Goal: Task Accomplishment & Management: Complete application form

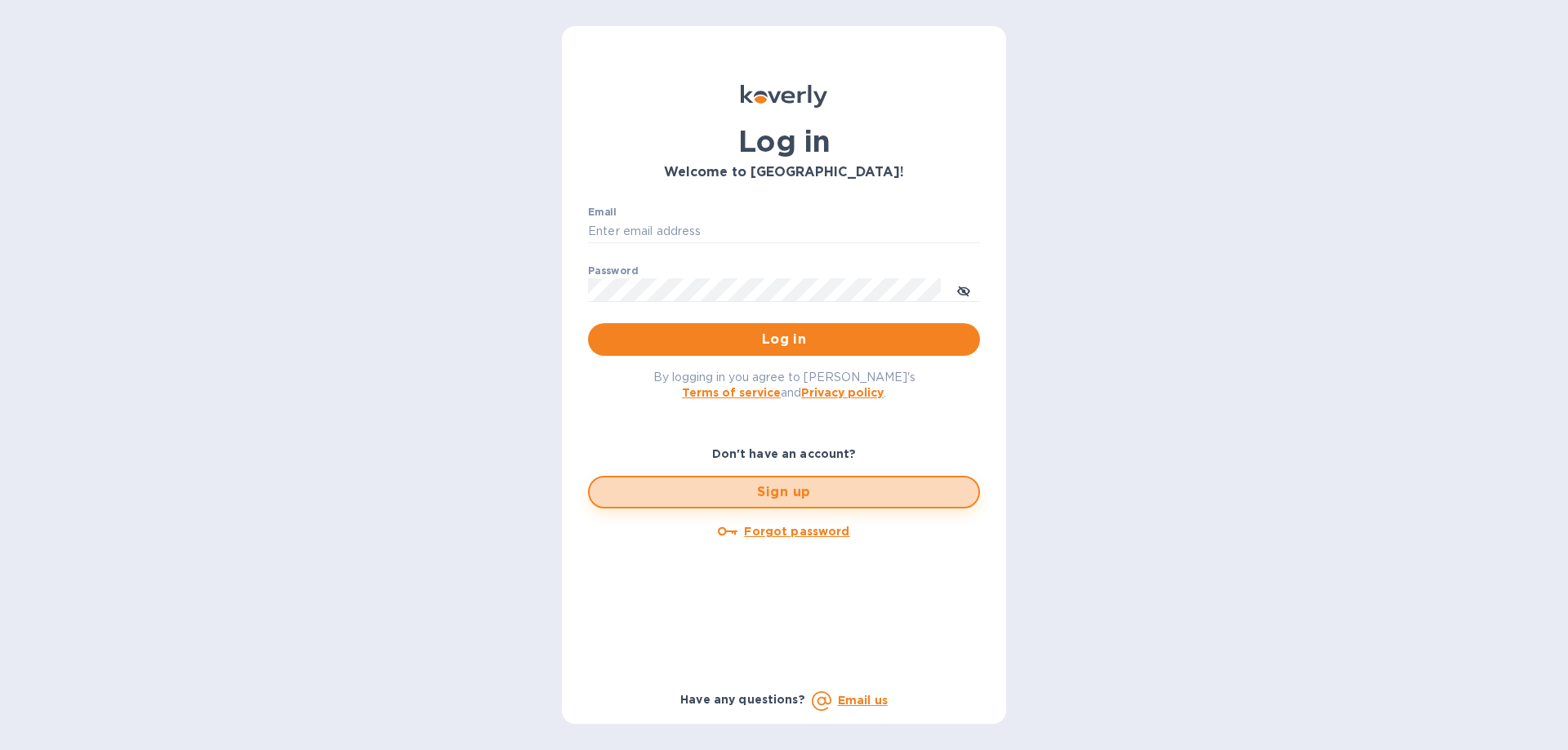
click at [793, 499] on span "Sign up" at bounding box center [784, 492] width 363 height 19
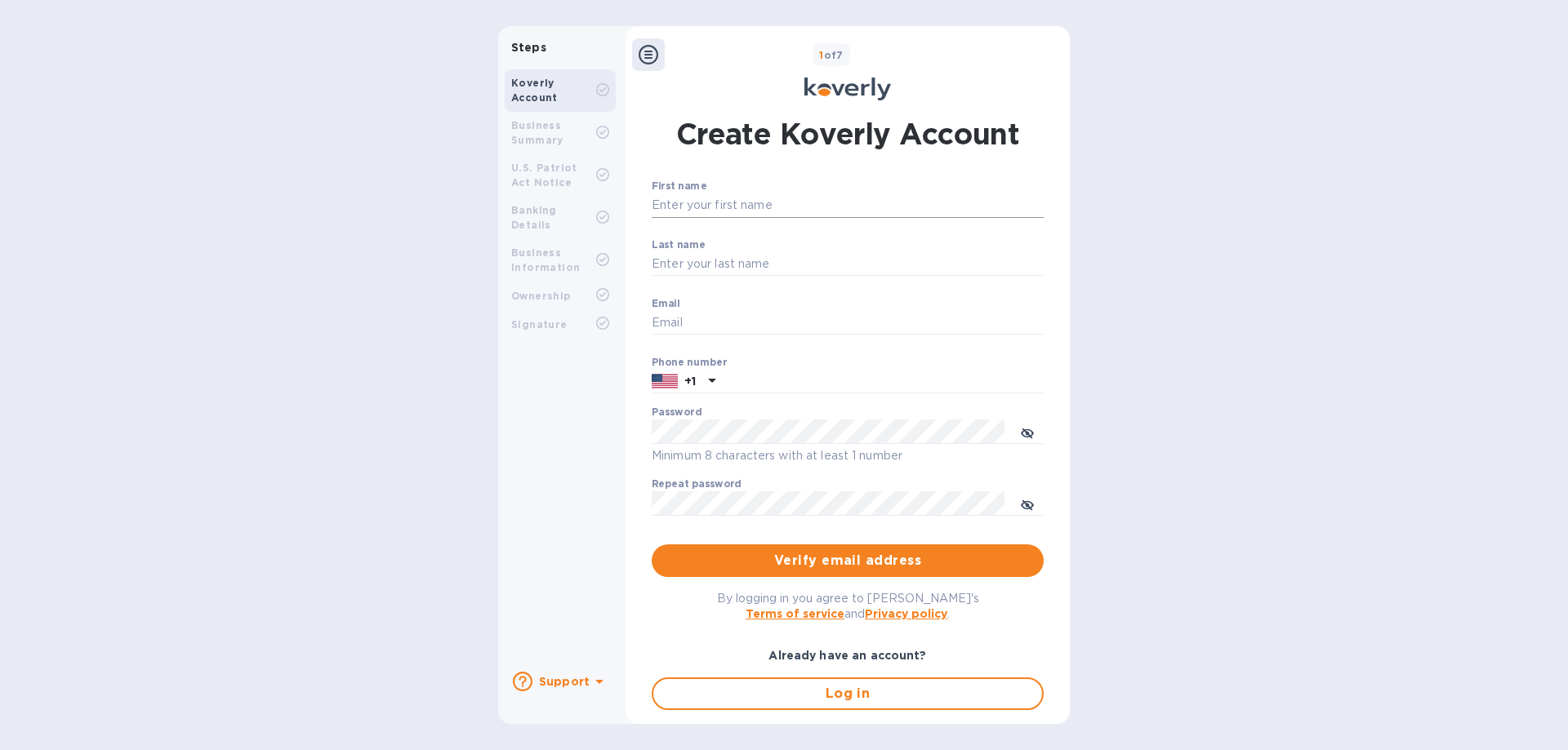
click at [783, 201] on input "First name" at bounding box center [847, 205] width 392 height 24
type input "[PERSON_NAME]"
click at [754, 266] on input "Last name" at bounding box center [847, 264] width 392 height 24
type input "De Los [PERSON_NAME]"
click at [713, 317] on input "Email" at bounding box center [847, 323] width 392 height 24
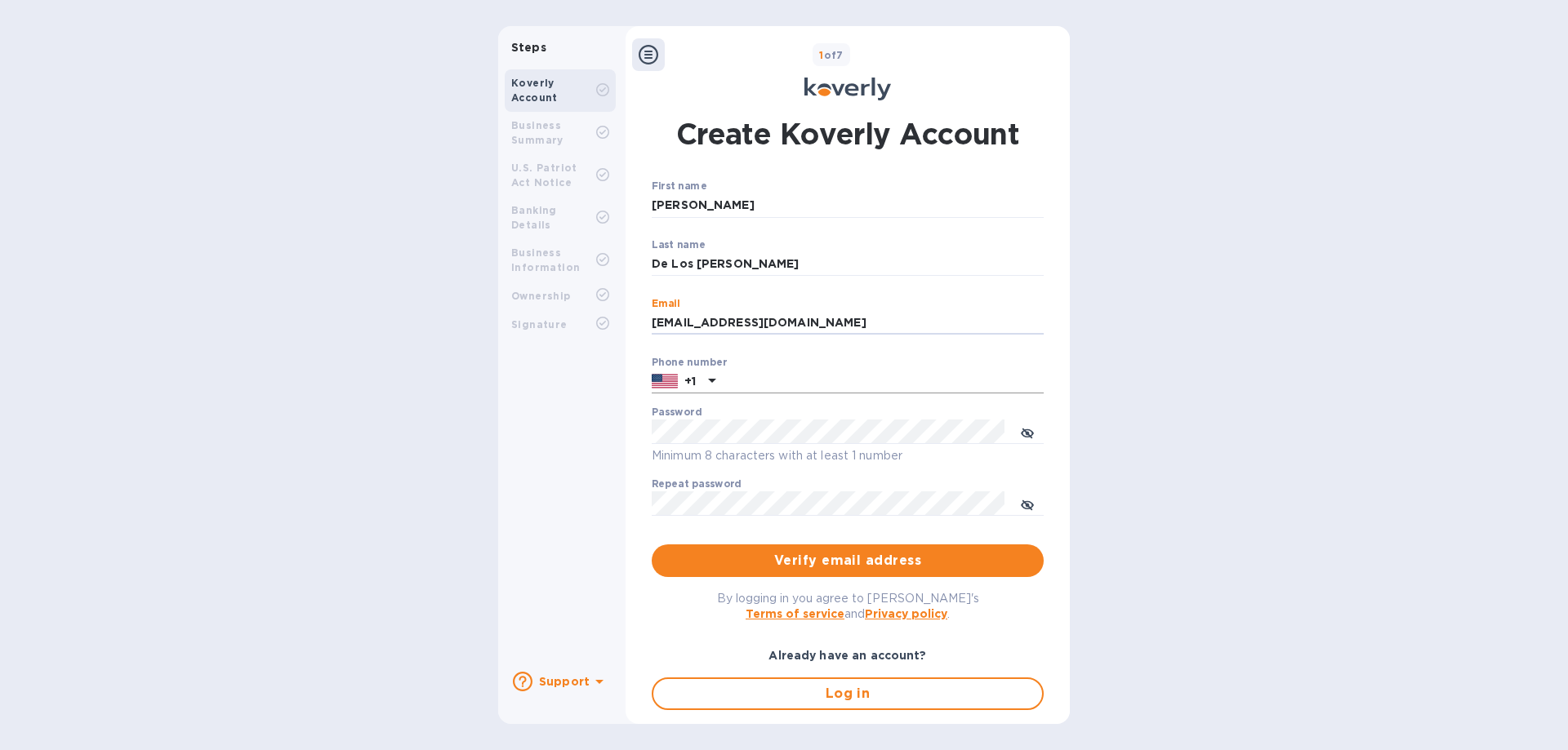
type input "[EMAIL_ADDRESS][DOMAIN_NAME]"
click at [782, 388] on input "text" at bounding box center [882, 381] width 322 height 24
click at [162, 424] on div "Steps Koverly Account Business Summary U.S. Patriot Act Notice Banking Details …" at bounding box center [784, 375] width 1568 height 698
click at [763, 376] on input "text" at bounding box center [882, 381] width 322 height 24
paste input "8885480040"
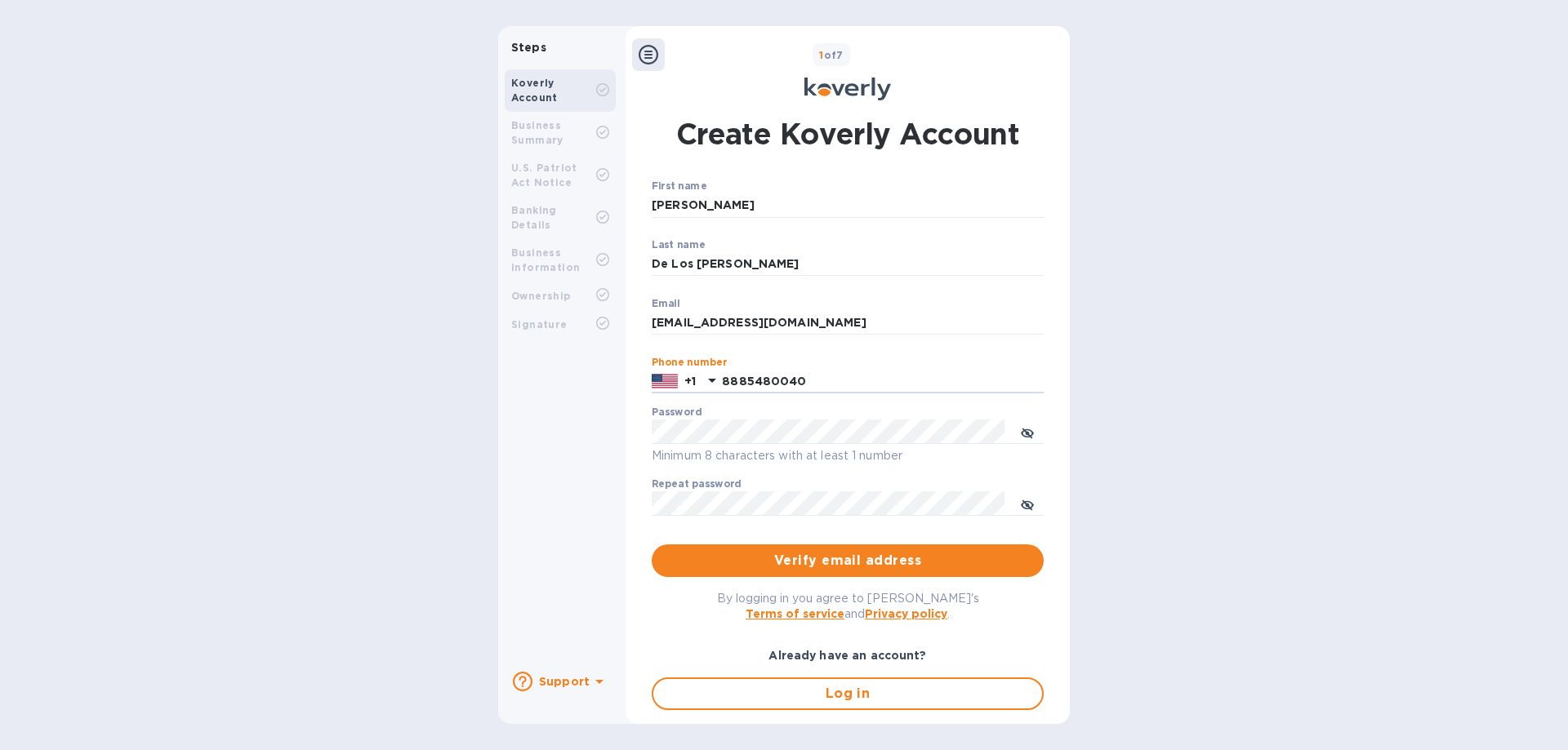
type input "8885480040"
click at [819, 560] on span "Verify email address" at bounding box center [848, 561] width 366 height 19
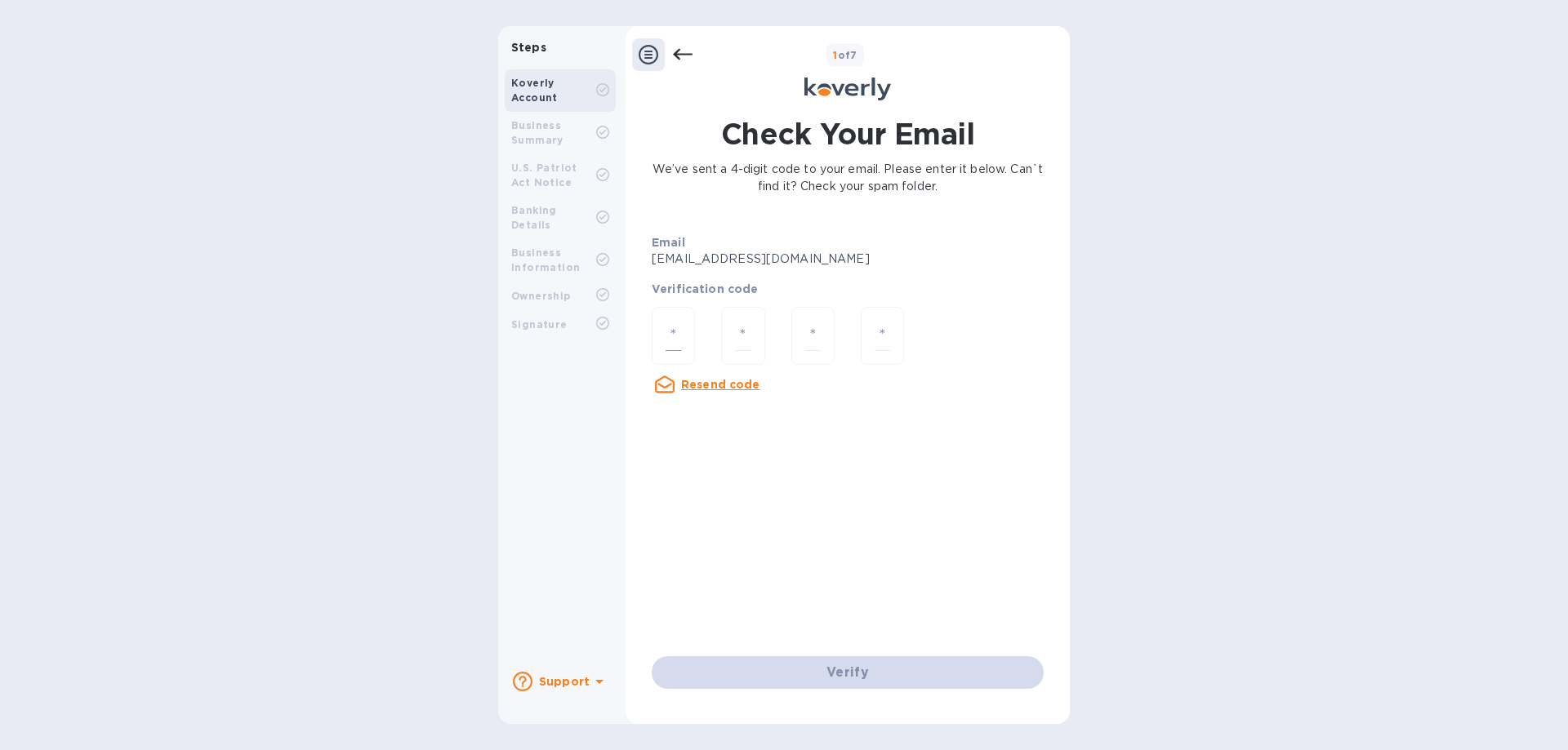
click at [670, 335] on input "number" at bounding box center [674, 335] width 16 height 30
type input "7"
type input "4"
type input "5"
type input "8"
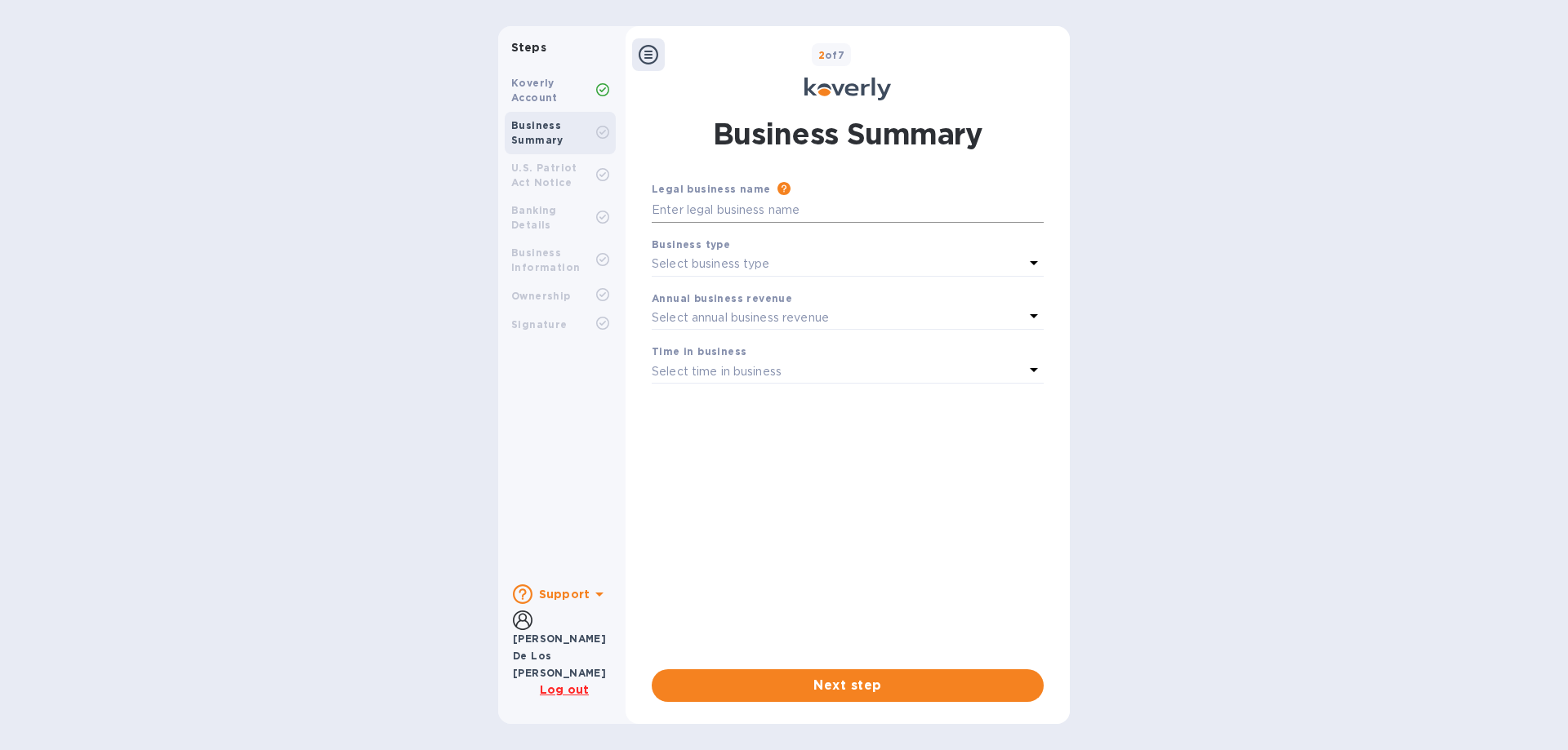
click at [803, 210] on input "text" at bounding box center [847, 210] width 392 height 24
type input "Greenair, Inc."
click at [804, 270] on div "Select business type" at bounding box center [837, 264] width 372 height 23
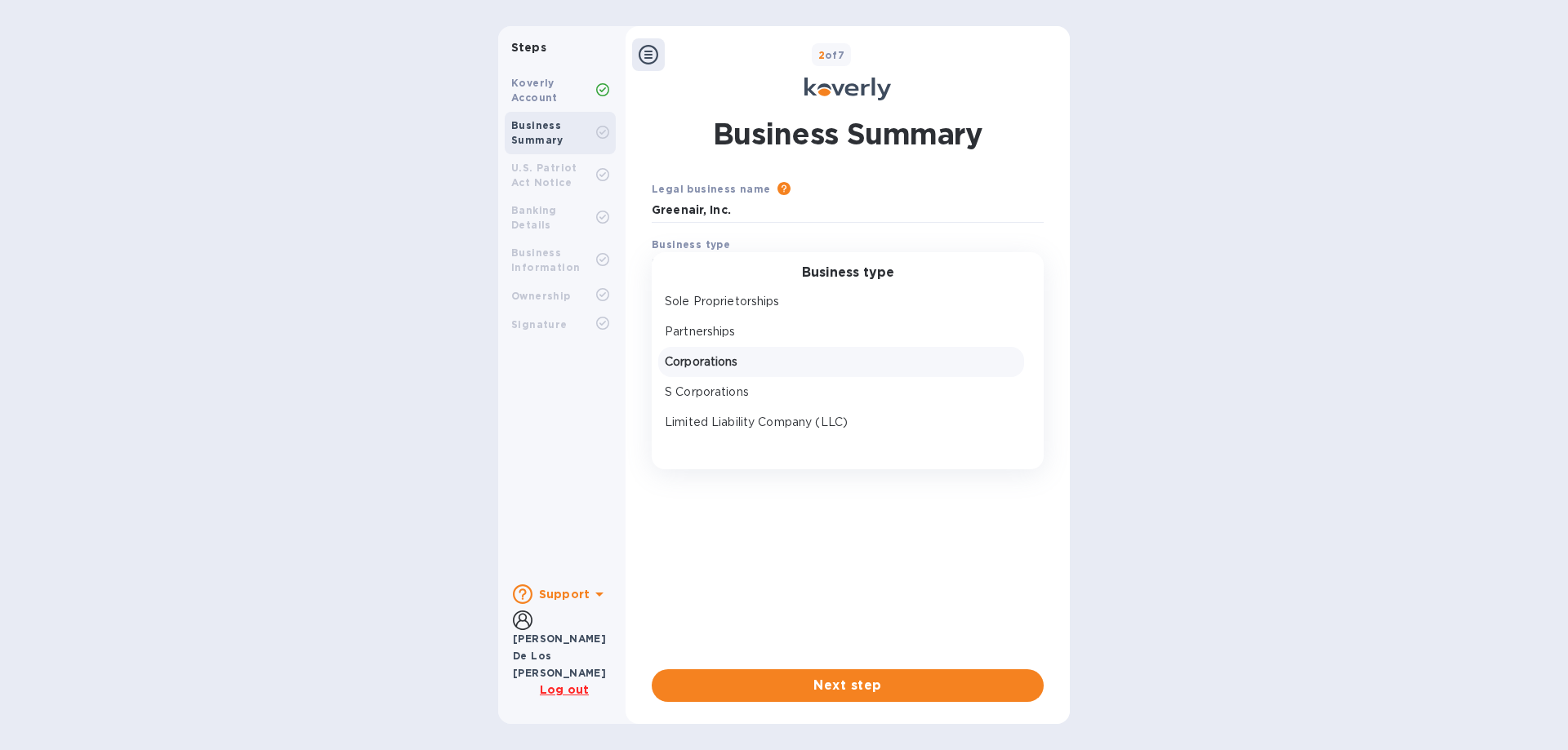
scroll to position [24, 0]
drag, startPoint x: 801, startPoint y: 337, endPoint x: 906, endPoint y: 390, distance: 117.6
click at [801, 336] on p "Corporations" at bounding box center [841, 337] width 353 height 17
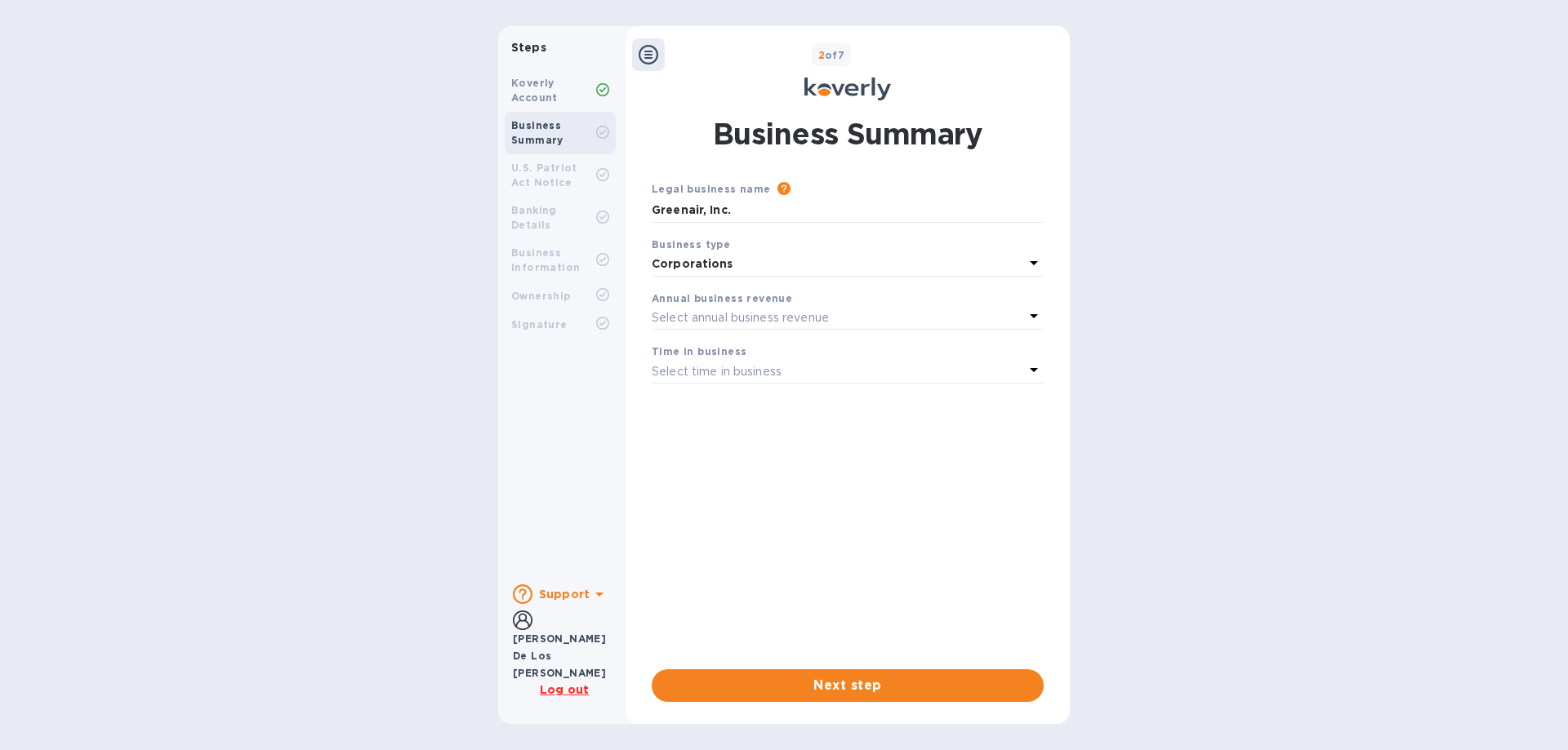
click at [852, 313] on div "Select annual business revenue" at bounding box center [837, 318] width 372 height 23
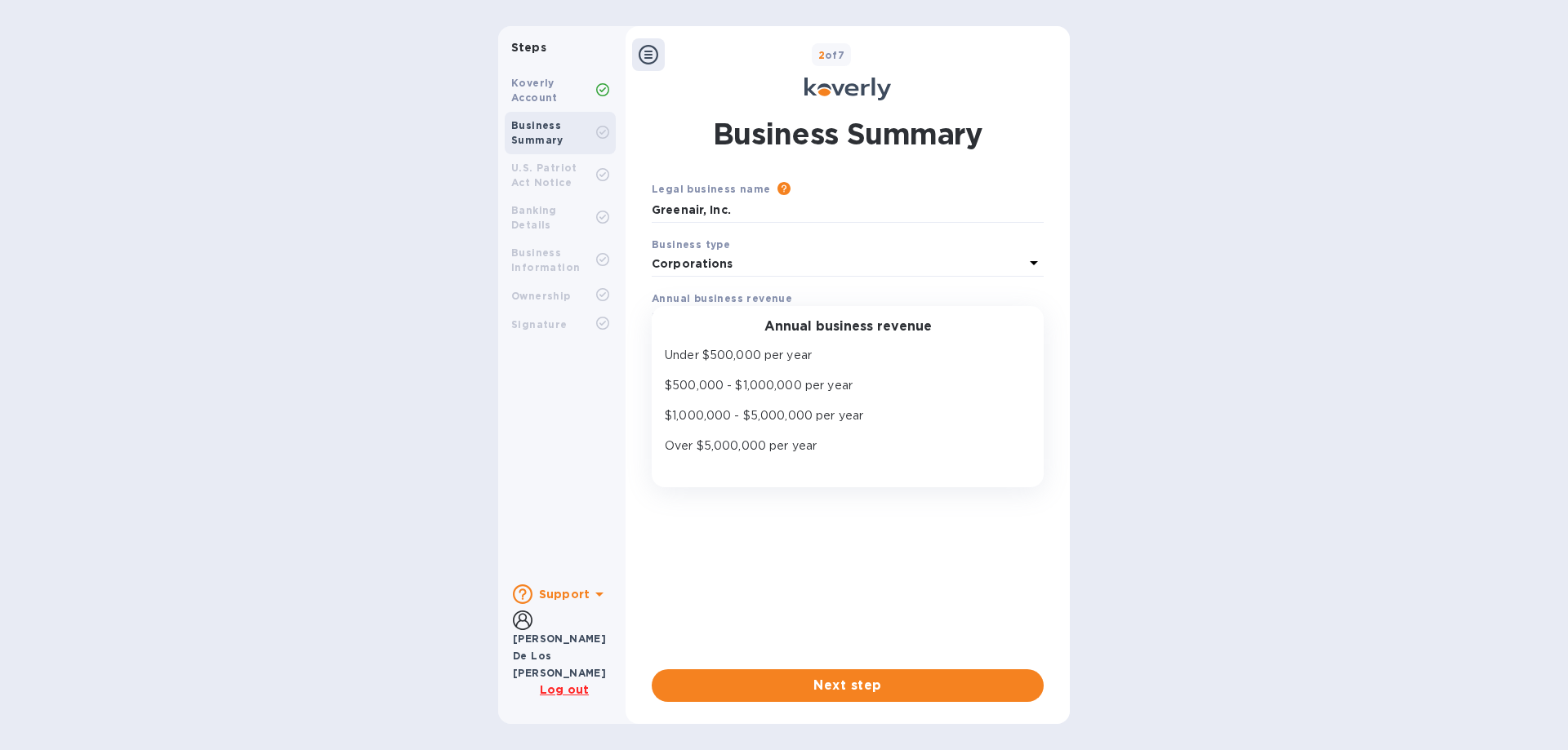
drag, startPoint x: 857, startPoint y: 351, endPoint x: 889, endPoint y: 375, distance: 40.0
click at [857, 353] on p "Under $500,000 per year" at bounding box center [841, 356] width 353 height 17
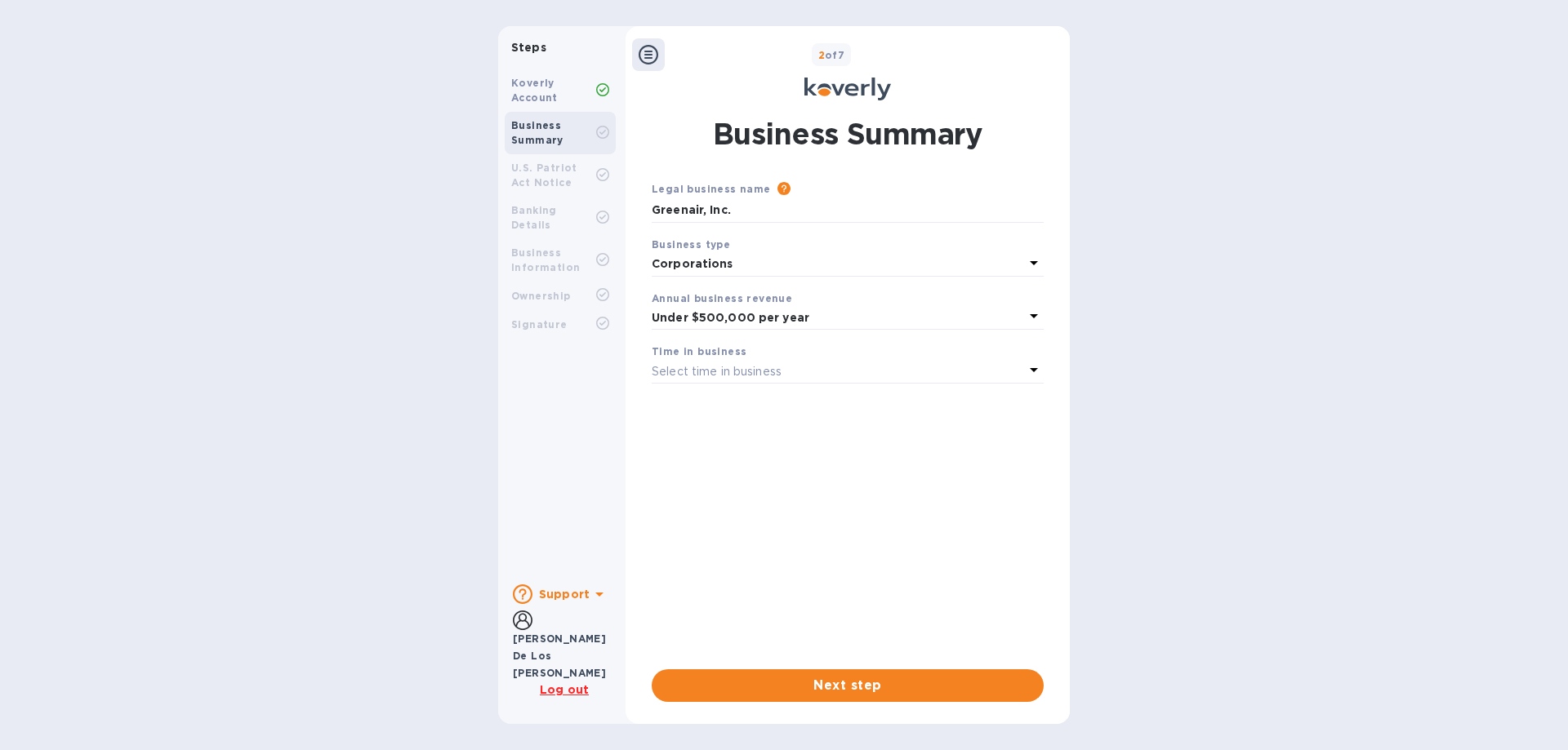
click at [880, 375] on div "Select time in business" at bounding box center [837, 371] width 372 height 23
click at [880, 497] on p "More than 5 years" at bounding box center [841, 500] width 353 height 17
click at [877, 687] on span "Next step" at bounding box center [848, 685] width 366 height 19
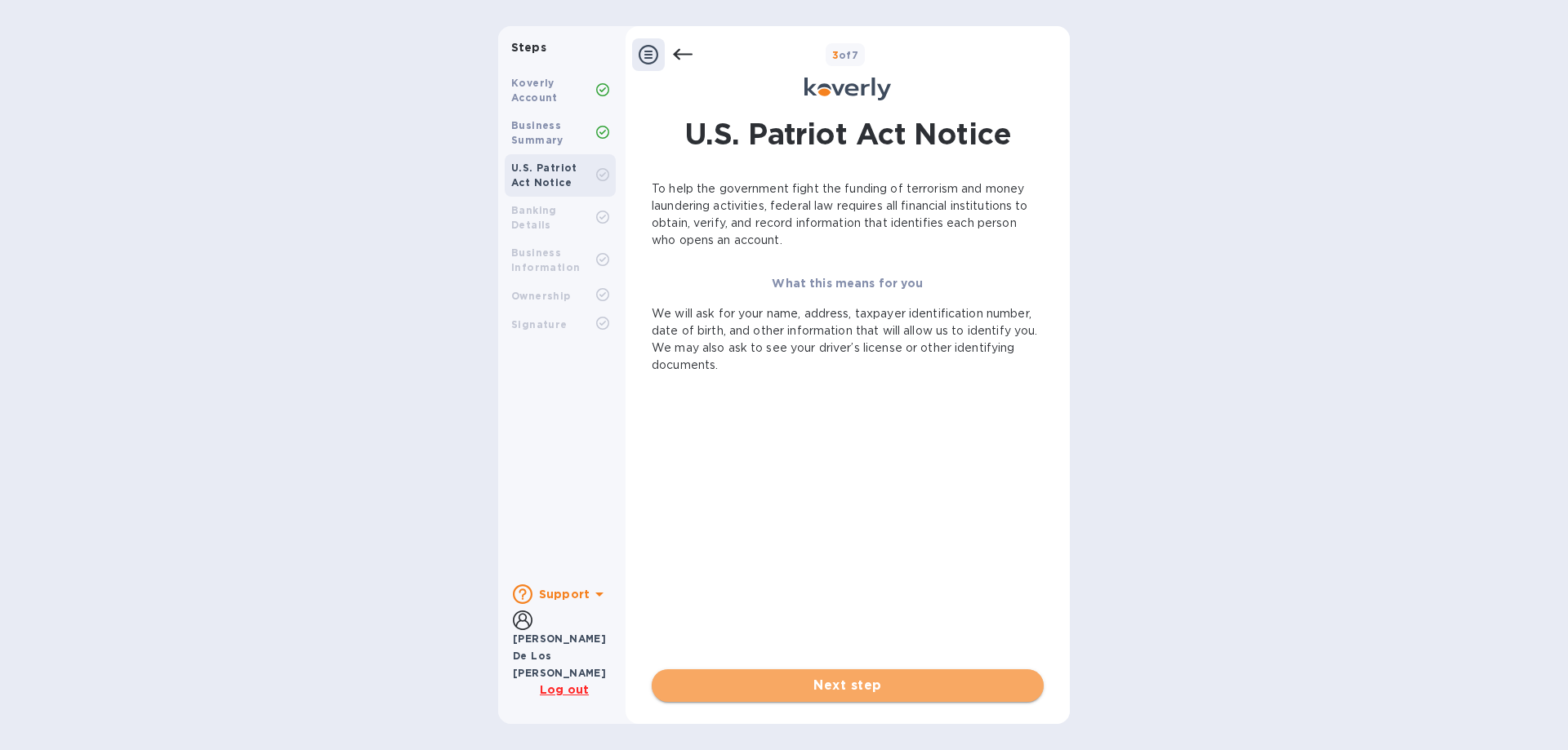
click at [889, 693] on span "Next step" at bounding box center [848, 685] width 366 height 19
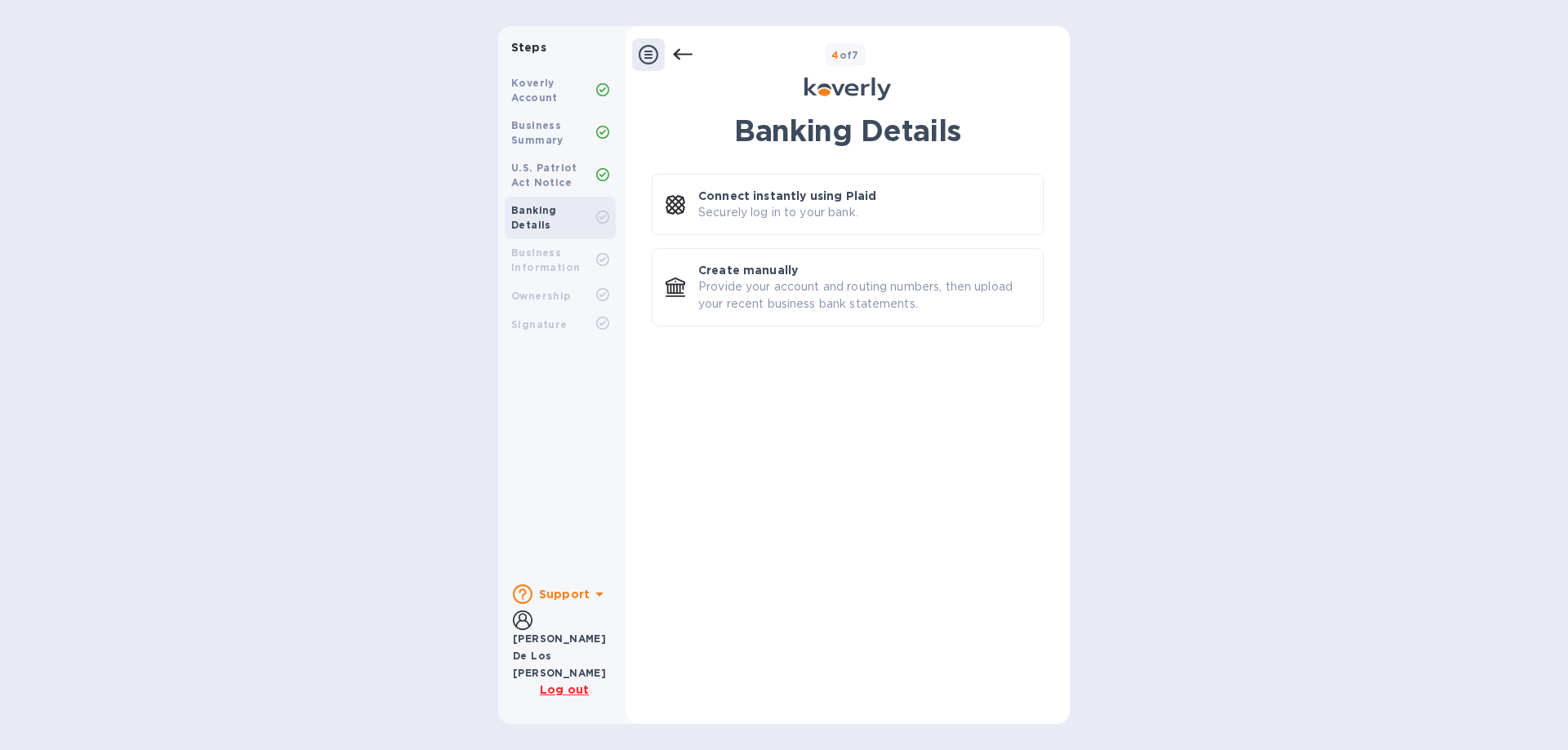
click at [551, 248] on b "Business Information" at bounding box center [545, 260] width 69 height 27
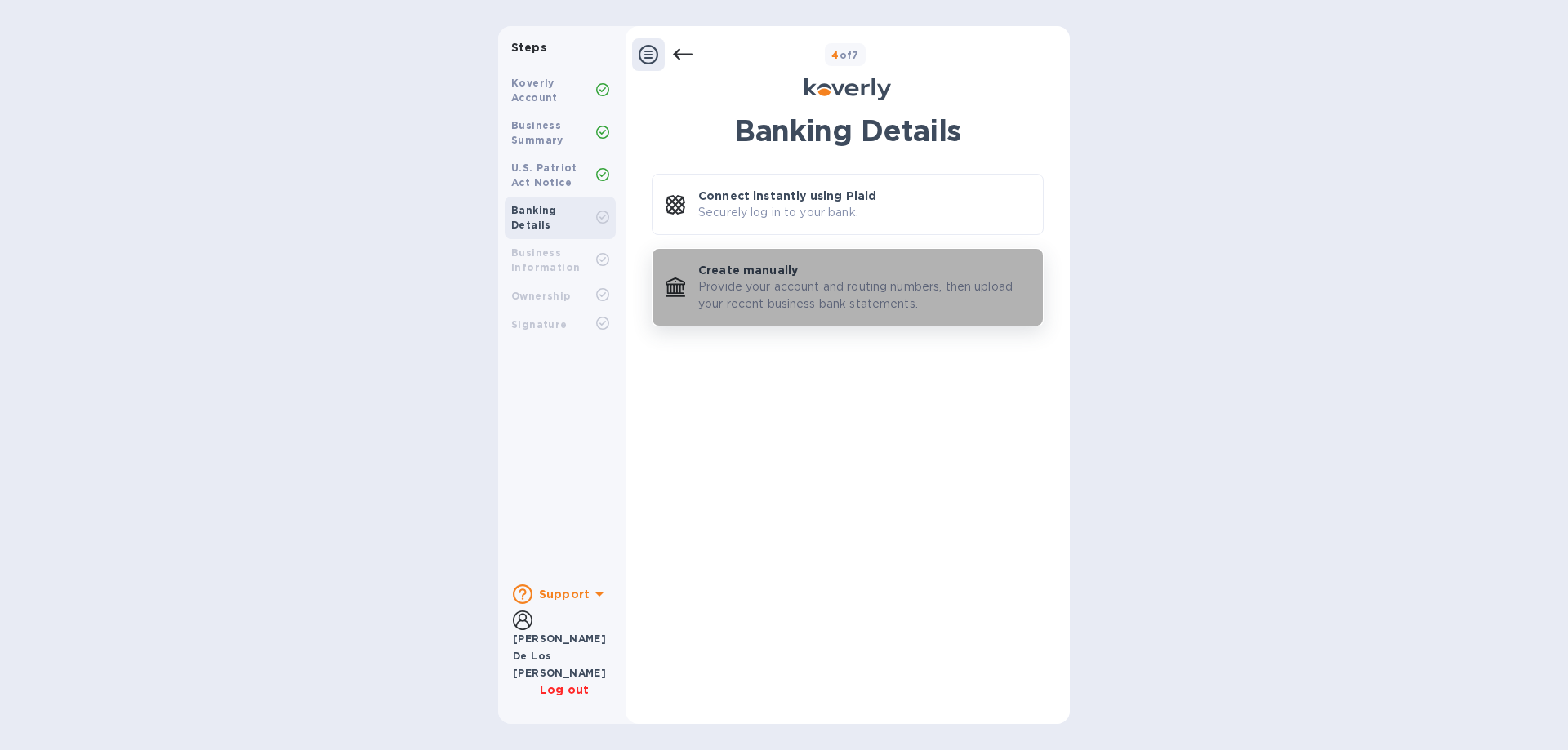
click at [756, 286] on p "Provide your account and routing numbers, then upload your recent business bank…" at bounding box center [863, 294] width 331 height 34
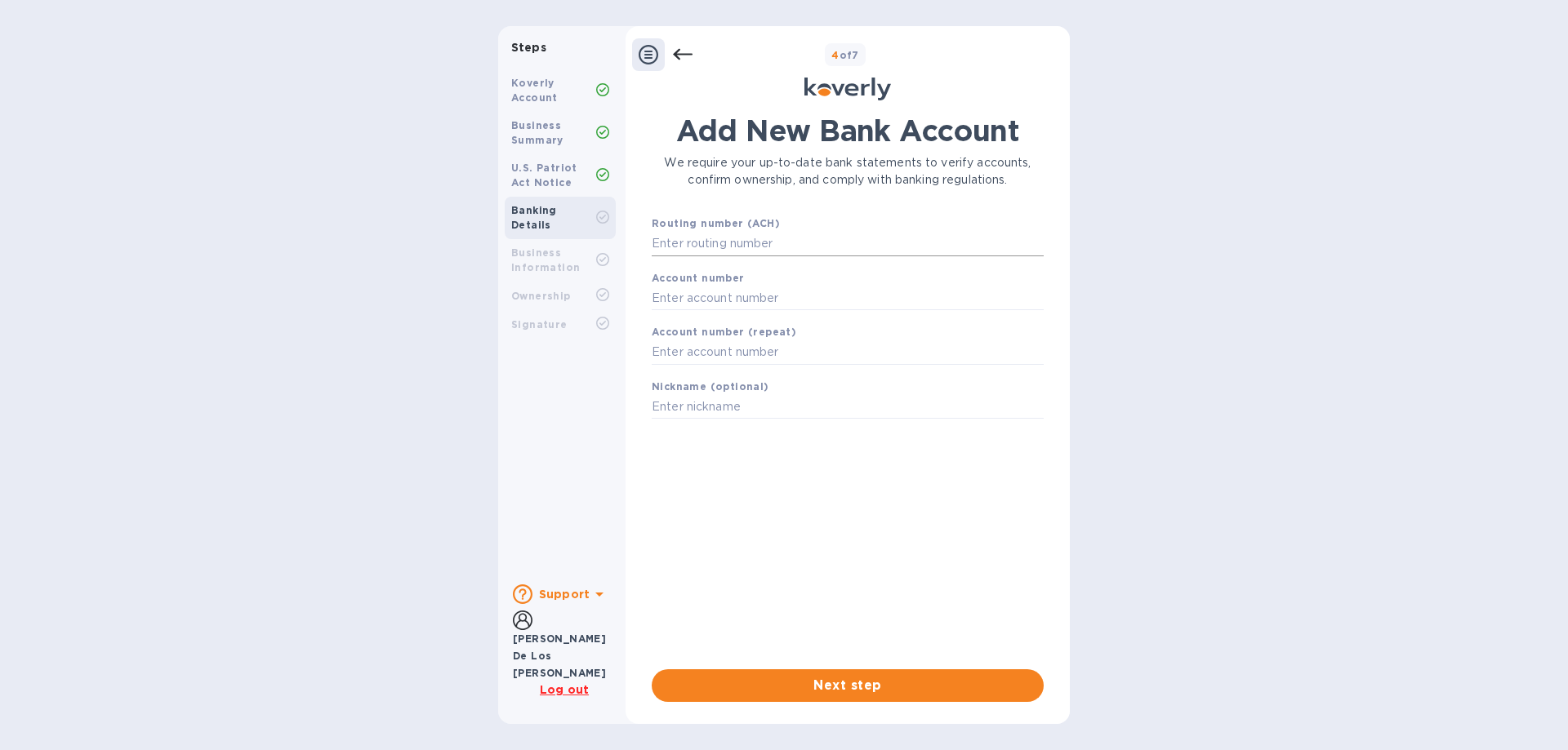
click at [798, 239] on input "text" at bounding box center [847, 244] width 392 height 24
paste input "041002711"
type input "041002711"
click at [815, 312] on input "text" at bounding box center [847, 318] width 392 height 24
paste input "7521552310"
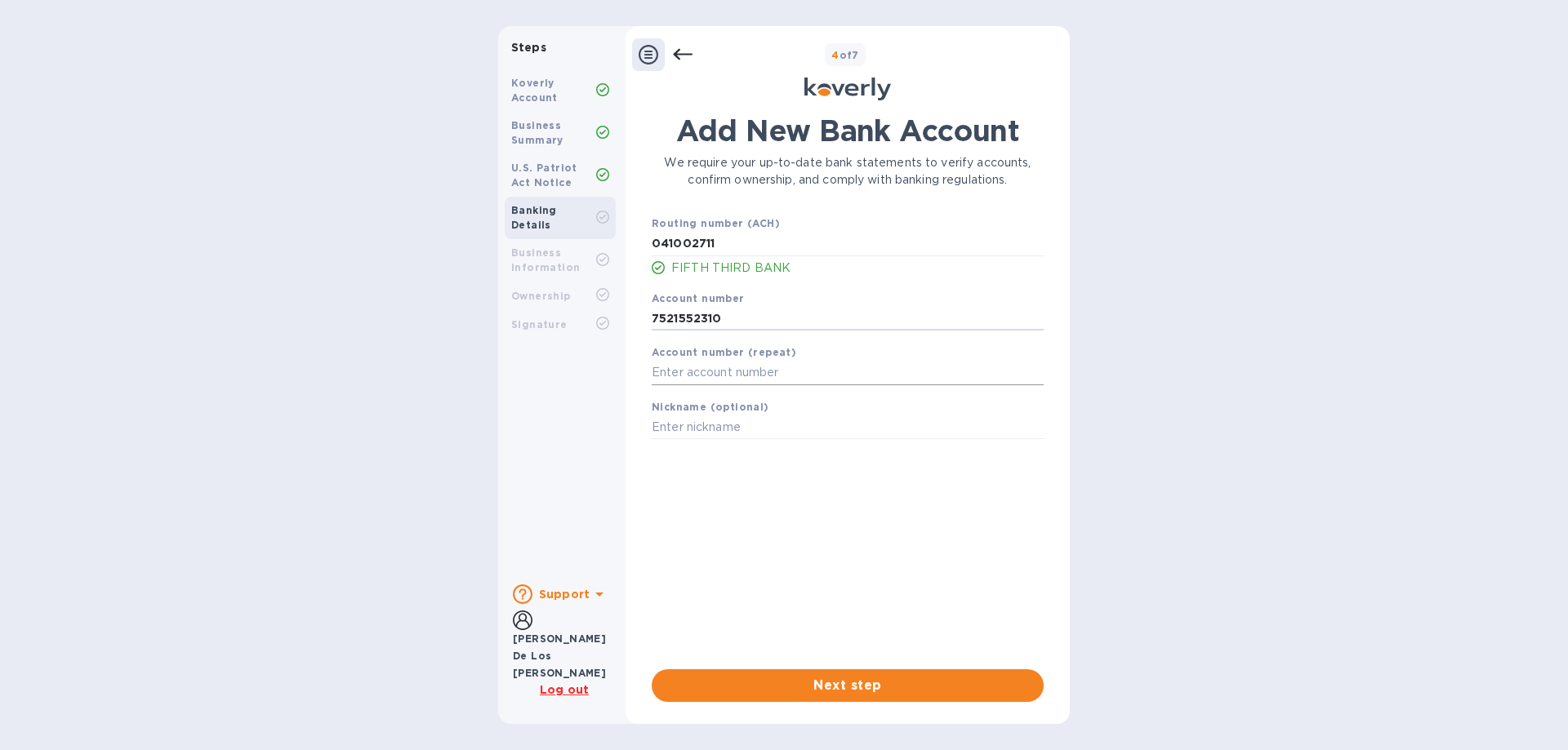
type input "7521552310"
click at [808, 372] on input "text" at bounding box center [847, 372] width 392 height 24
paste input "7521552310"
type input "7521552310"
click at [816, 439] on input "text" at bounding box center [847, 427] width 392 height 24
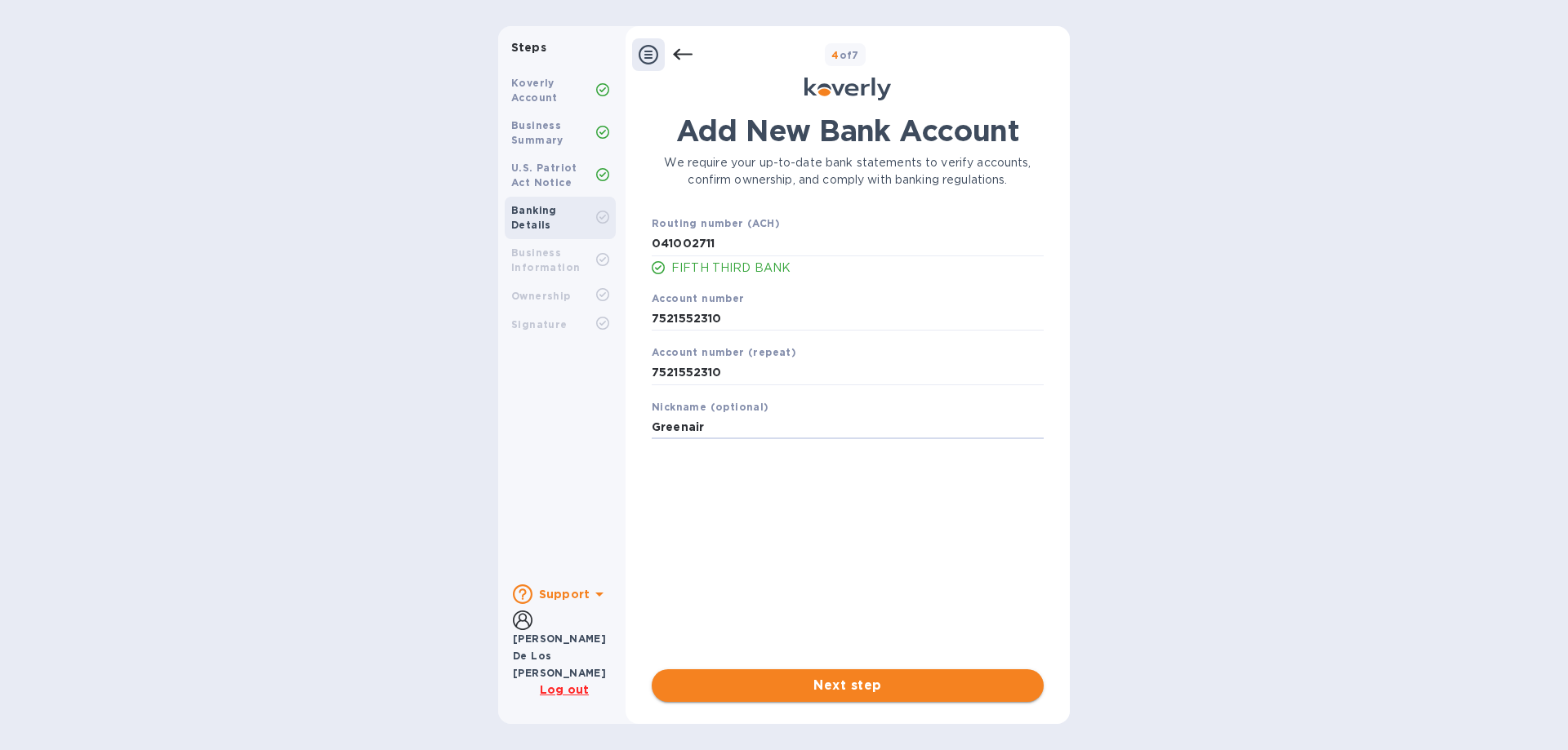
type input "Greenair"
drag, startPoint x: 857, startPoint y: 688, endPoint x: 926, endPoint y: 654, distance: 76.9
click at [857, 686] on span "Next step" at bounding box center [848, 685] width 366 height 19
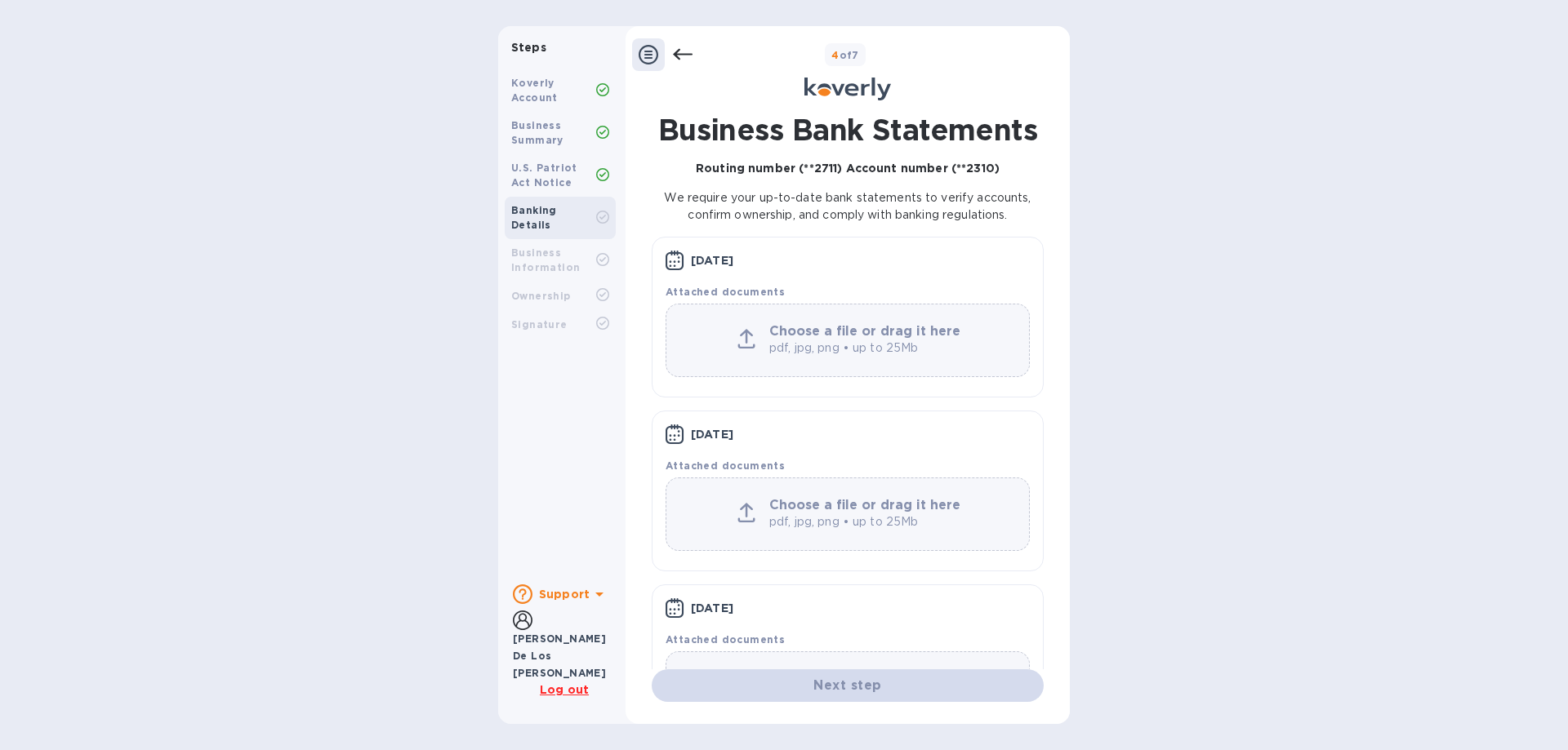
scroll to position [0, 0]
click at [752, 343] on div at bounding box center [747, 341] width 33 height 23
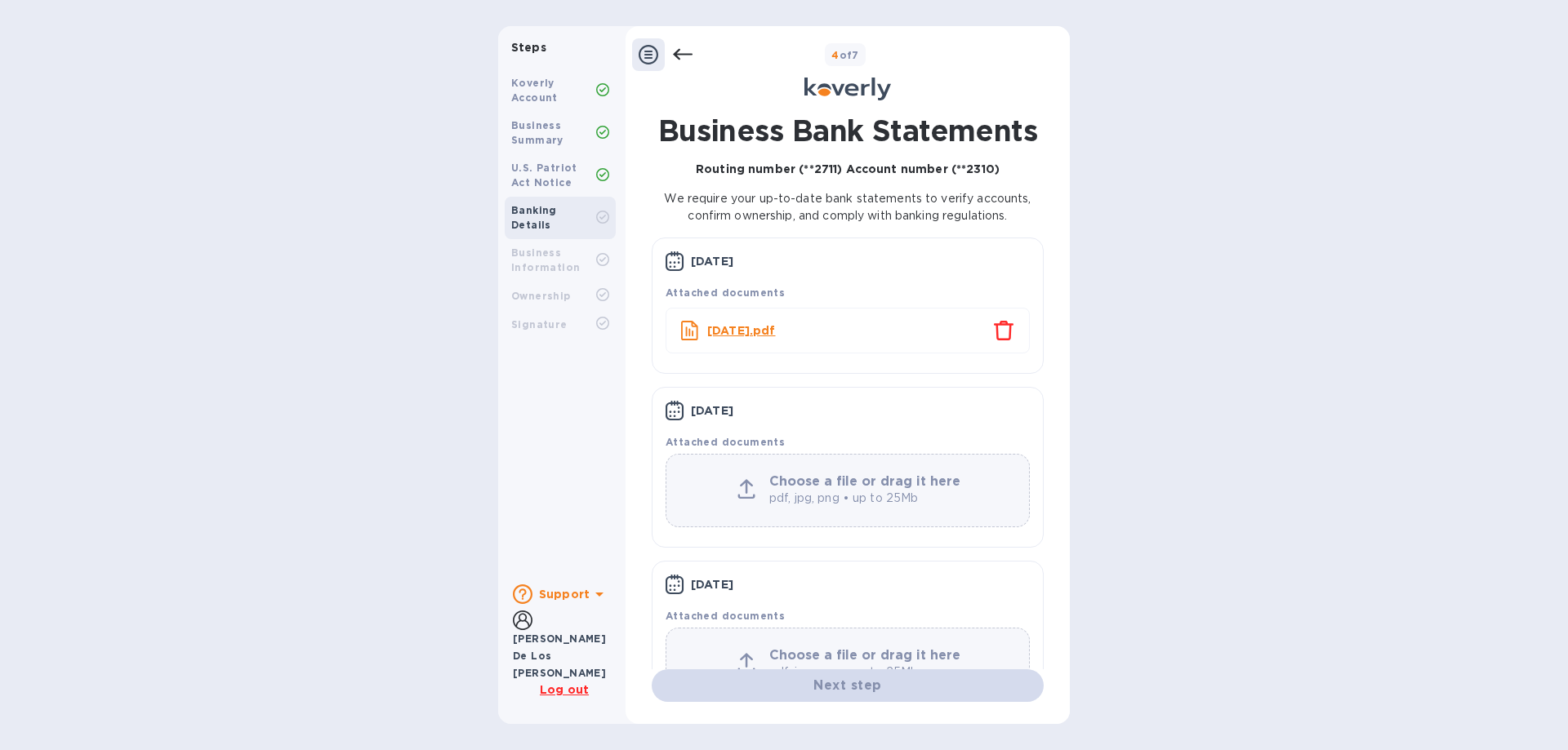
click at [742, 492] on icon at bounding box center [746, 489] width 17 height 19
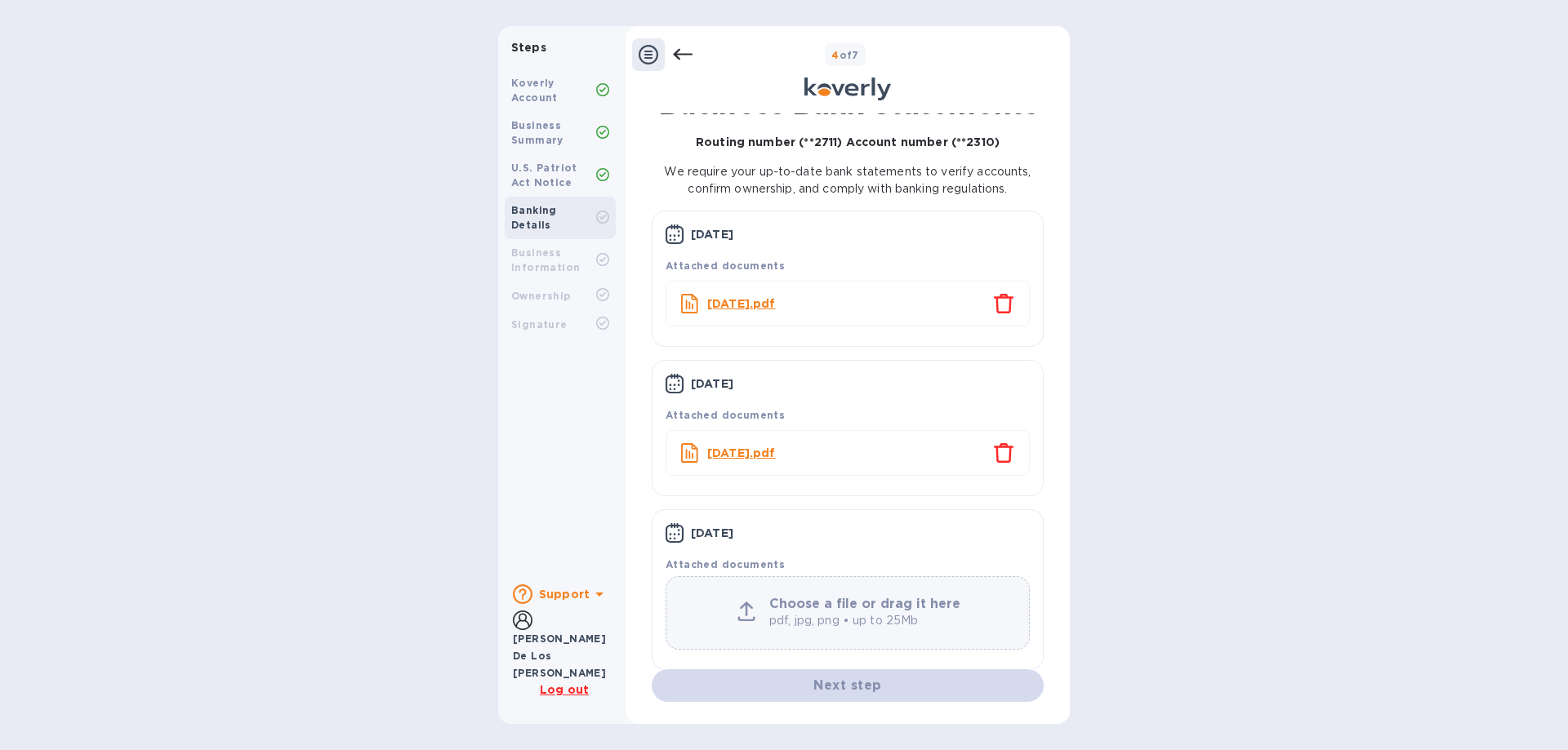
scroll to position [41, 0]
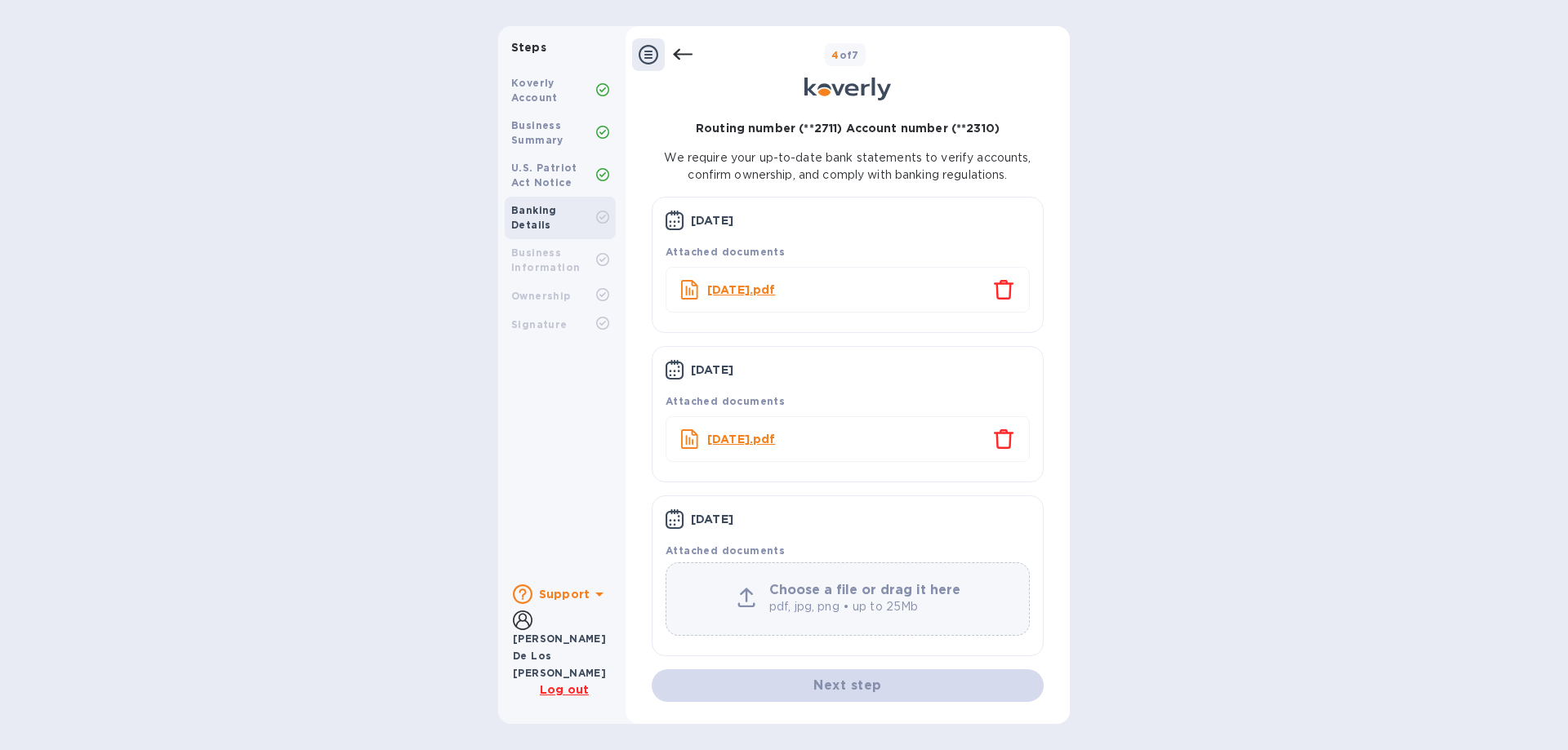
click at [740, 600] on icon at bounding box center [746, 597] width 17 height 19
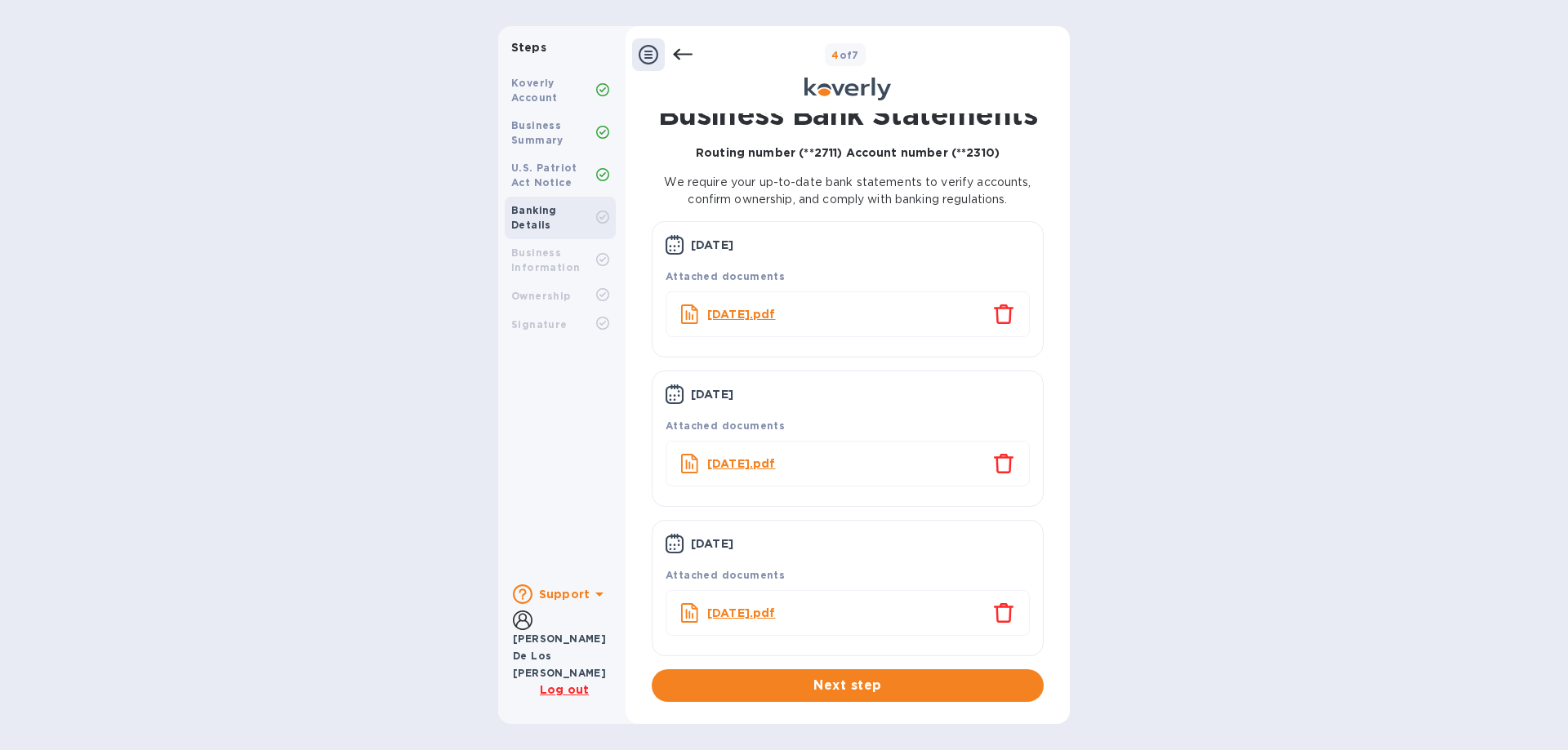
click at [867, 686] on span "Next step" at bounding box center [848, 685] width 366 height 19
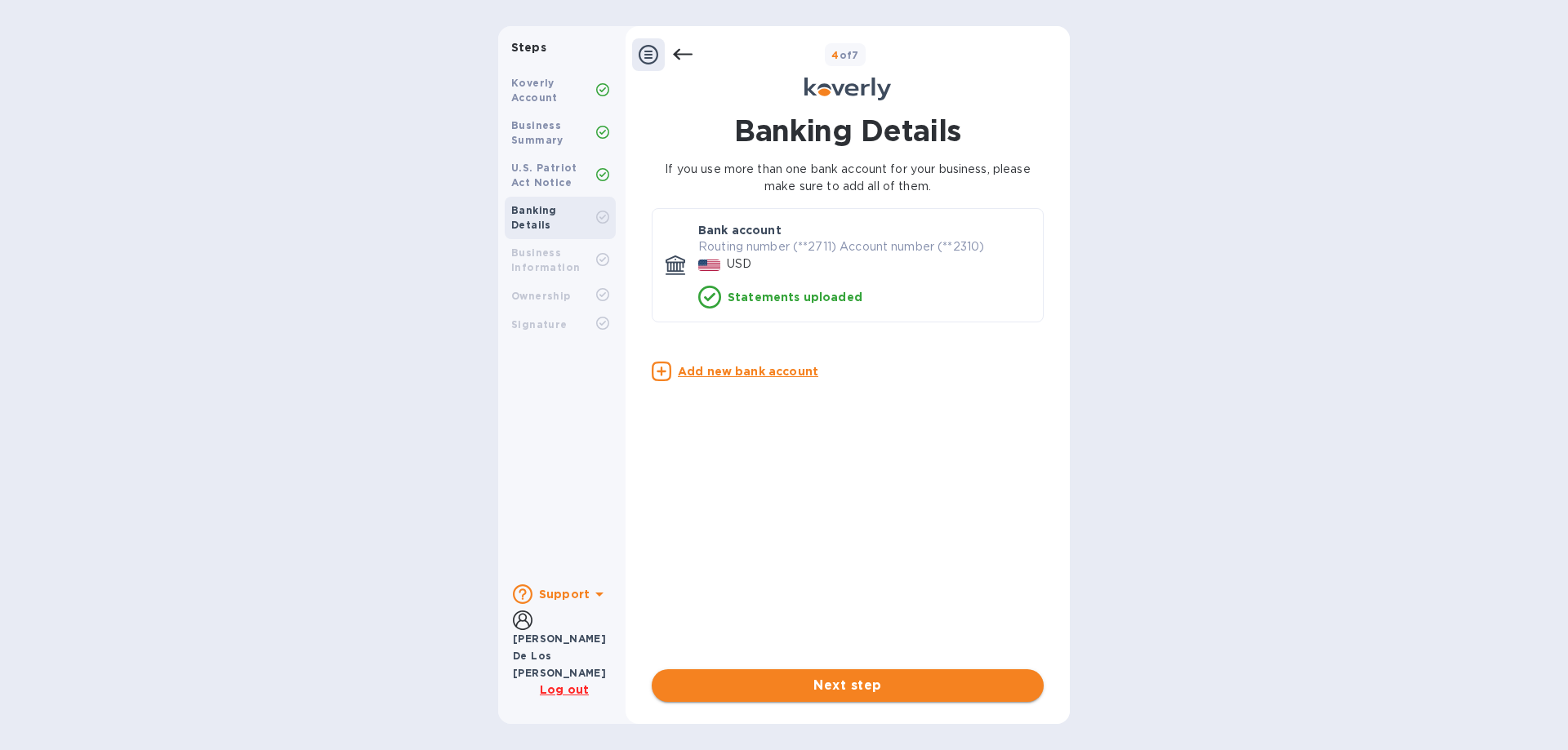
click at [881, 691] on span "Next step" at bounding box center [848, 685] width 366 height 19
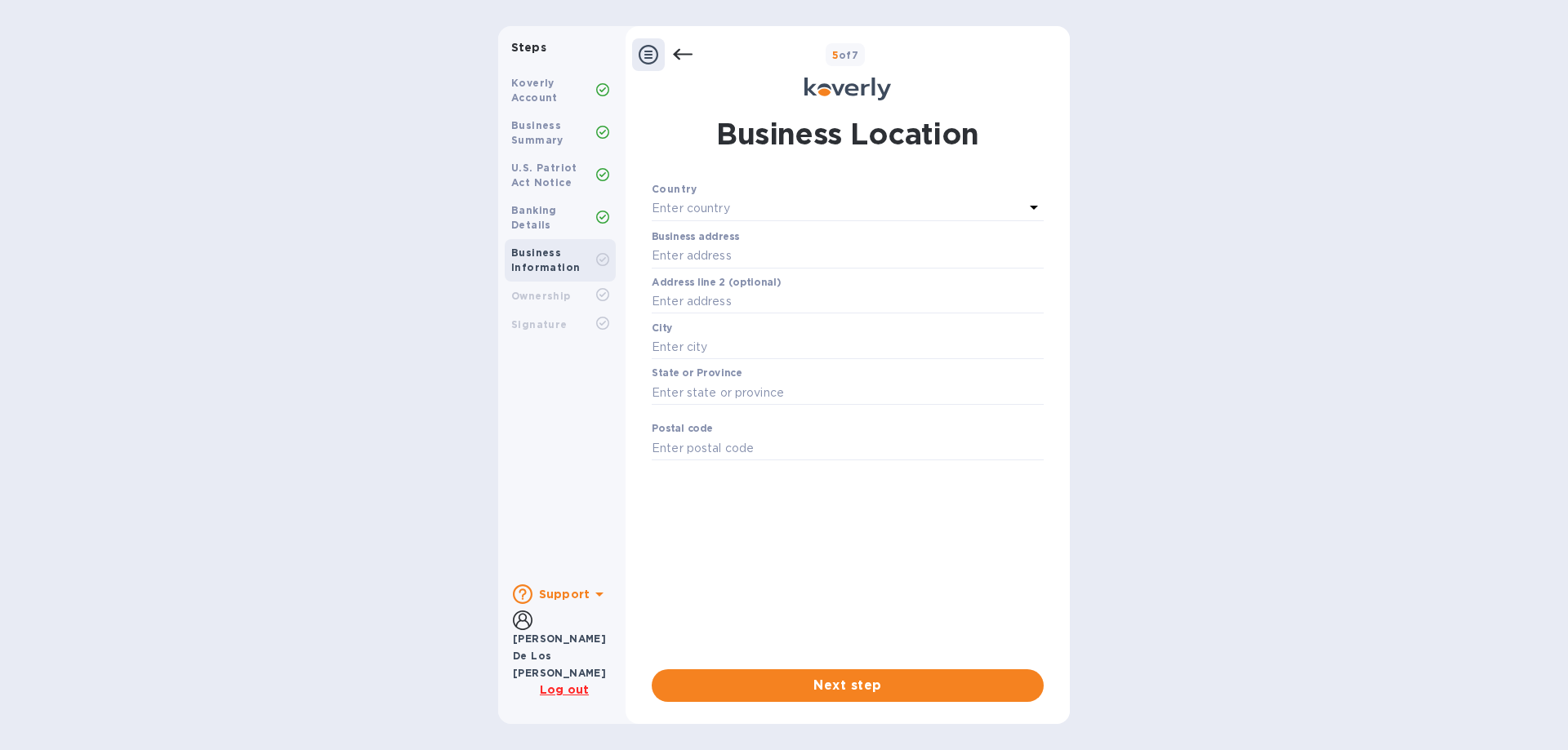
click at [741, 209] on div "Enter country" at bounding box center [837, 209] width 372 height 23
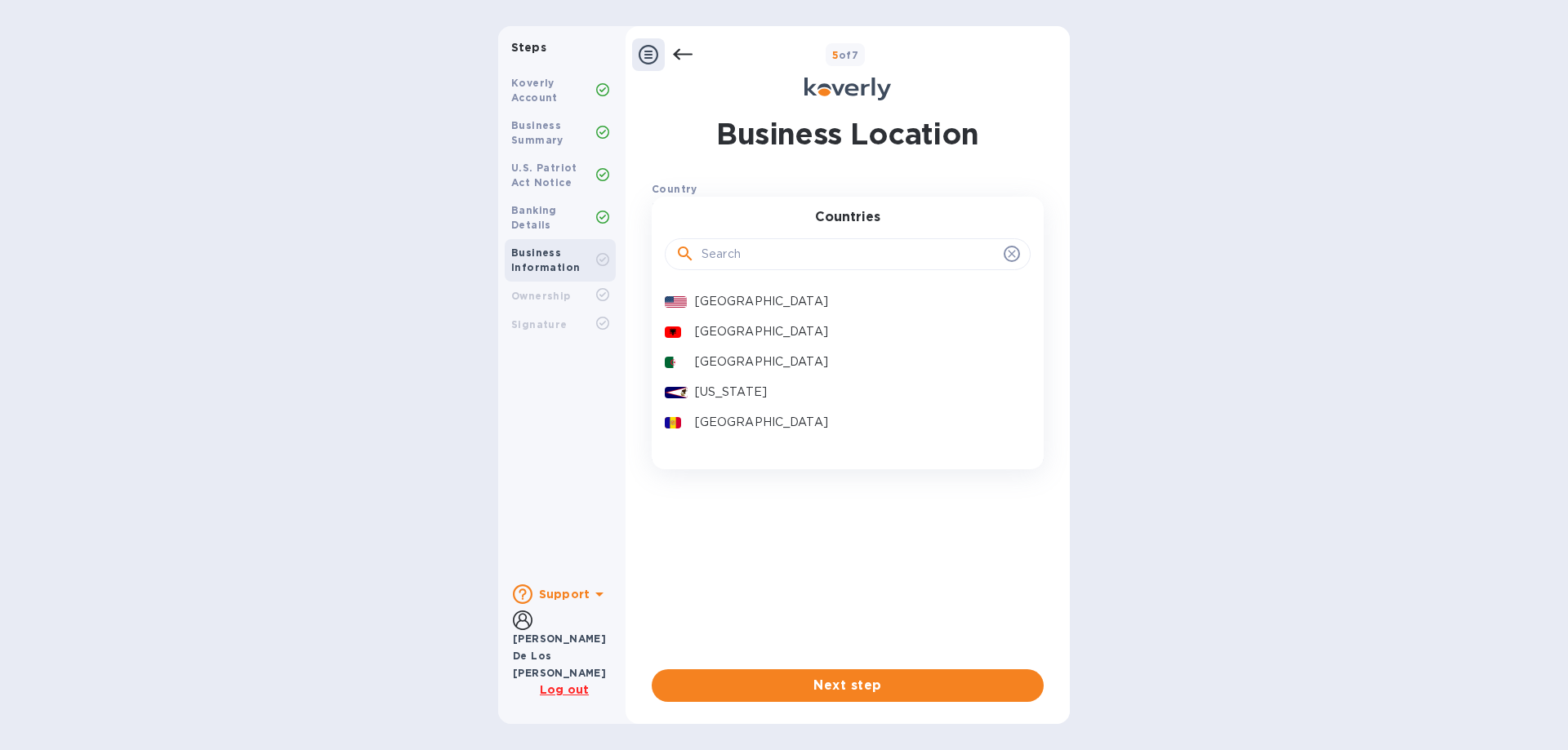
click at [761, 299] on p "[GEOGRAPHIC_DATA]" at bounding box center [856, 302] width 323 height 17
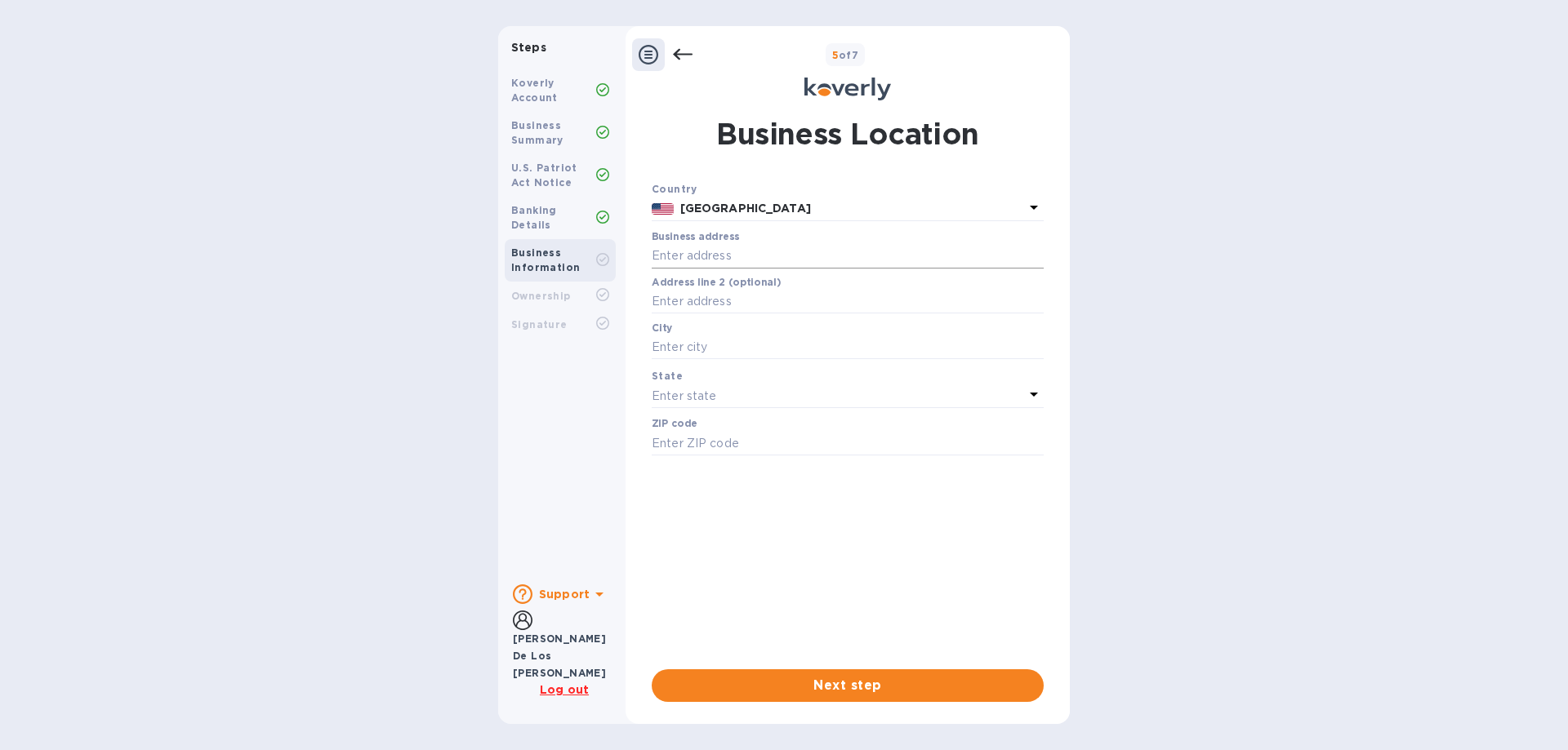
click at [755, 255] on input "text" at bounding box center [847, 256] width 392 height 24
paste input "4464 DORAL DR"
type input "4464 Doral Drive"
type input "Avon"
type input "44011"
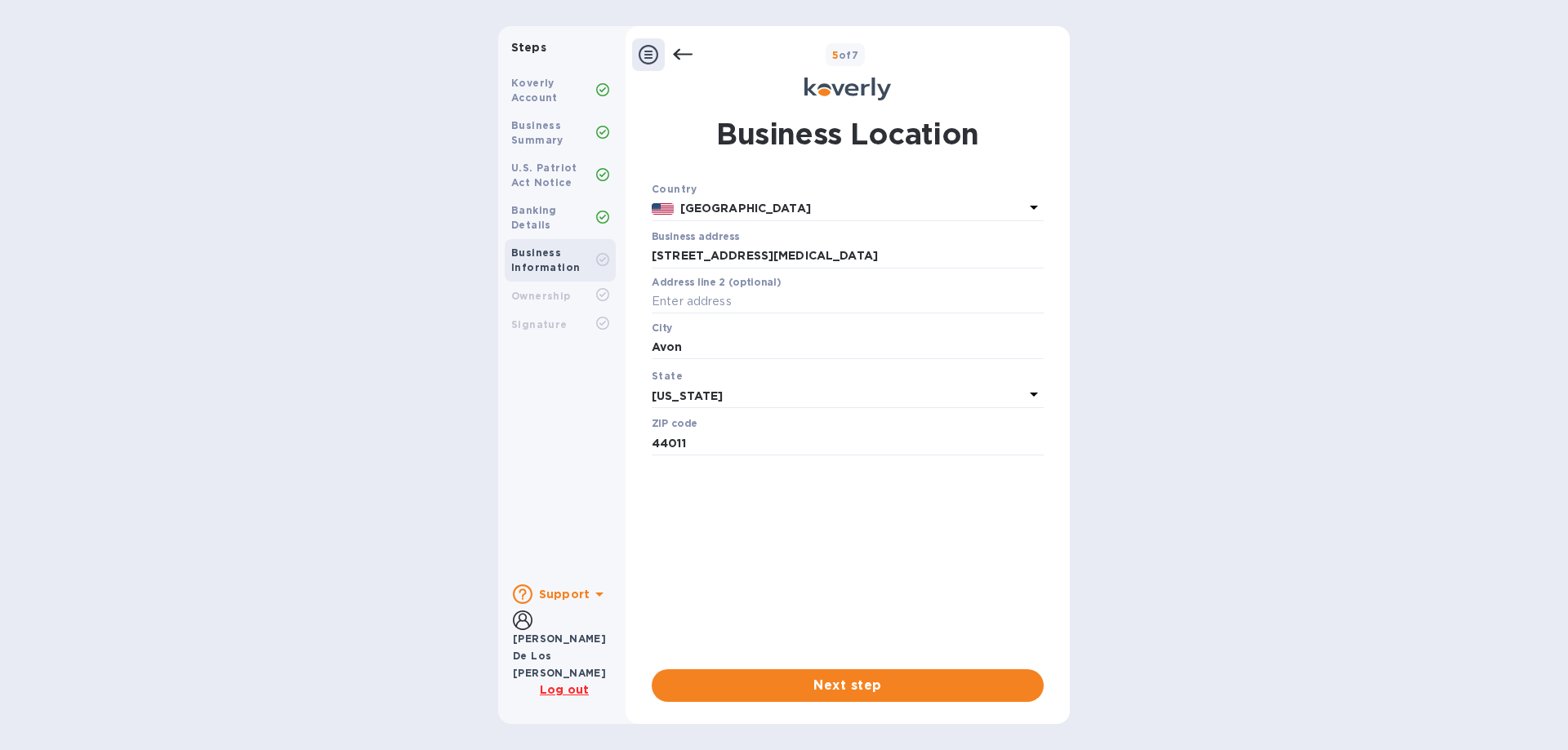
click at [1171, 526] on div "Steps Koverly Account Business Summary U.S. Patriot Act Notice Banking Details …" at bounding box center [784, 375] width 1568 height 698
click at [826, 692] on span "Next step" at bounding box center [848, 685] width 366 height 19
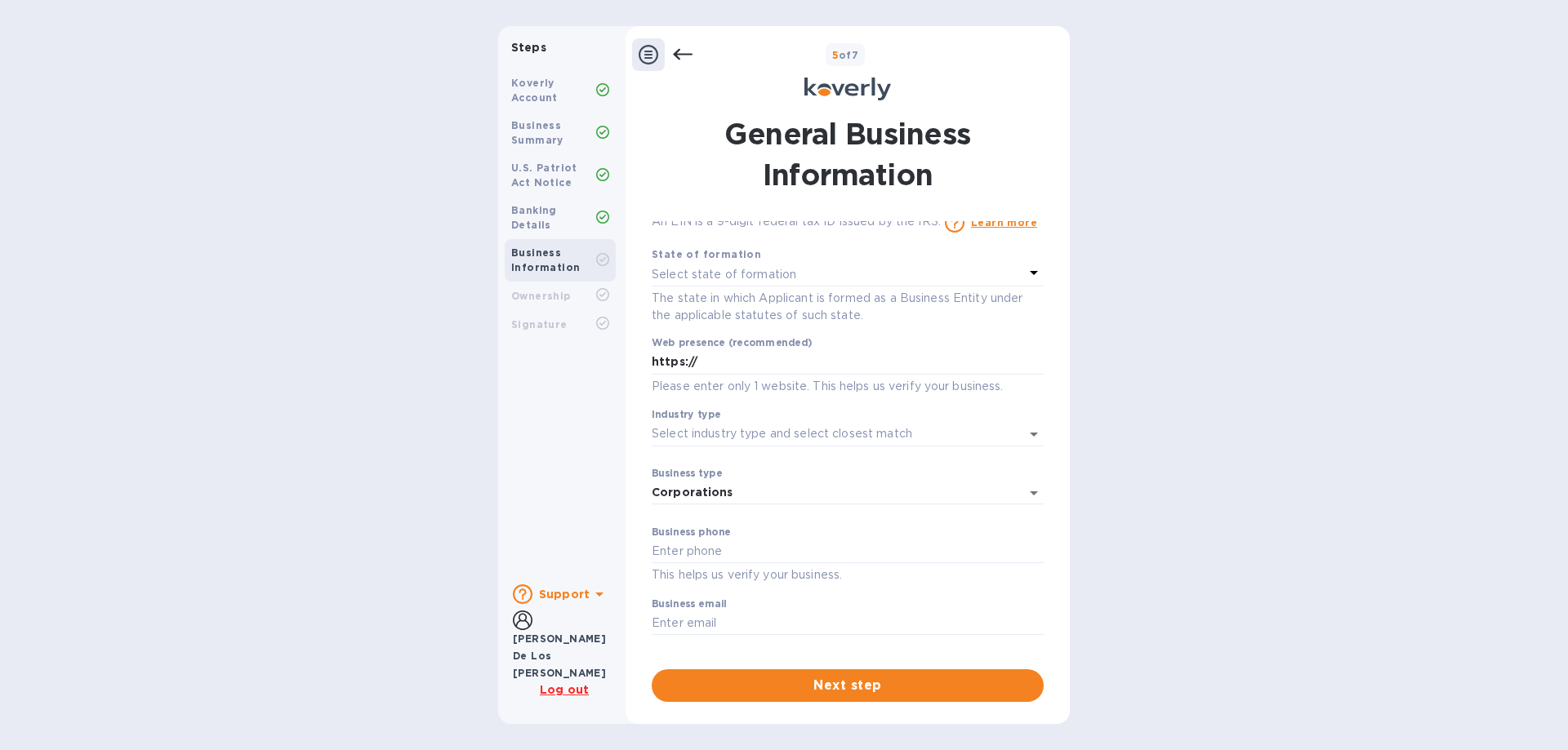
scroll to position [0, 0]
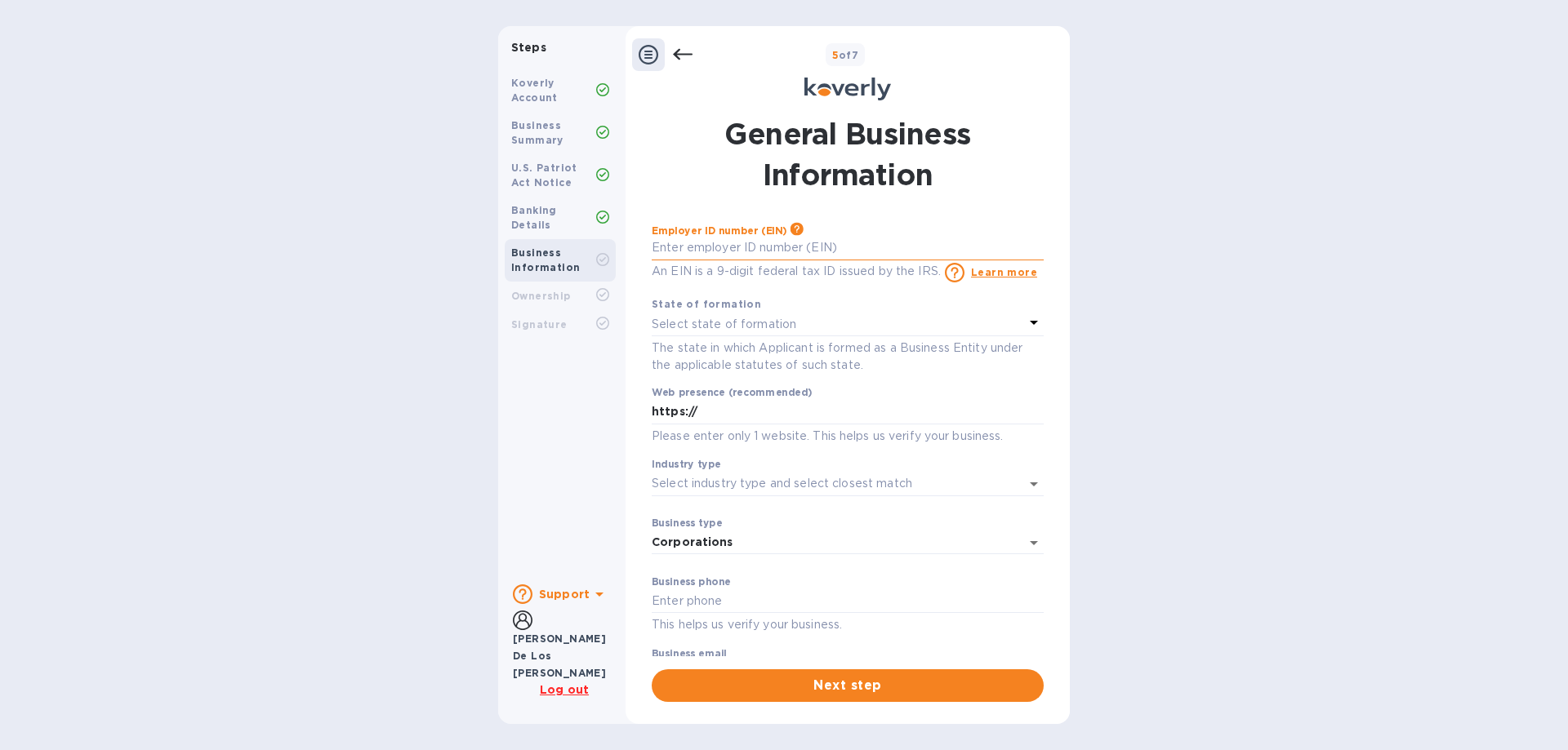
click at [832, 247] on input "text" at bounding box center [847, 248] width 392 height 24
click at [842, 254] on input "text" at bounding box center [847, 248] width 392 height 24
type input "***52"
click at [699, 247] on input "***79" at bounding box center [847, 248] width 392 height 24
type input "***79"
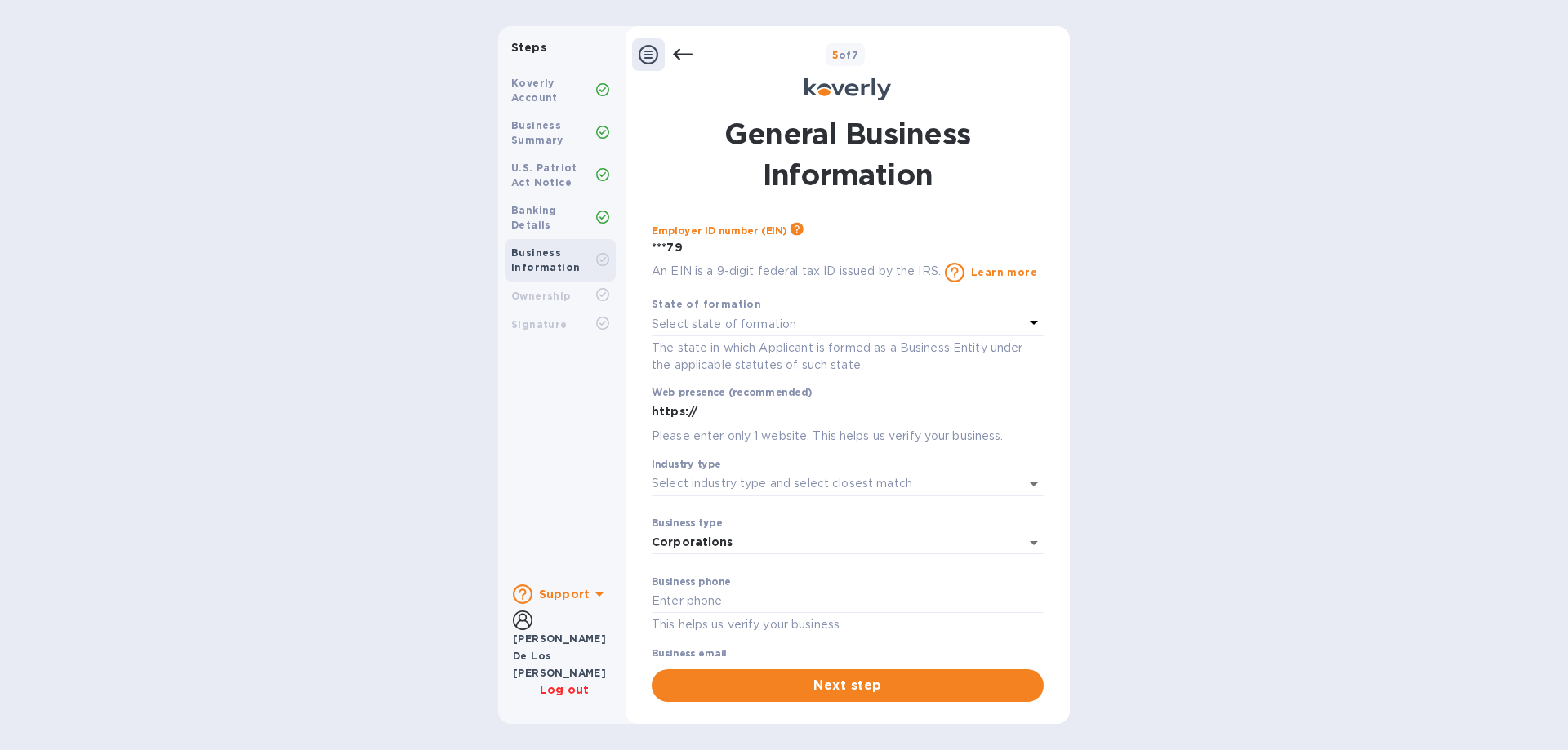
click at [699, 249] on input "***79" at bounding box center [847, 248] width 392 height 24
drag, startPoint x: 701, startPoint y: 251, endPoint x: 818, endPoint y: 311, distance: 131.5
click at [616, 247] on div "Steps Koverly Account Business Summary U.S. Patriot Act Notice Banking Details …" at bounding box center [784, 375] width 572 height 698
click at [725, 245] on input "text" at bounding box center [847, 248] width 392 height 24
type input "***10"
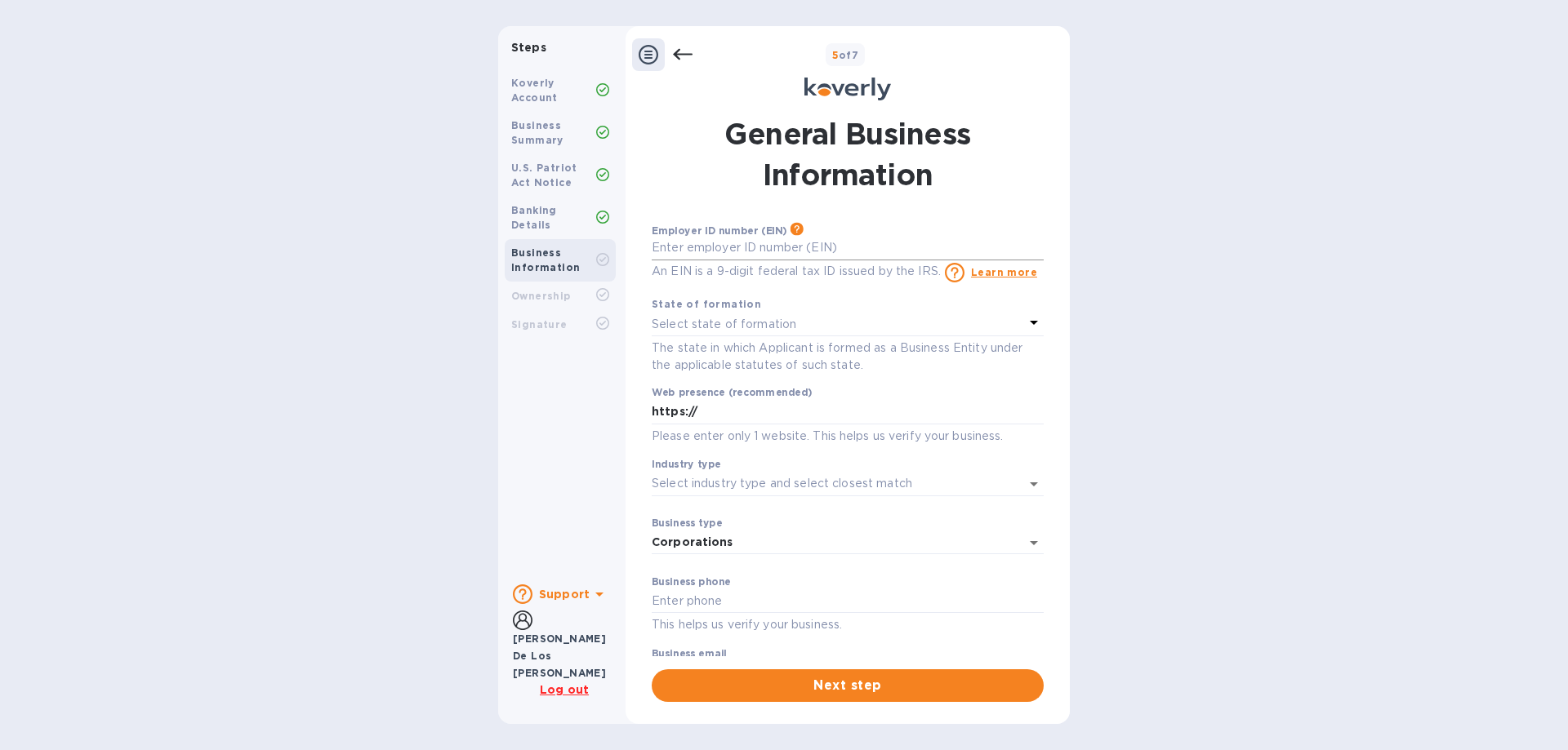
click at [697, 245] on input "text" at bounding box center [847, 248] width 392 height 24
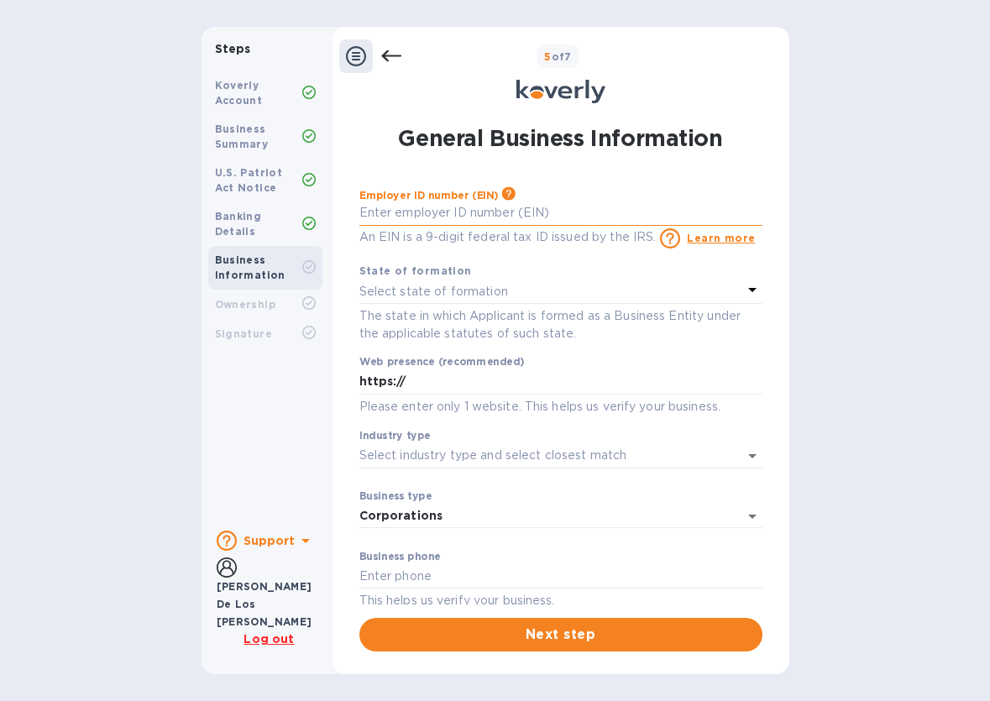
click at [428, 213] on input "text" at bounding box center [560, 213] width 403 height 25
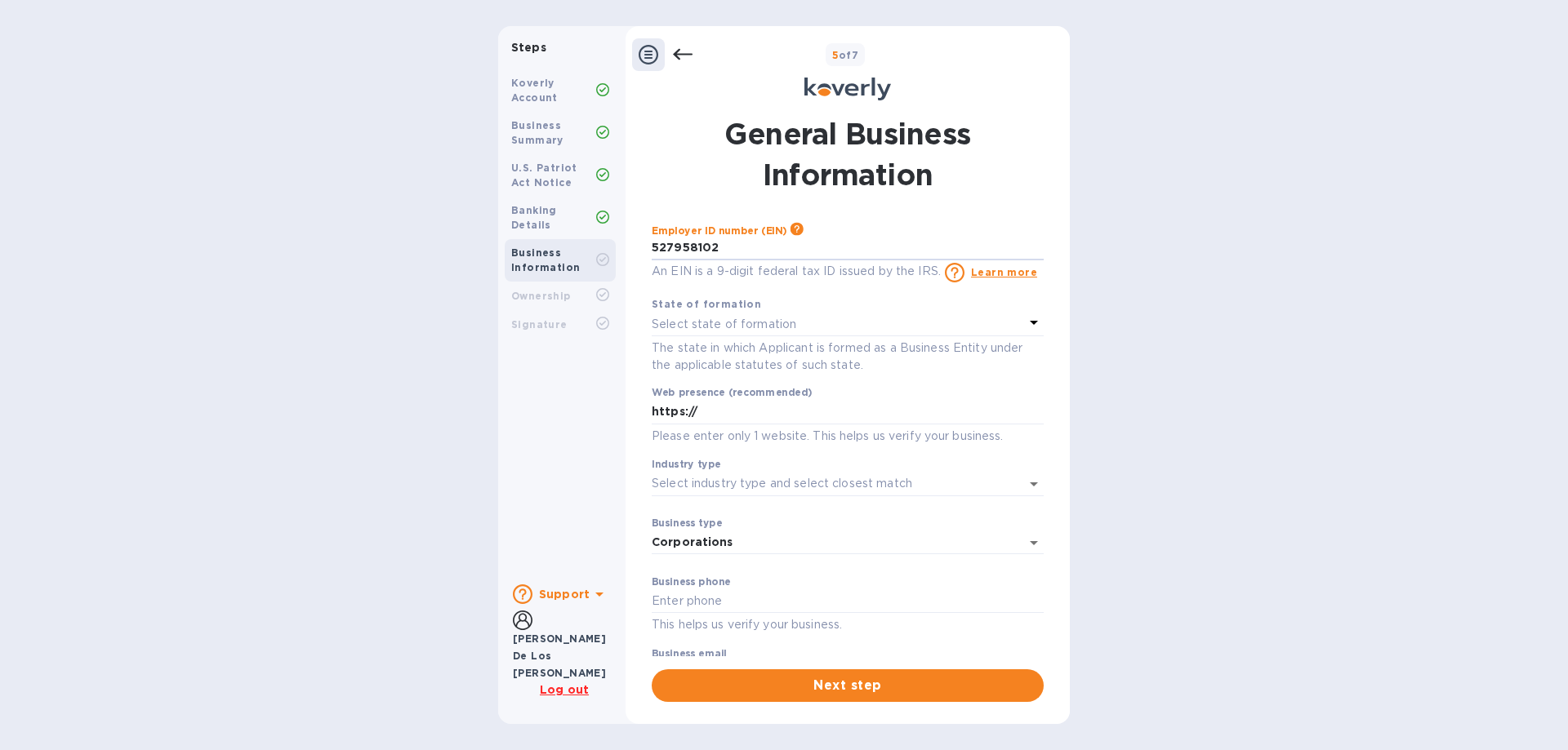
type input "***02"
click at [752, 325] on p "Select state of formation" at bounding box center [723, 324] width 145 height 17
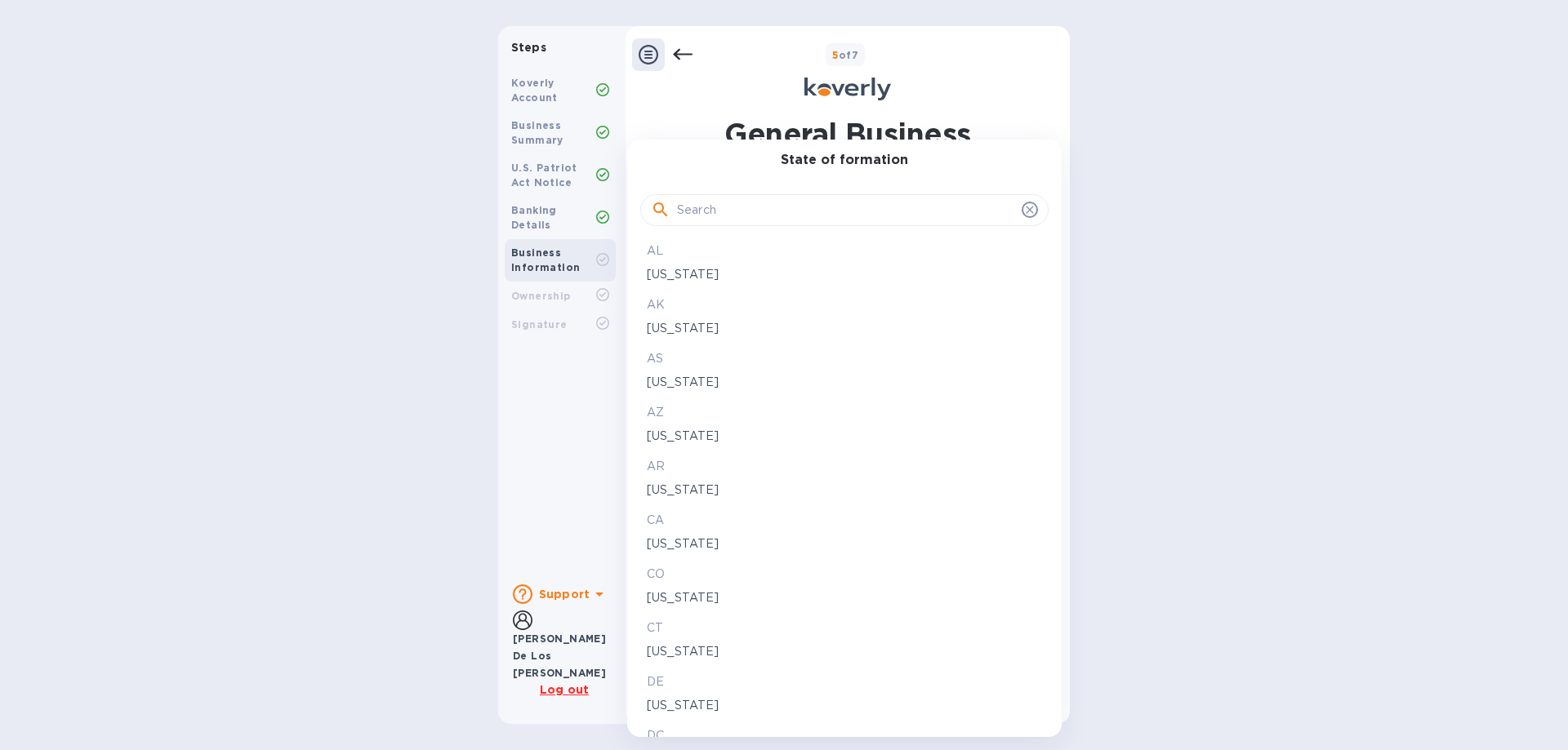
click at [1149, 388] on div at bounding box center [784, 375] width 1568 height 750
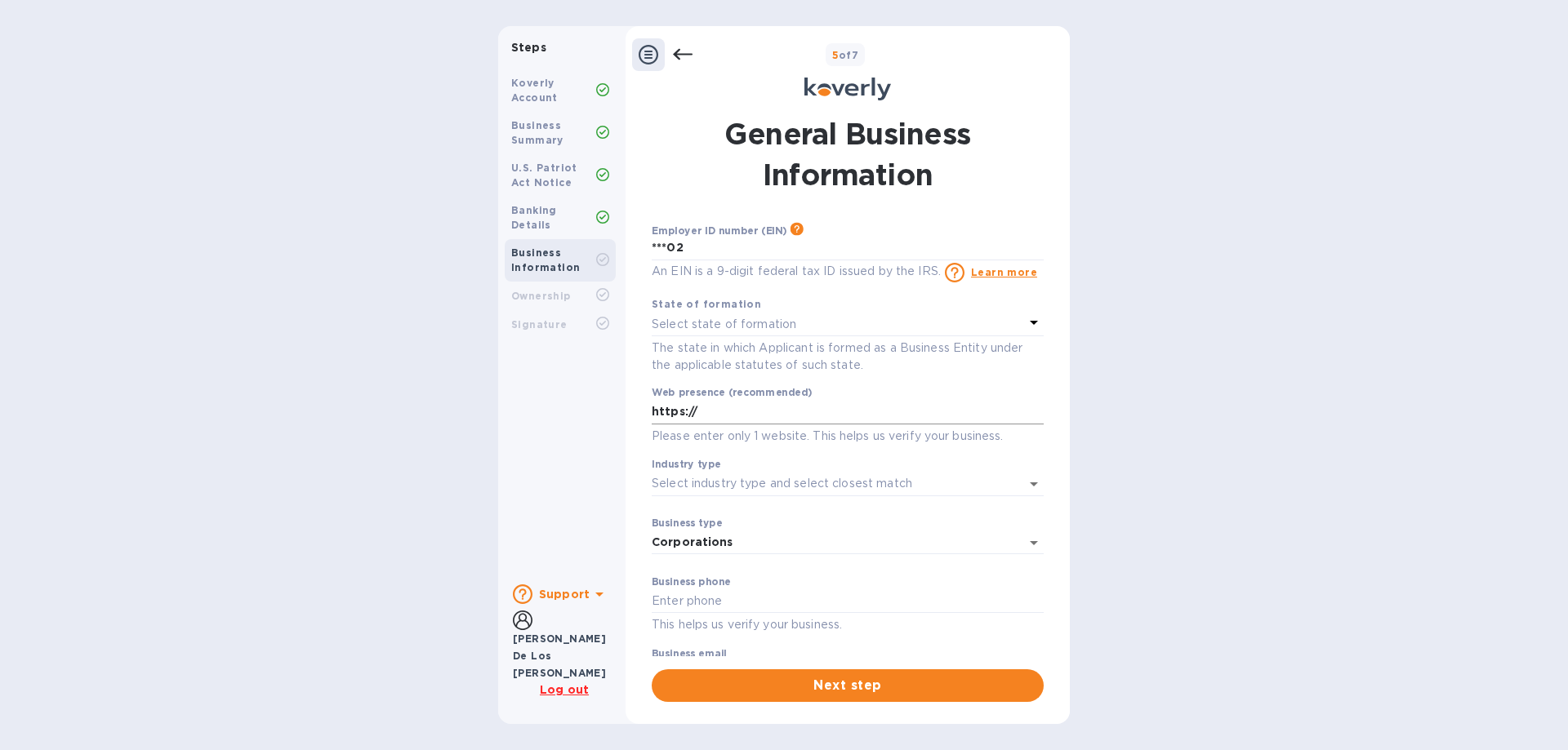
click at [756, 410] on input "https://" at bounding box center [847, 412] width 392 height 24
paste input "https://newgreenair.com/"
click at [740, 410] on input "https://https://newgreenair.com/" at bounding box center [847, 412] width 392 height 24
type input "https://newgreenair.com/"
click at [817, 487] on input "Industry type" at bounding box center [824, 483] width 346 height 23
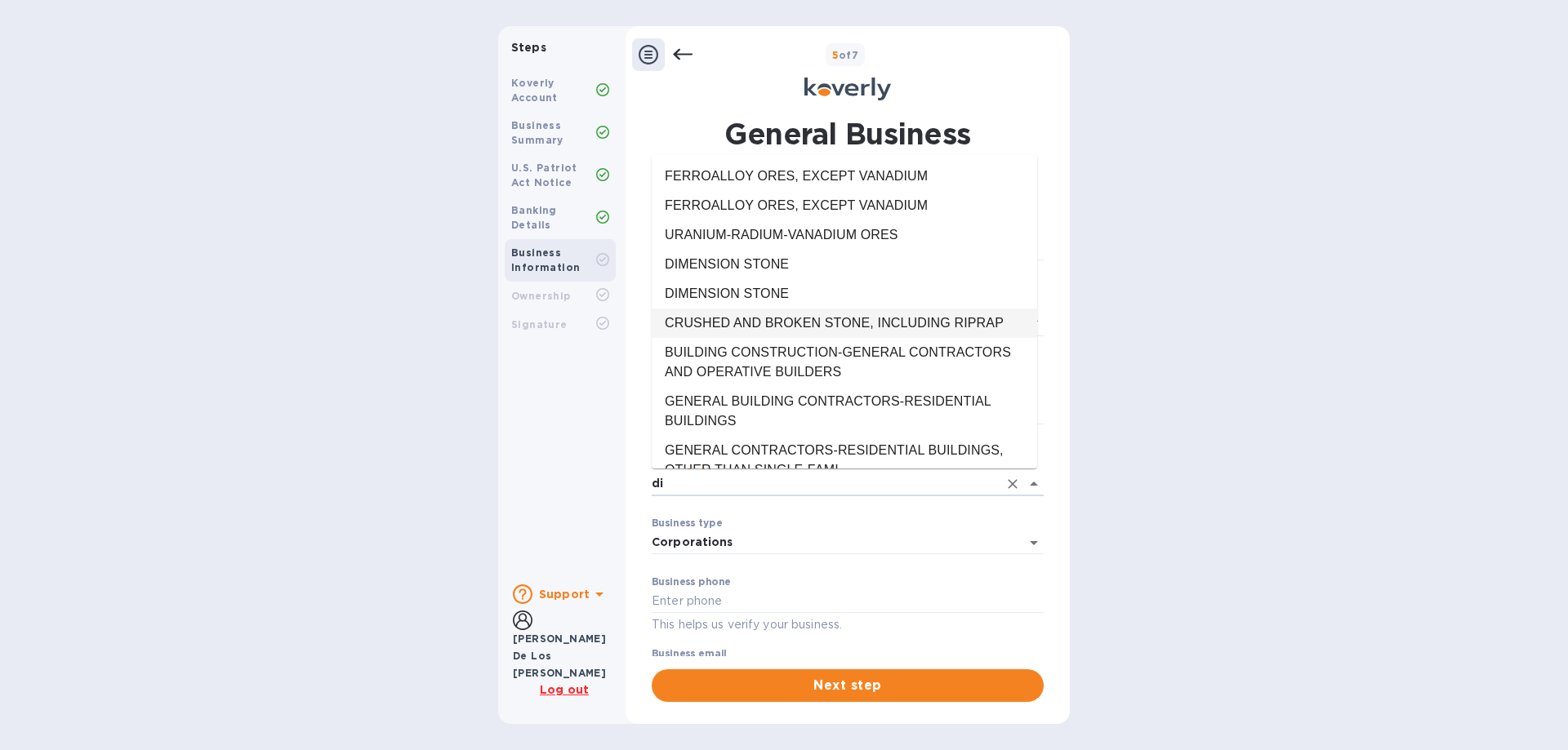
type input "d"
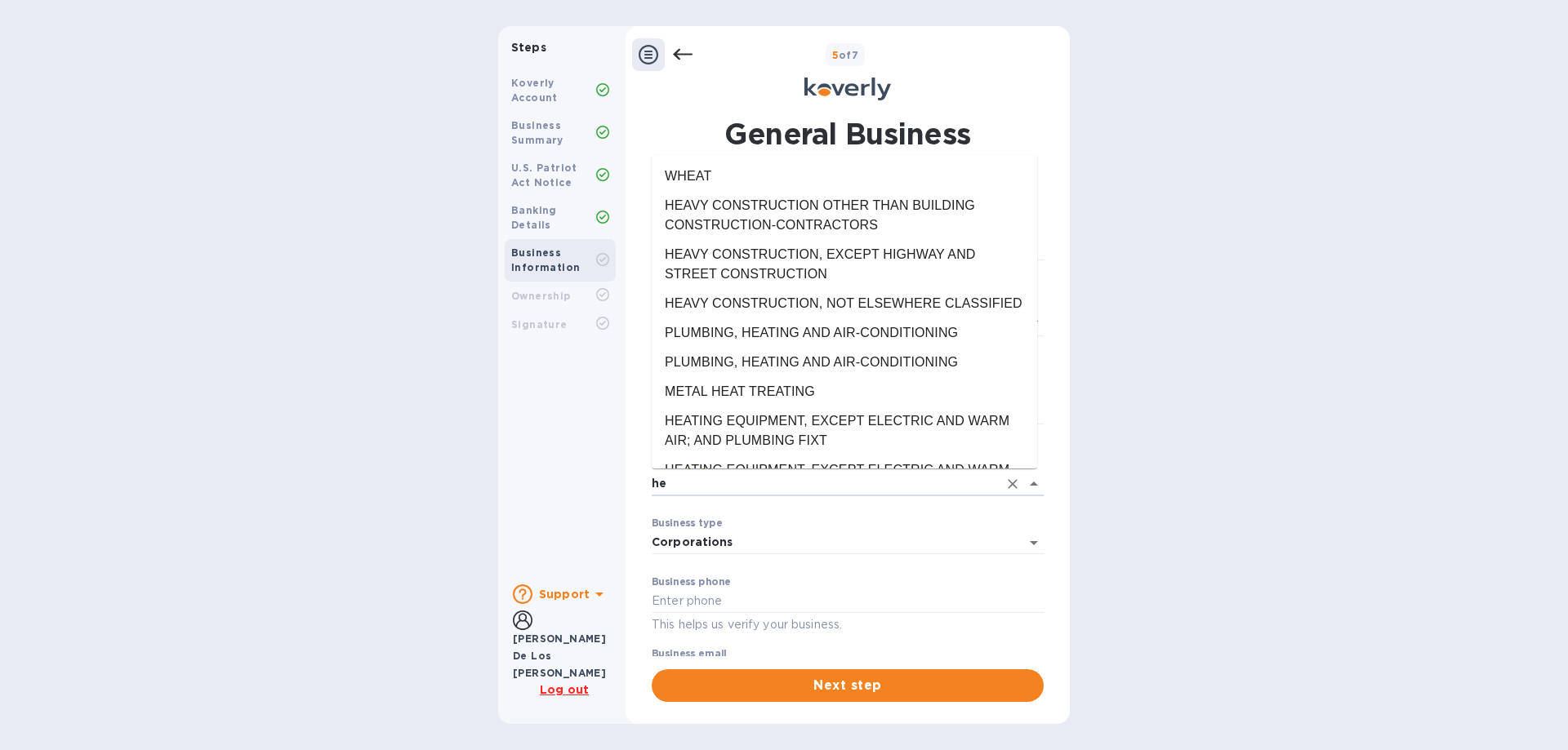
type input "h"
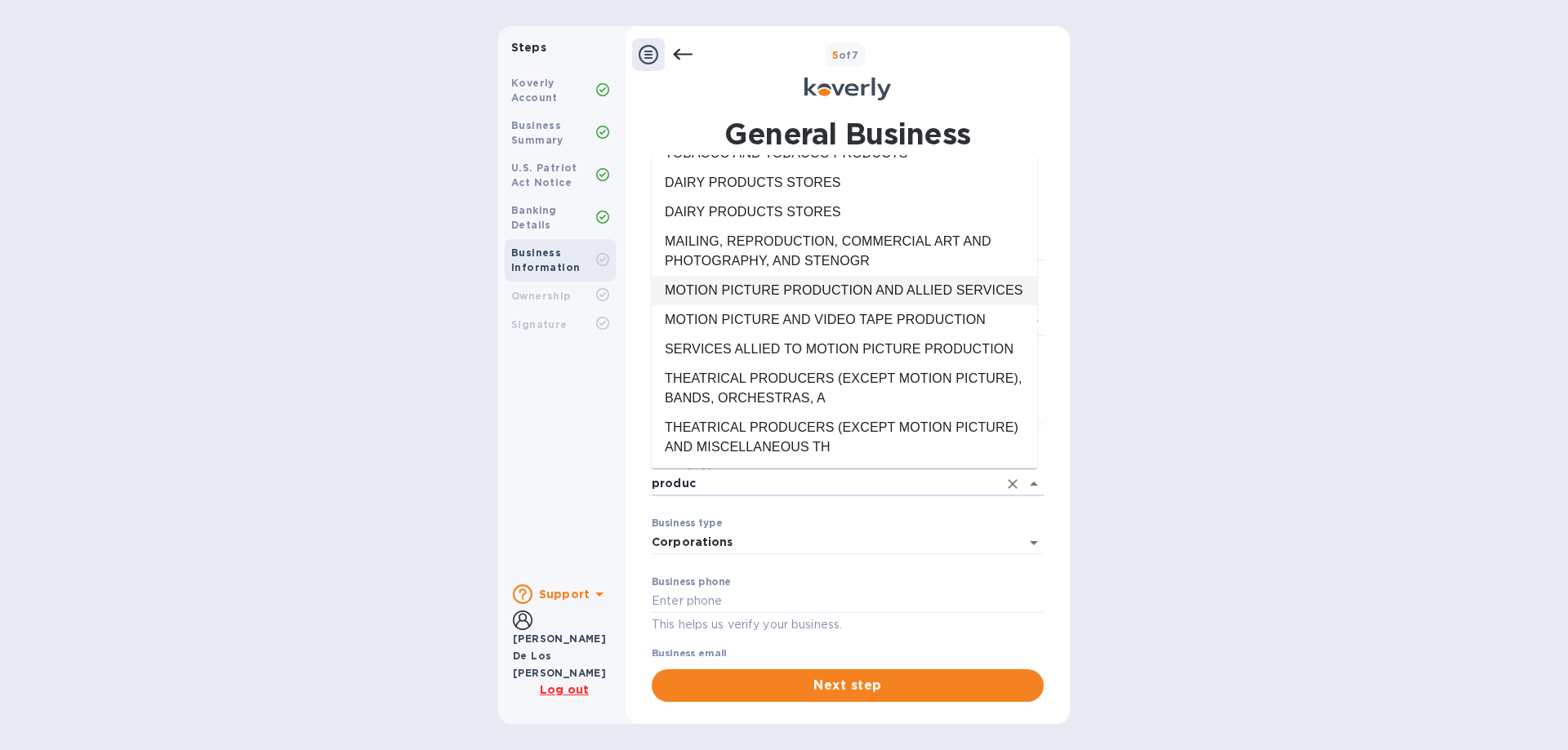
scroll to position [3646, 0]
type input "produc"
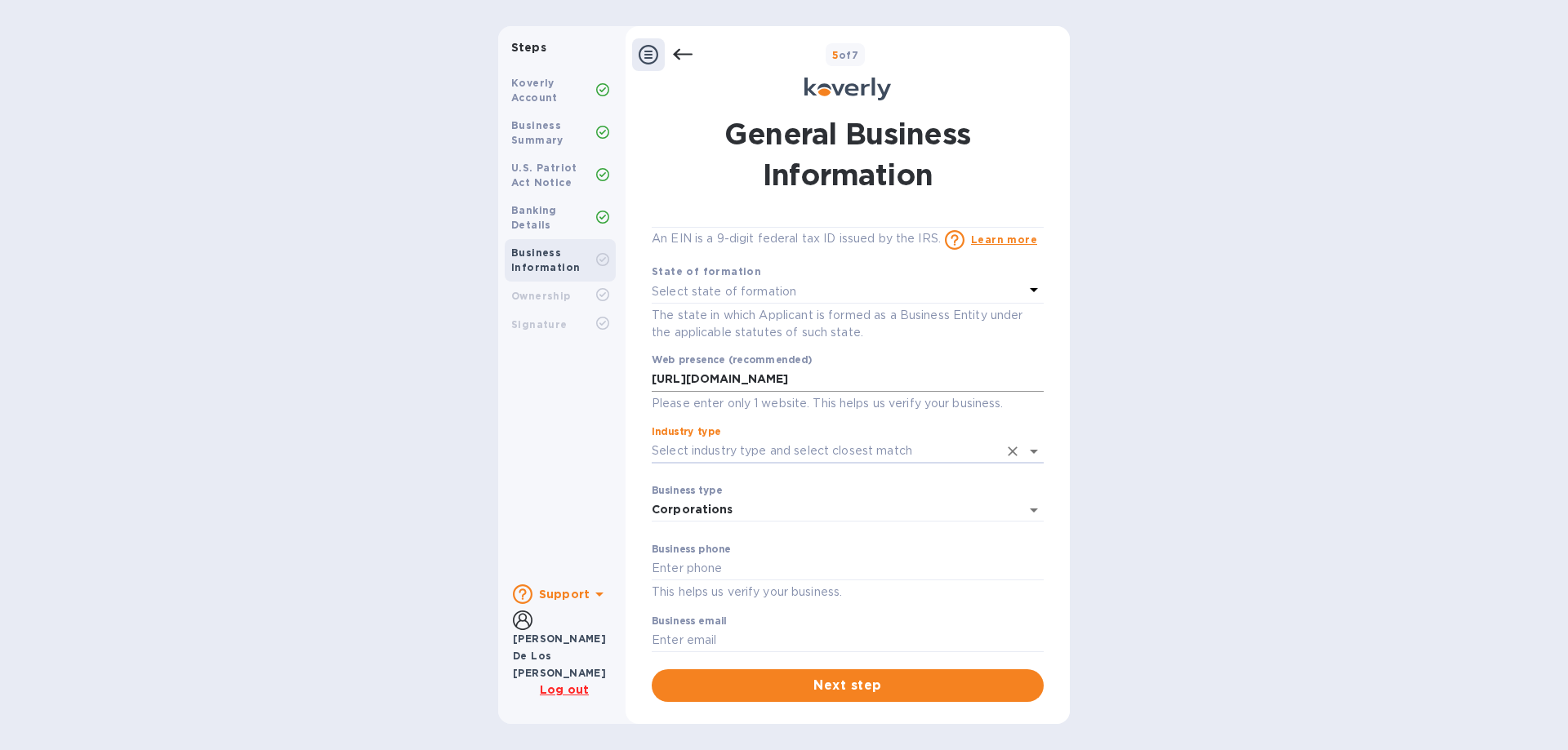
scroll to position [50, 0]
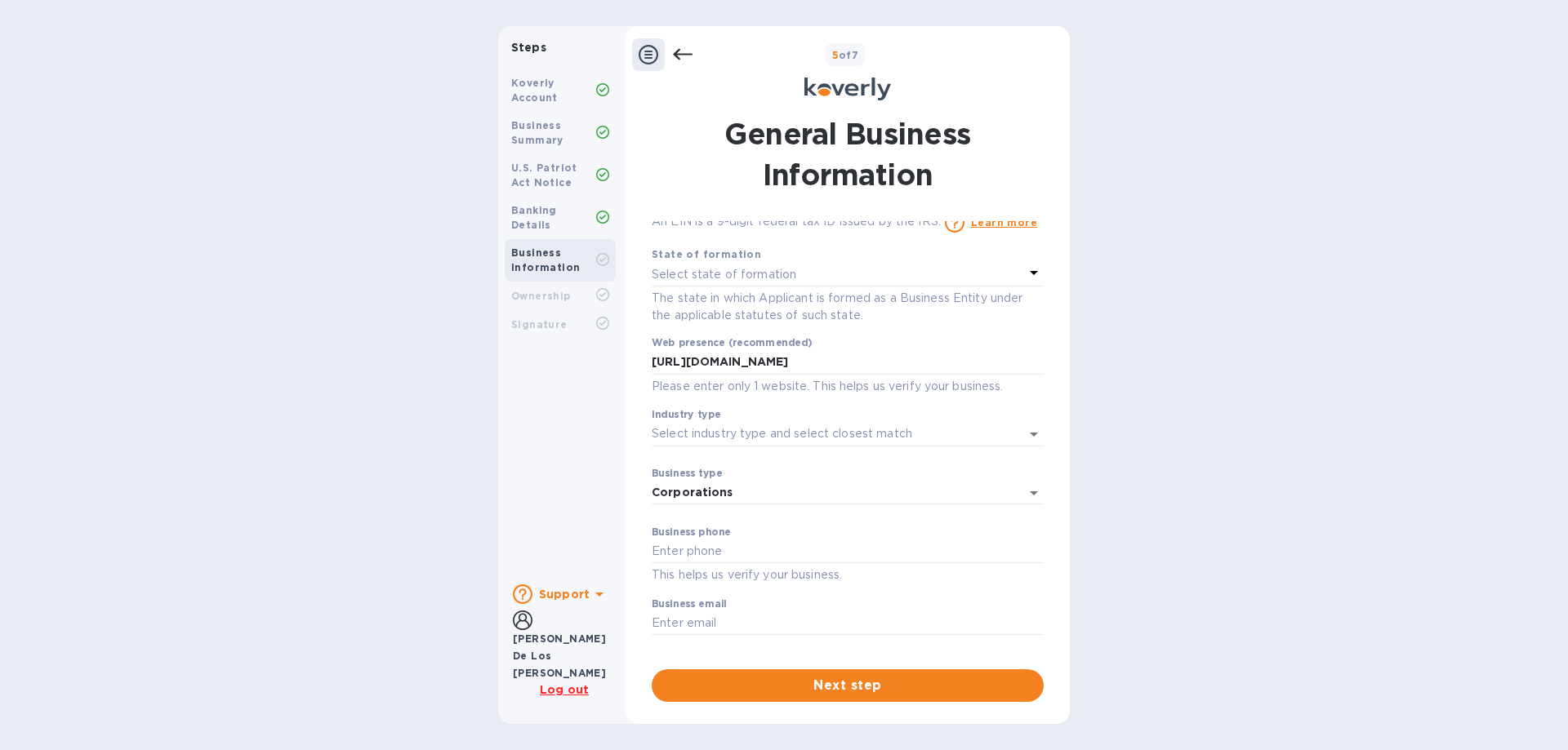
click at [1284, 612] on div "Steps Koverly Account Business Summary U.S. Patriot Act Notice Banking Details …" at bounding box center [784, 375] width 1568 height 698
click at [854, 546] on input "text" at bounding box center [847, 551] width 392 height 24
click at [70, 399] on div "Steps Koverly Account Business Summary U.S. Patriot Act Notice Banking Details …" at bounding box center [784, 375] width 1568 height 698
click at [734, 553] on input "text" at bounding box center [847, 551] width 392 height 24
paste input "+18885480040"
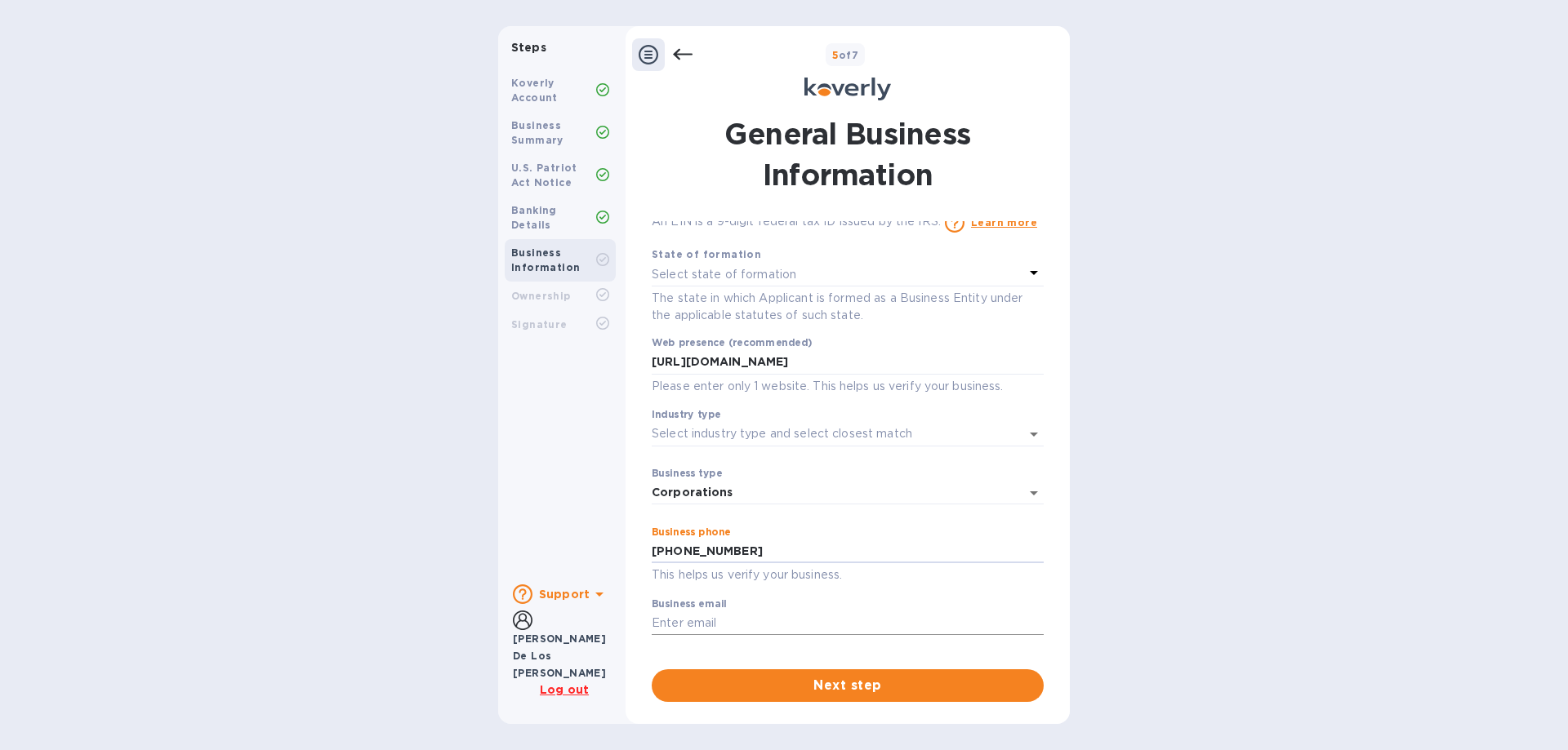
type input "+18885480040"
click at [761, 617] on input "text" at bounding box center [847, 623] width 392 height 24
type input "[EMAIL_ADDRESS][DOMAIN_NAME]"
click at [1186, 565] on div "Steps Koverly Account Business Summary U.S. Patriot Act Notice Banking Details …" at bounding box center [784, 375] width 1568 height 698
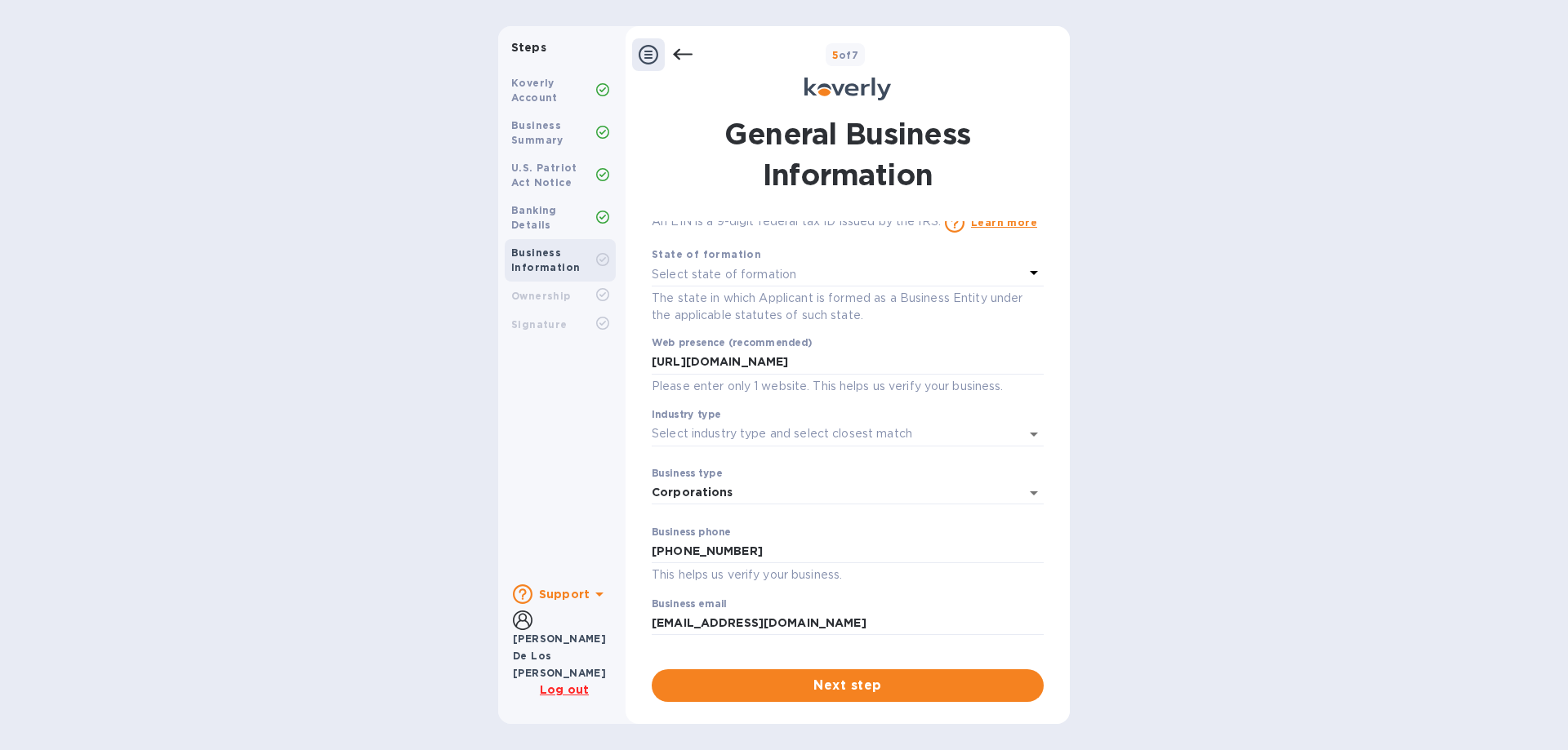
click at [1186, 564] on div "Steps Koverly Account Business Summary U.S. Patriot Act Notice Banking Details …" at bounding box center [784, 375] width 1568 height 698
drag, startPoint x: 885, startPoint y: 687, endPoint x: 1063, endPoint y: 652, distance: 181.4
click at [884, 687] on span "Next step" at bounding box center [848, 685] width 366 height 19
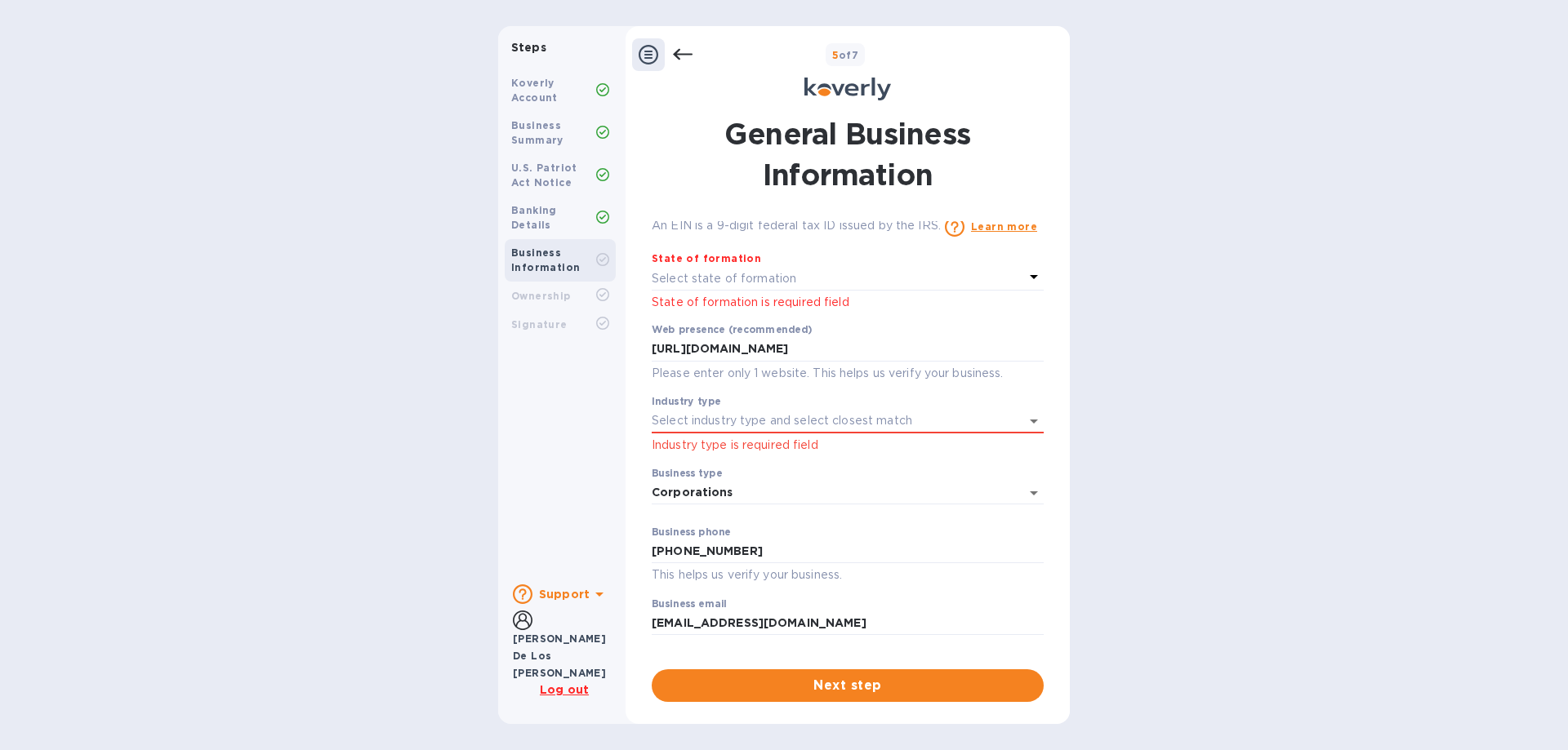
scroll to position [46, 0]
click at [148, 387] on div "Steps Koverly Account Business Summary U.S. Patriot Act Notice Banking Details …" at bounding box center [784, 375] width 1568 height 698
click at [834, 421] on input "Industry type" at bounding box center [824, 421] width 346 height 23
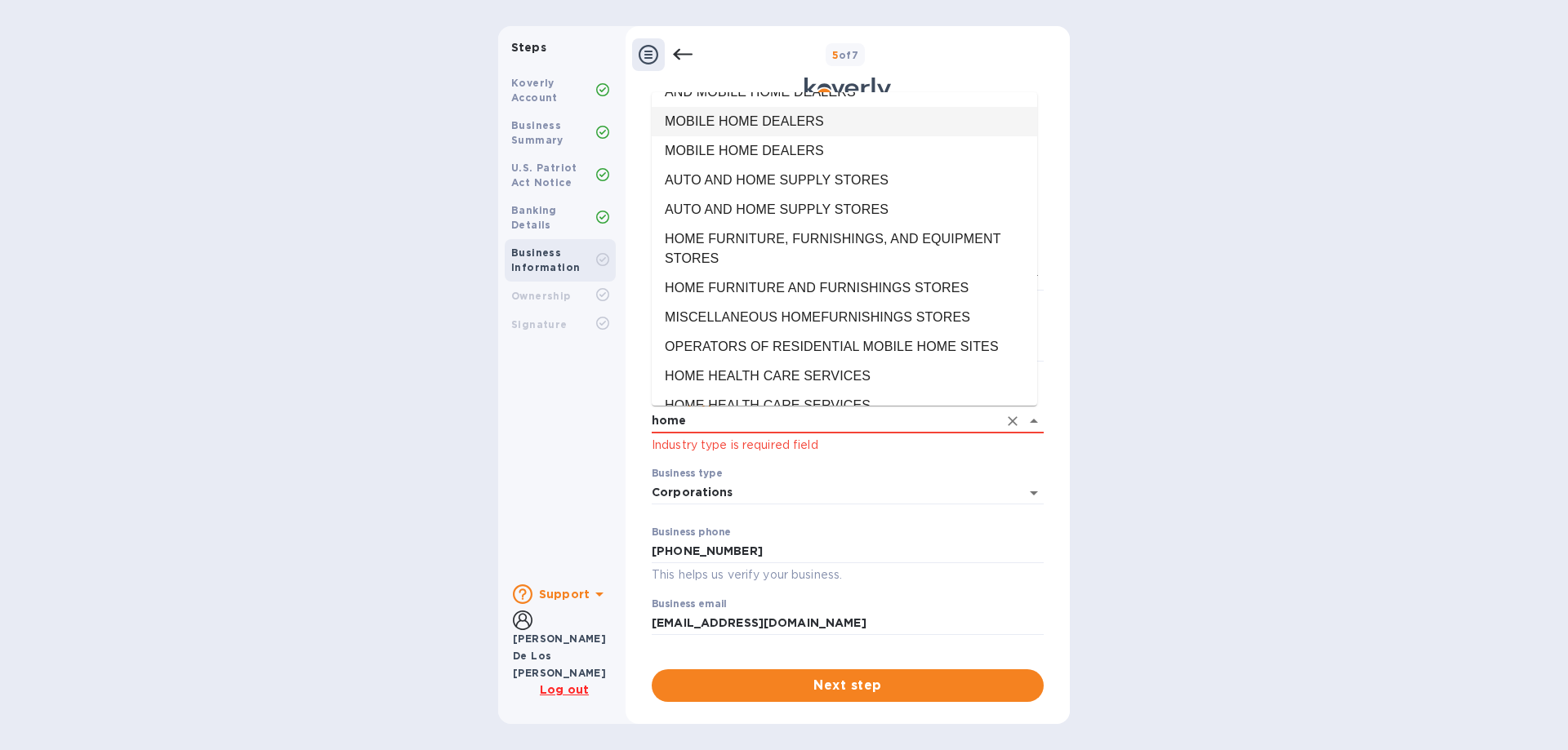
scroll to position [307, 0]
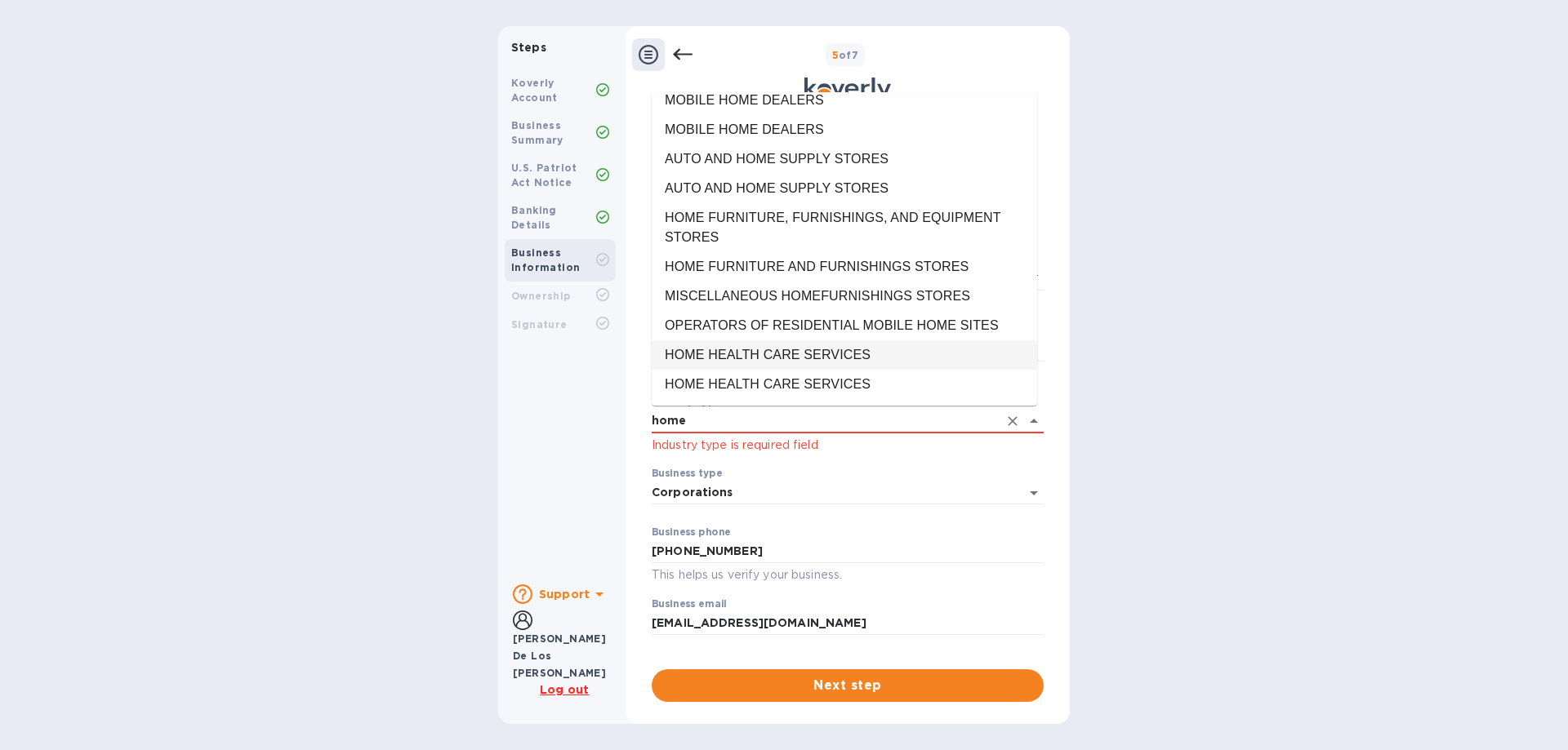
click at [834, 354] on li "HOME HEALTH CARE SERVICES" at bounding box center [844, 355] width 385 height 29
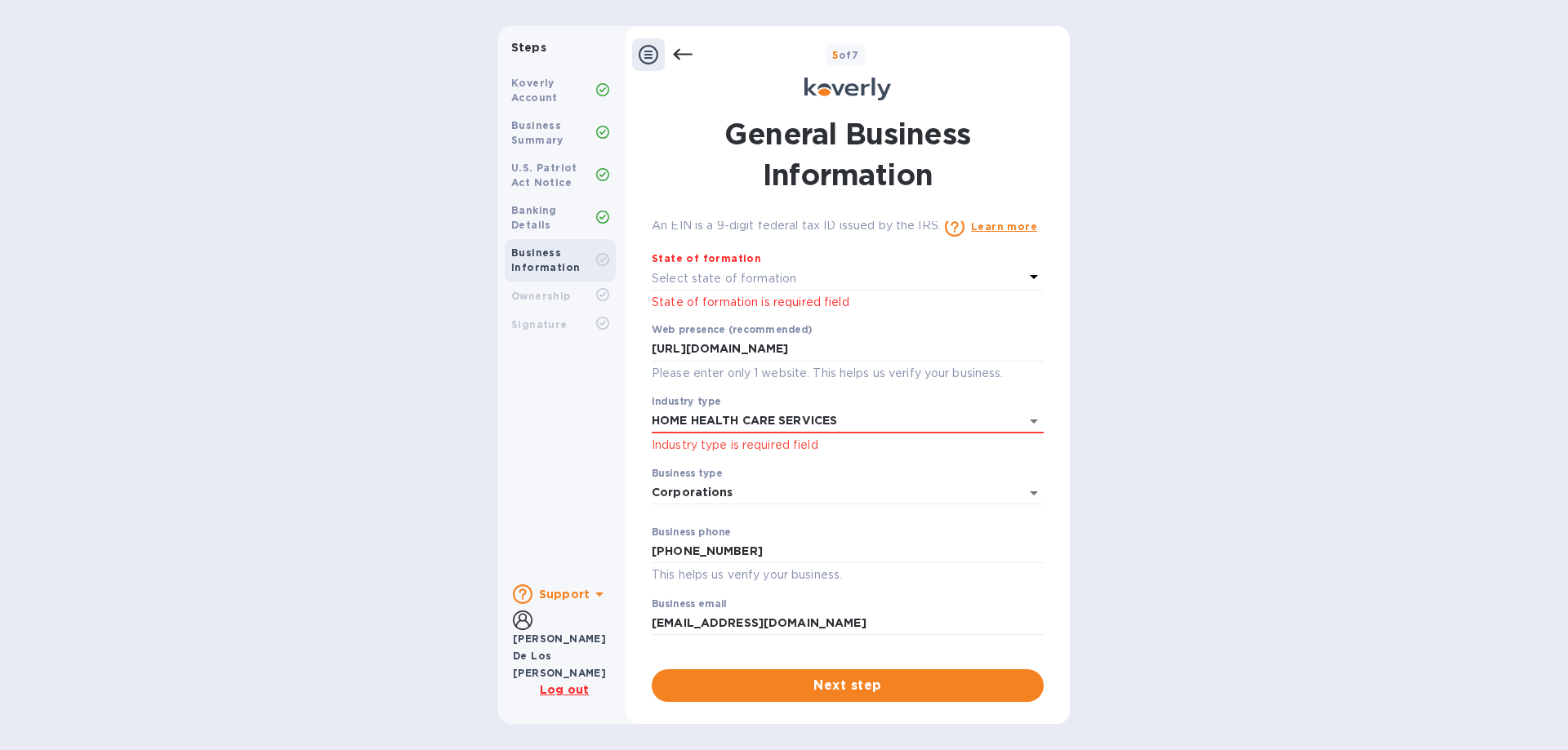
click at [121, 543] on div "Steps Koverly Account Business Summary U.S. Patriot Act Notice Banking Details …" at bounding box center [784, 375] width 1568 height 698
click at [875, 420] on input "HOME HEALTH CARE SERVICES" at bounding box center [824, 421] width 346 height 23
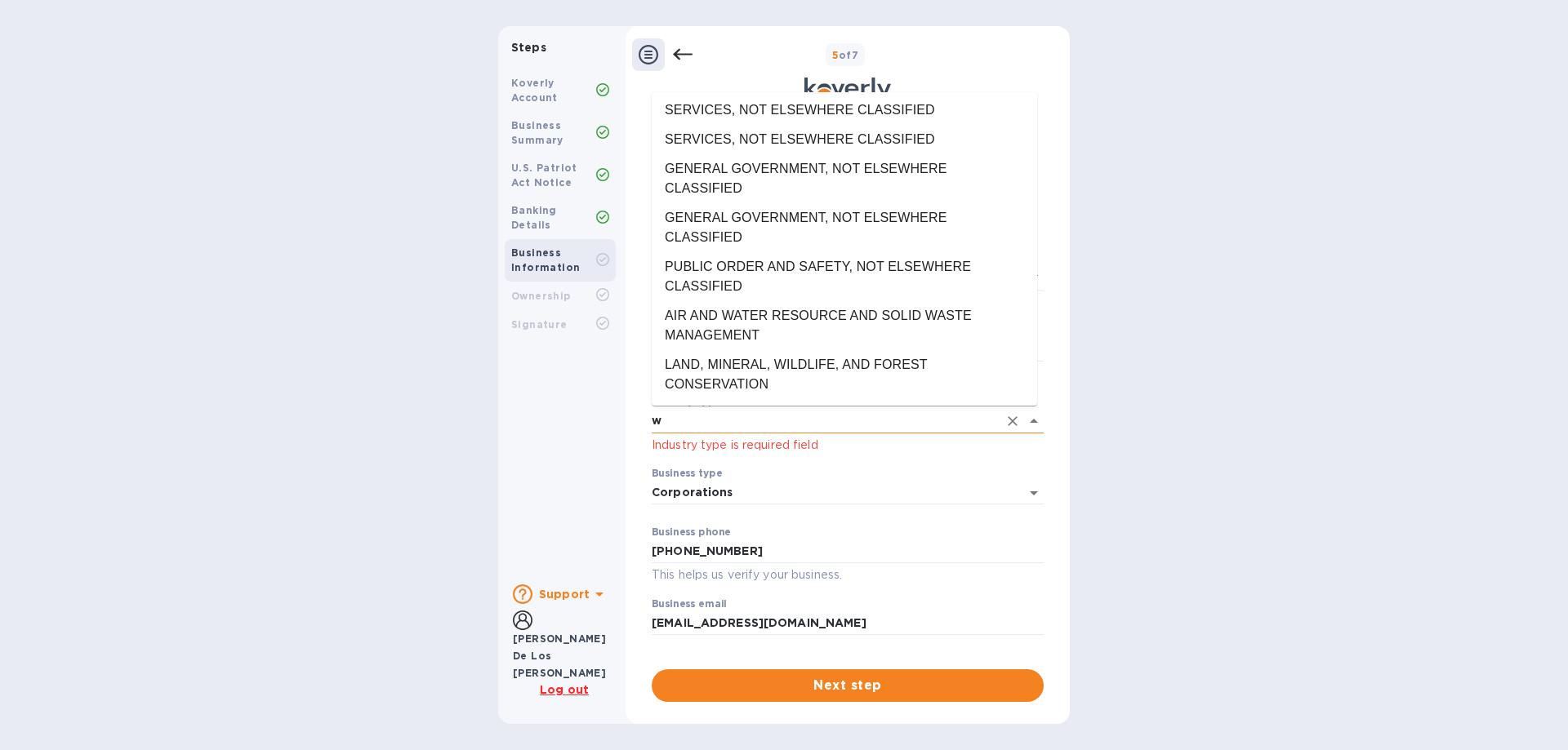
scroll to position [0, 0]
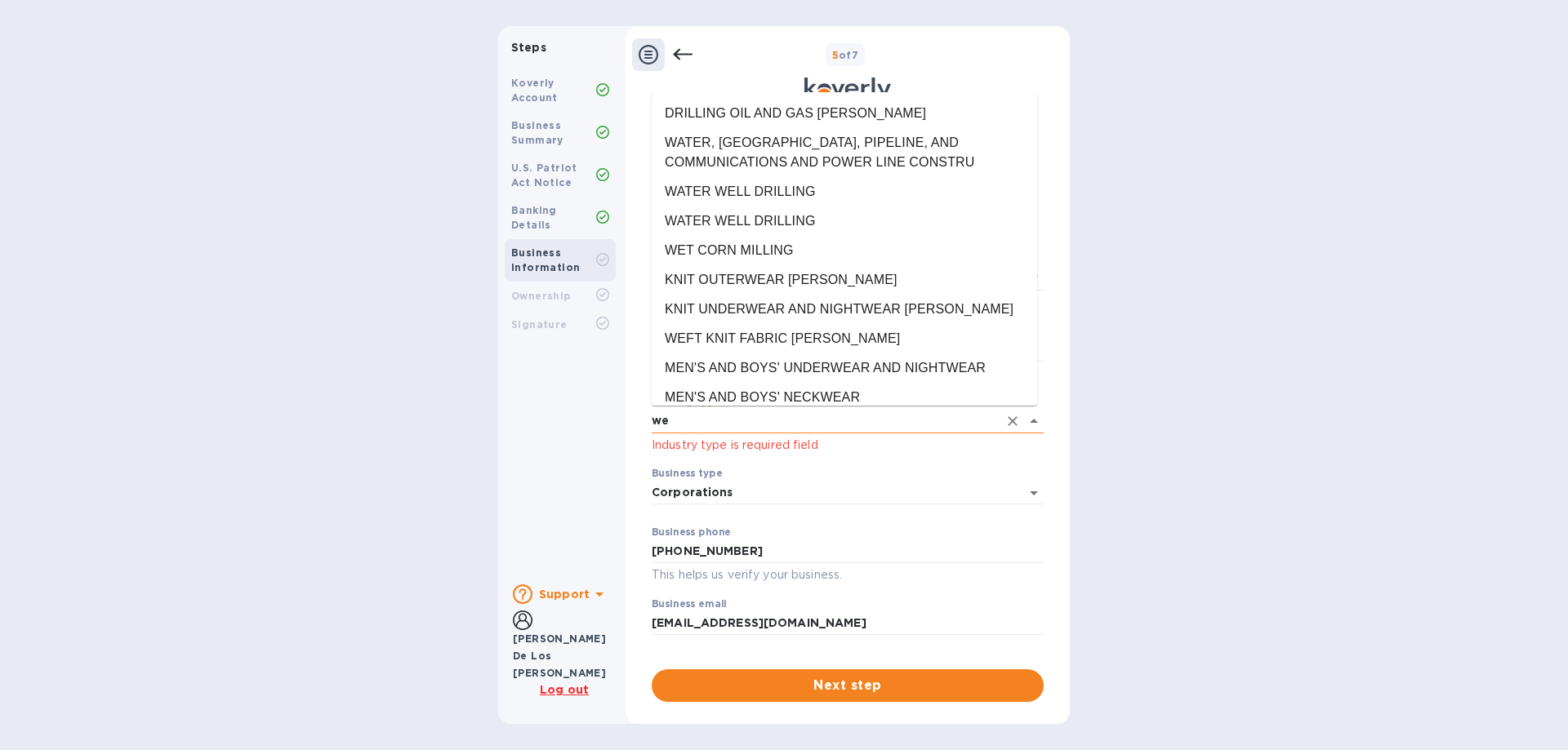
type input "w"
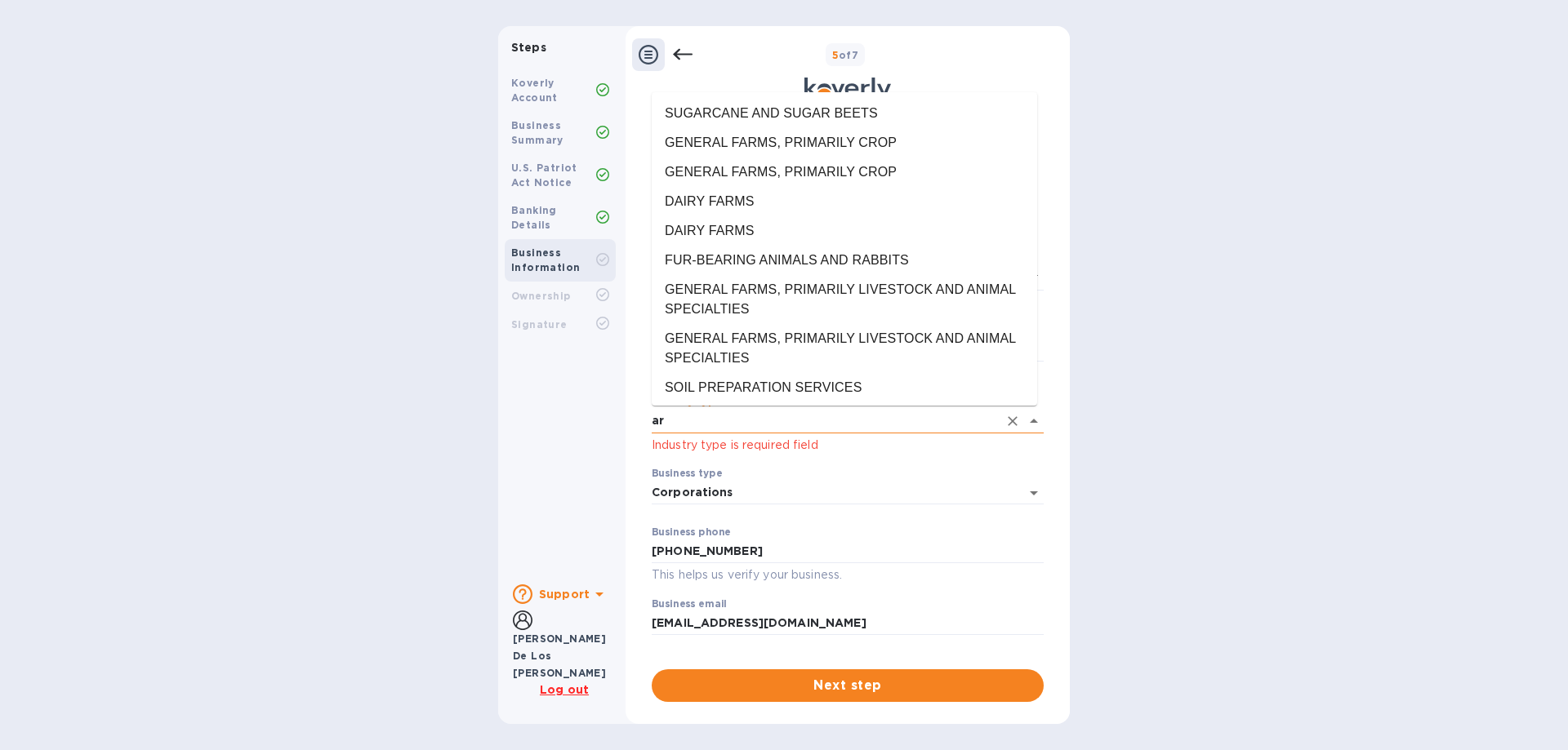
type input "a"
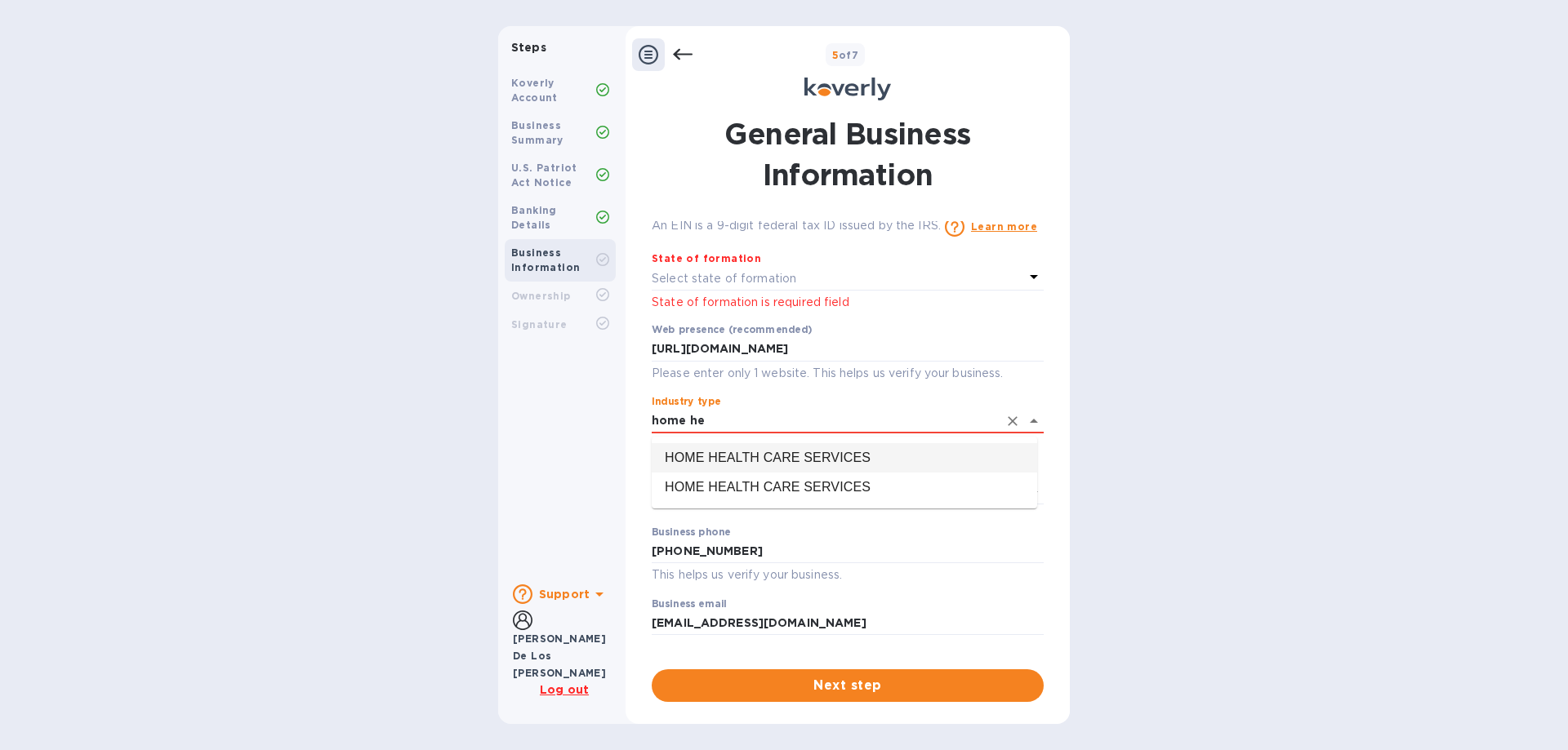
drag, startPoint x: 866, startPoint y: 453, endPoint x: 1263, endPoint y: 487, distance: 398.5
click at [879, 453] on li "HOME HEALTH CARE SERVICES" at bounding box center [844, 458] width 385 height 29
type input "HOME HEALTH CARE SERVICES"
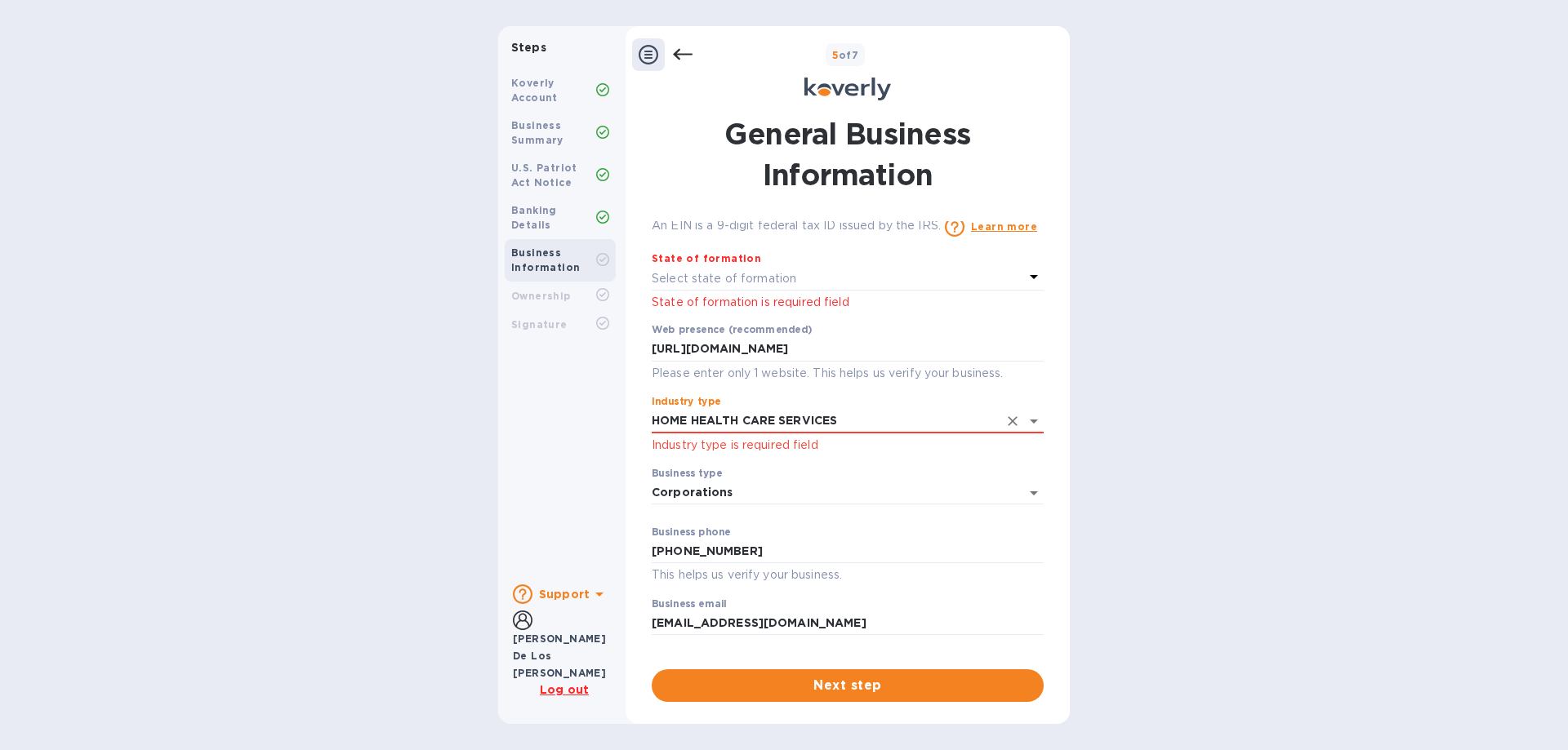
click at [1252, 491] on div "Steps Koverly Account Business Summary U.S. Patriot Act Notice Banking Details …" at bounding box center [784, 375] width 1568 height 698
click at [111, 552] on div "Steps Koverly Account Business Summary U.S. Patriot Act Notice Banking Details …" at bounding box center [784, 375] width 1568 height 698
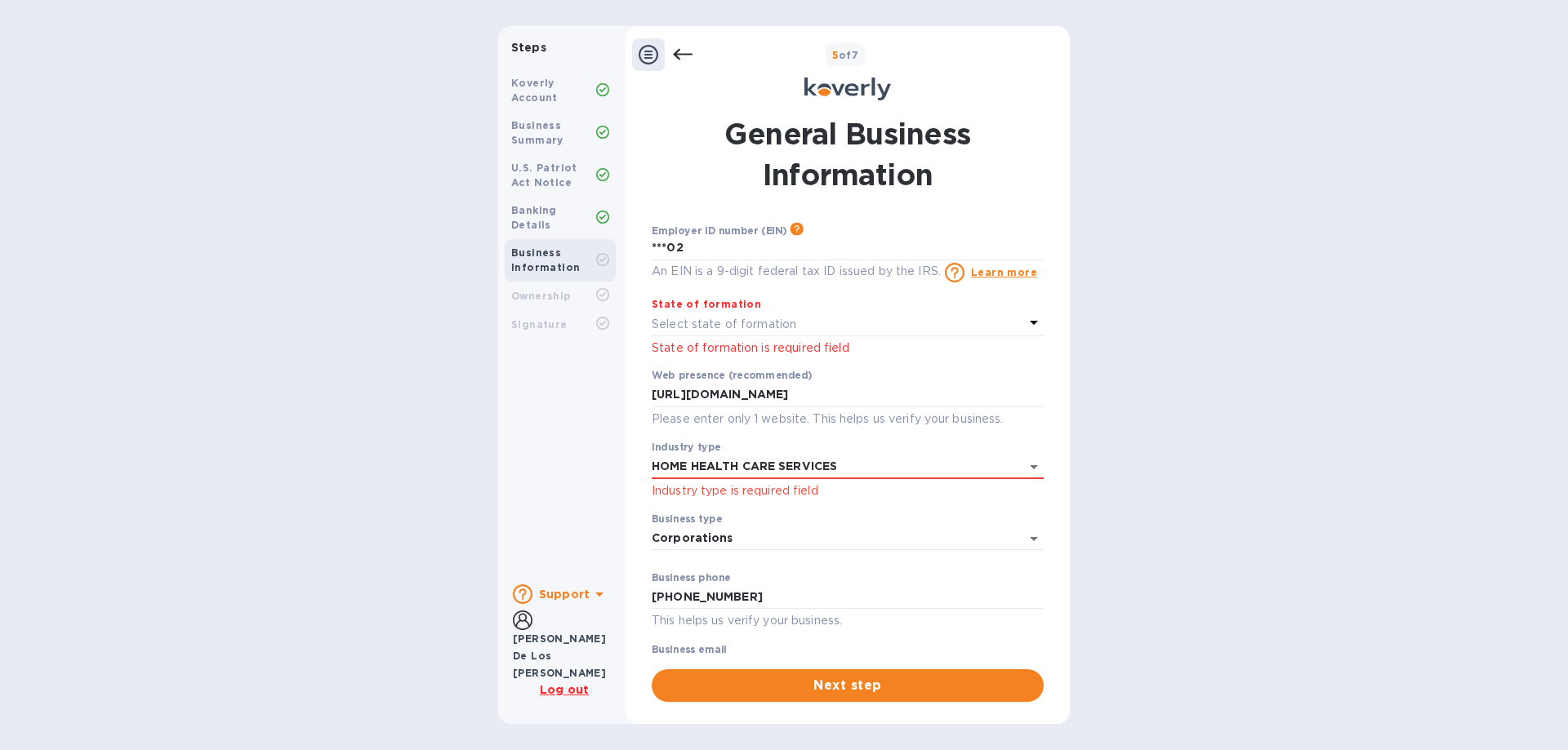
scroll to position [46, 0]
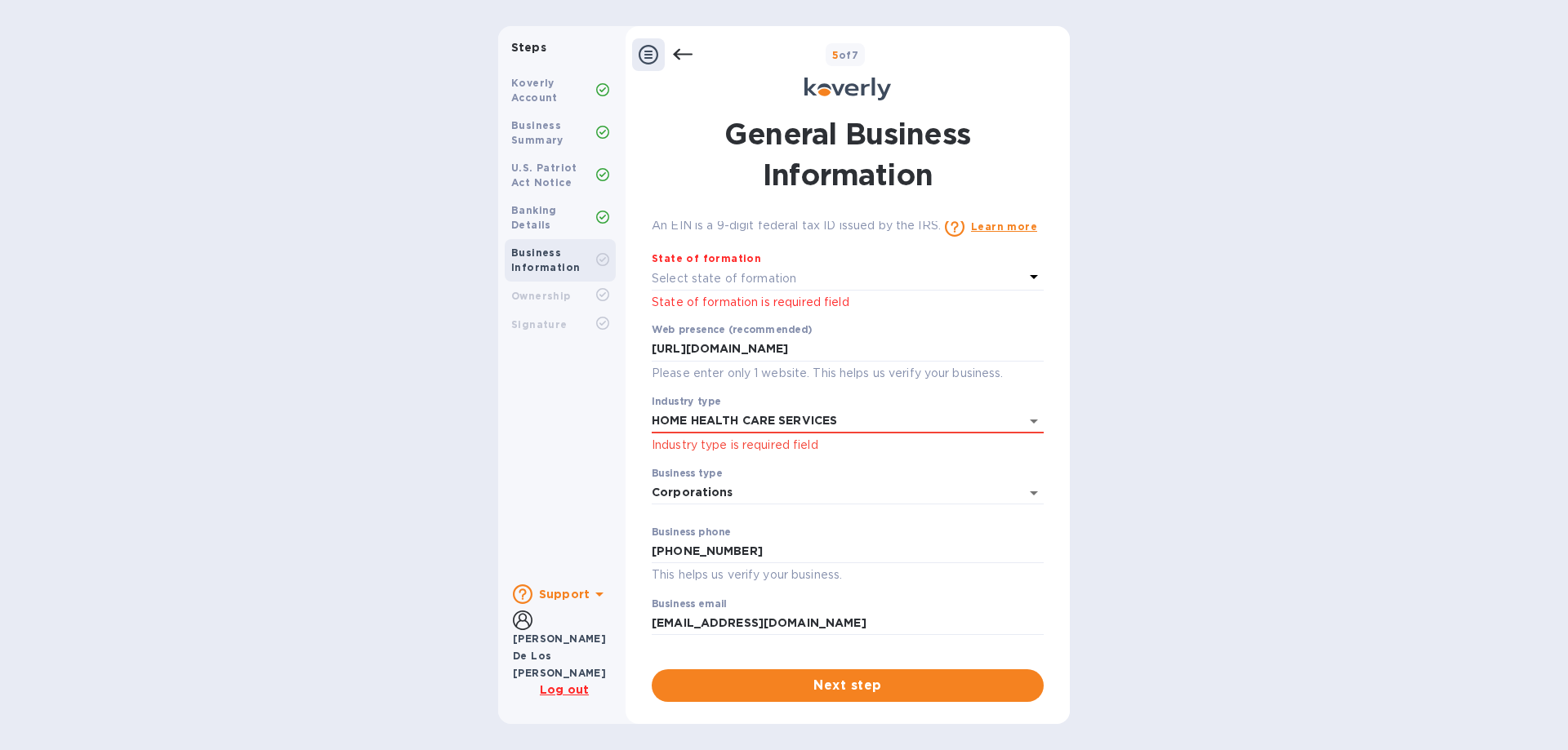
click at [1029, 276] on icon at bounding box center [1033, 277] width 8 height 4
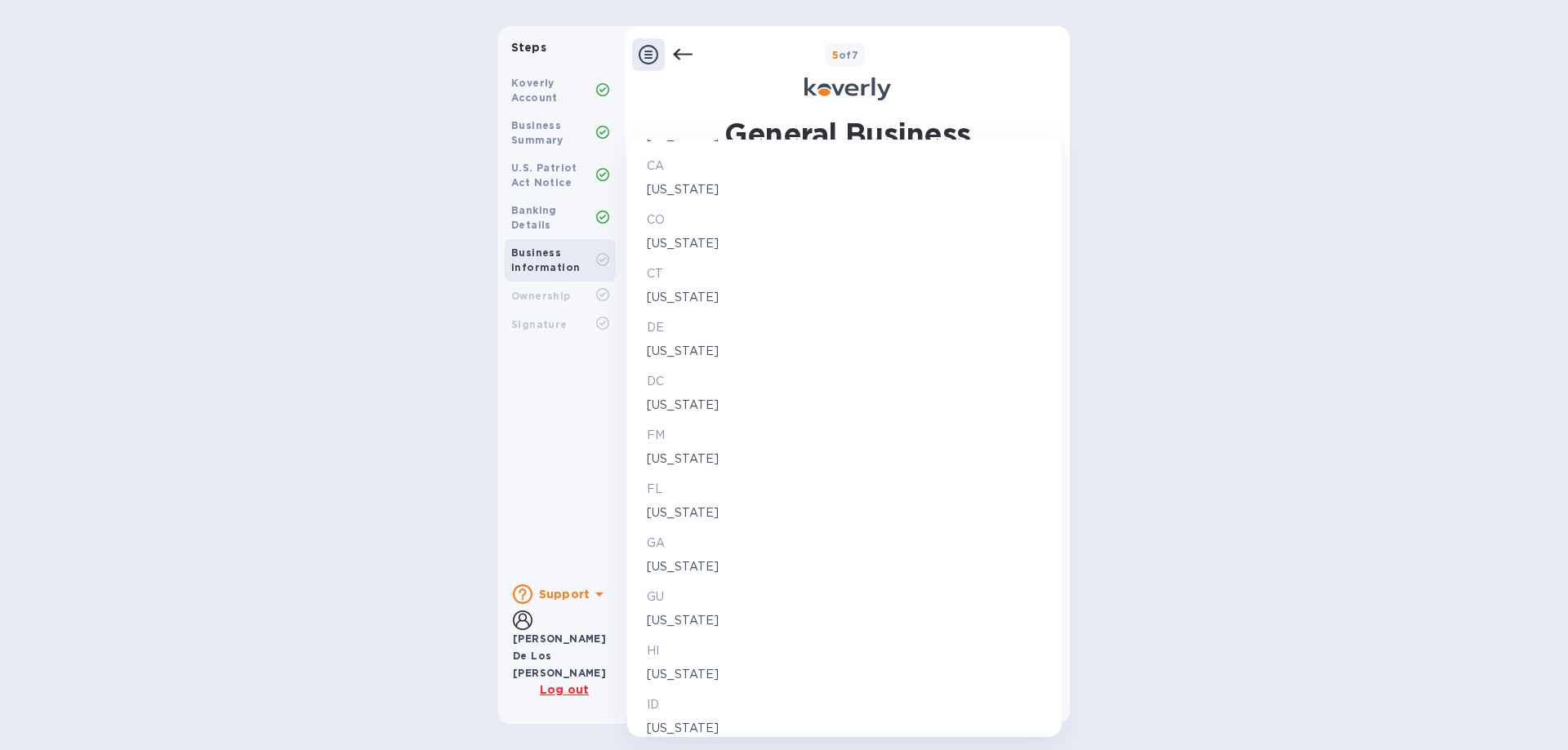
scroll to position [326, 0]
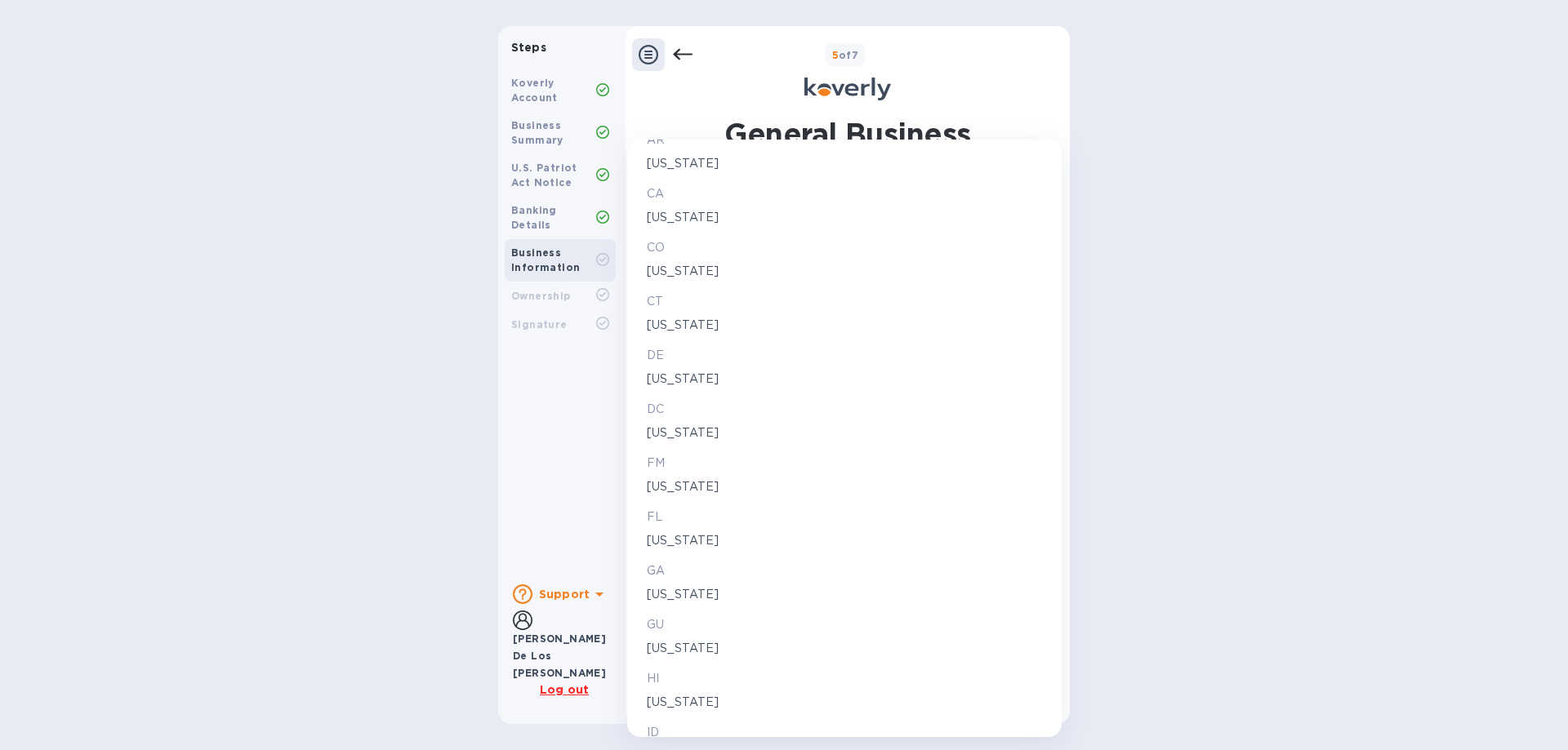
click at [1196, 332] on div at bounding box center [784, 375] width 1568 height 750
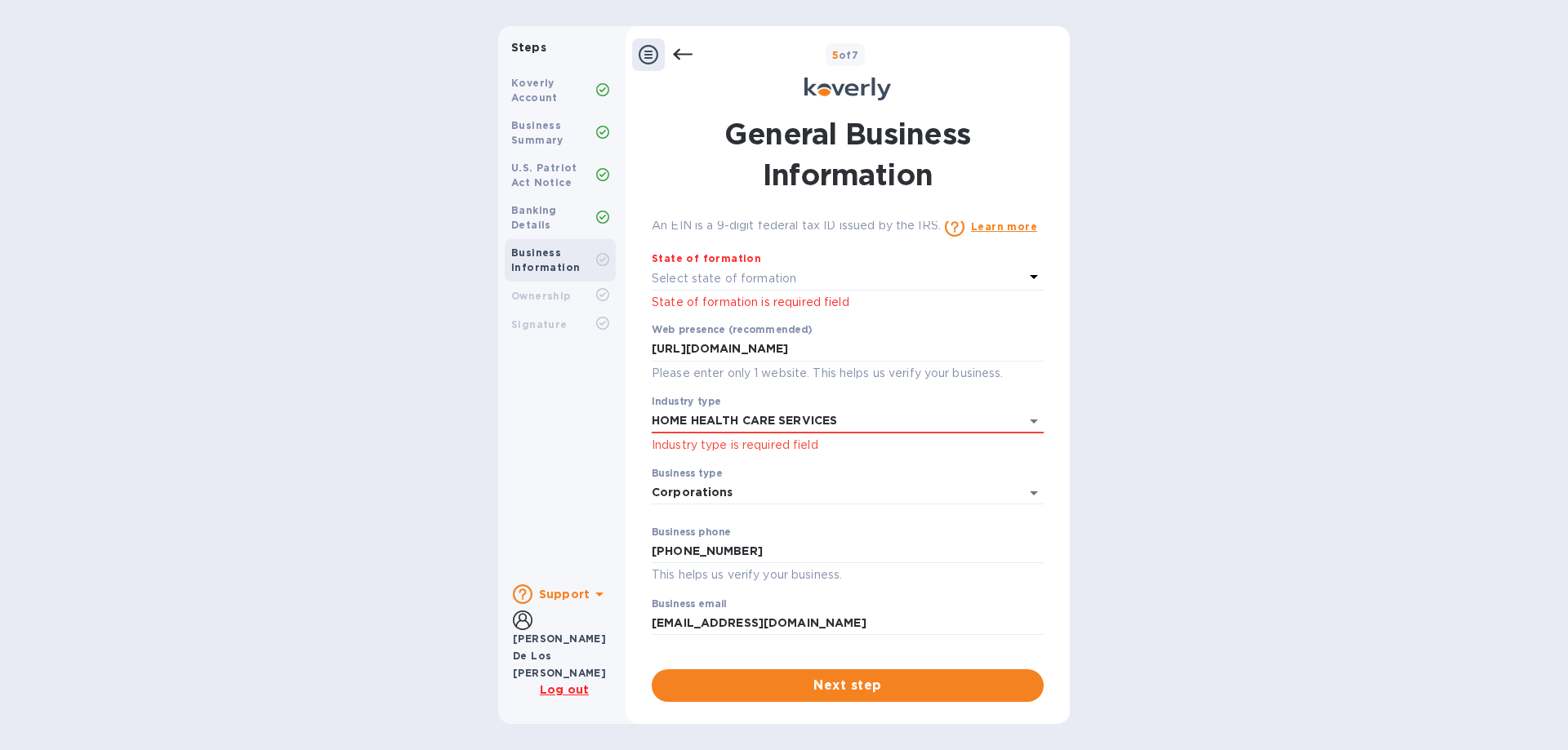
click at [1196, 332] on div "Steps Koverly Account Business Summary U.S. Patriot Act Notice Banking Details …" at bounding box center [784, 375] width 1568 height 698
click at [1024, 273] on icon at bounding box center [1033, 277] width 19 height 19
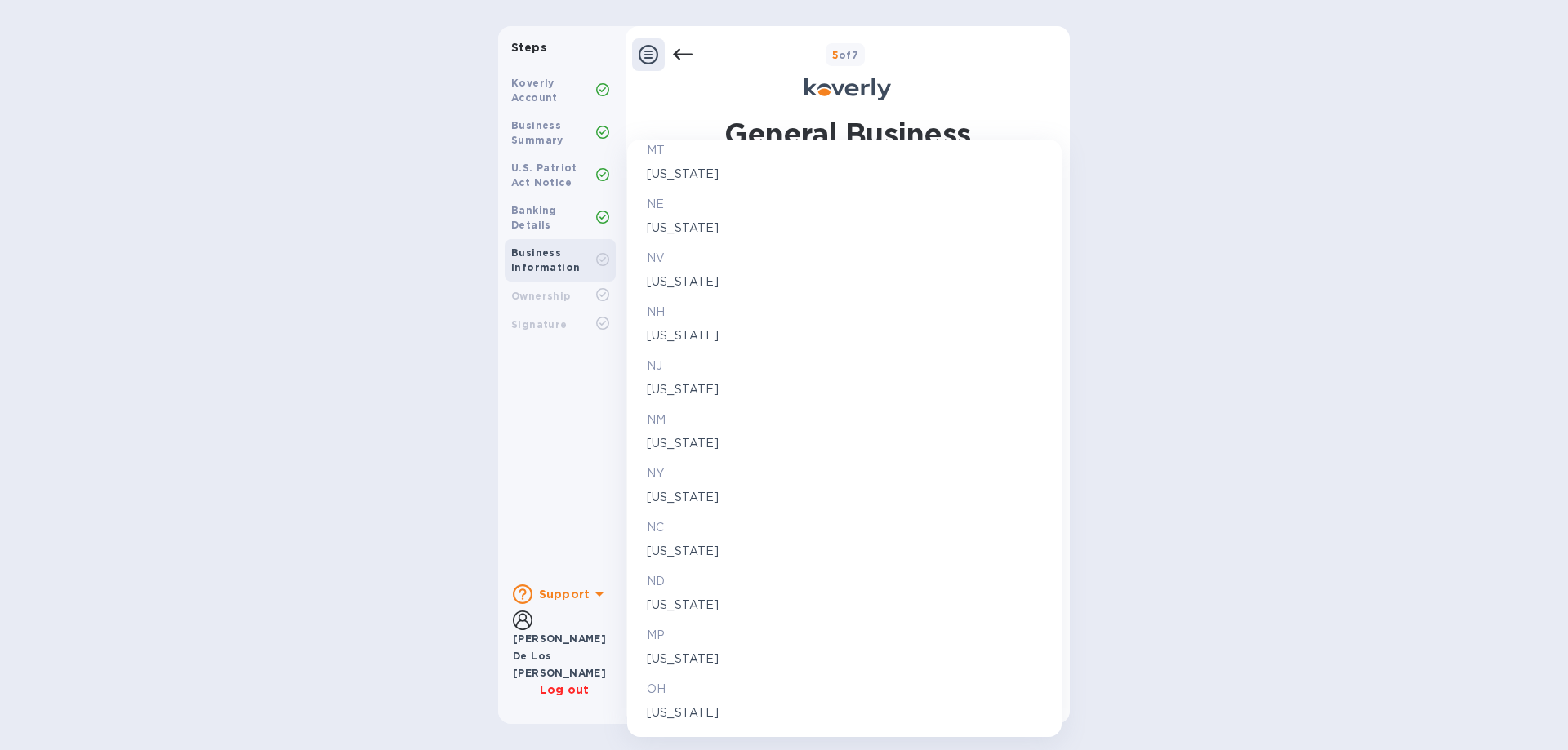
scroll to position [1959, 0]
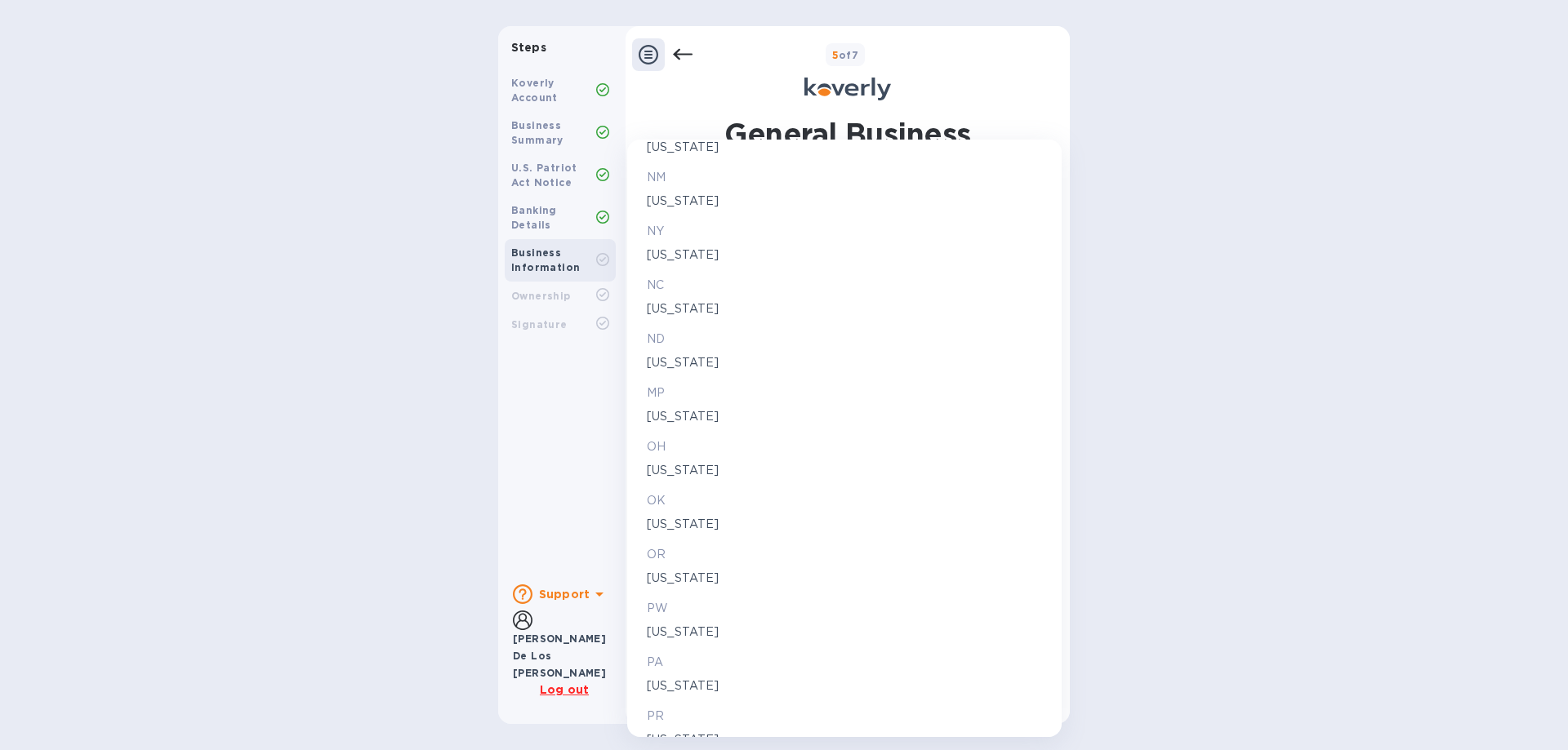
click at [666, 467] on p "[US_STATE]" at bounding box center [844, 470] width 396 height 17
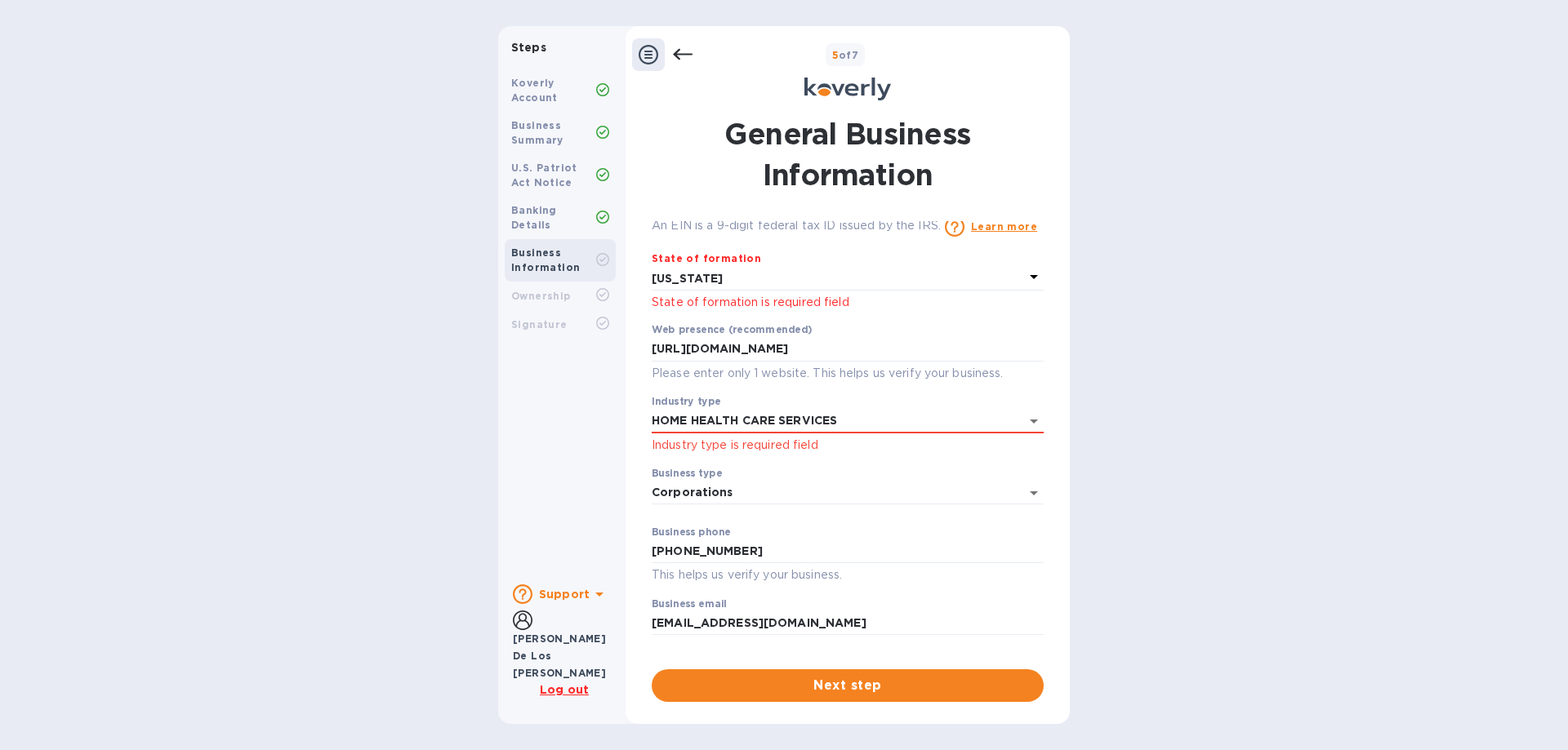
click at [1182, 444] on div "Steps Koverly Account Business Summary U.S. Patriot Act Notice Banking Details …" at bounding box center [784, 375] width 1568 height 698
click at [862, 690] on span "Next step" at bounding box center [848, 685] width 366 height 19
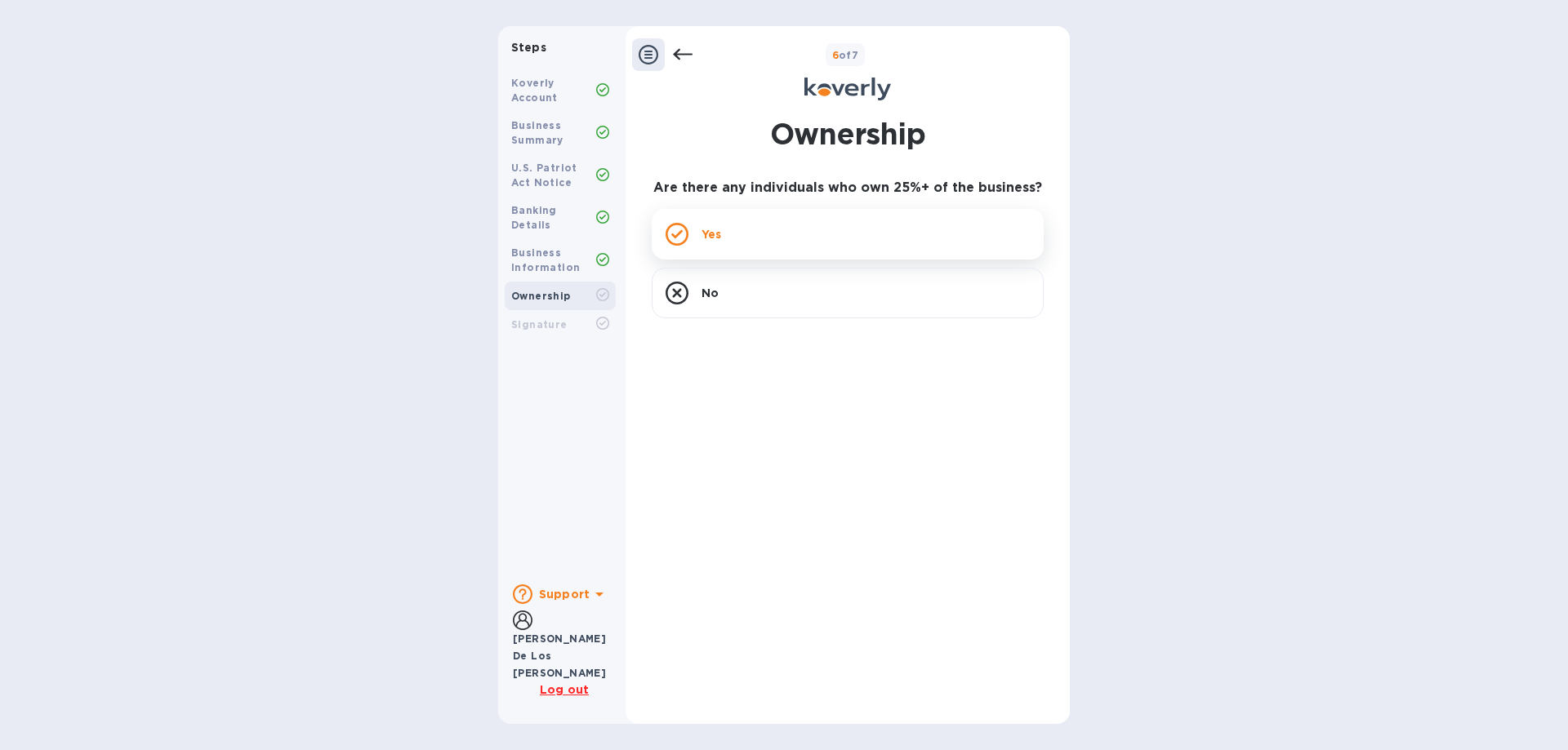
click at [673, 237] on icon at bounding box center [678, 234] width 23 height 23
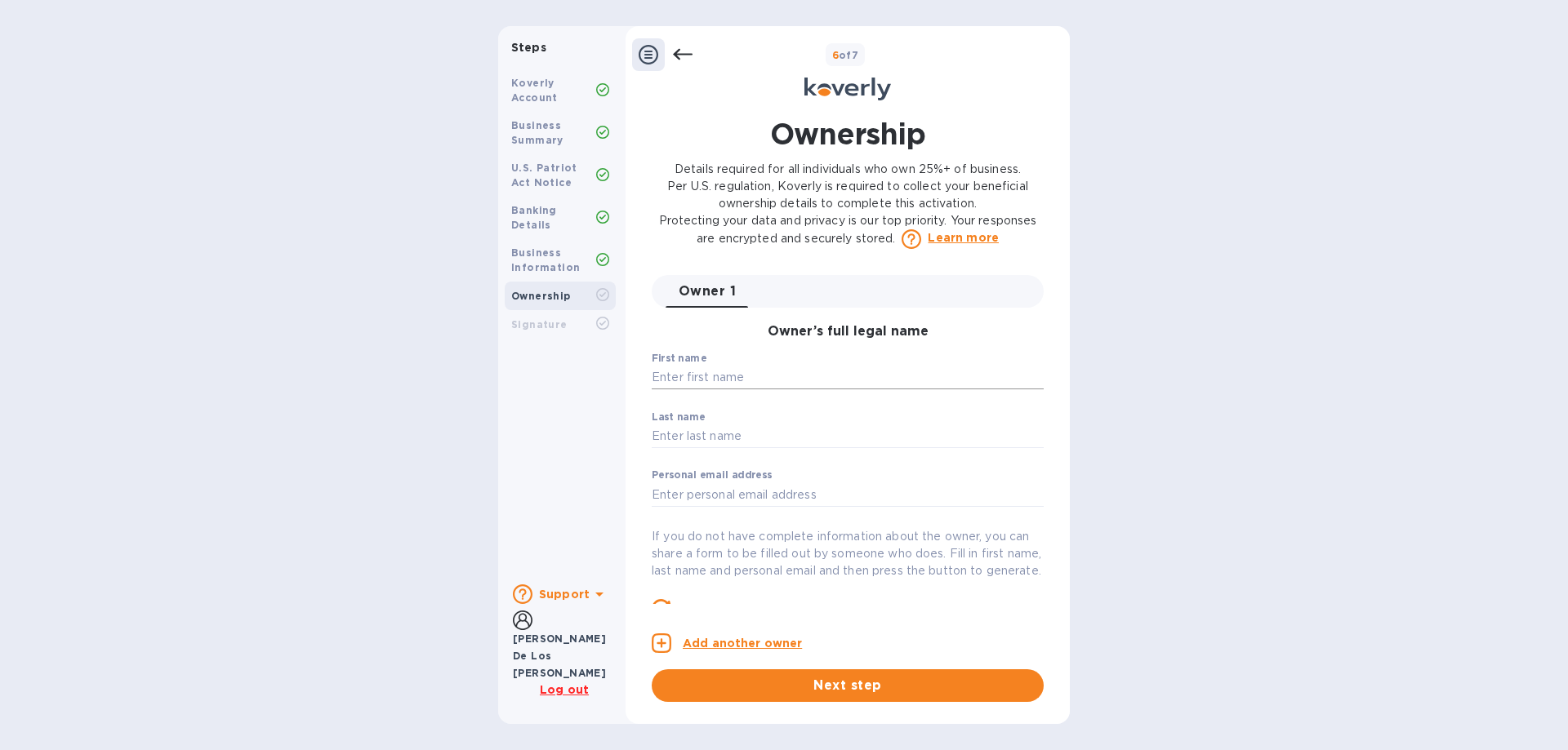
click at [775, 382] on input "text" at bounding box center [847, 377] width 392 height 24
type input "Paul"
click at [775, 438] on input "text" at bounding box center [847, 436] width 392 height 24
type input "p"
type input "Prince"
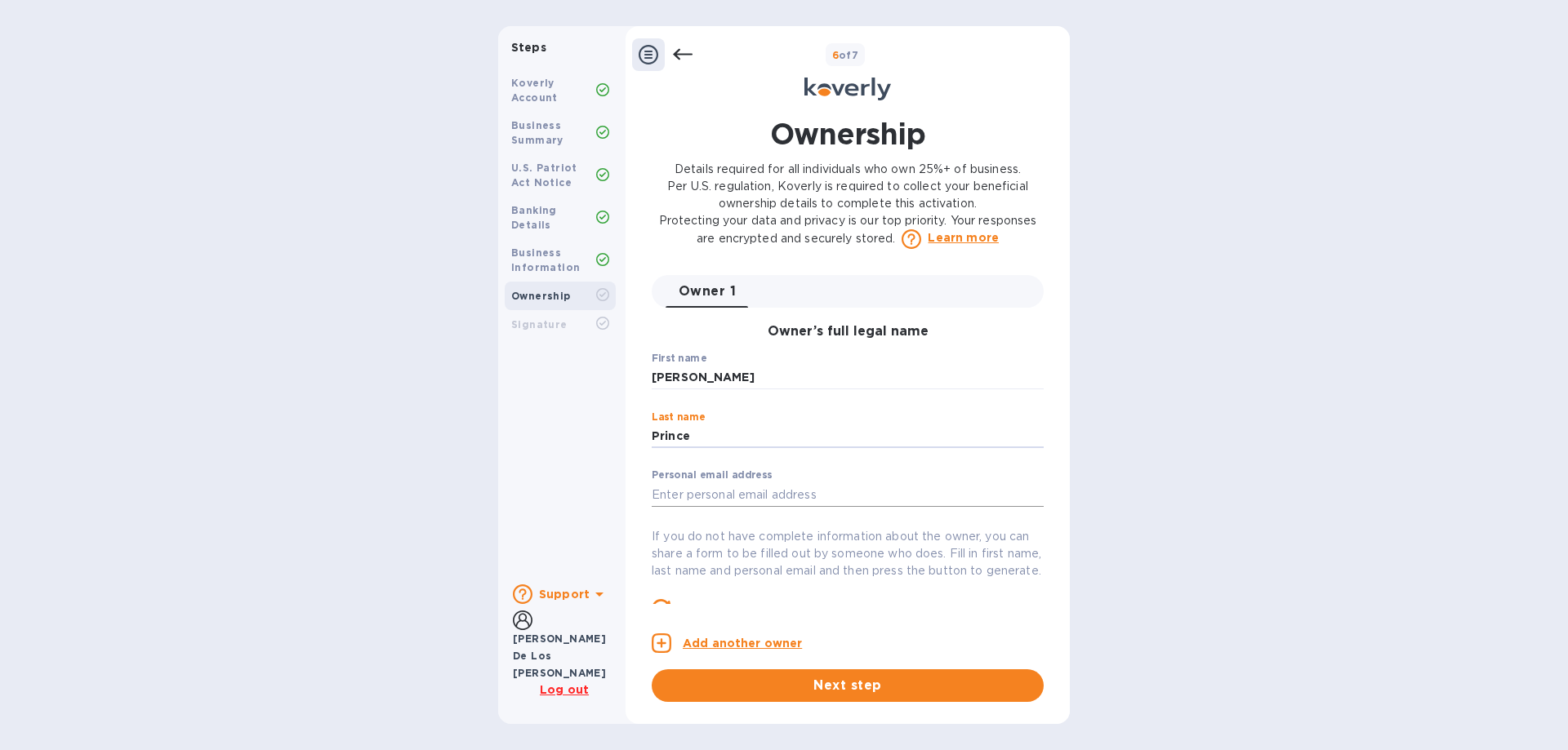
click at [788, 492] on input "text" at bounding box center [847, 494] width 392 height 24
click at [695, 497] on input "pprincenewgreenair.com" at bounding box center [847, 494] width 392 height 24
type input "pprince@newgreenair.com"
click at [855, 682] on span "Next step" at bounding box center [848, 685] width 366 height 19
click at [860, 691] on span "Next step" at bounding box center [848, 685] width 366 height 19
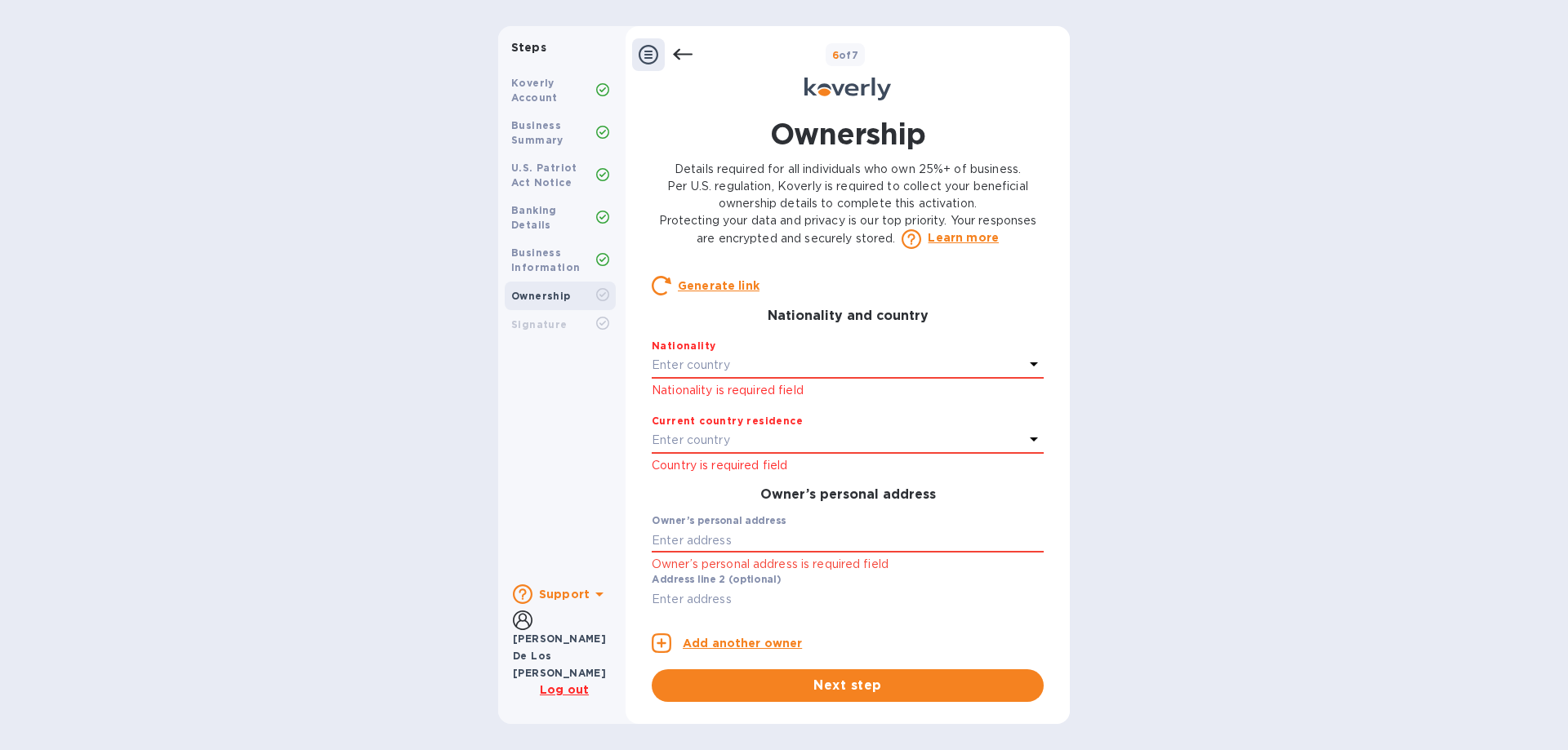
scroll to position [331, 0]
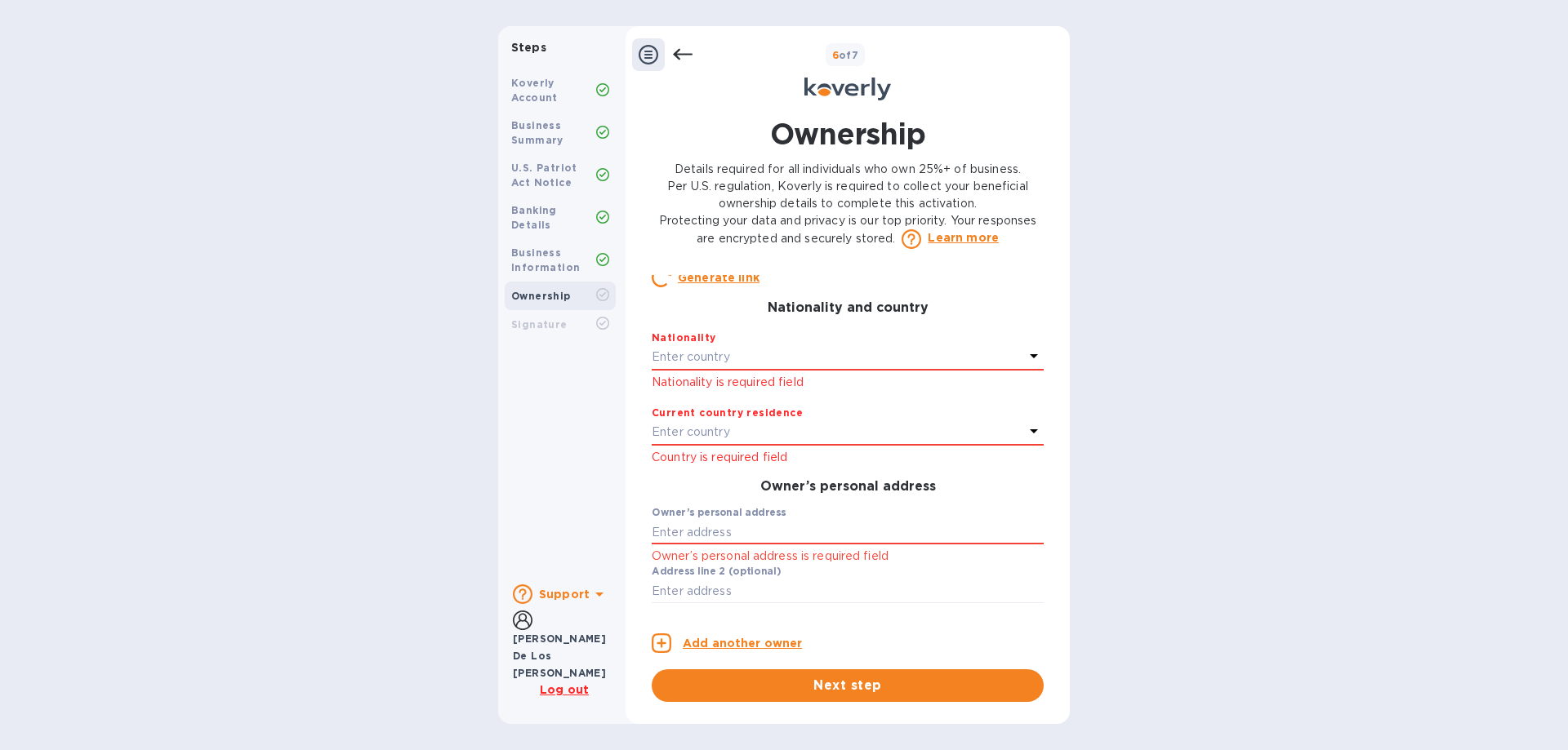
click at [832, 369] on div "Enter country" at bounding box center [837, 358] width 372 height 23
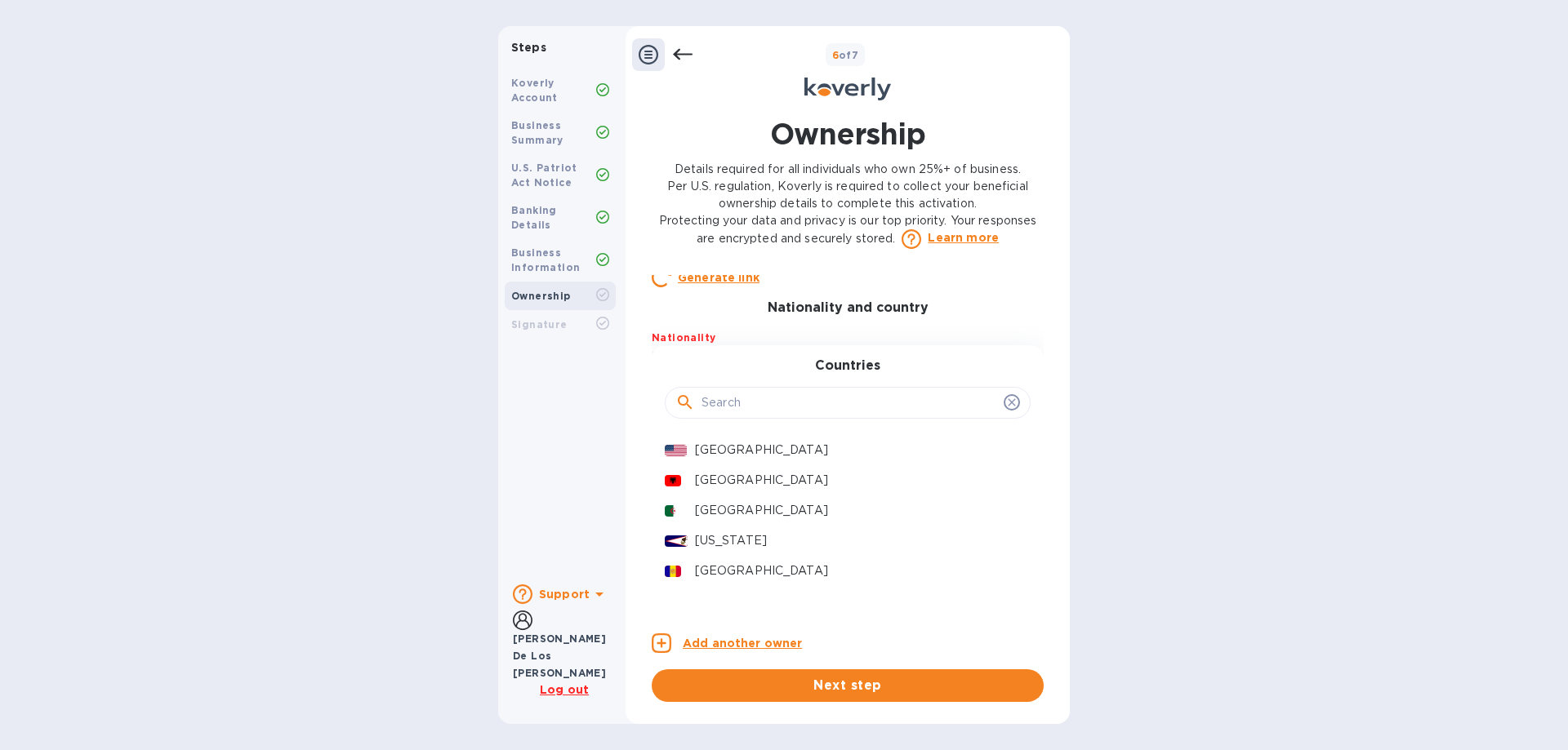
drag, startPoint x: 798, startPoint y: 470, endPoint x: 983, endPoint y: 503, distance: 187.9
click at [798, 459] on p "[GEOGRAPHIC_DATA]" at bounding box center [856, 450] width 323 height 17
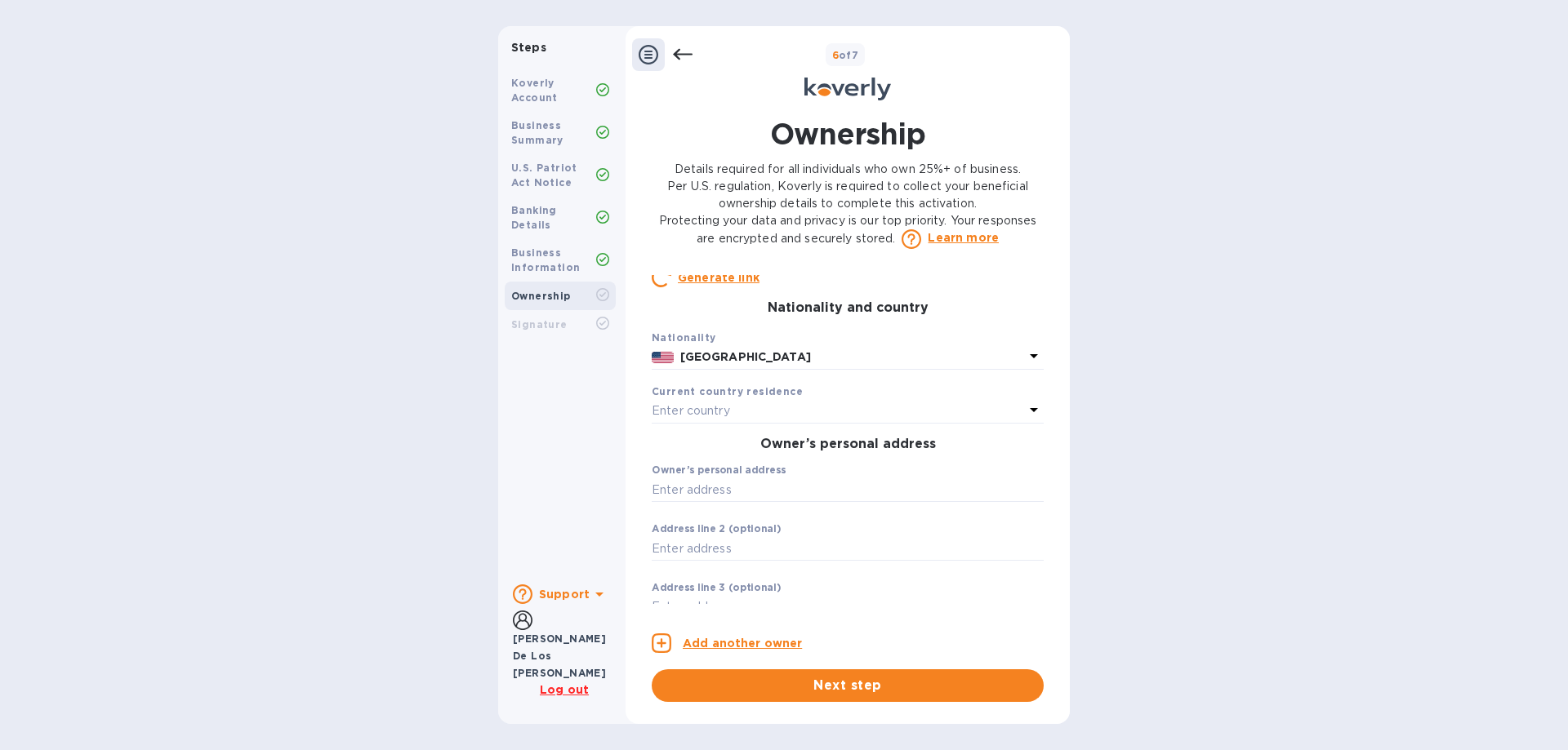
click at [778, 423] on div "Enter country" at bounding box center [837, 412] width 372 height 23
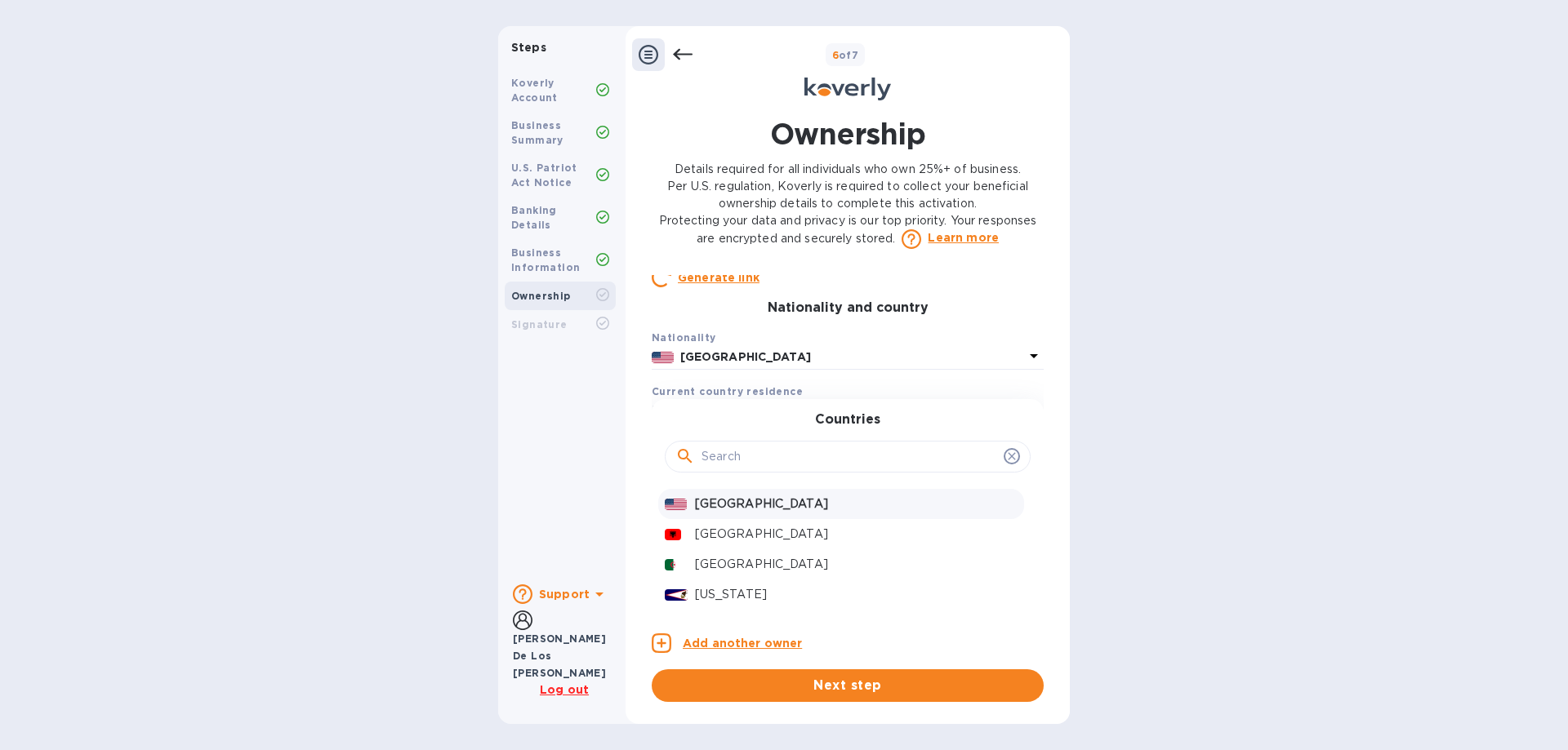
click at [797, 512] on p "[GEOGRAPHIC_DATA]" at bounding box center [856, 504] width 323 height 17
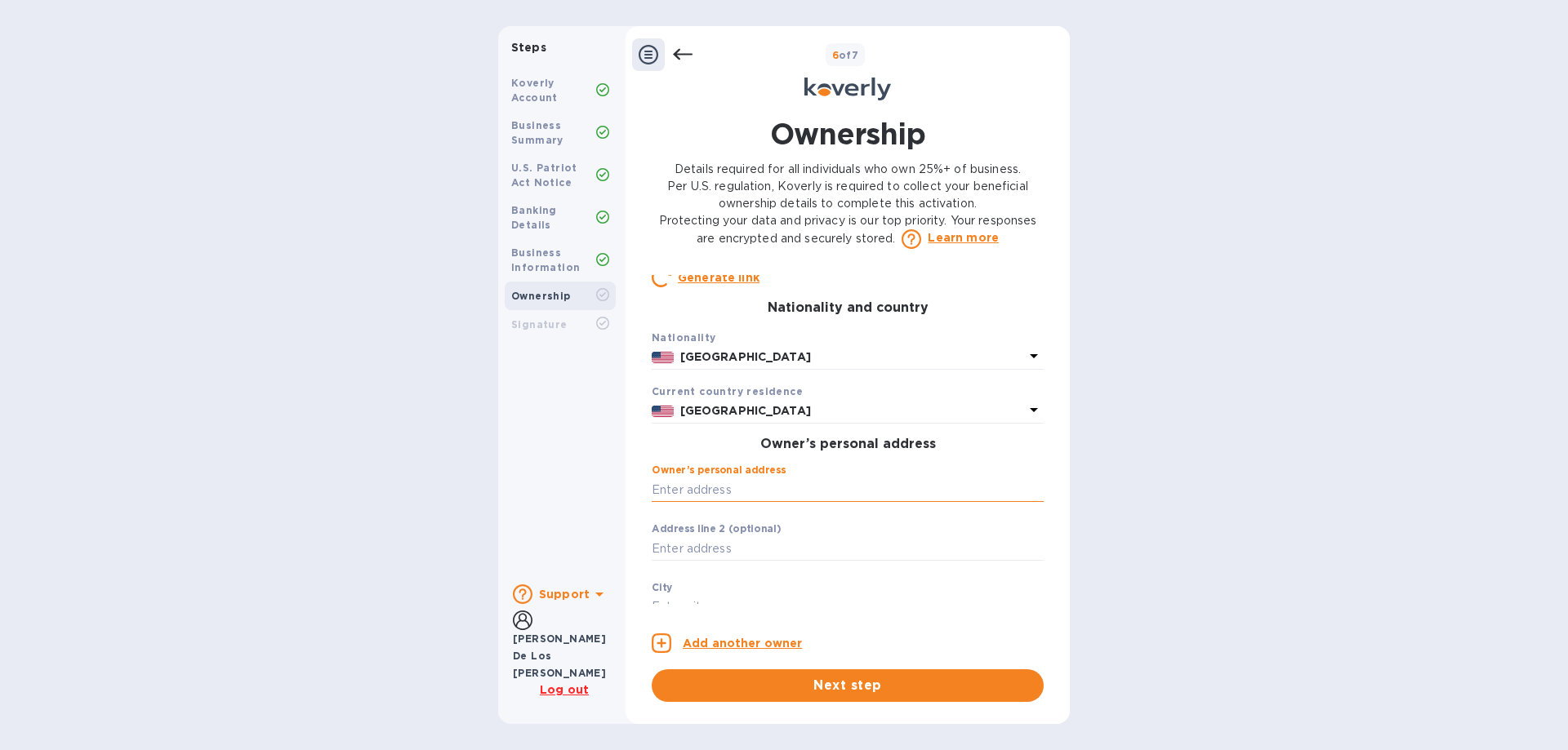
click at [784, 502] on input "text" at bounding box center [847, 489] width 392 height 24
paste input "4464 DORAL DR"
type input "4464 Doral Drive"
type input "Avon"
type input "44011"
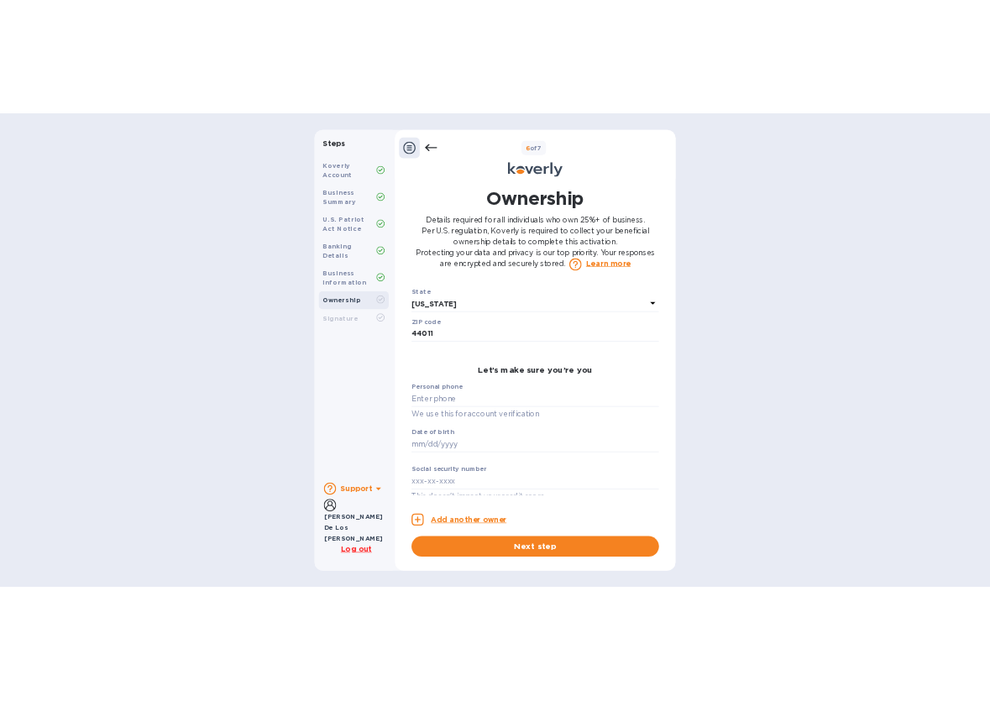
scroll to position [749, 0]
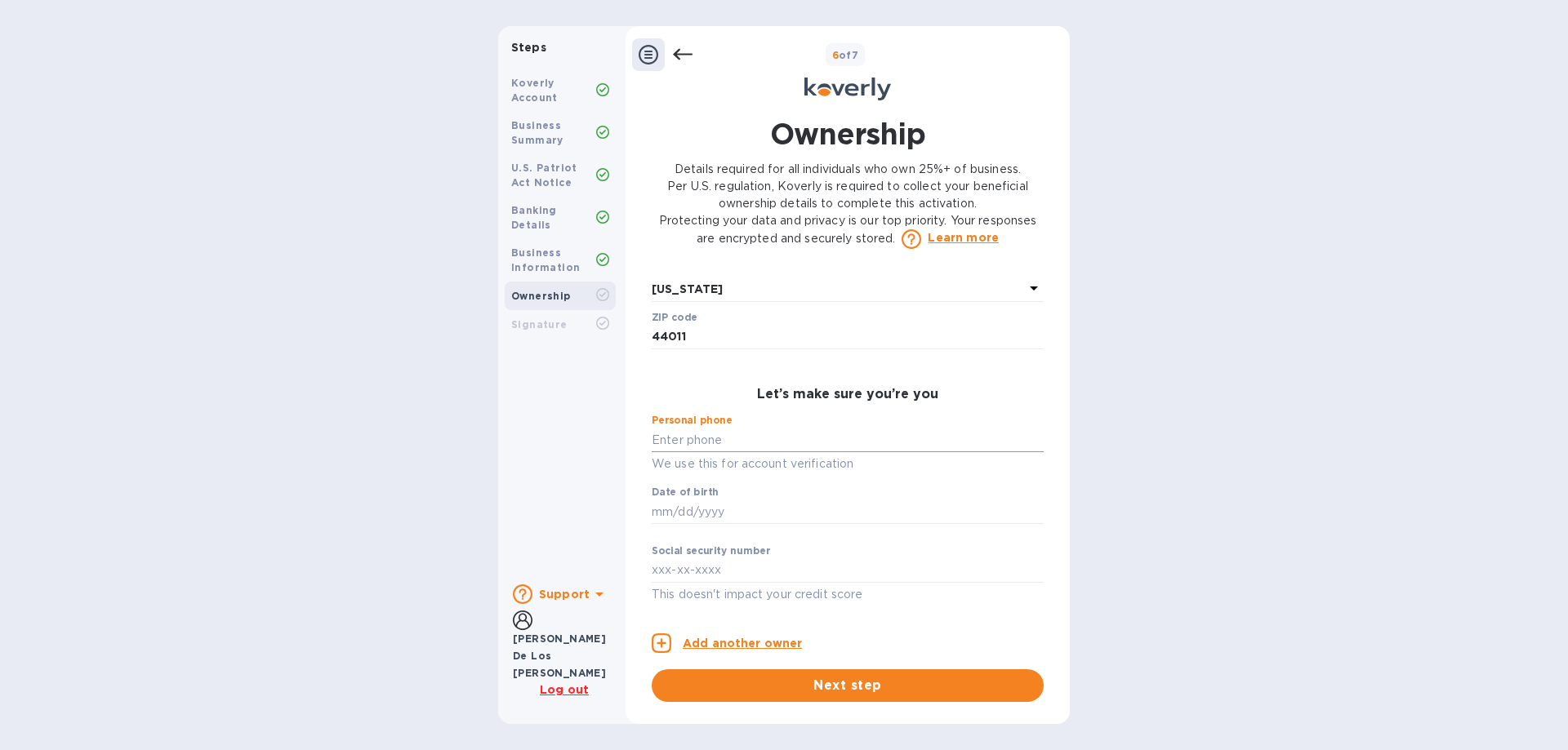
click at [781, 442] on input "text" at bounding box center [847, 439] width 392 height 24
drag, startPoint x: 630, startPoint y: 442, endPoint x: 589, endPoint y: 442, distance: 41.0
click at [589, 442] on div "Steps Koverly Account Business Summary U.S. Patriot Act Notice Banking Details …" at bounding box center [784, 375] width 572 height 698
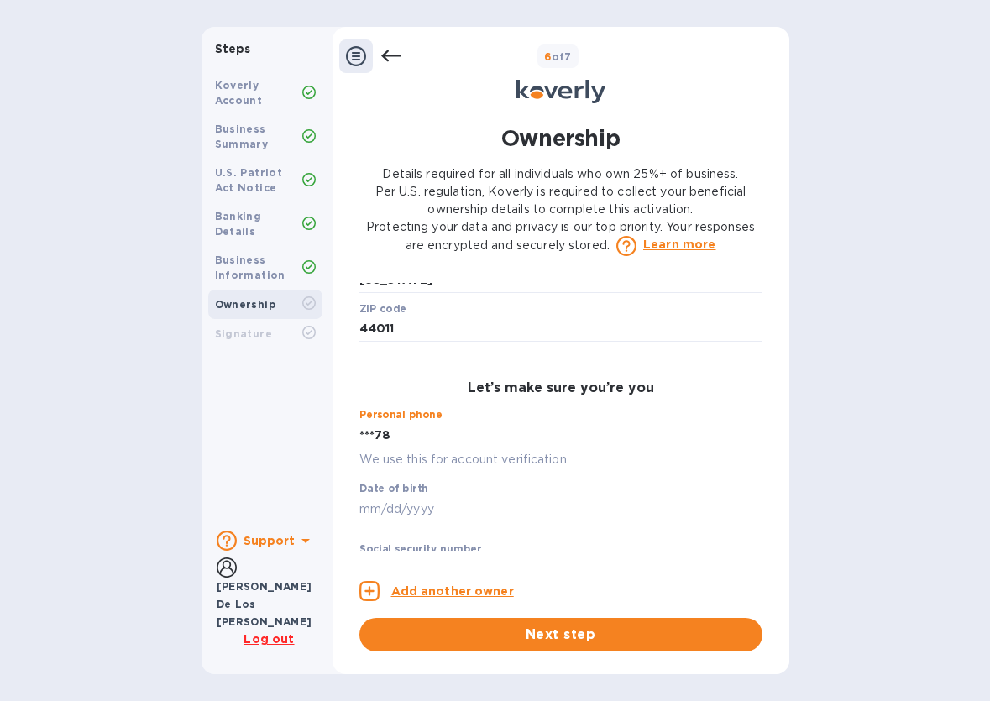
click at [416, 448] on input "***78" at bounding box center [560, 434] width 403 height 25
drag, startPoint x: 417, startPoint y: 450, endPoint x: 307, endPoint y: 461, distance: 109.7
click at [307, 461] on div "Steps Koverly Account Business Summary U.S. Patriot Act Notice Banking Details …" at bounding box center [496, 351] width 588 height 648
type input "***78"
type input "***51"
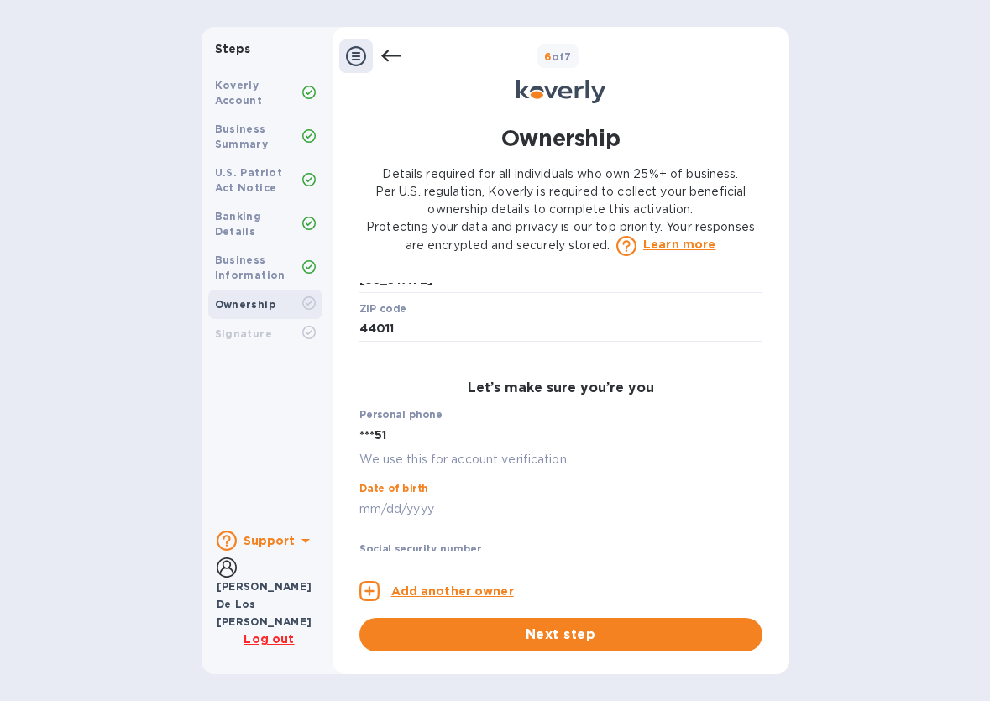
click at [439, 522] on input "text" at bounding box center [560, 508] width 403 height 25
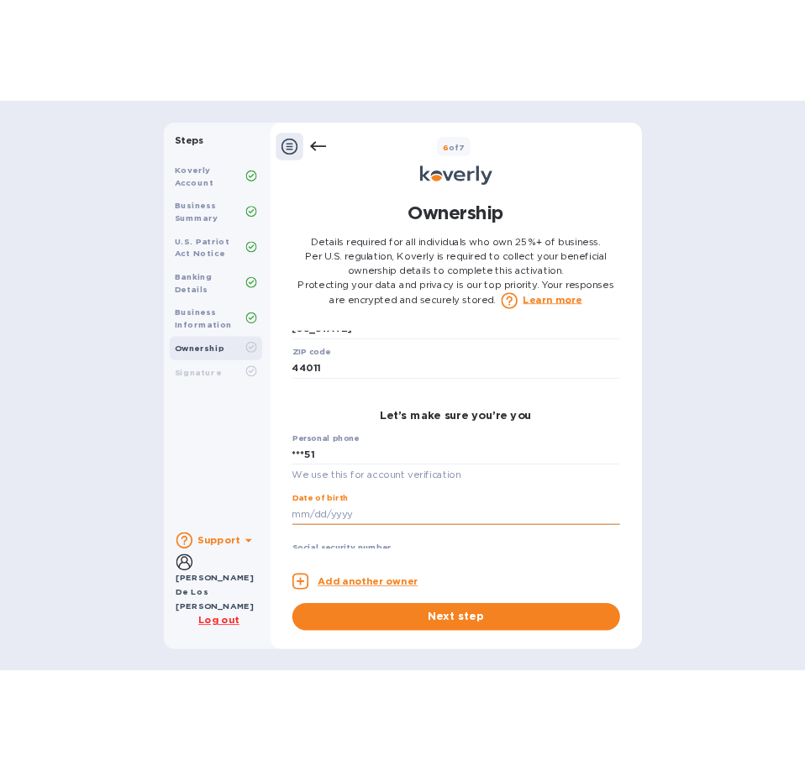
scroll to position [820, 0]
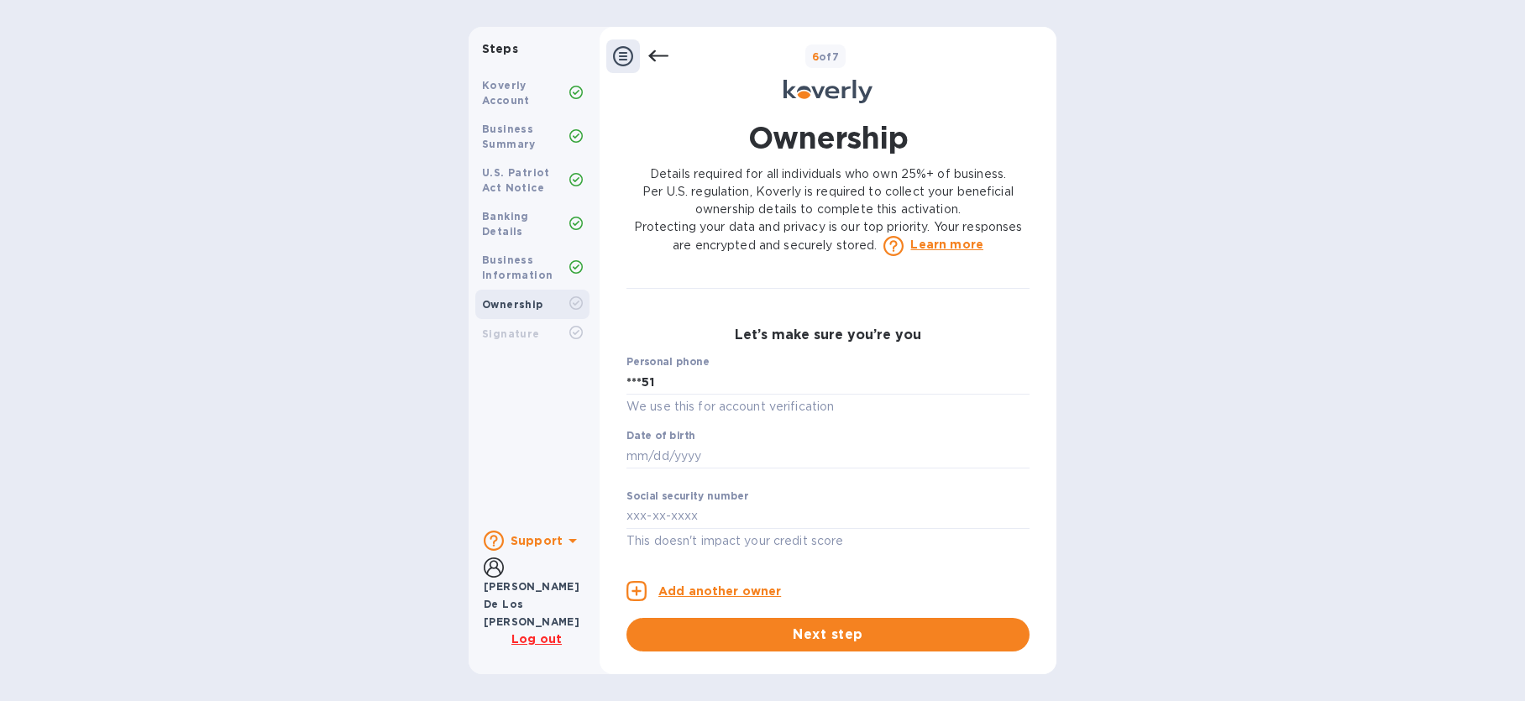
click at [1172, 457] on div "Steps Koverly Account Business Summary U.S. Patriot Act Notice Banking Details …" at bounding box center [762, 351] width 1525 height 648
click at [1171, 457] on div "Steps Koverly Account Business Summary U.S. Patriot Act Notice Banking Details …" at bounding box center [762, 351] width 1525 height 648
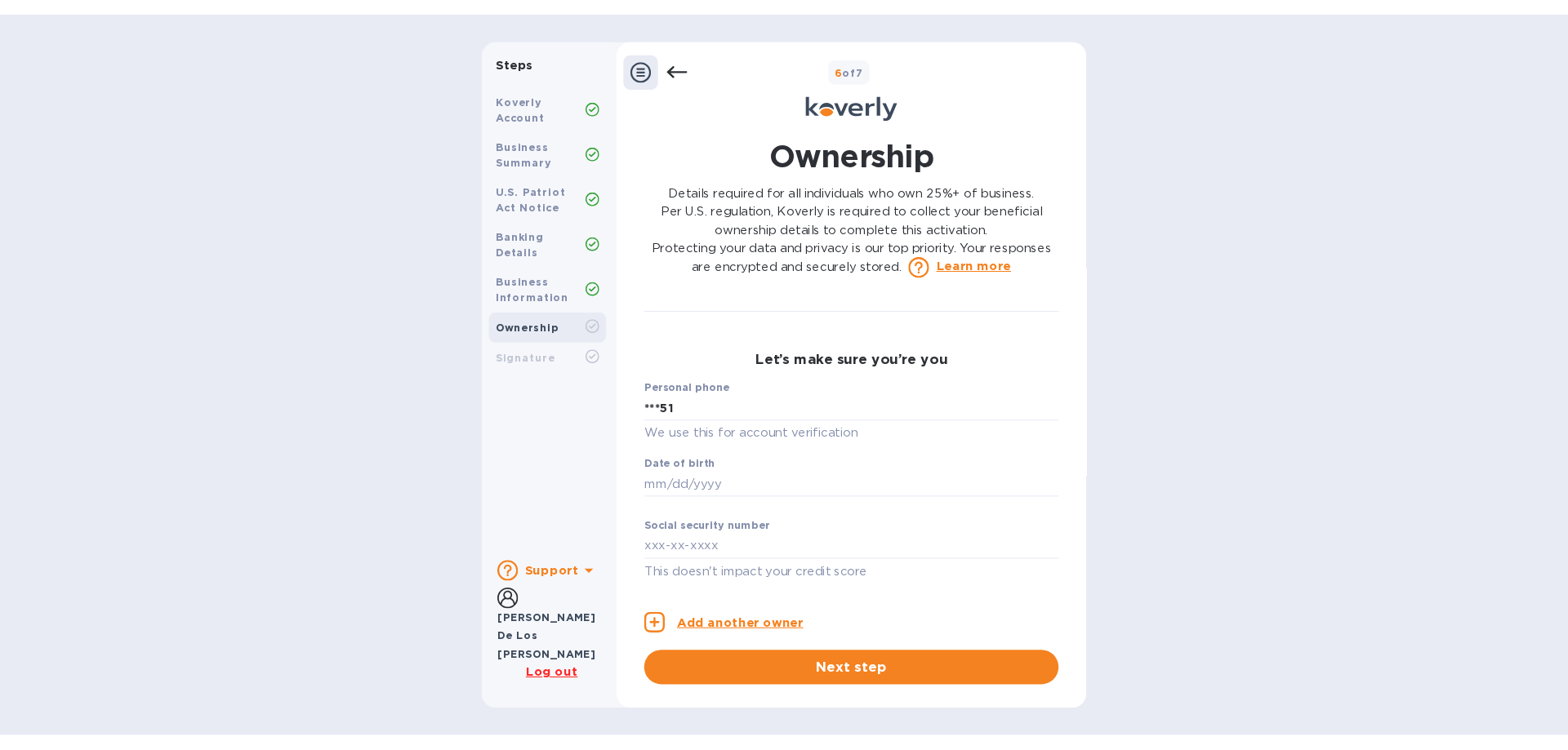
scroll to position [729, 0]
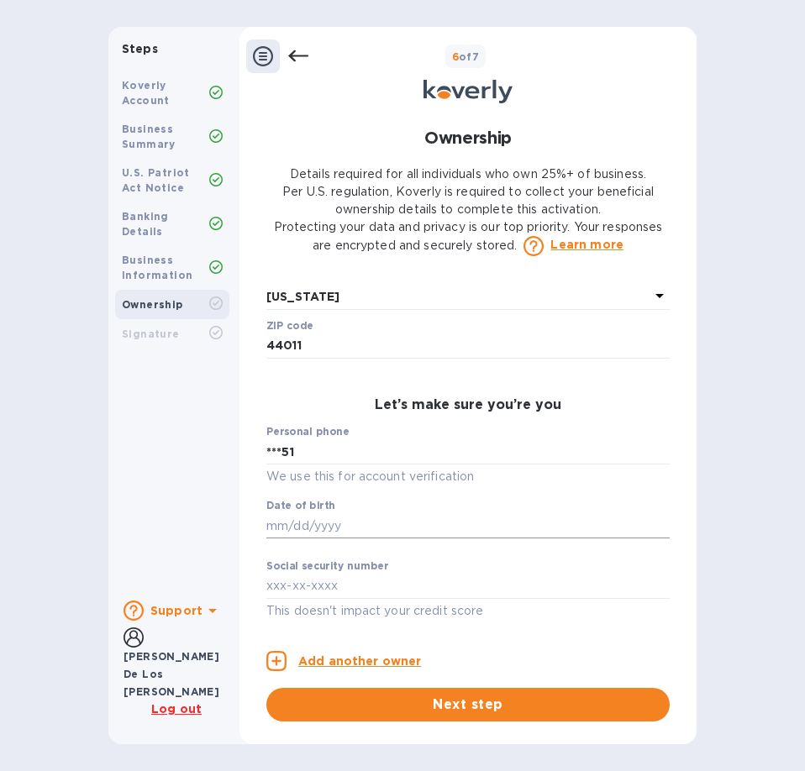
click at [348, 522] on input "text" at bounding box center [467, 525] width 403 height 25
click at [348, 585] on input "text" at bounding box center [467, 586] width 403 height 25
click at [303, 532] on input "text" at bounding box center [467, 525] width 403 height 25
click at [299, 588] on input "text" at bounding box center [467, 586] width 403 height 25
type input "***92"
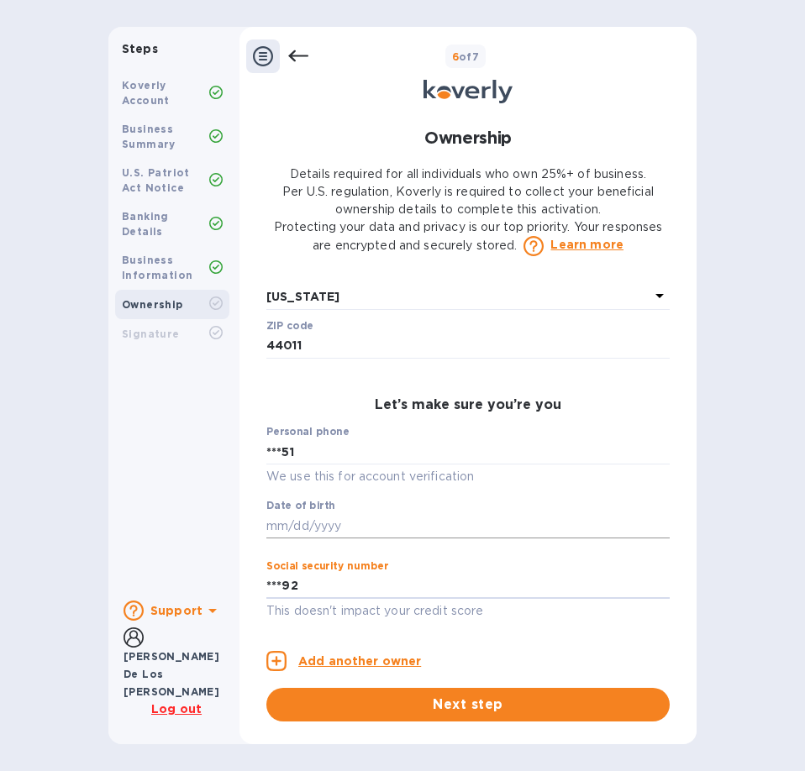
click at [423, 523] on input "text" at bounding box center [467, 525] width 403 height 25
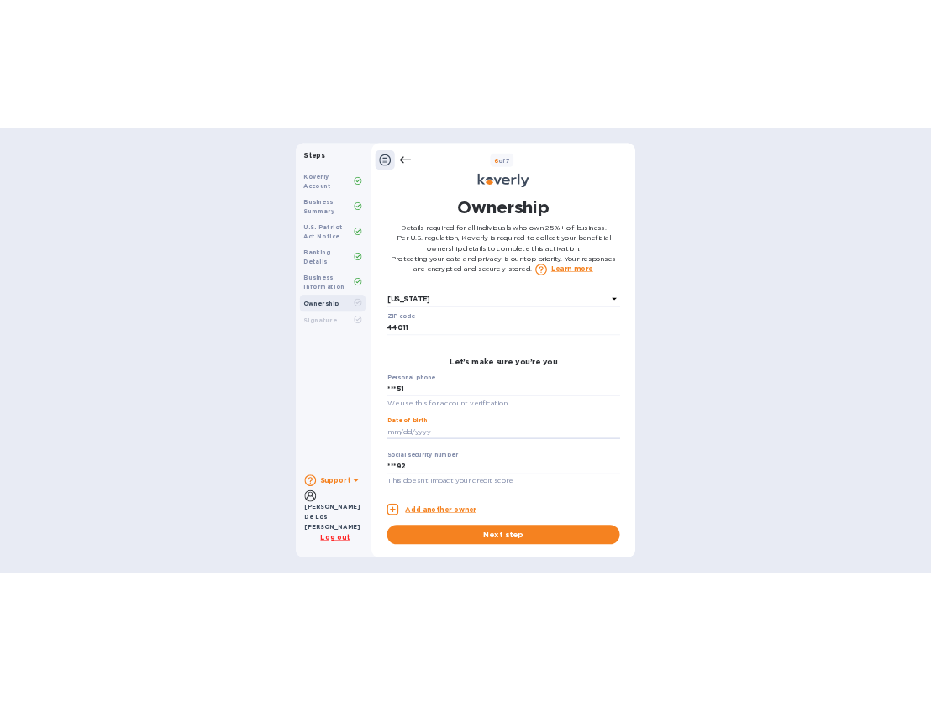
scroll to position [749, 0]
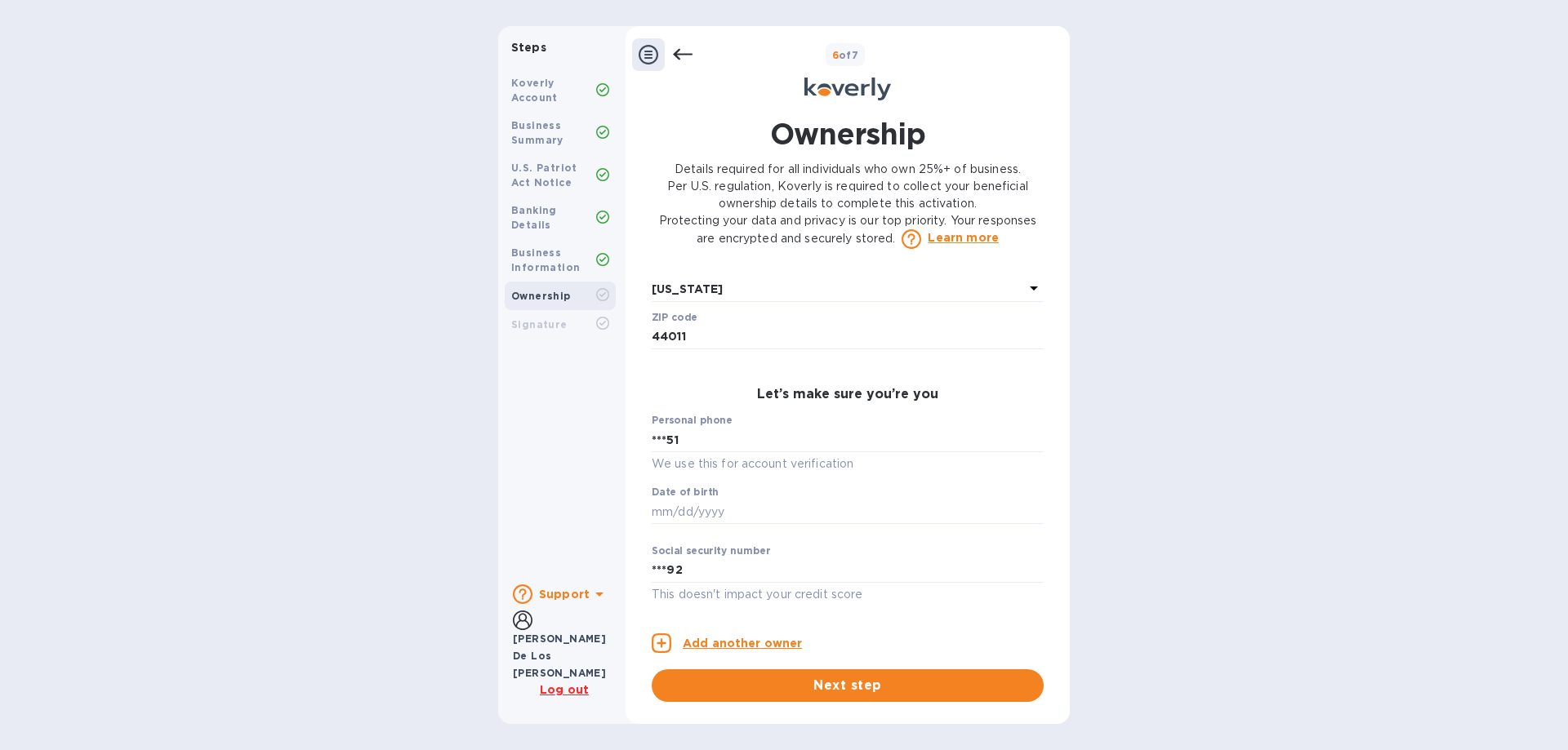
click at [115, 489] on div "Steps Koverly Account Business Summary U.S. Patriot Act Notice Banking Details …" at bounding box center [784, 375] width 1568 height 698
click at [783, 513] on input "text" at bounding box center [847, 511] width 392 height 24
type input "***69"
drag, startPoint x: 900, startPoint y: 693, endPoint x: 952, endPoint y: 699, distance: 52.3
click at [900, 692] on span "Next step" at bounding box center [848, 685] width 366 height 19
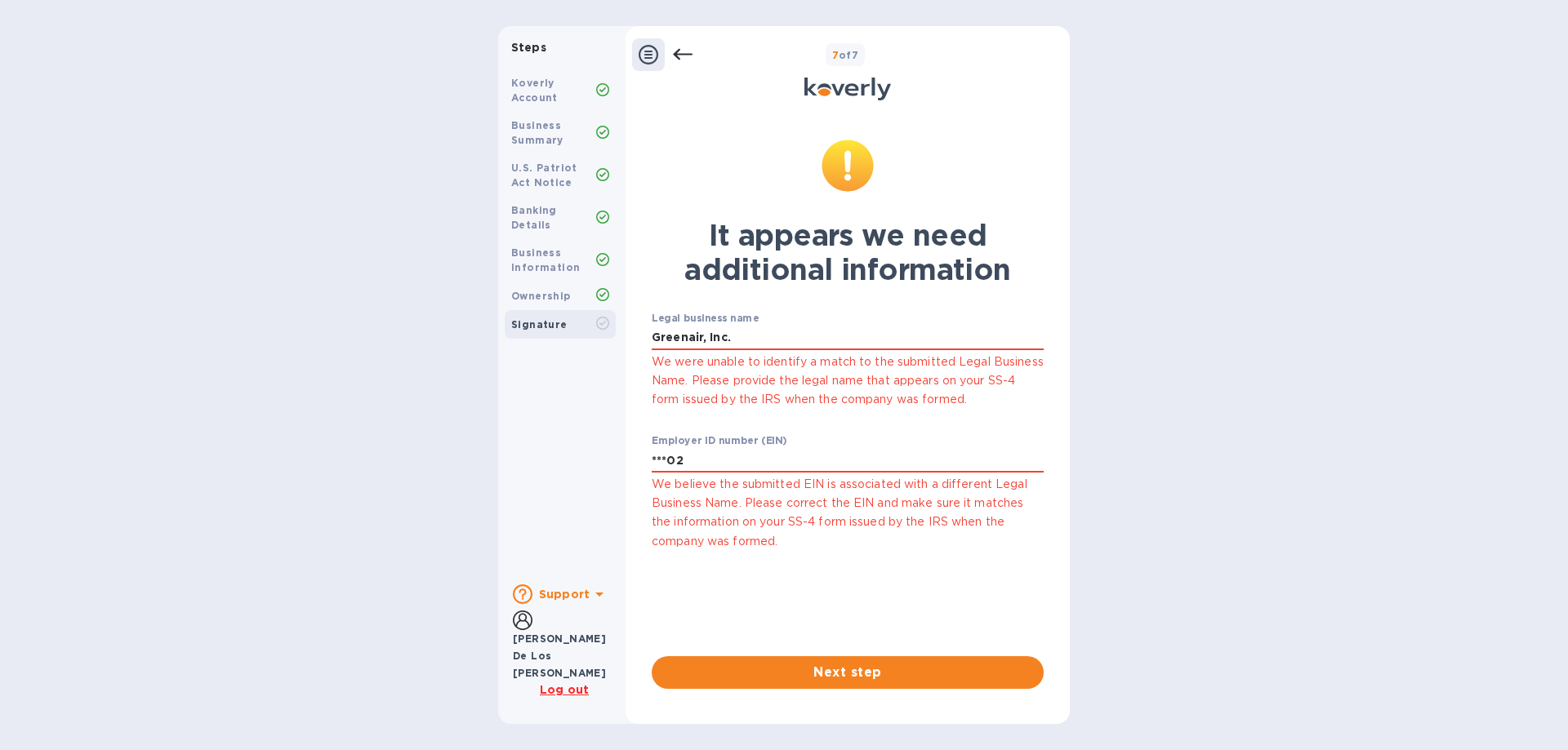
click at [809, 389] on p "We were unable to identify a match to the submitted Legal Business Name. Please…" at bounding box center [847, 381] width 392 height 57
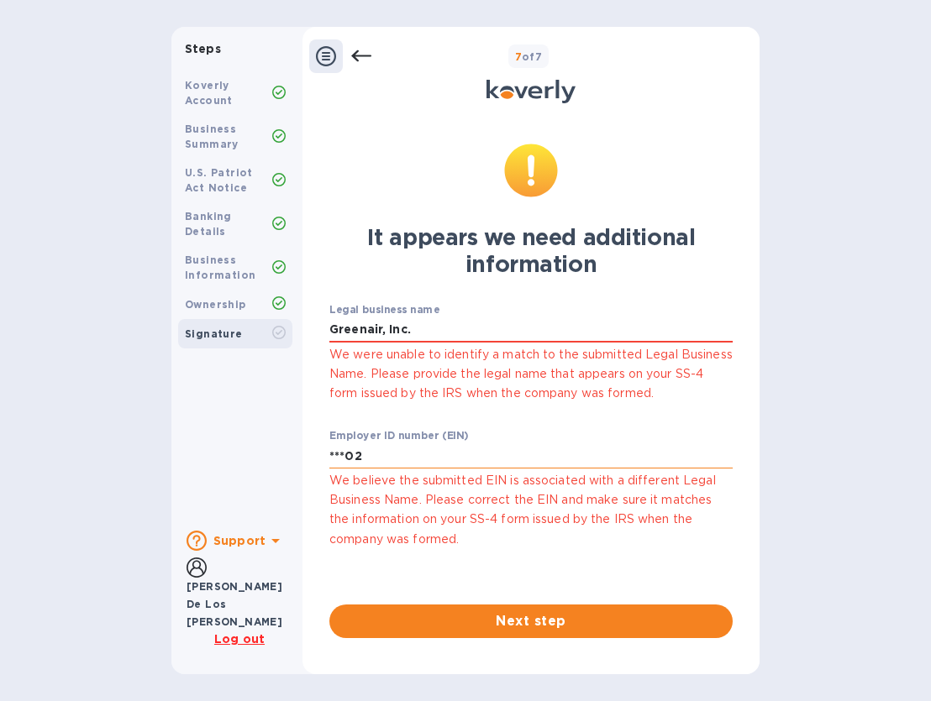
click at [405, 456] on input "***02" at bounding box center [530, 455] width 403 height 25
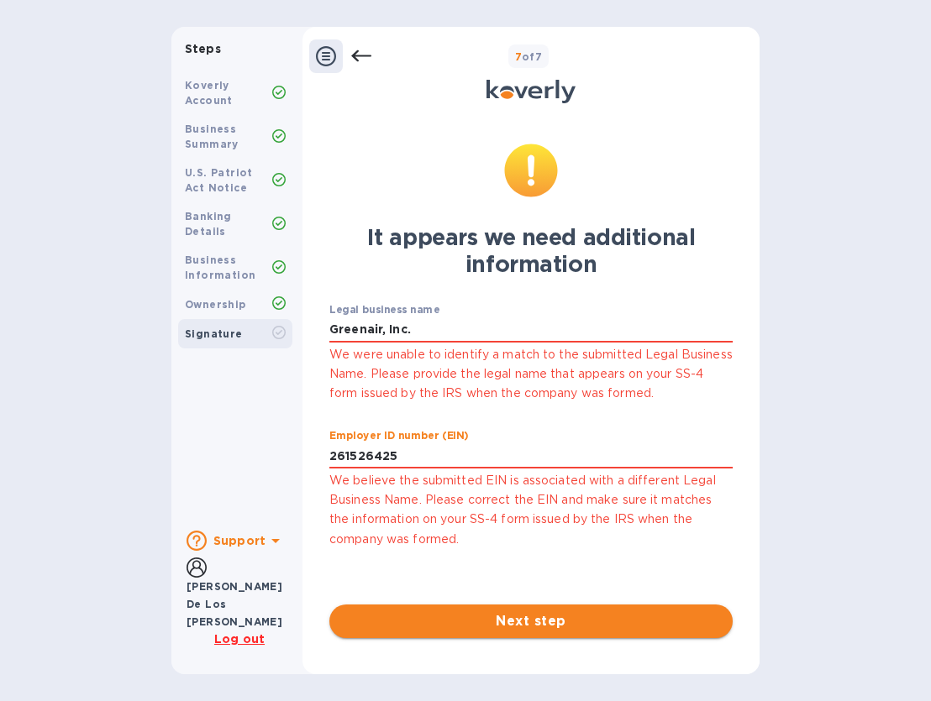
type input "***25"
click at [490, 615] on span "Next step" at bounding box center [531, 621] width 376 height 20
click at [491, 615] on div "Next step" at bounding box center [530, 622] width 403 height 34
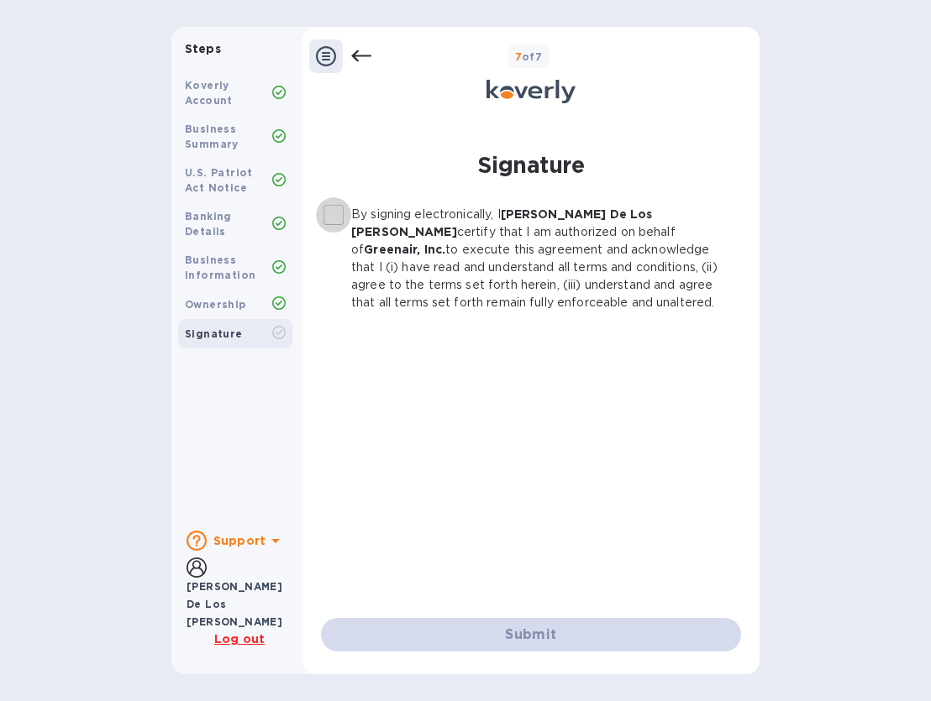
click at [334, 212] on input "By signing electronically, I Stella De Los Santos certify that I am authorized …" at bounding box center [333, 214] width 35 height 35
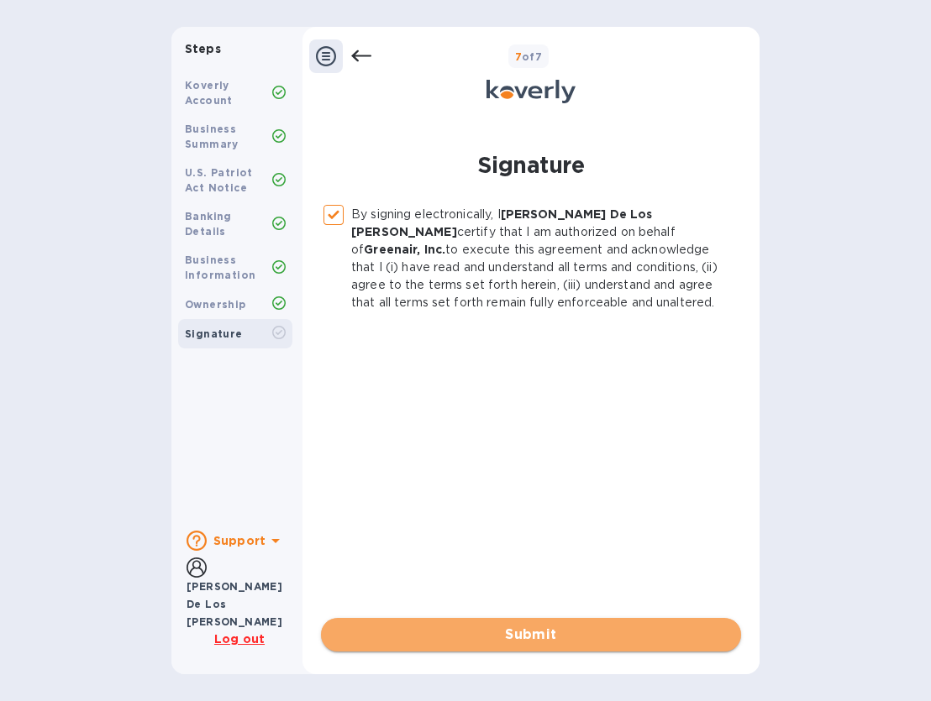
click at [527, 636] on span "Submit" at bounding box center [530, 635] width 393 height 20
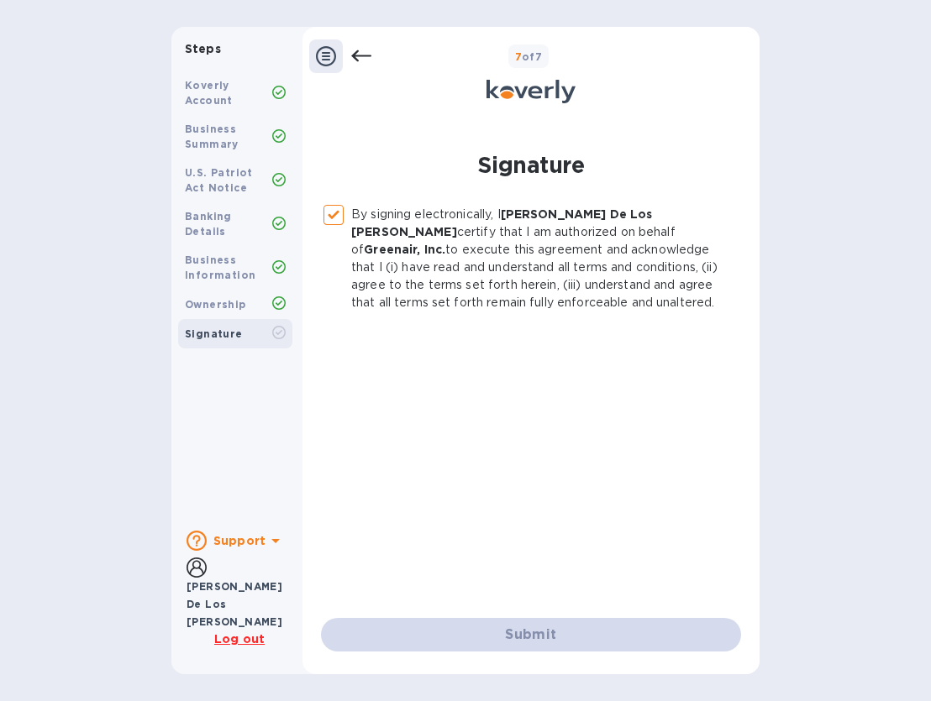
checkbox input "false"
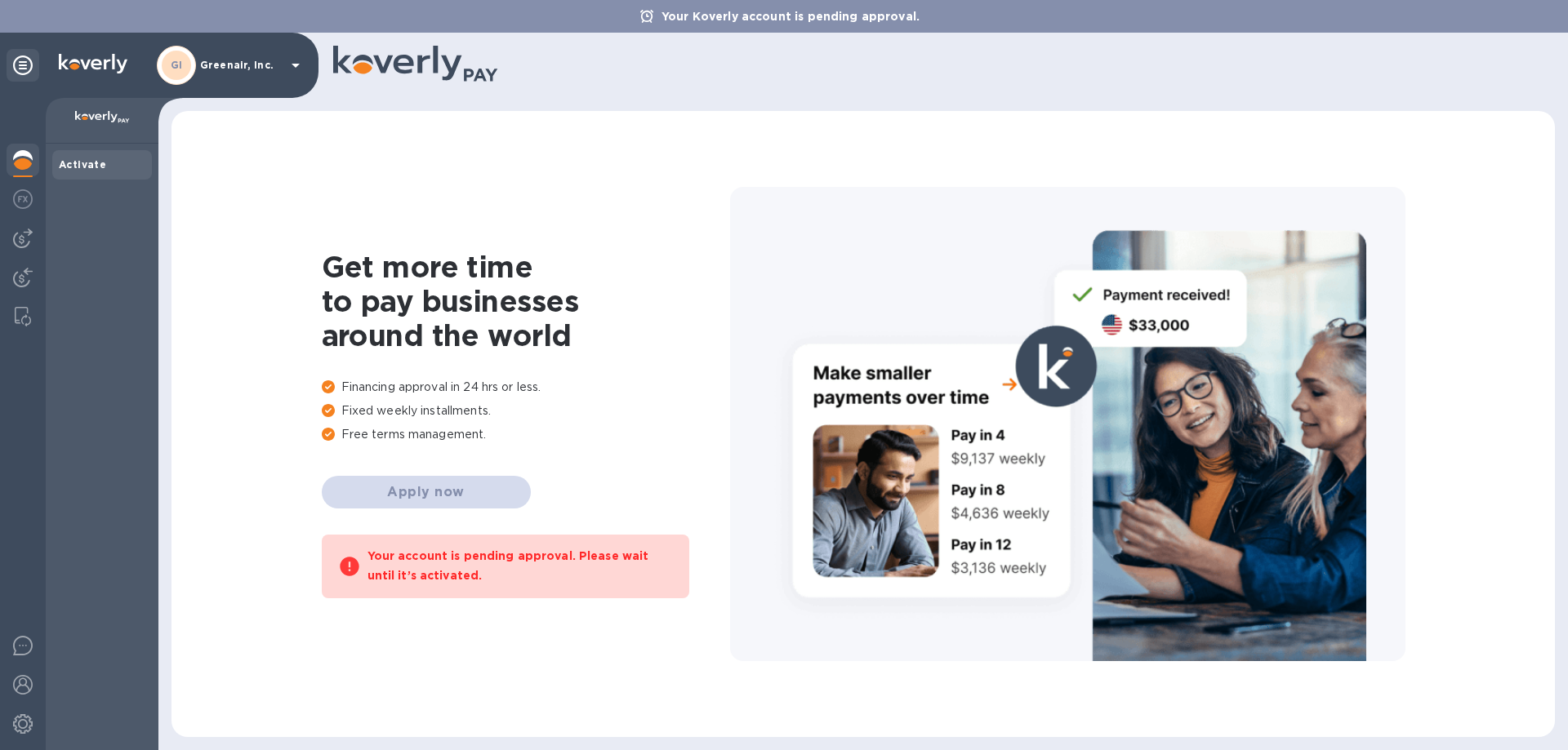
click at [594, 564] on div "Your account is pending approval. Please wait until it’s activated." at bounding box center [520, 565] width 305 height 39
click at [75, 167] on b "Activate" at bounding box center [82, 164] width 48 height 13
click at [296, 61] on icon at bounding box center [296, 65] width 19 height 19
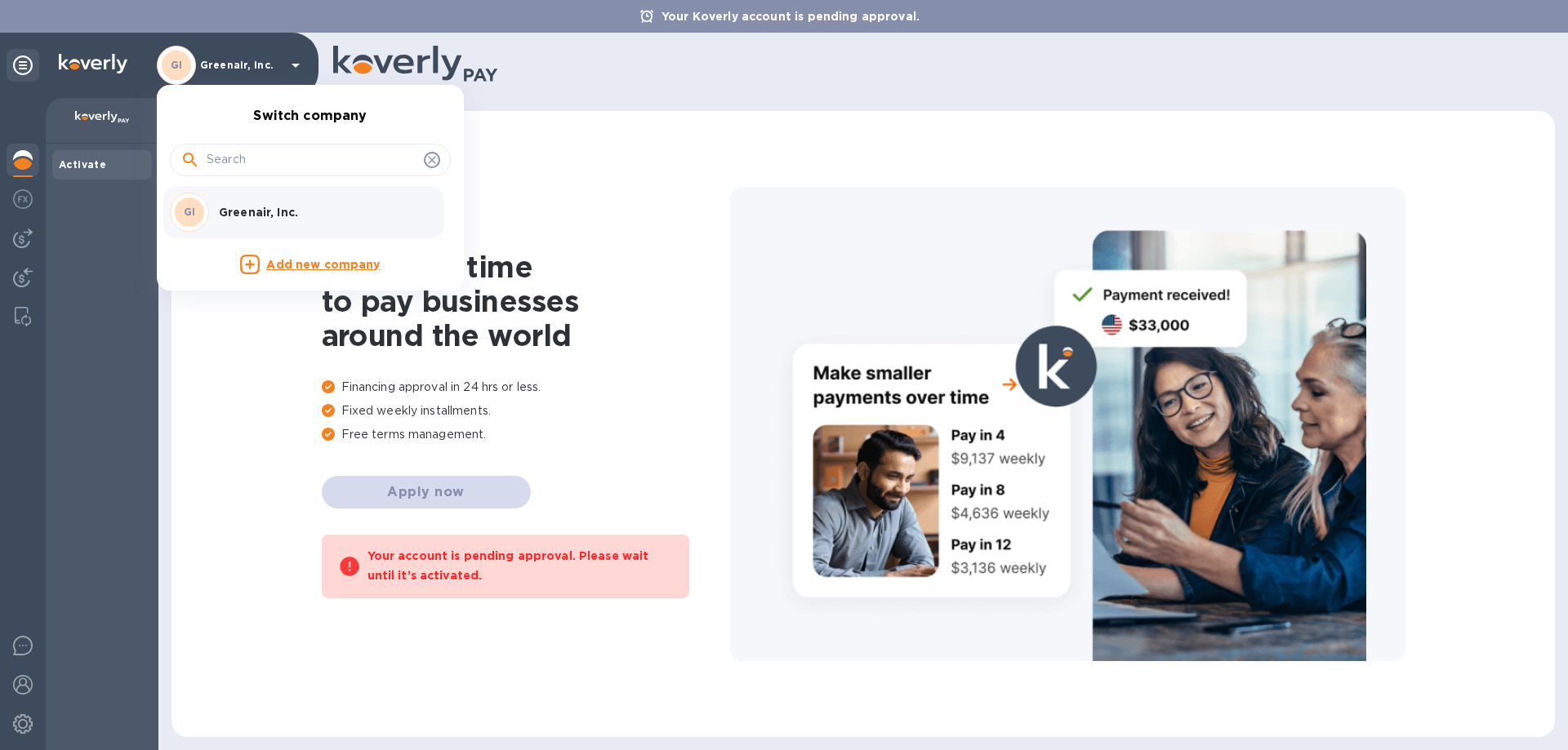
click at [577, 186] on div at bounding box center [784, 375] width 1568 height 750
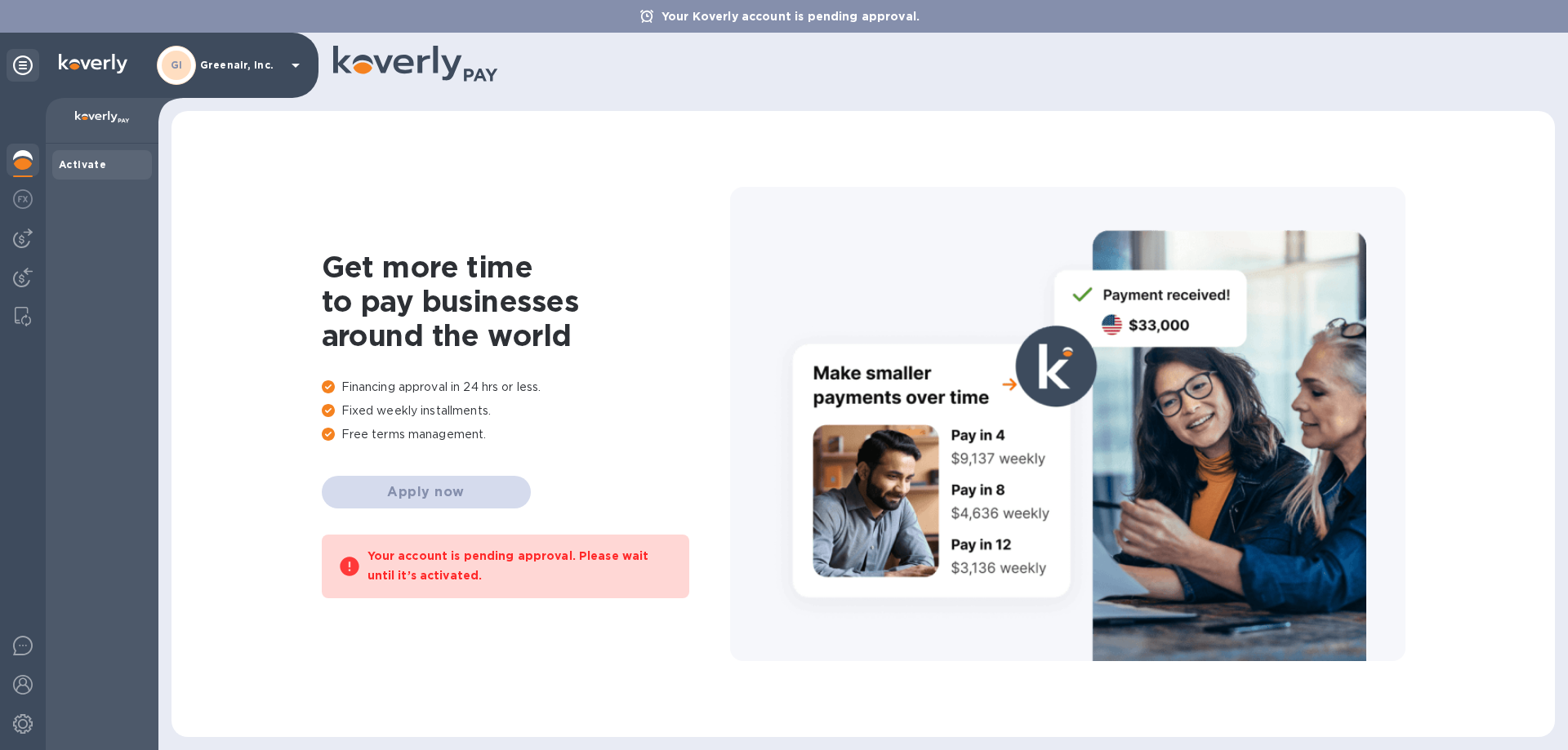
click at [942, 98] on div "Get more time to pay businesses around the world Financing approval in 24 hrs o…" at bounding box center [863, 424] width 1410 height 652
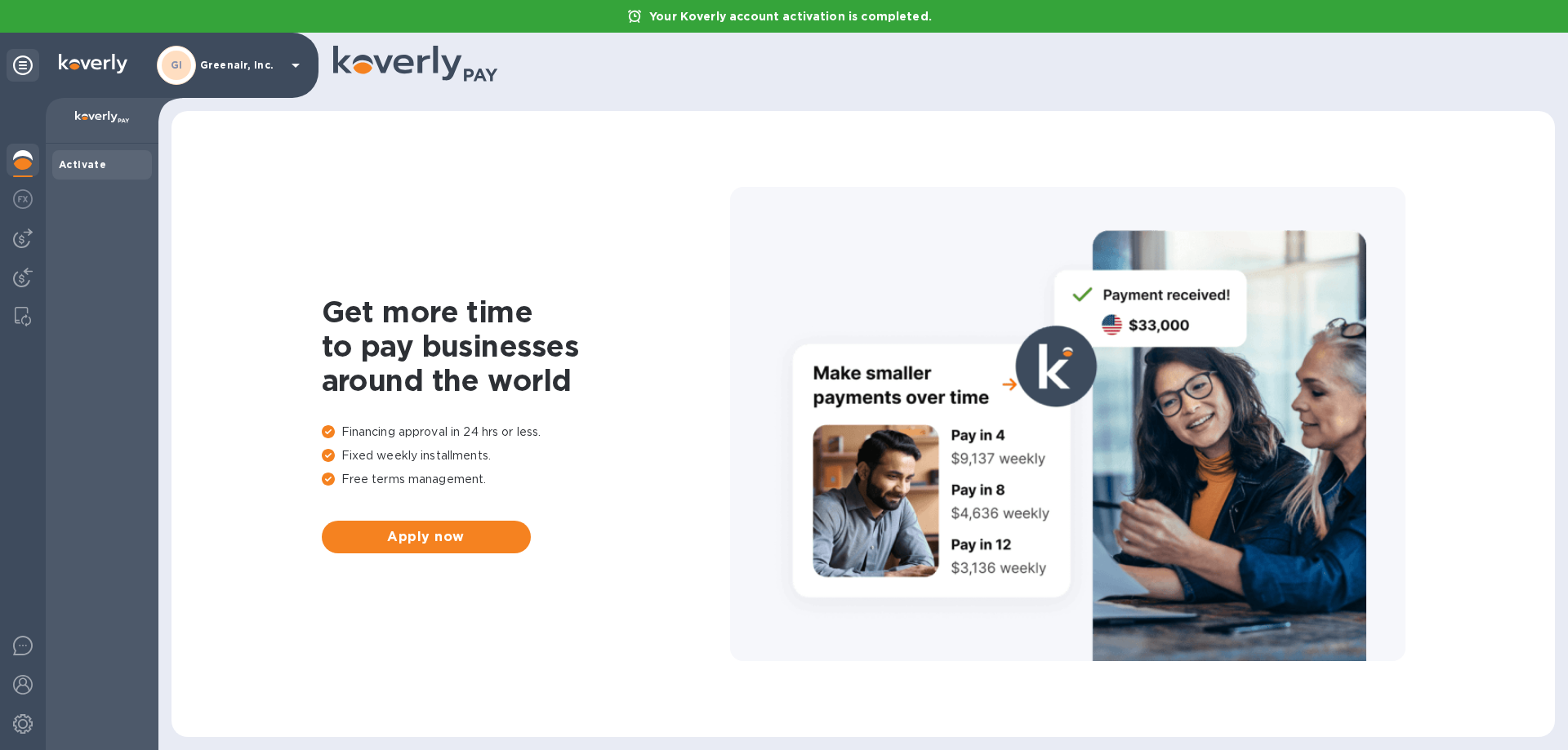
click at [232, 65] on p "Greenair, Inc." at bounding box center [241, 65] width 82 height 12
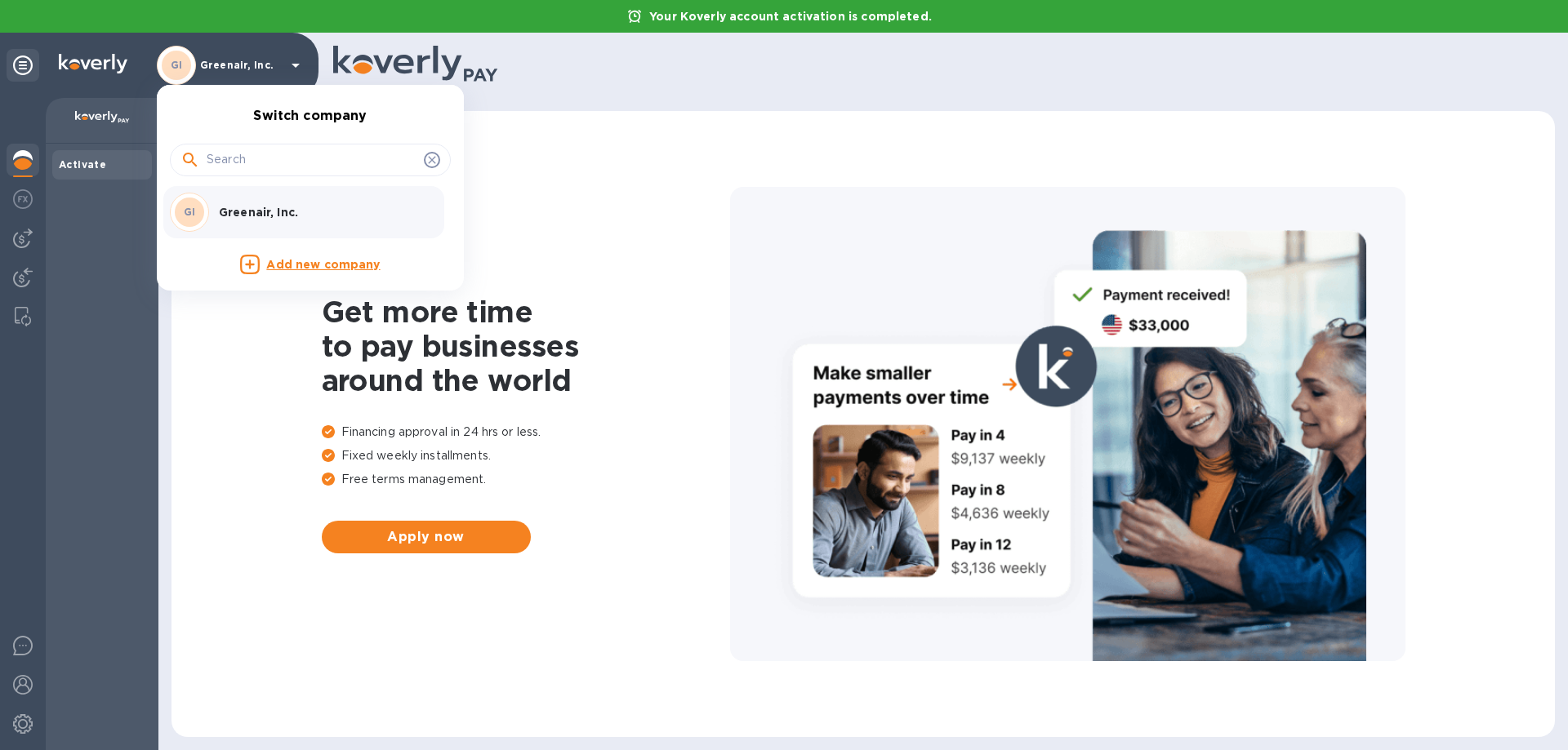
click at [643, 226] on div at bounding box center [784, 375] width 1568 height 750
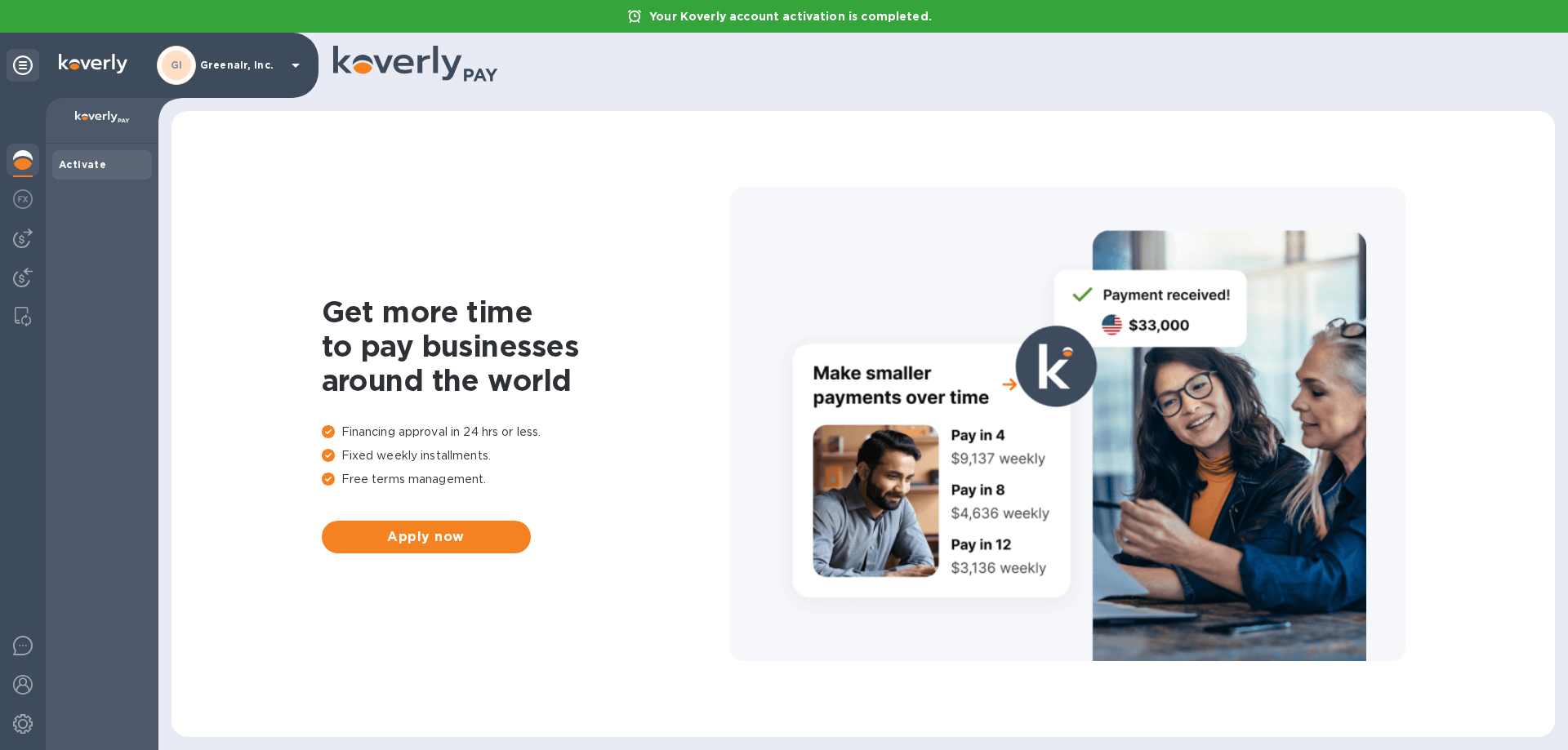
click at [86, 162] on b "Activate" at bounding box center [82, 164] width 48 height 13
click at [21, 63] on icon at bounding box center [22, 65] width 19 height 19
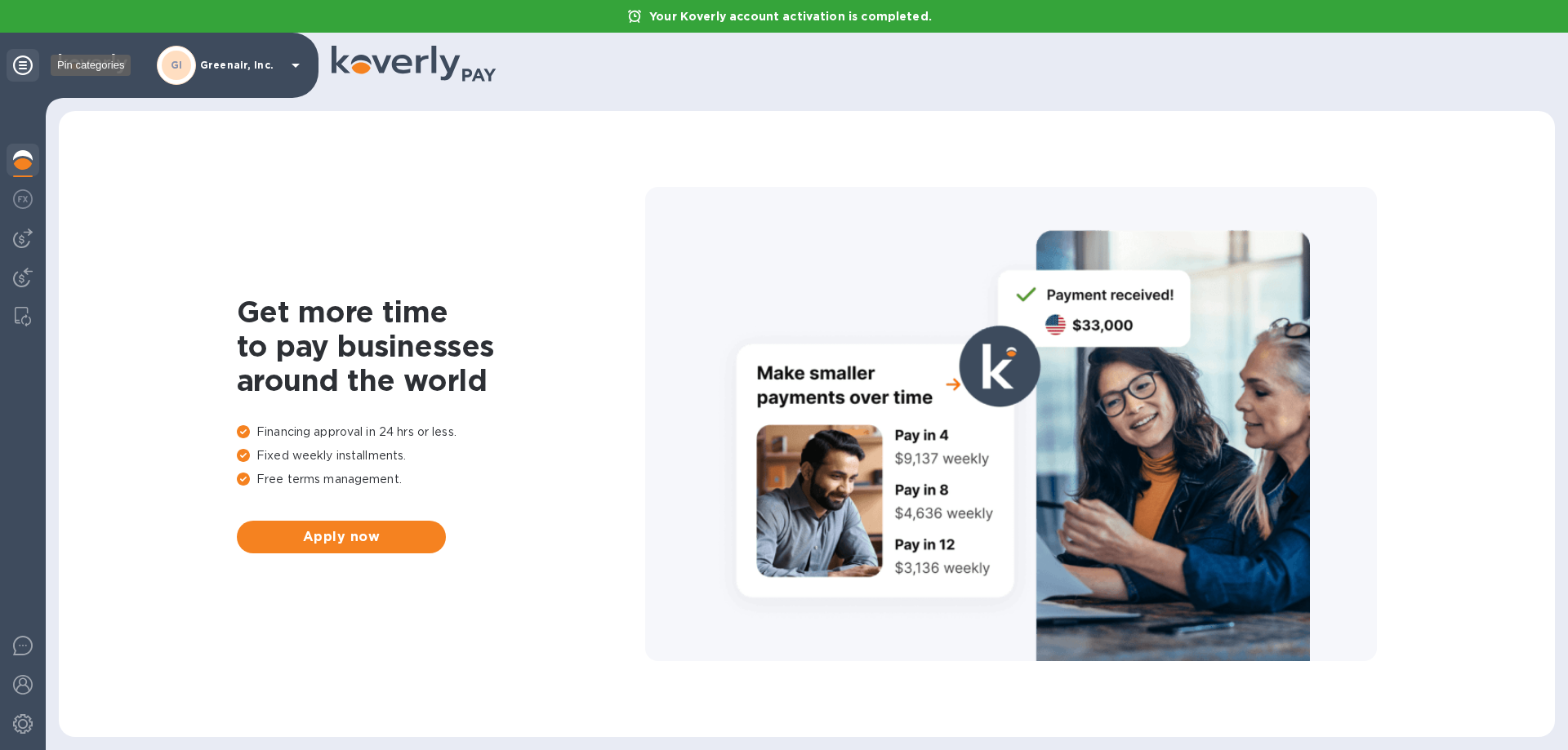
click at [21, 63] on icon at bounding box center [22, 65] width 19 height 19
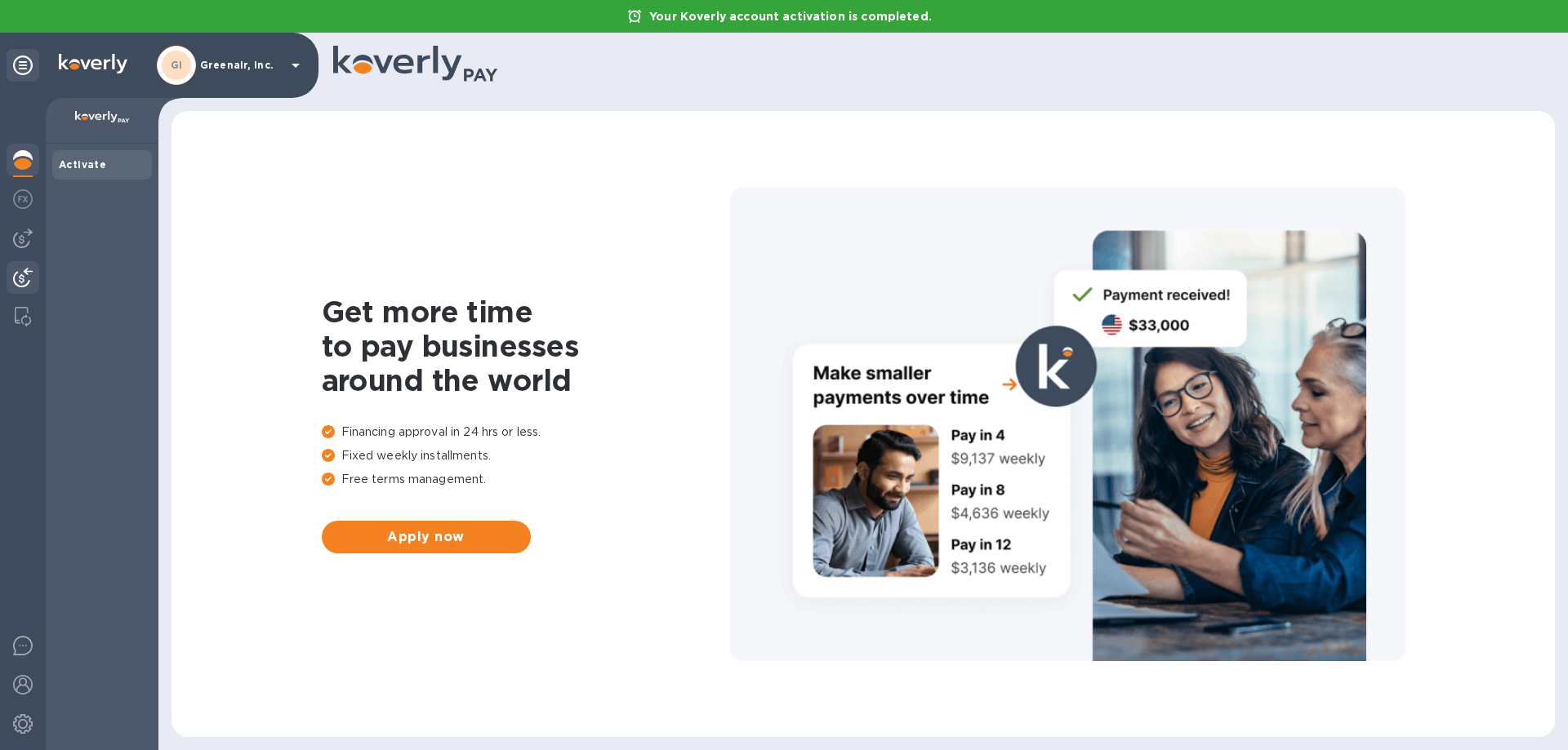
click at [22, 276] on img at bounding box center [22, 277] width 19 height 19
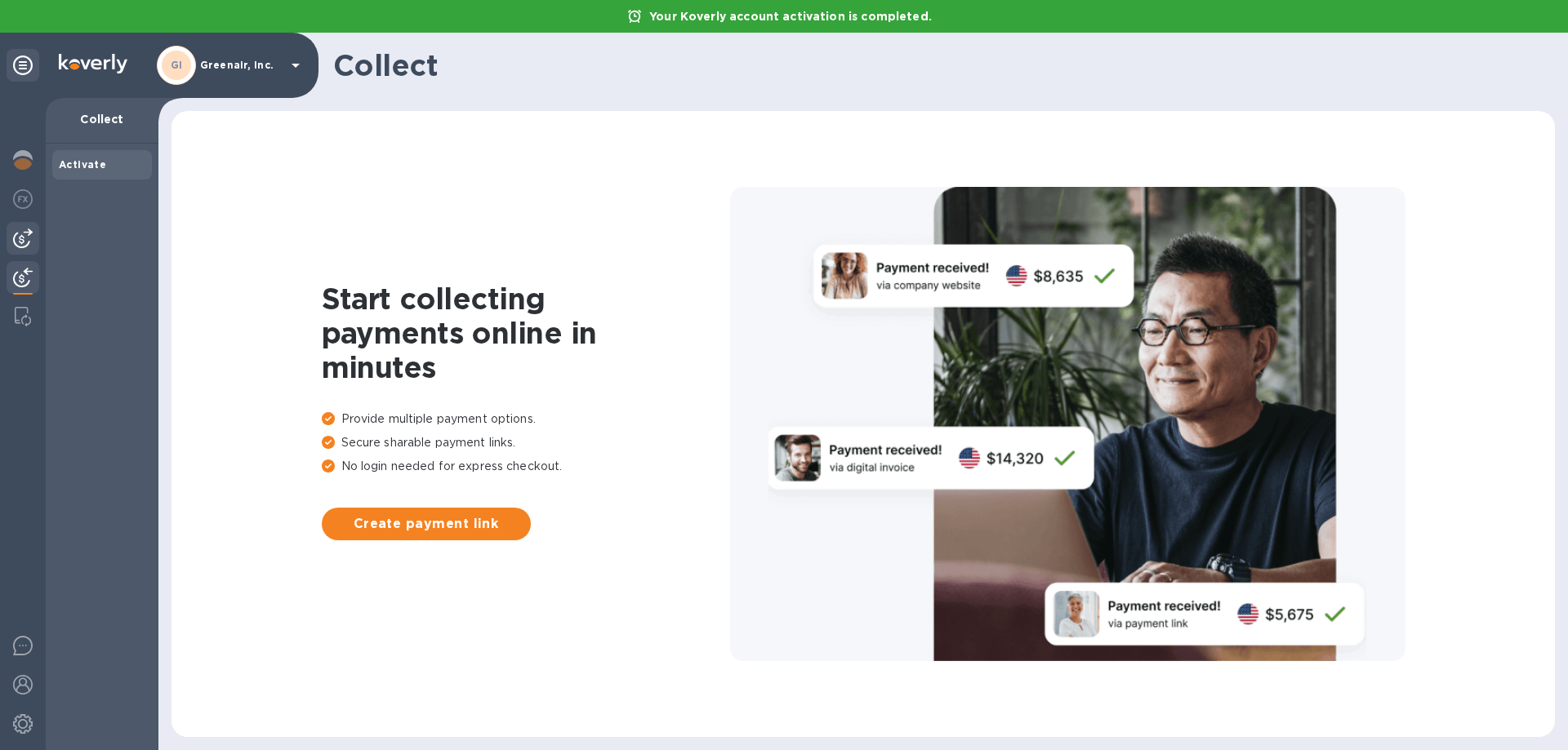
click at [18, 237] on img at bounding box center [22, 238] width 19 height 19
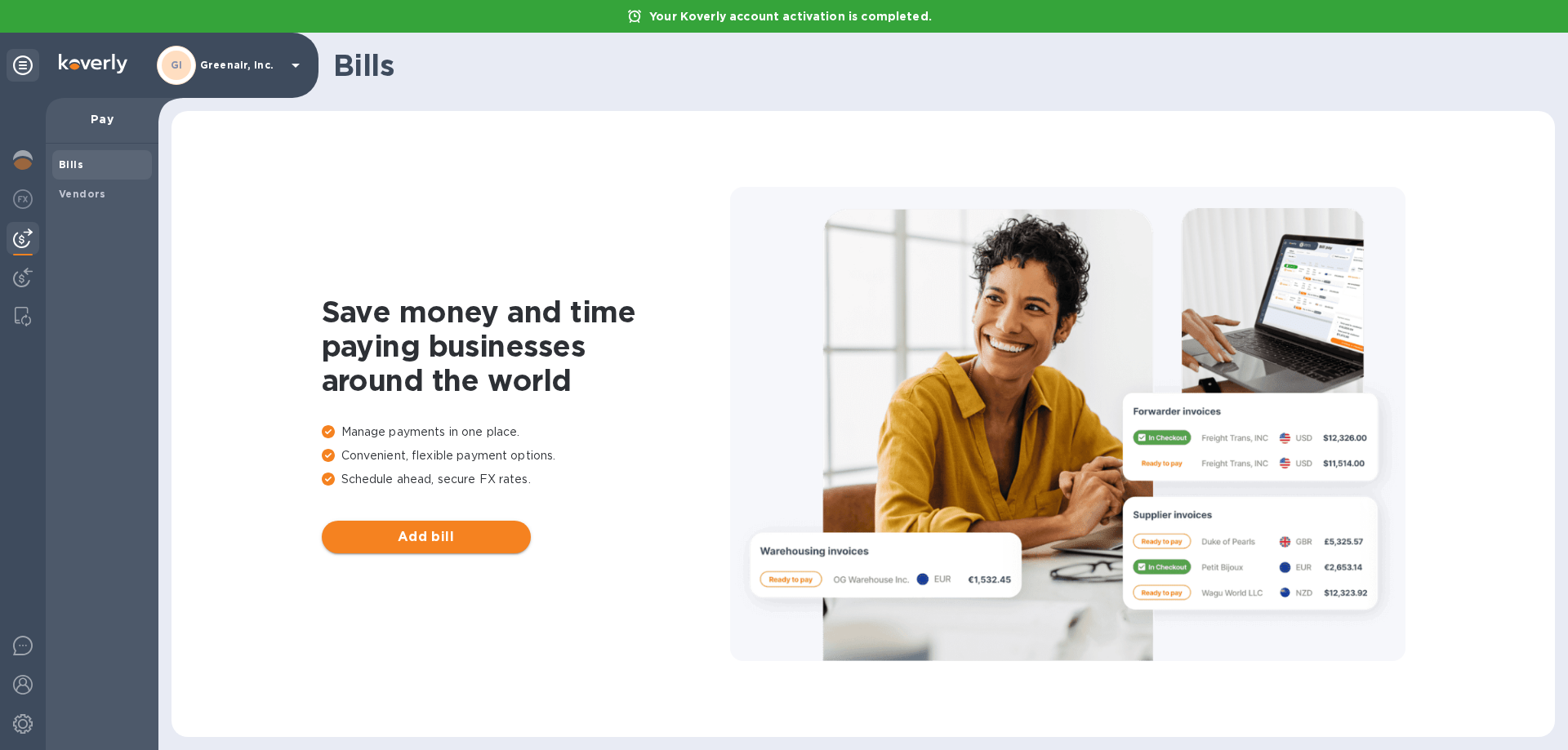
click at [421, 540] on span "Add bill" at bounding box center [426, 537] width 183 height 19
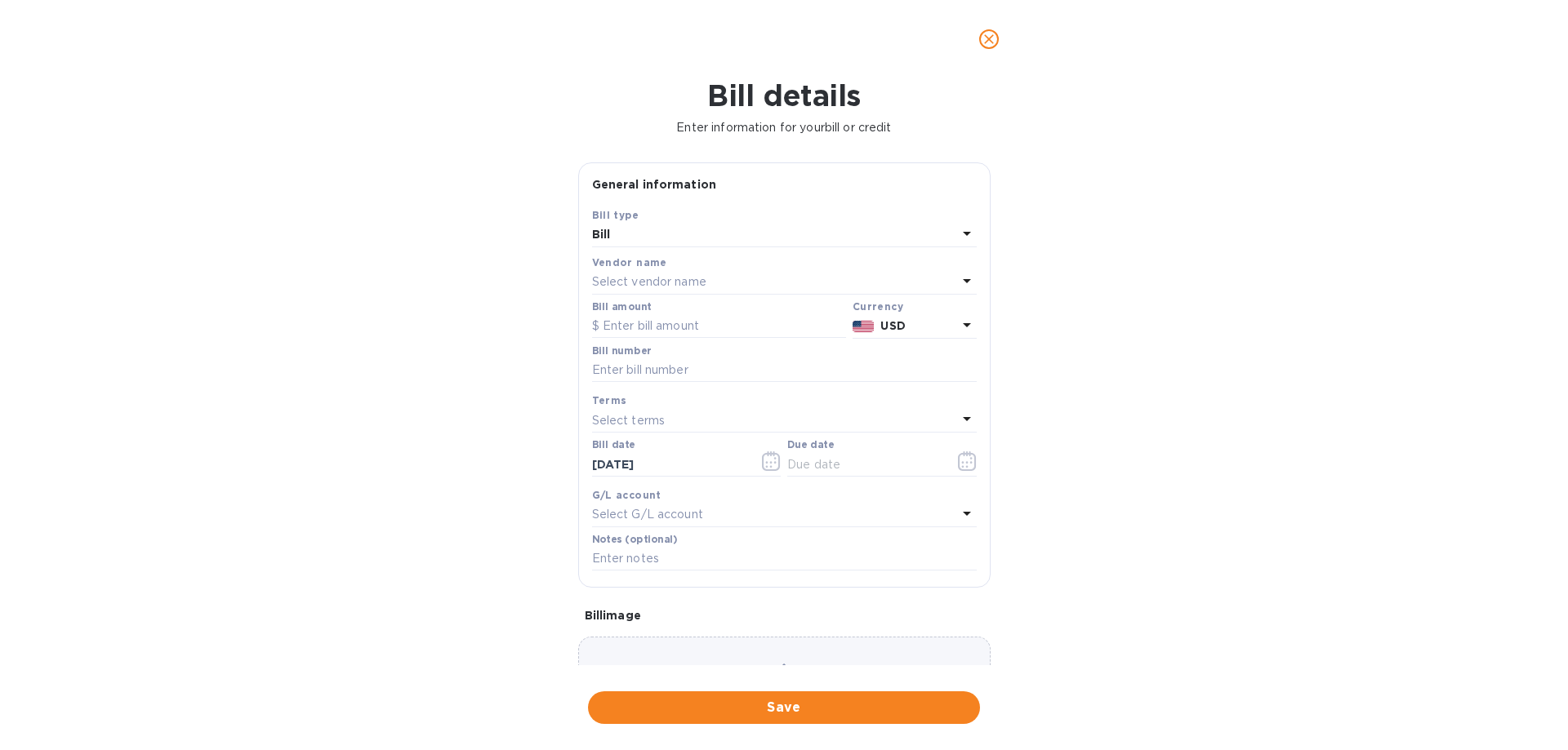
click at [963, 278] on icon at bounding box center [966, 281] width 19 height 19
click at [783, 324] on input "text" at bounding box center [785, 327] width 288 height 24
type input "w"
click at [944, 332] on icon at bounding box center [944, 326] width 13 height 13
click at [1097, 395] on div "Bill details Enter information for your bill or credit General information Save…" at bounding box center [784, 414] width 1568 height 671
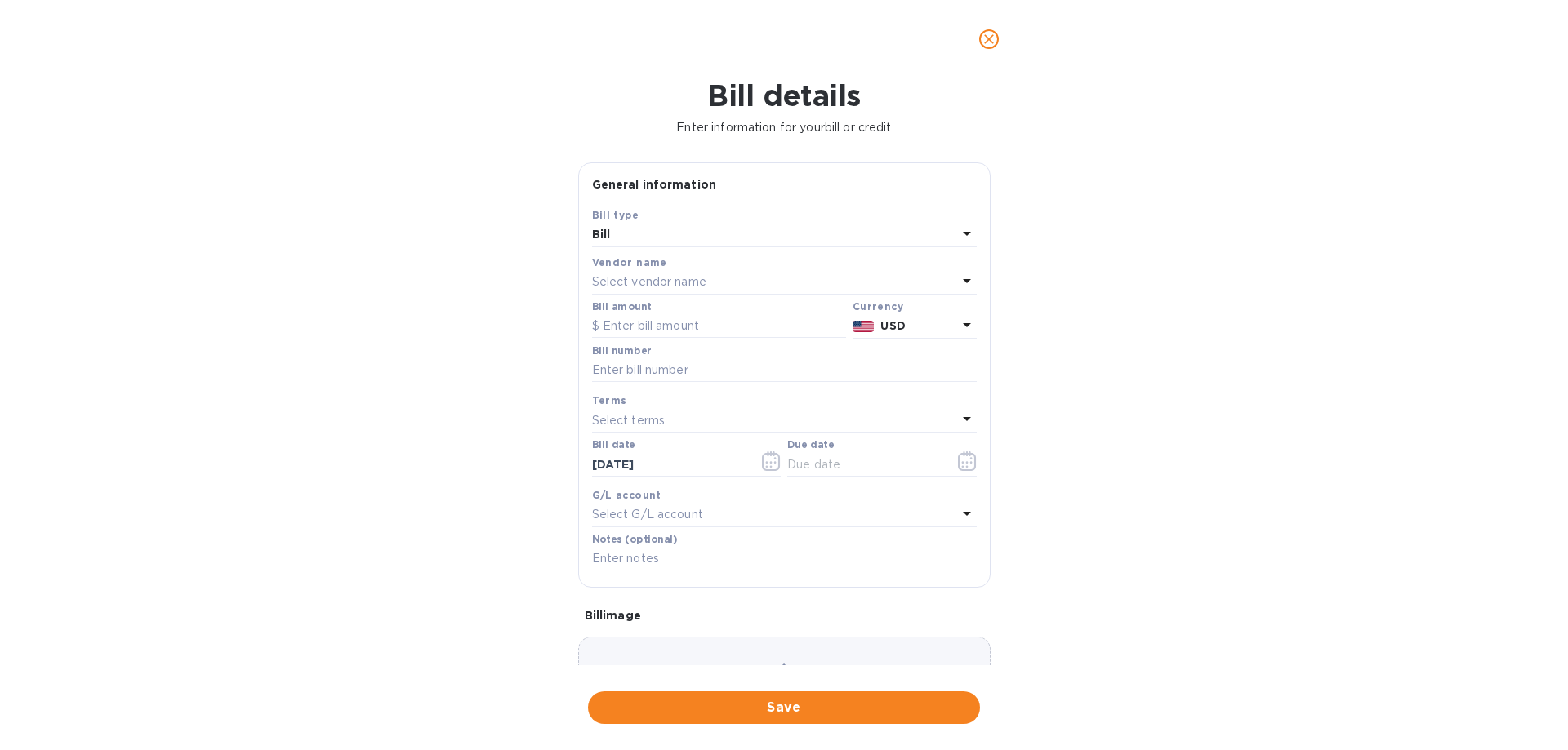
click at [1093, 399] on div "Bill details Enter information for your bill or credit General information Save…" at bounding box center [784, 414] width 1568 height 671
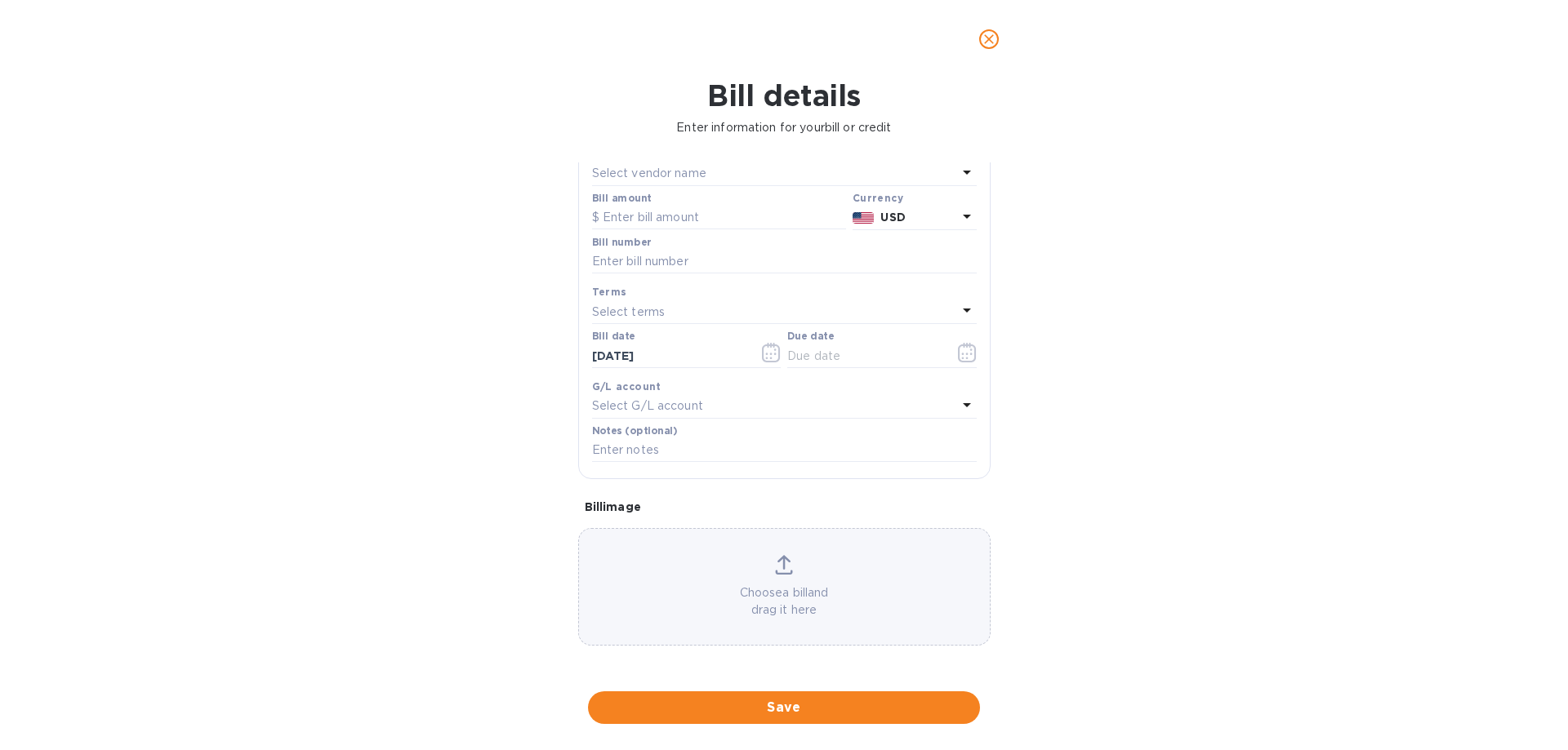
click at [778, 601] on p "Choose a bill and drag it here" at bounding box center [784, 600] width 410 height 34
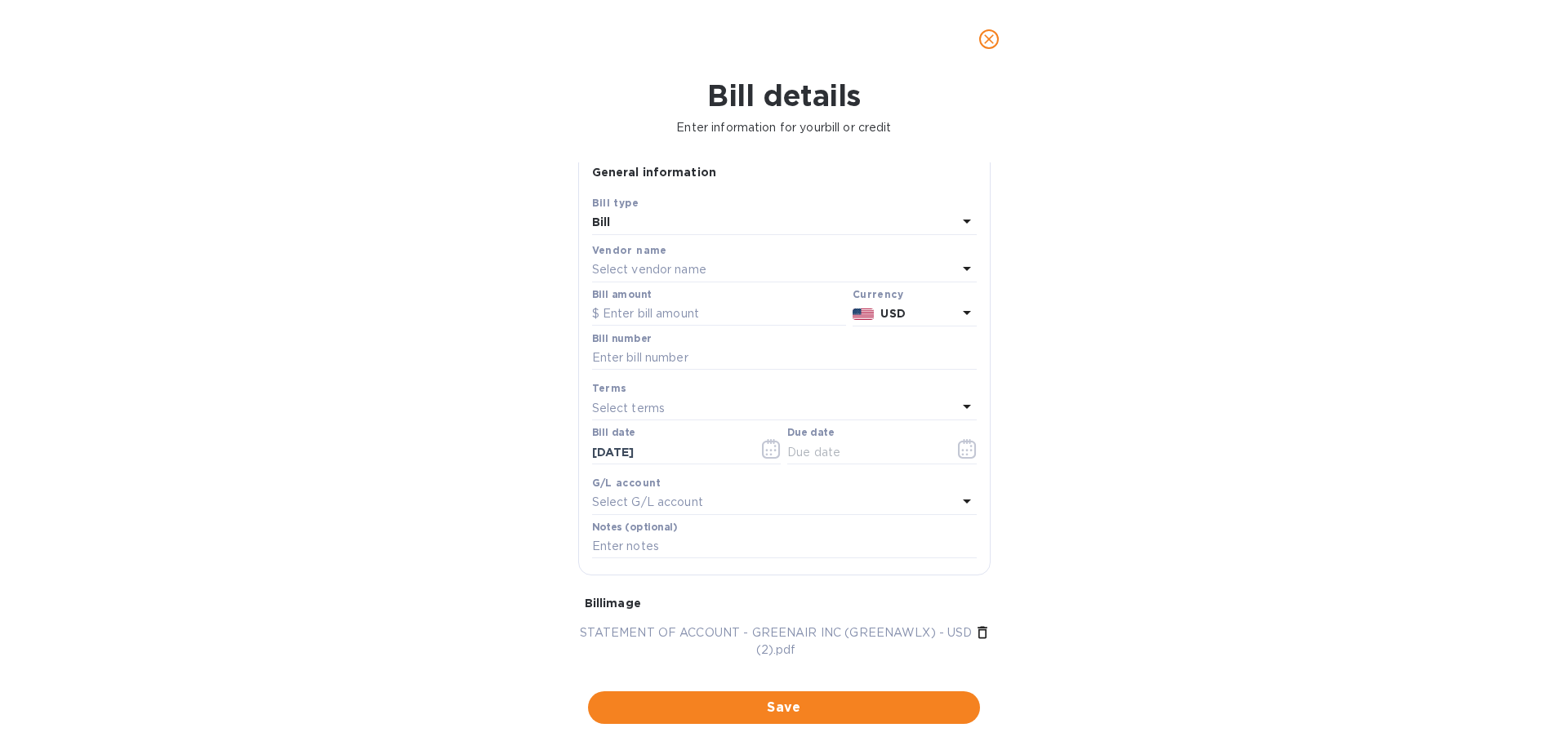
click at [962, 267] on icon at bounding box center [966, 269] width 8 height 4
click at [1084, 345] on div "Bill details Enter information for your bill or credit General information Save…" at bounding box center [784, 414] width 1568 height 671
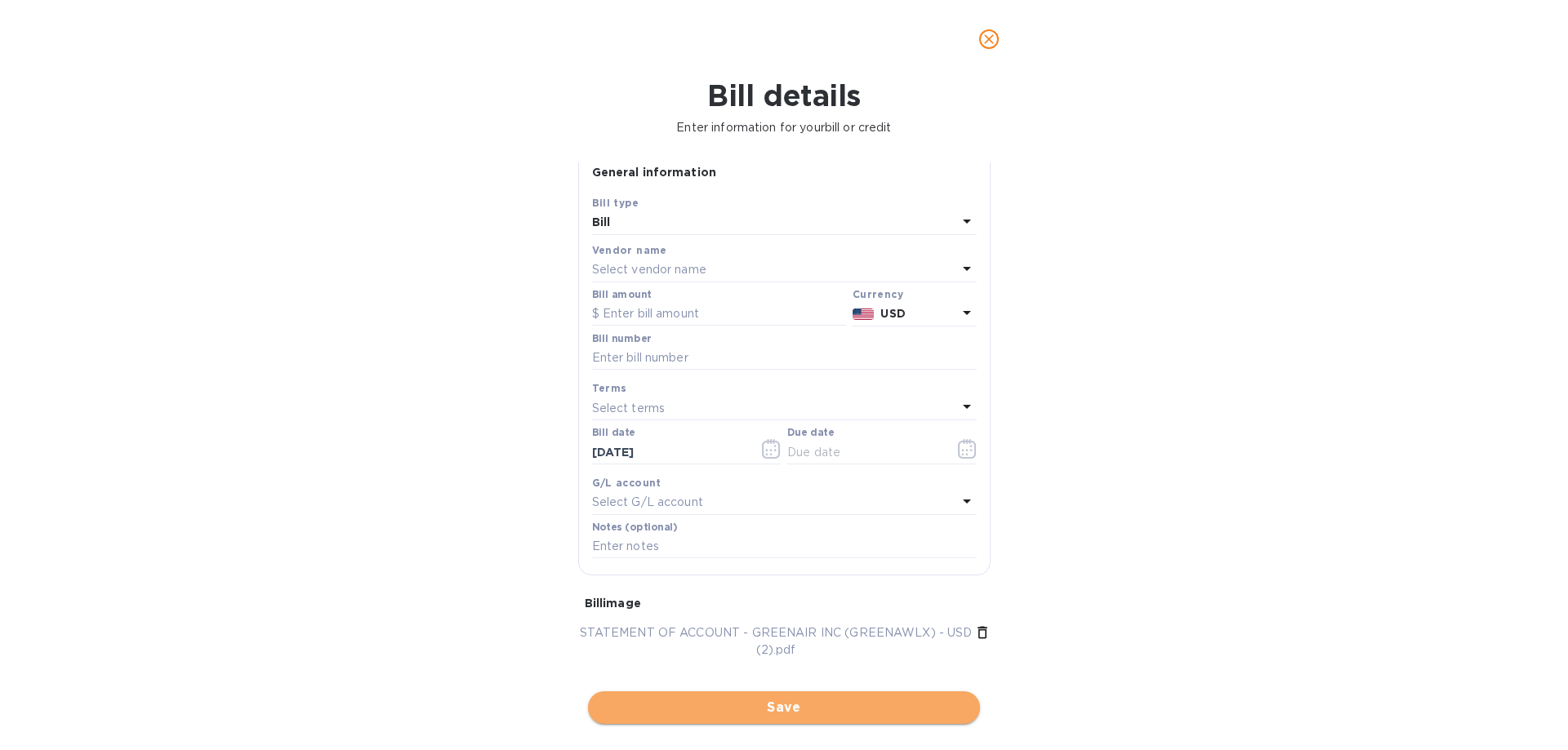
click at [774, 713] on span "Save" at bounding box center [784, 707] width 366 height 19
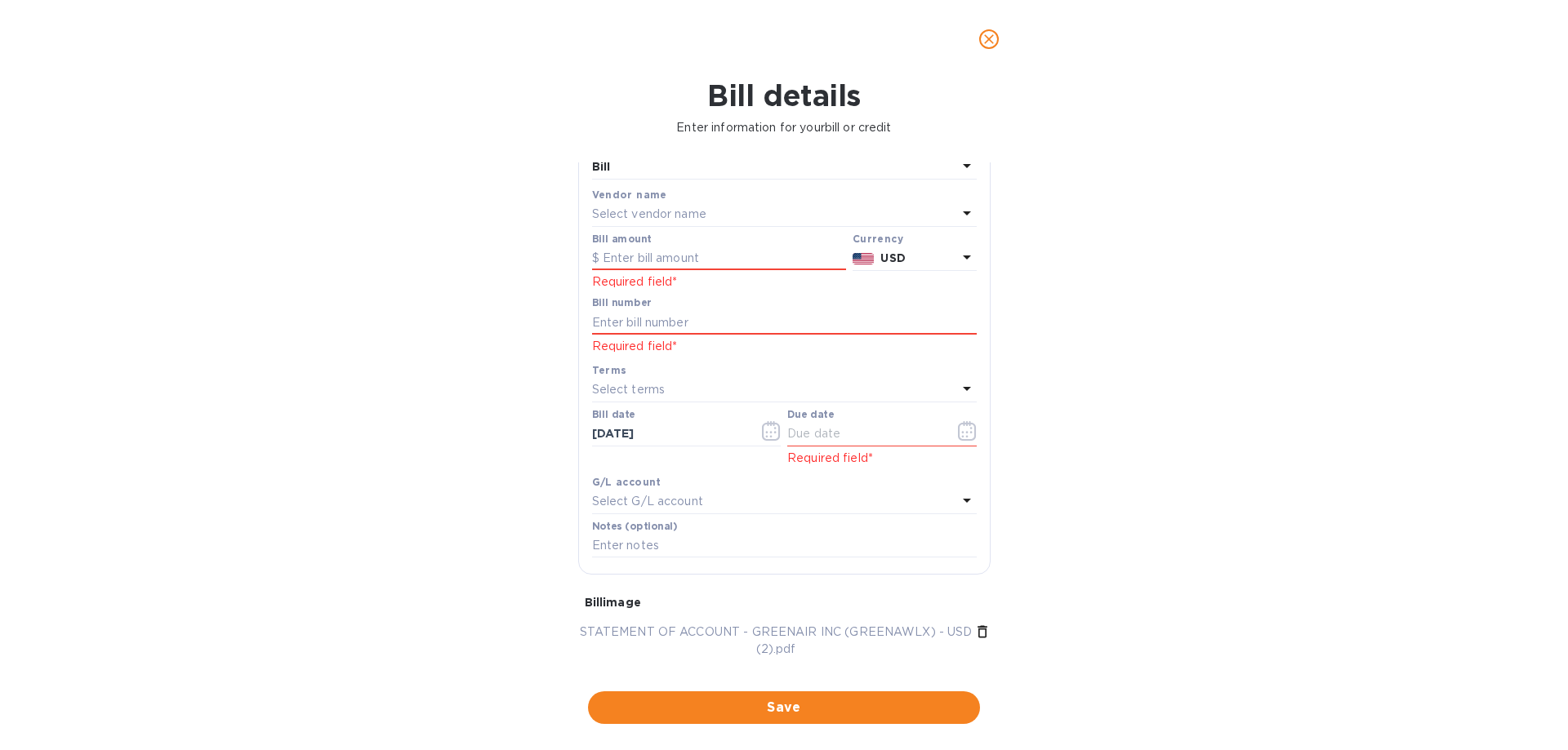
scroll to position [67, 0]
click at [705, 217] on p "Select vendor name" at bounding box center [649, 215] width 115 height 17
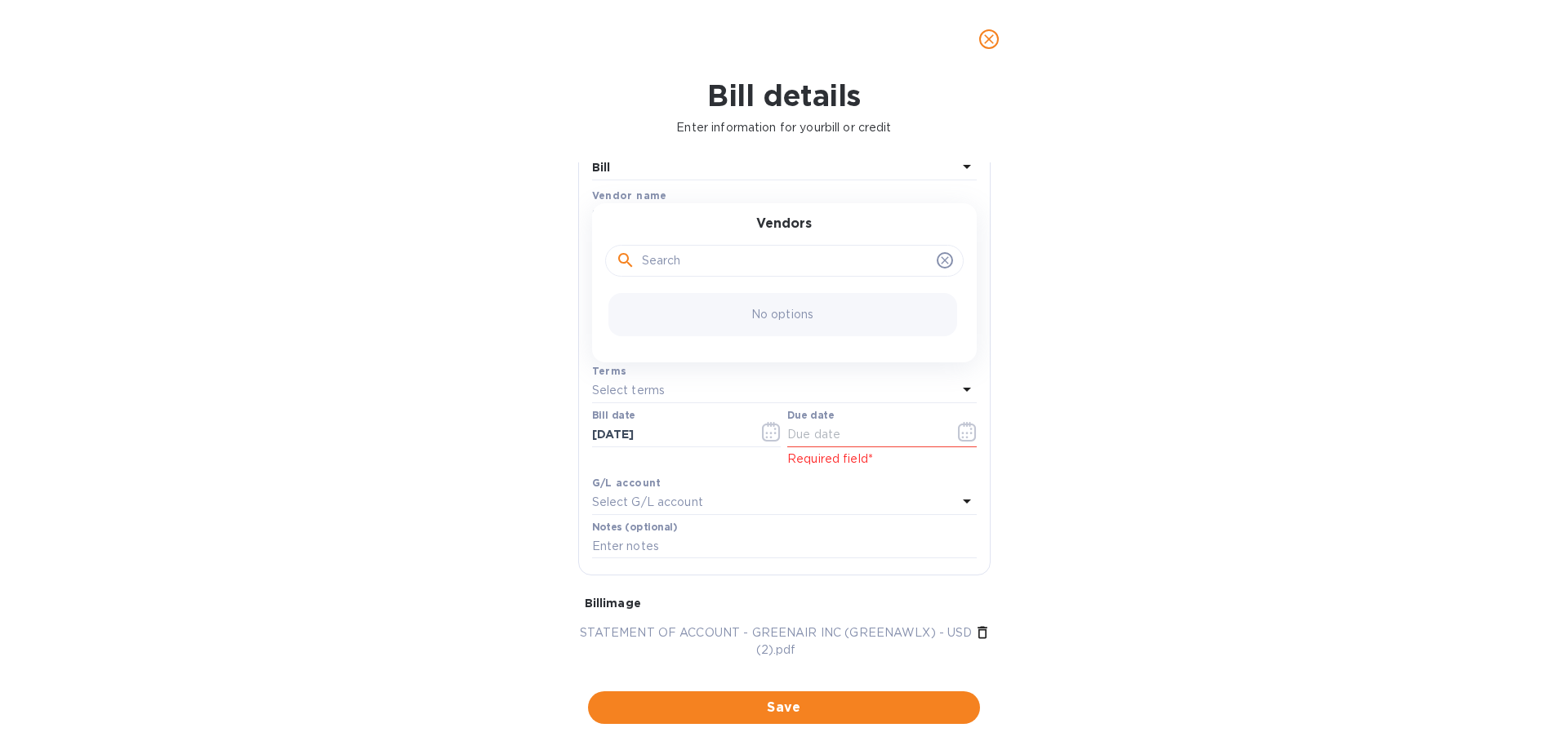
click at [726, 268] on input "text" at bounding box center [785, 260] width 288 height 24
type input "W"
type input "a"
type input "Worldwide Express Inc."
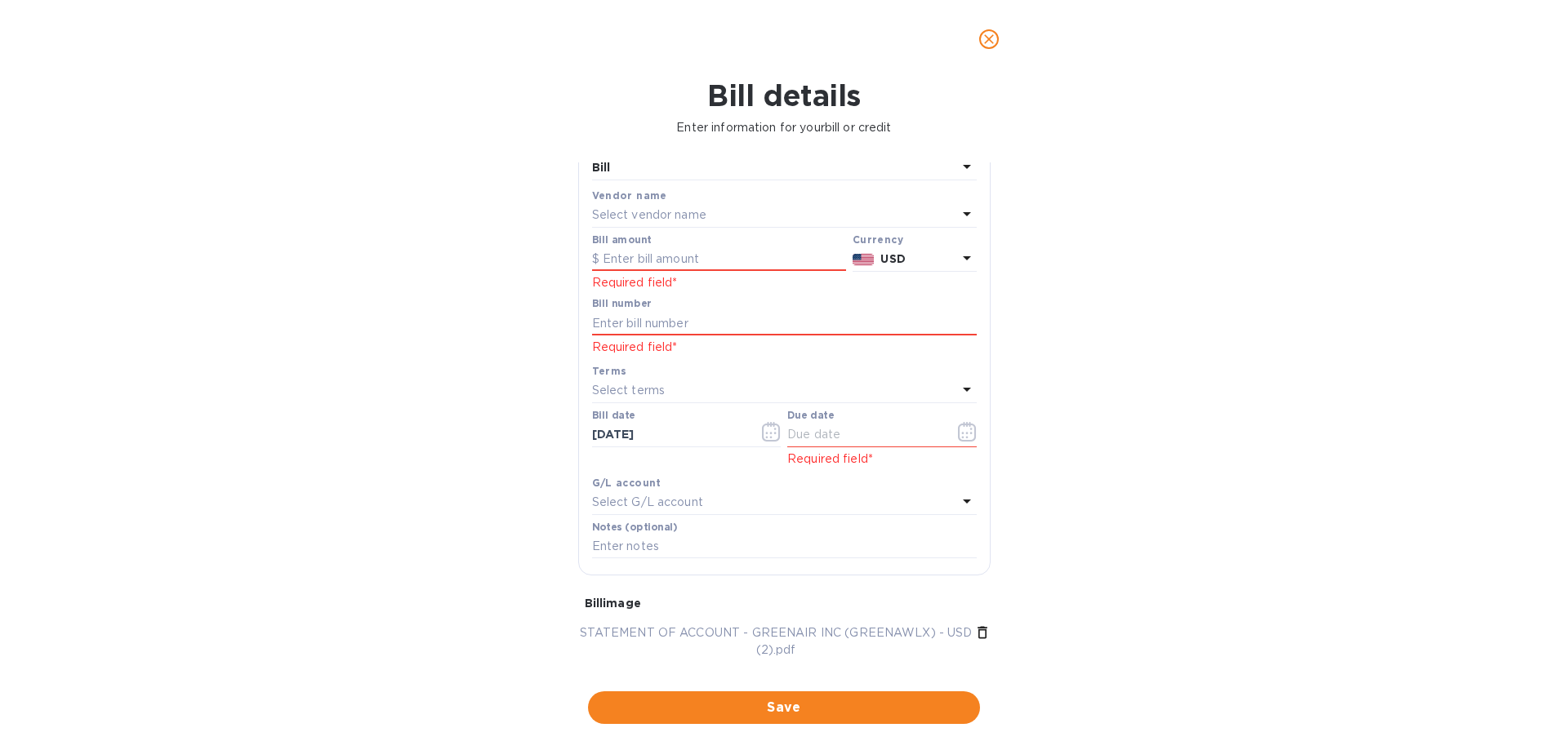
click at [1120, 379] on div "Bill details Enter information for your bill or credit General information Save…" at bounding box center [784, 414] width 1568 height 671
click at [1121, 379] on div "Bill details Enter information for your bill or credit General information Save…" at bounding box center [784, 414] width 1568 height 671
click at [694, 261] on input "text" at bounding box center [718, 258] width 254 height 24
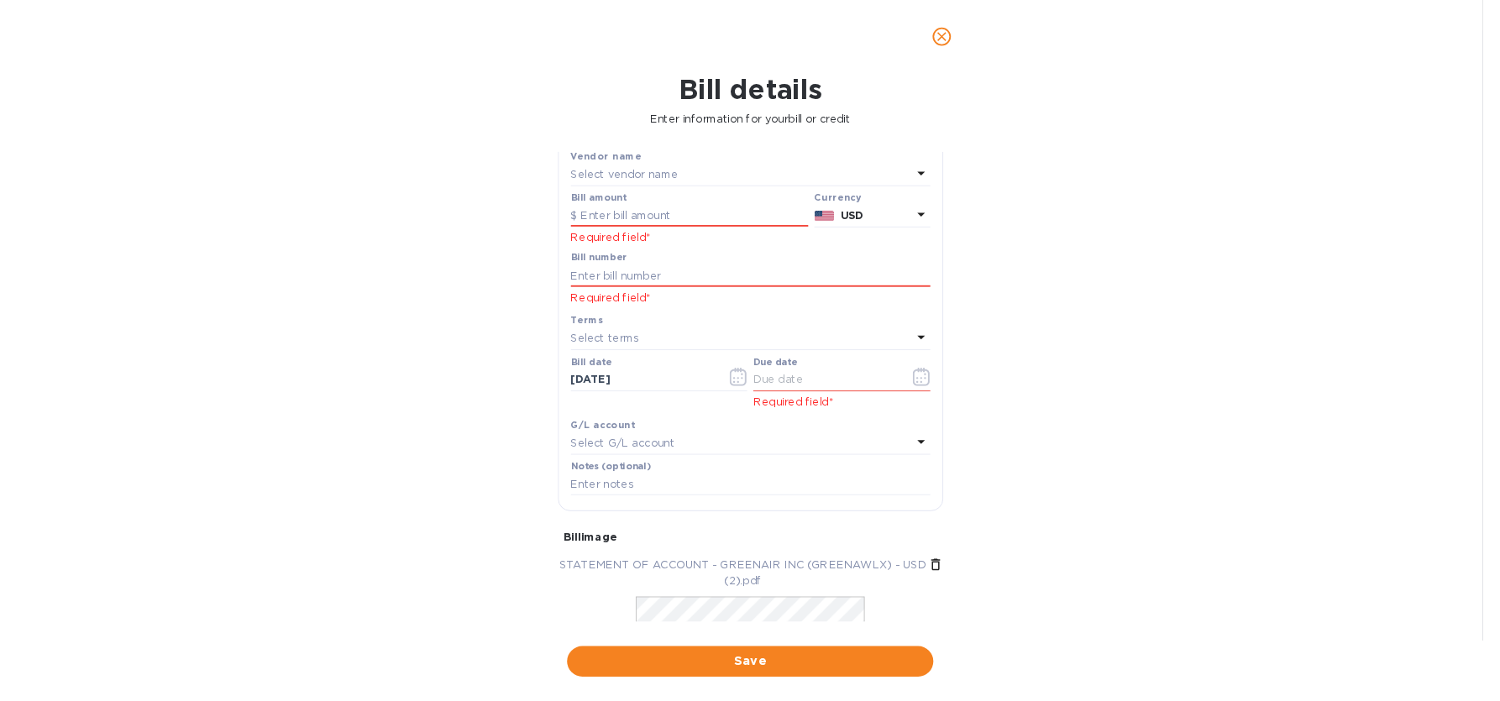
scroll to position [78, 0]
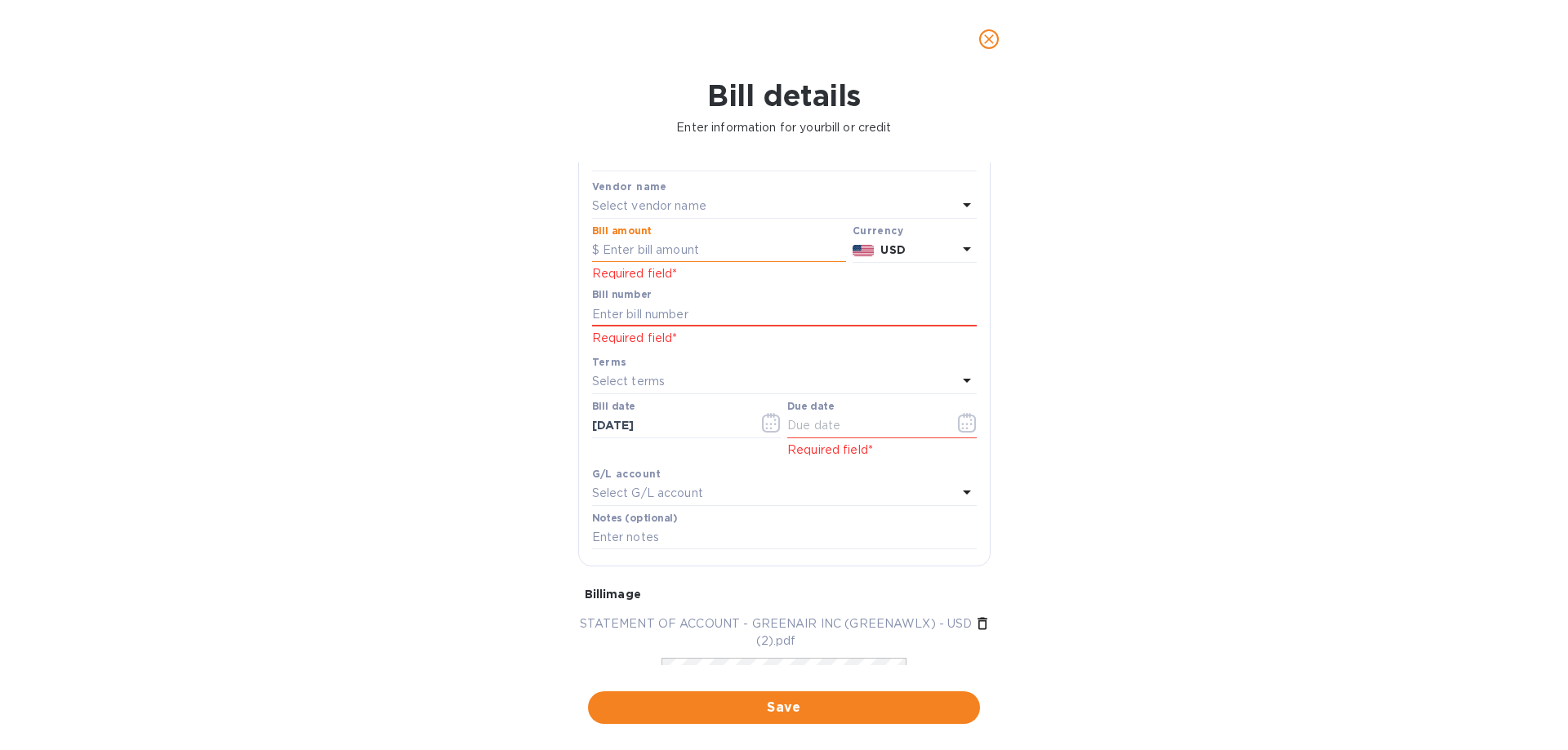
click at [679, 250] on input "text" at bounding box center [718, 250] width 254 height 24
type input "4,317.42"
click at [711, 315] on input "text" at bounding box center [784, 314] width 385 height 24
paste input "B00024032"
type input "B00024032"
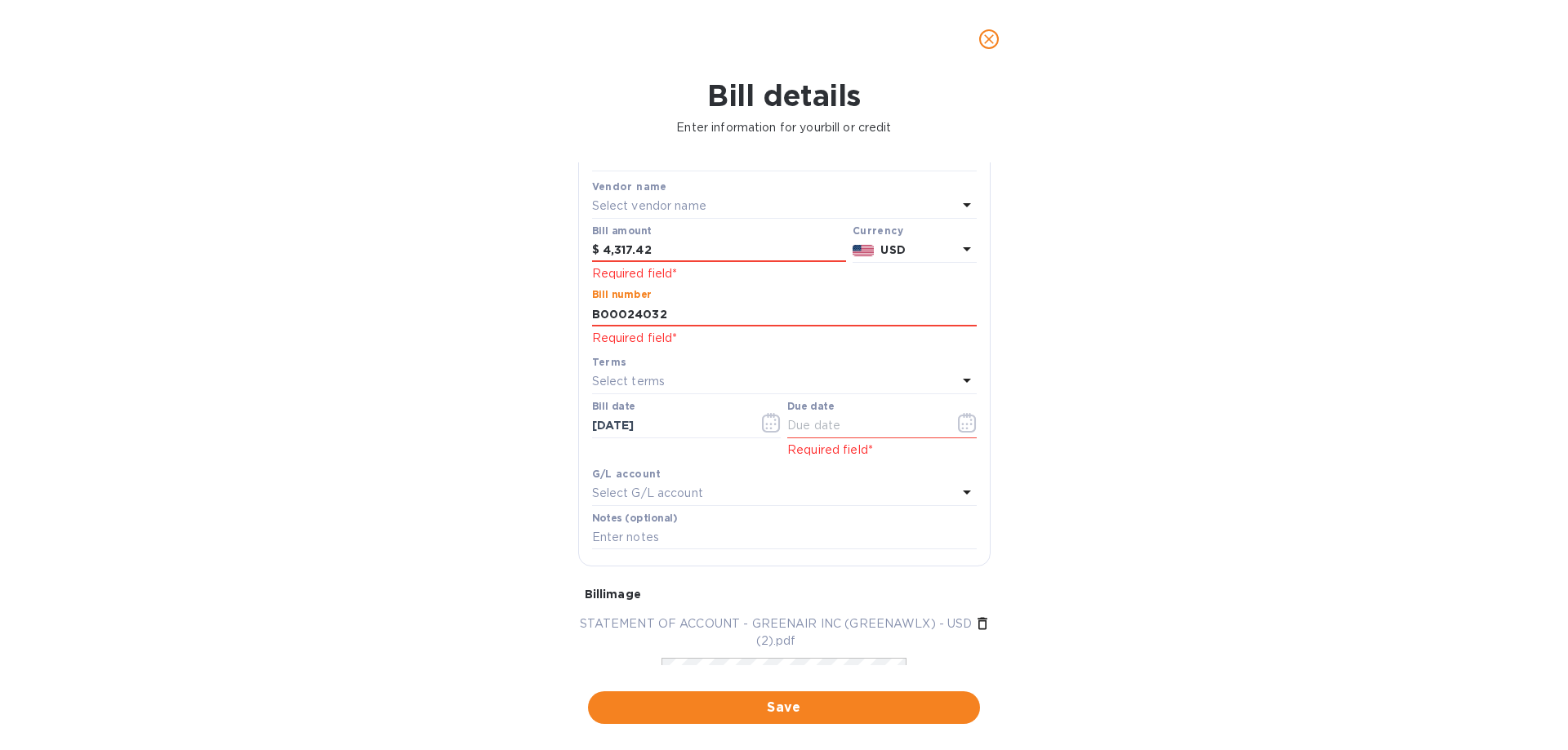
click at [724, 383] on div "Select terms" at bounding box center [774, 382] width 365 height 23
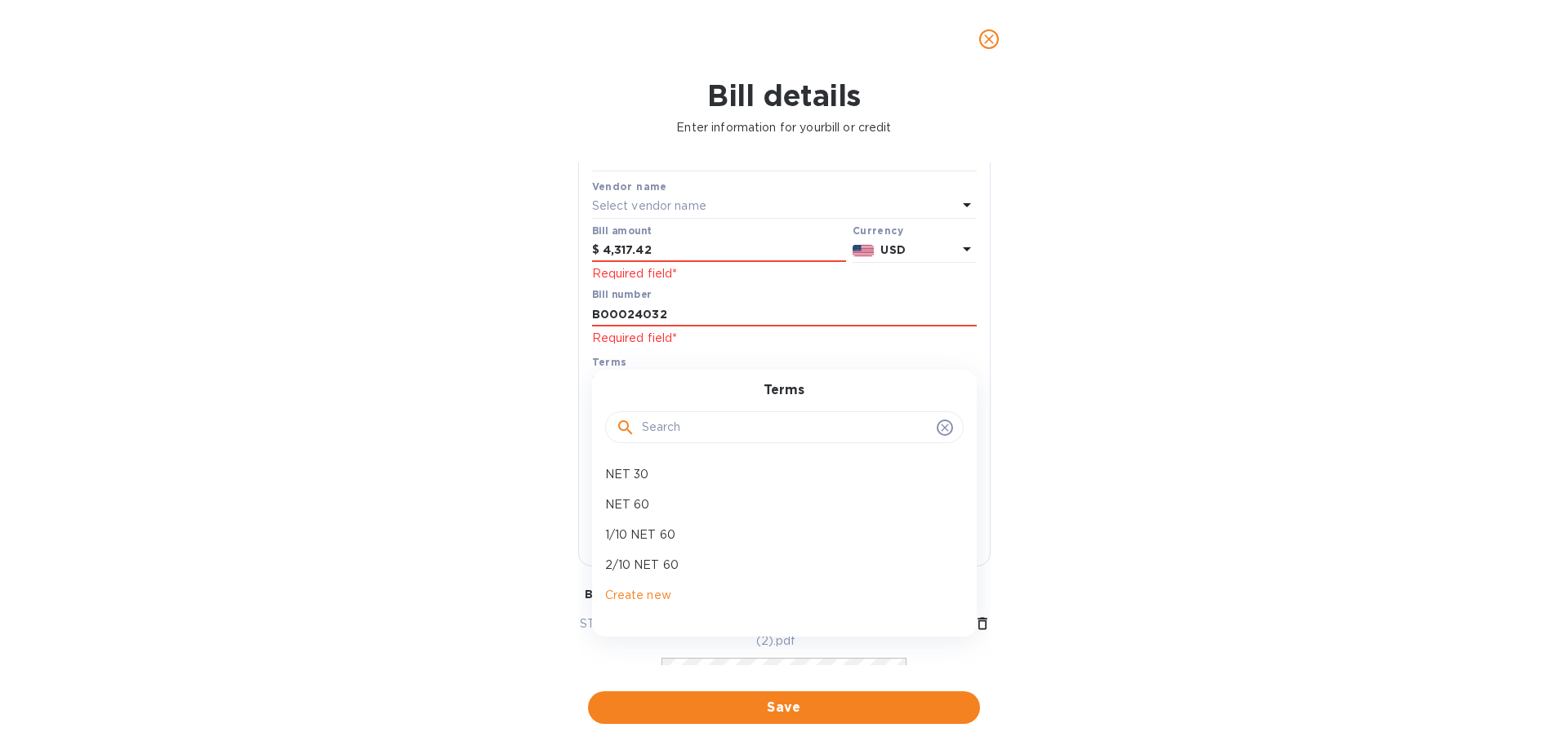
drag, startPoint x: 701, startPoint y: 475, endPoint x: 928, endPoint y: 460, distance: 227.5
click at [702, 475] on p "NET 30" at bounding box center [777, 475] width 345 height 17
type input "[DATE]"
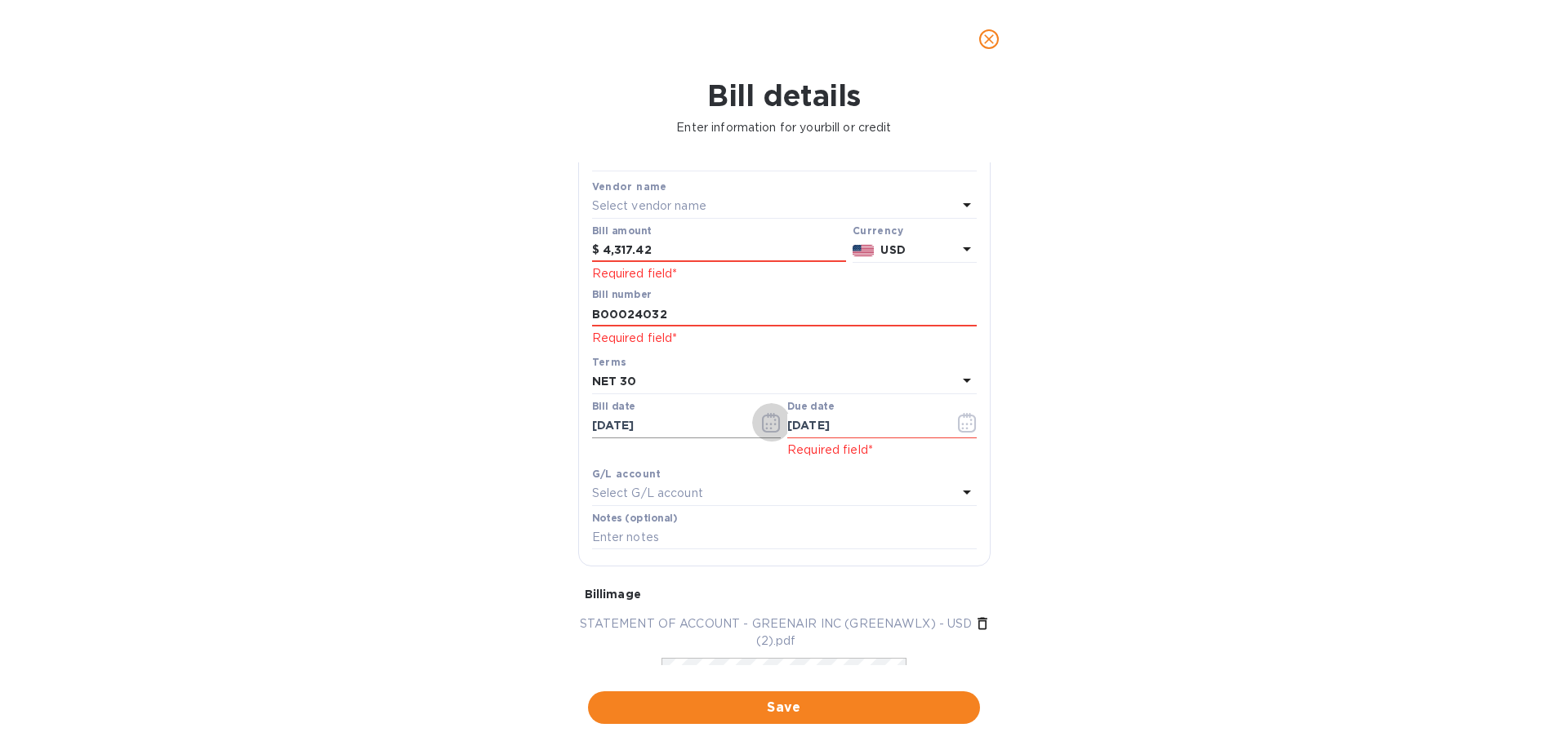
click at [763, 420] on icon "button" at bounding box center [771, 423] width 18 height 19
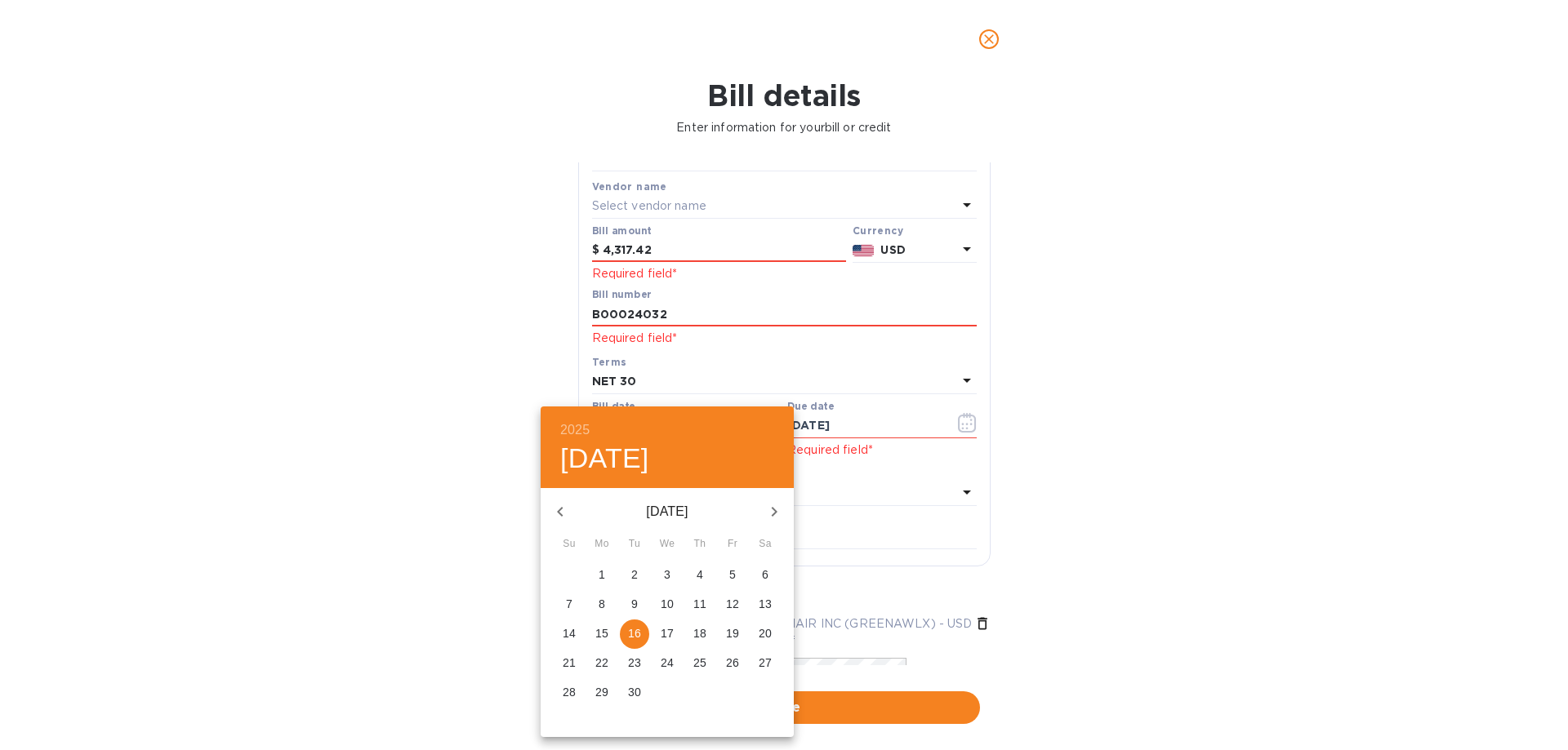
click at [564, 515] on icon "button" at bounding box center [560, 512] width 19 height 19
drag, startPoint x: 632, startPoint y: 687, endPoint x: 977, endPoint y: 603, distance: 355.1
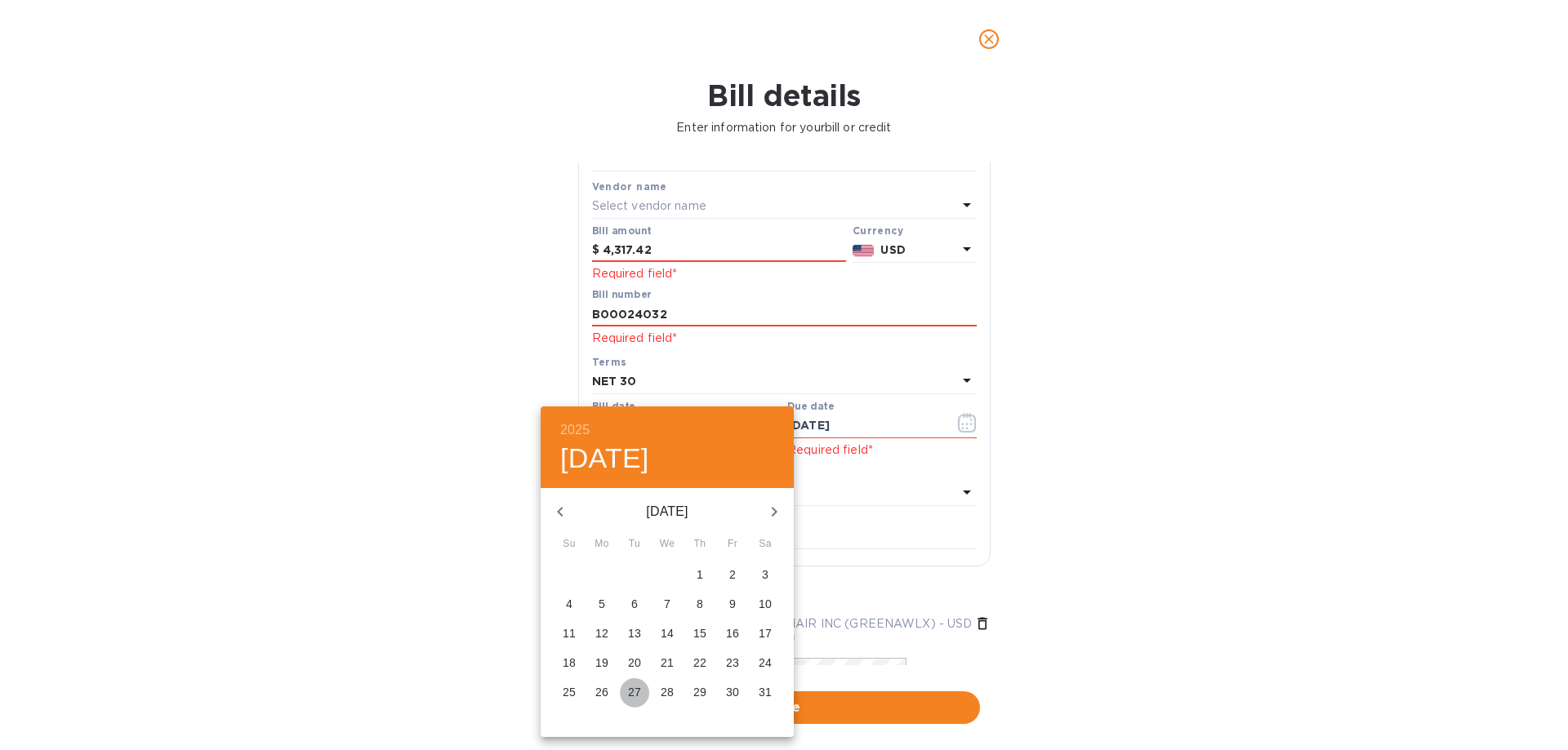
click at [633, 687] on p "27" at bounding box center [634, 692] width 13 height 17
type input "[DATE]"
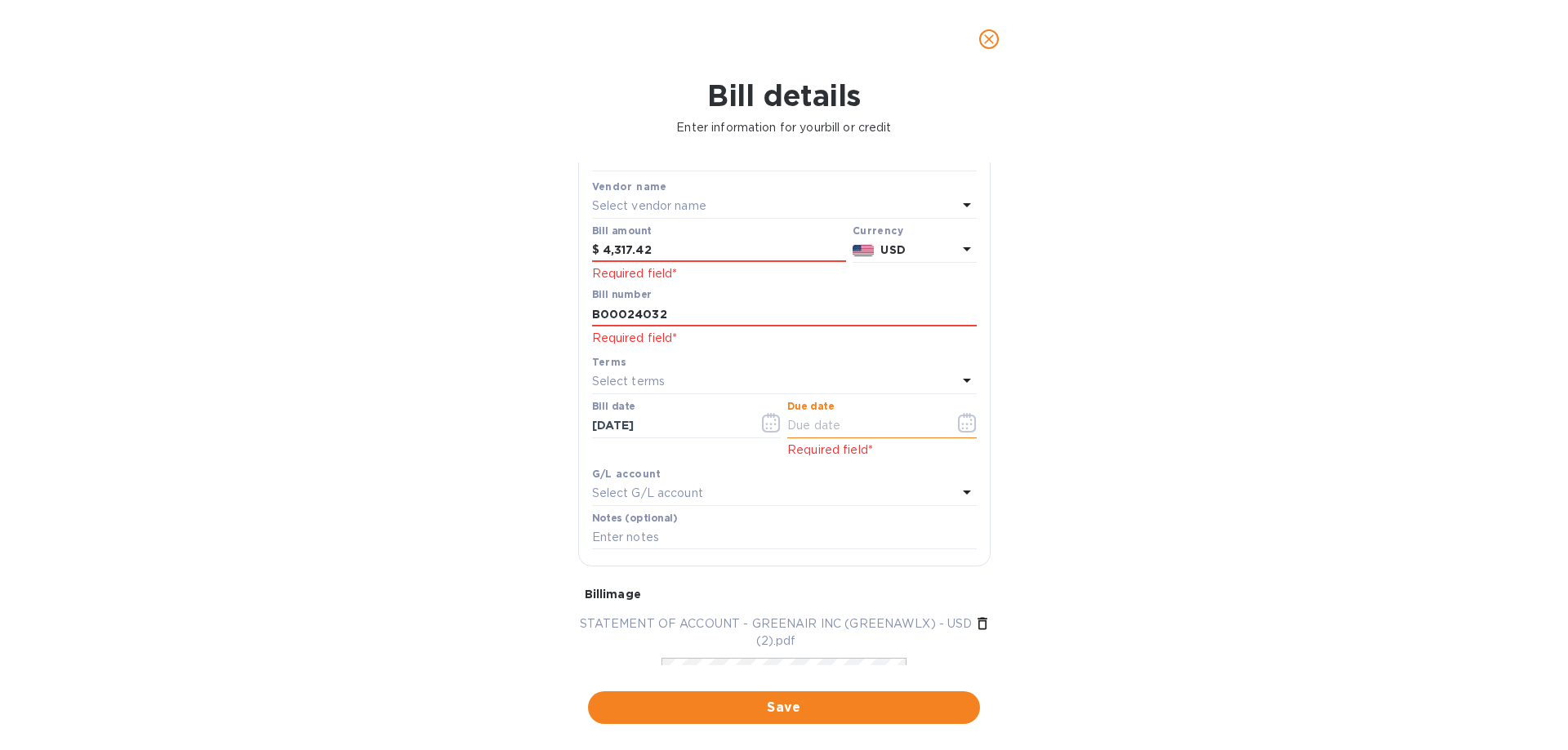
click at [890, 426] on input "text" at bounding box center [864, 426] width 155 height 24
click at [964, 421] on icon "button" at bounding box center [966, 423] width 18 height 19
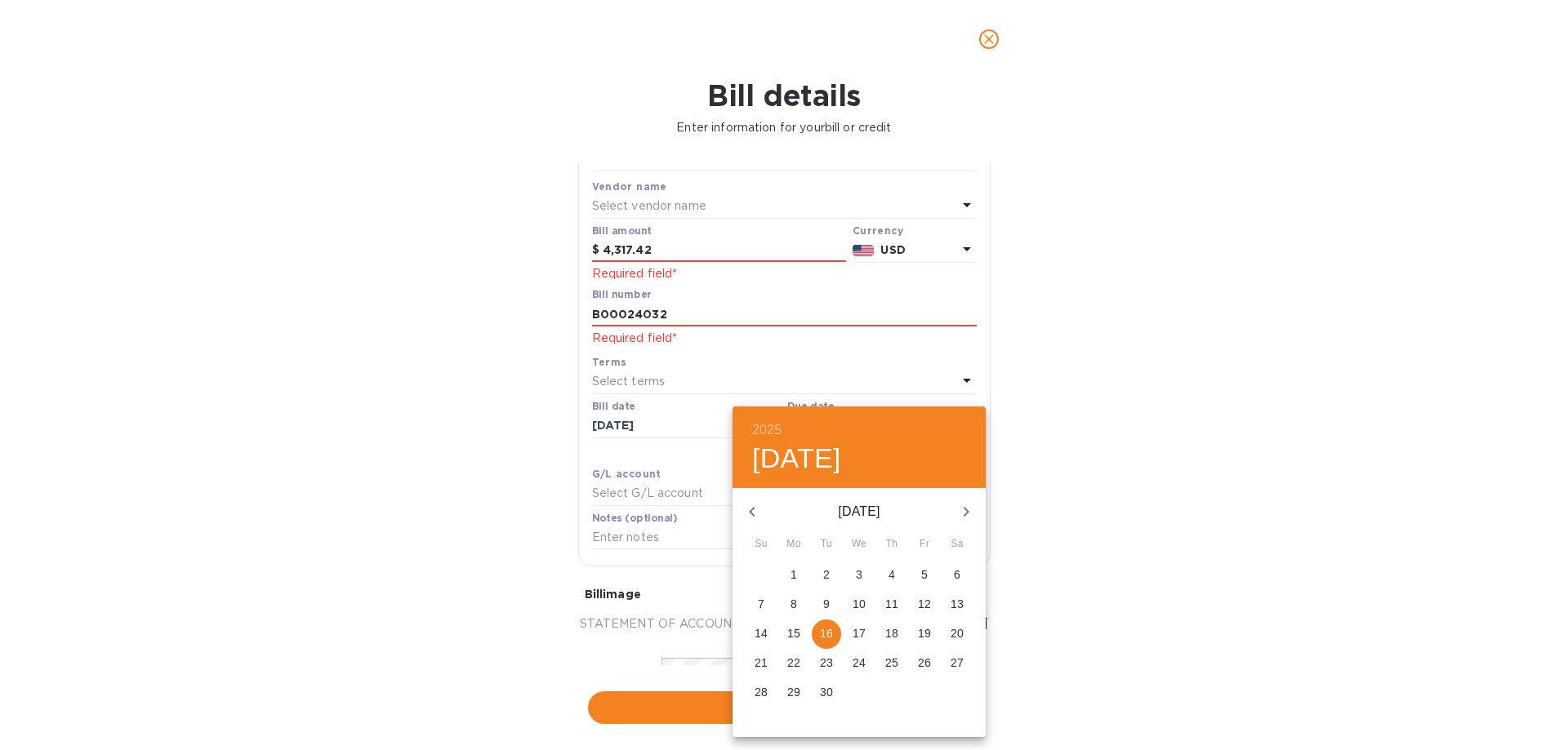
click at [757, 515] on icon "button" at bounding box center [751, 512] width 19 height 19
click at [889, 665] on p "26" at bounding box center [890, 663] width 13 height 17
type input "[DATE]"
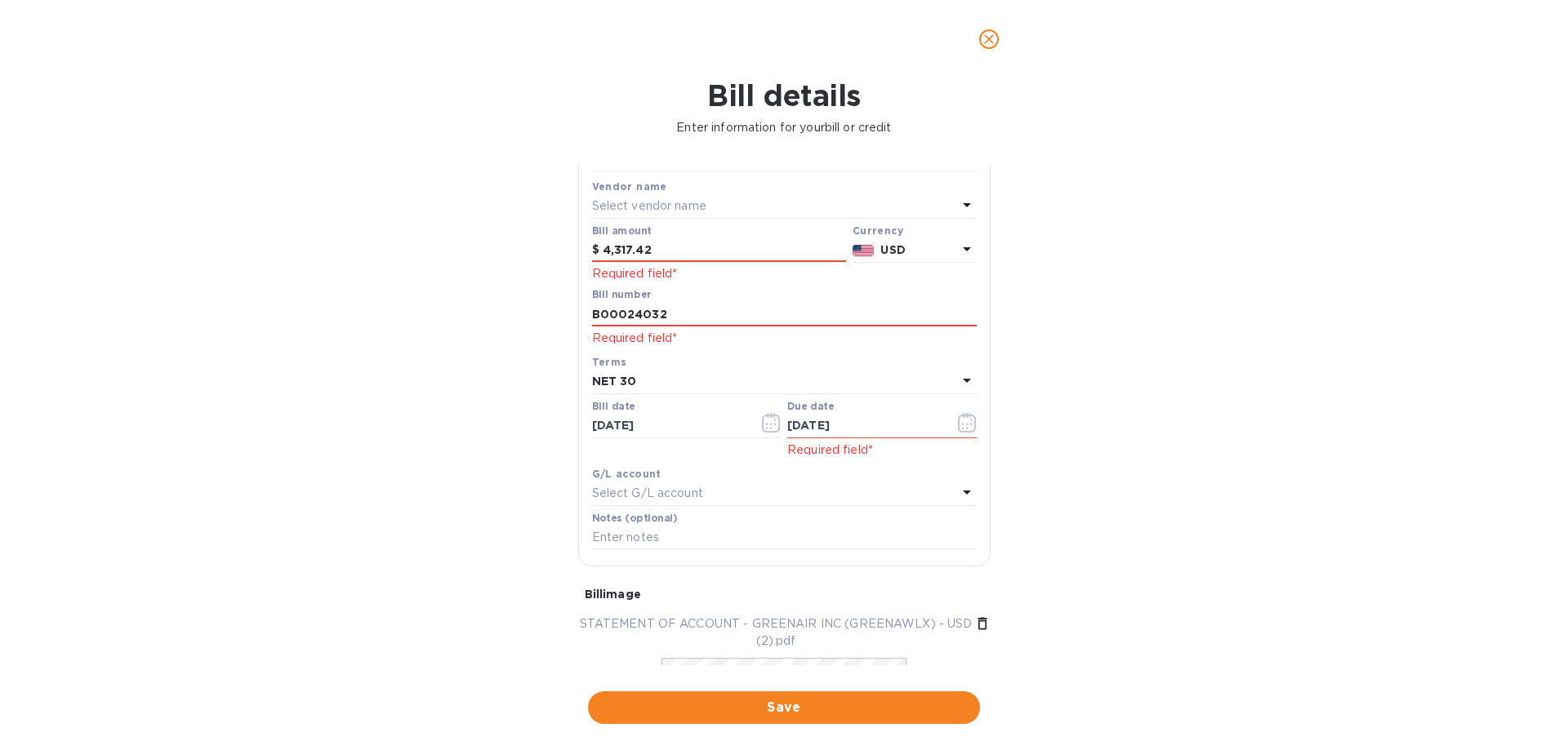
click at [962, 492] on icon at bounding box center [966, 493] width 8 height 4
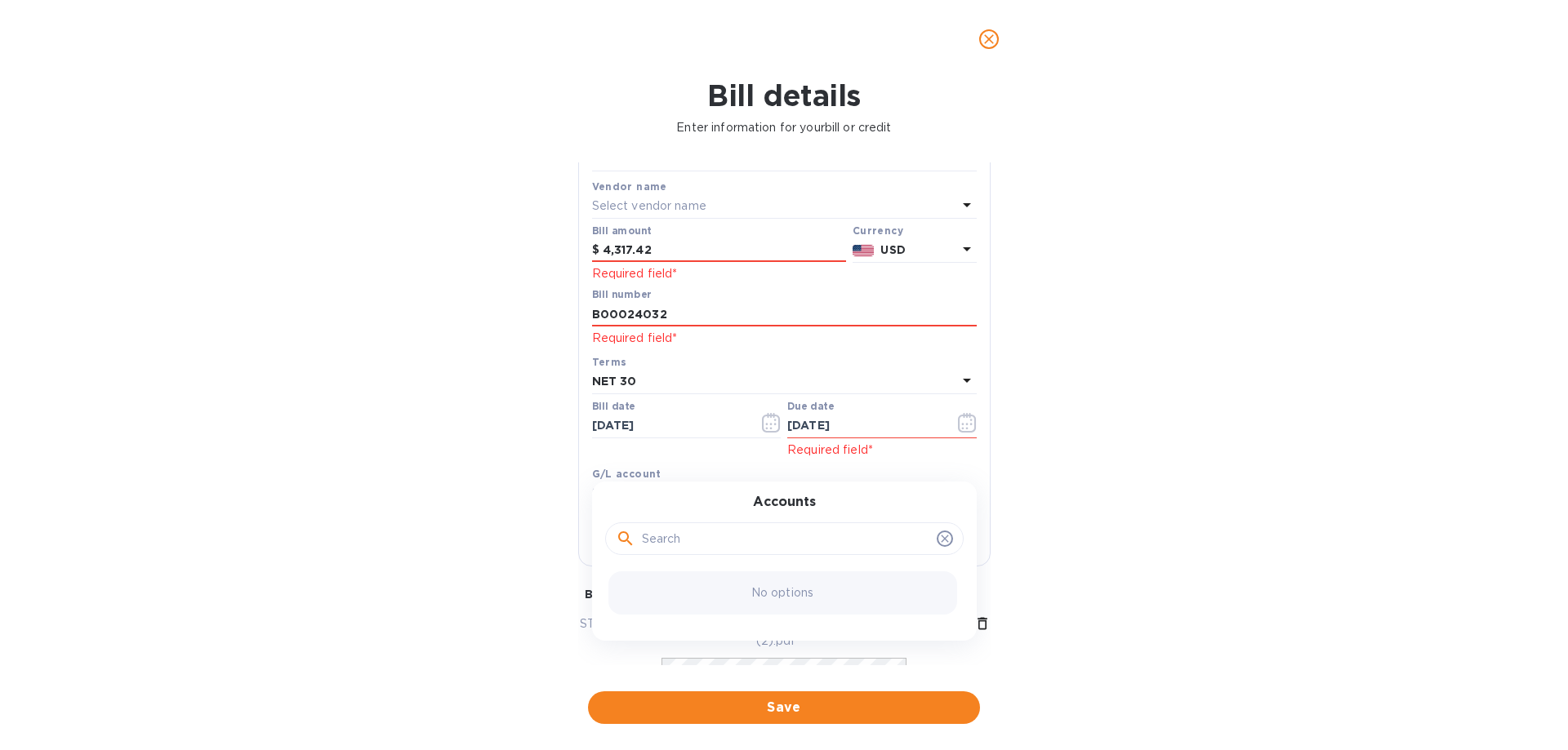
click at [872, 528] on input "text" at bounding box center [785, 538] width 288 height 24
click at [1173, 532] on div "Bill details Enter information for your bill or credit General information Save…" at bounding box center [784, 414] width 1568 height 671
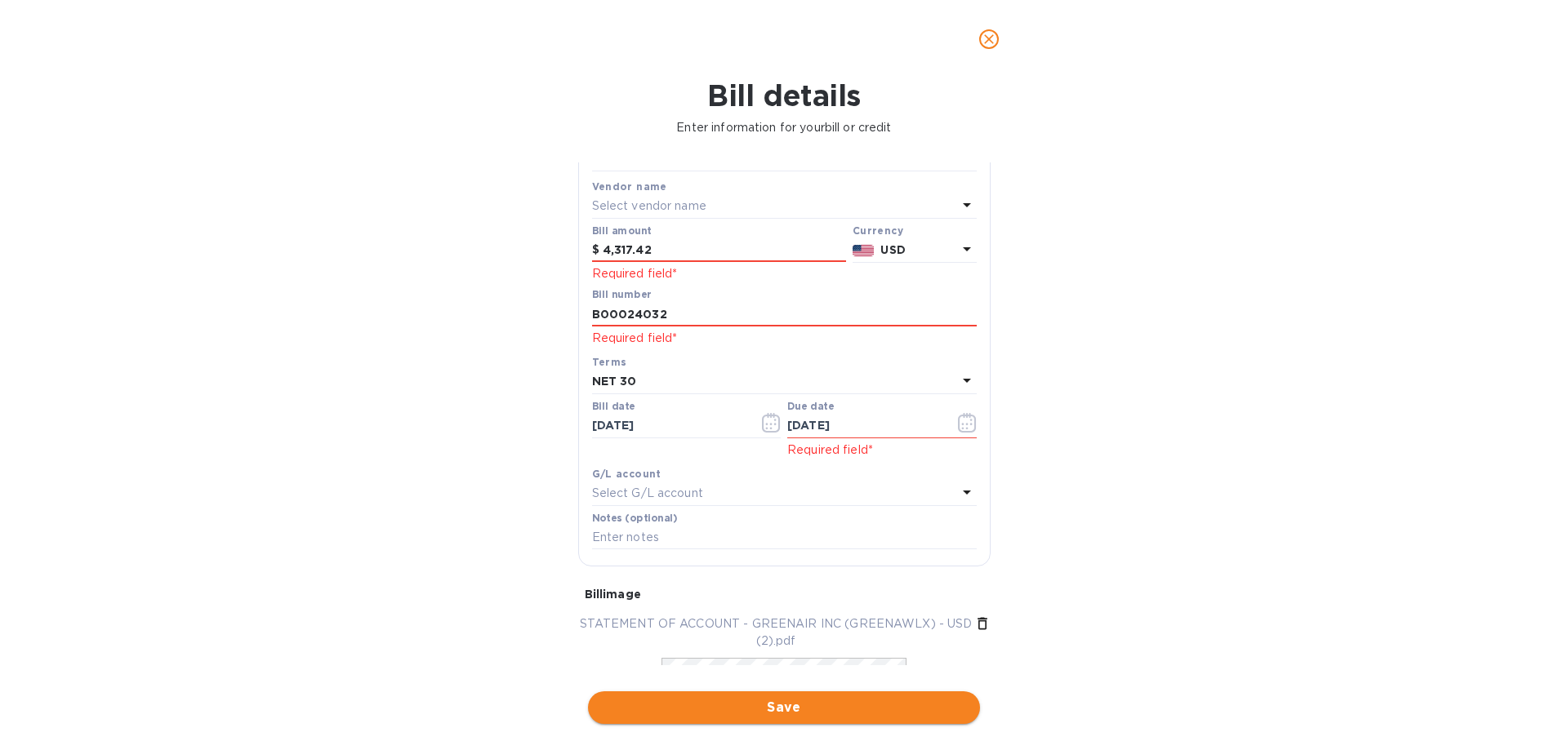
click at [790, 708] on span "Save" at bounding box center [784, 707] width 366 height 19
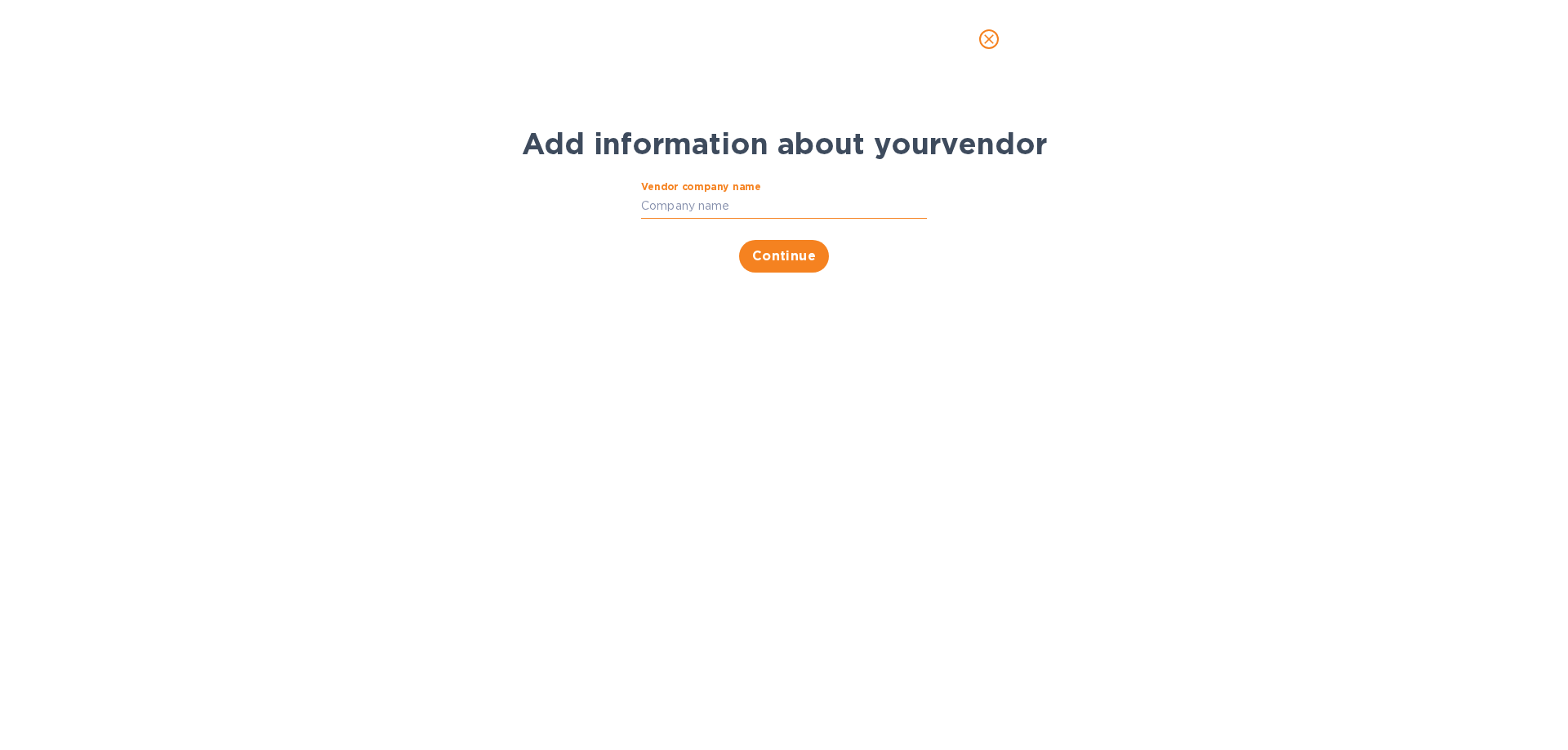
click at [676, 196] on input "Vendor company name" at bounding box center [784, 206] width 286 height 24
type input "Worldwide Express Inc."
click at [777, 264] on span "Continue" at bounding box center [784, 256] width 64 height 19
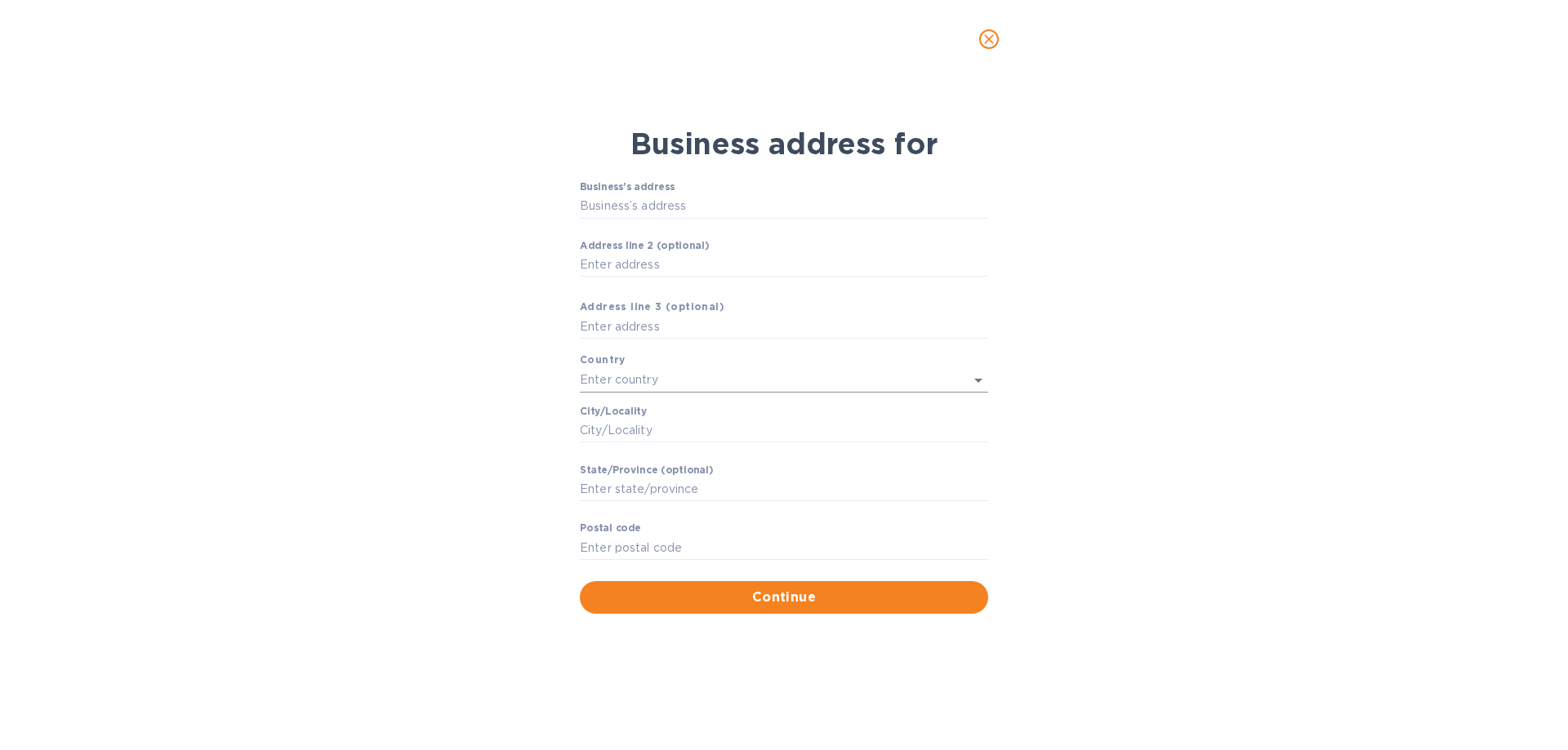
click at [972, 386] on icon "Open" at bounding box center [978, 380] width 19 height 19
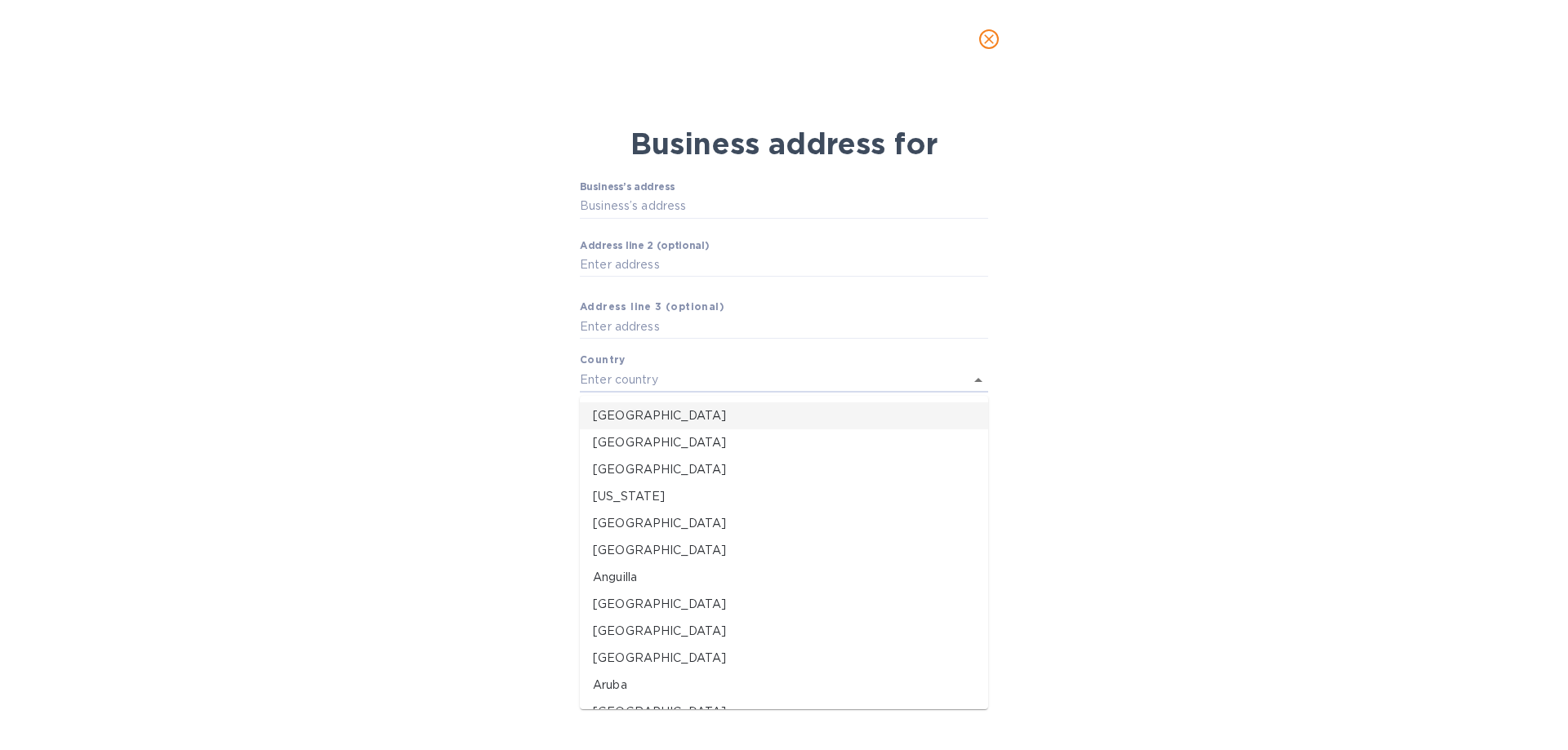
drag, startPoint x: 854, startPoint y: 417, endPoint x: 864, endPoint y: 446, distance: 30.7
click at [854, 416] on p "[GEOGRAPHIC_DATA]" at bounding box center [784, 416] width 382 height 17
type input "[GEOGRAPHIC_DATA]"
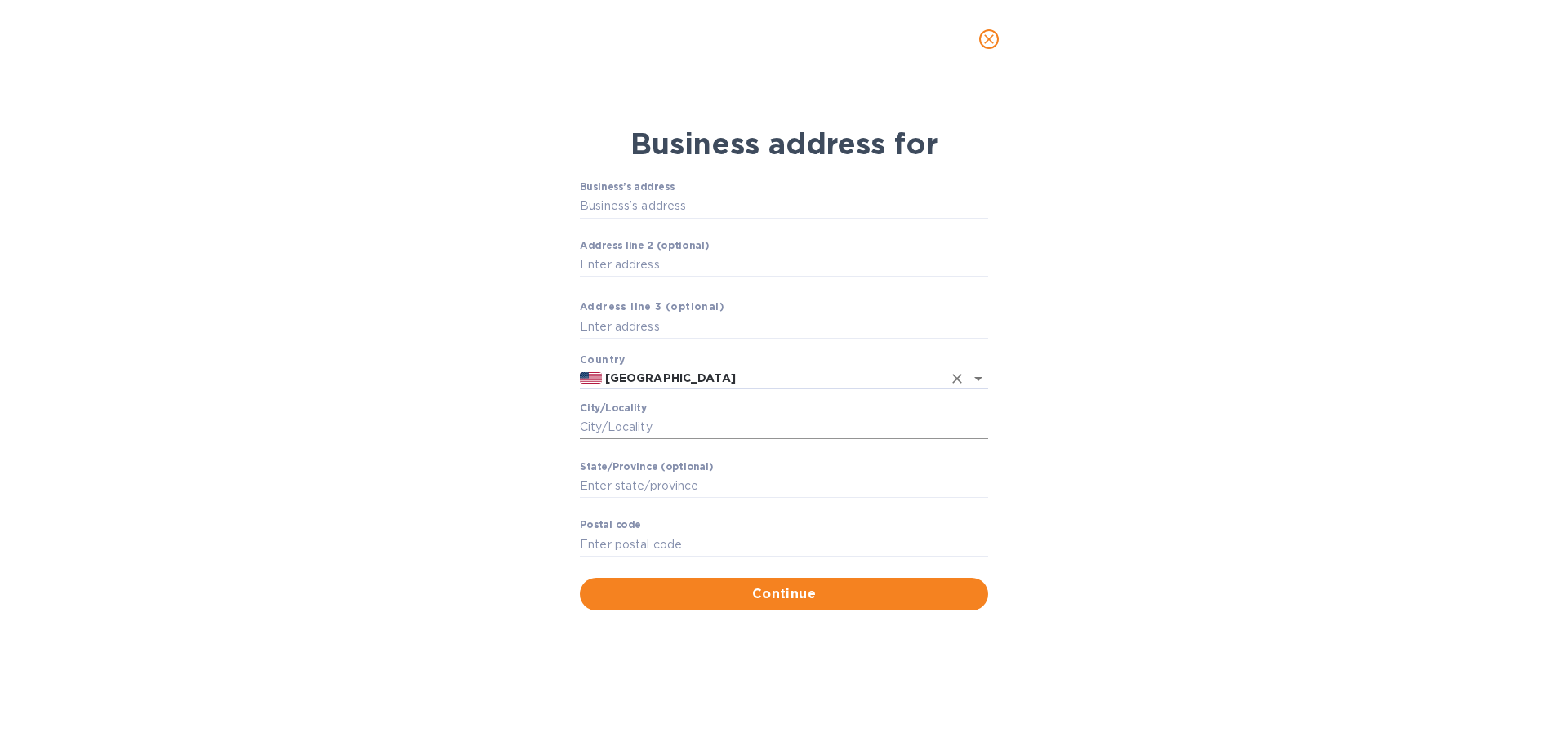
click at [897, 429] on input "Сity/Locаlity" at bounding box center [784, 427] width 408 height 24
click at [755, 210] on input "Business’s аddress" at bounding box center [784, 206] width 408 height 24
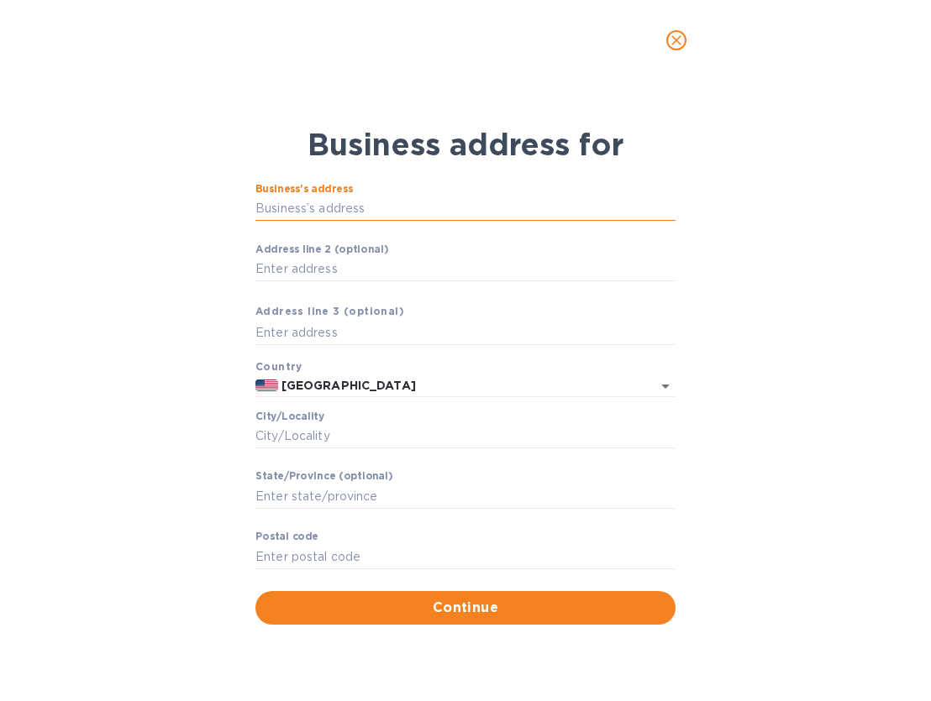
click at [359, 211] on input "Business’s аddress" at bounding box center [465, 209] width 420 height 25
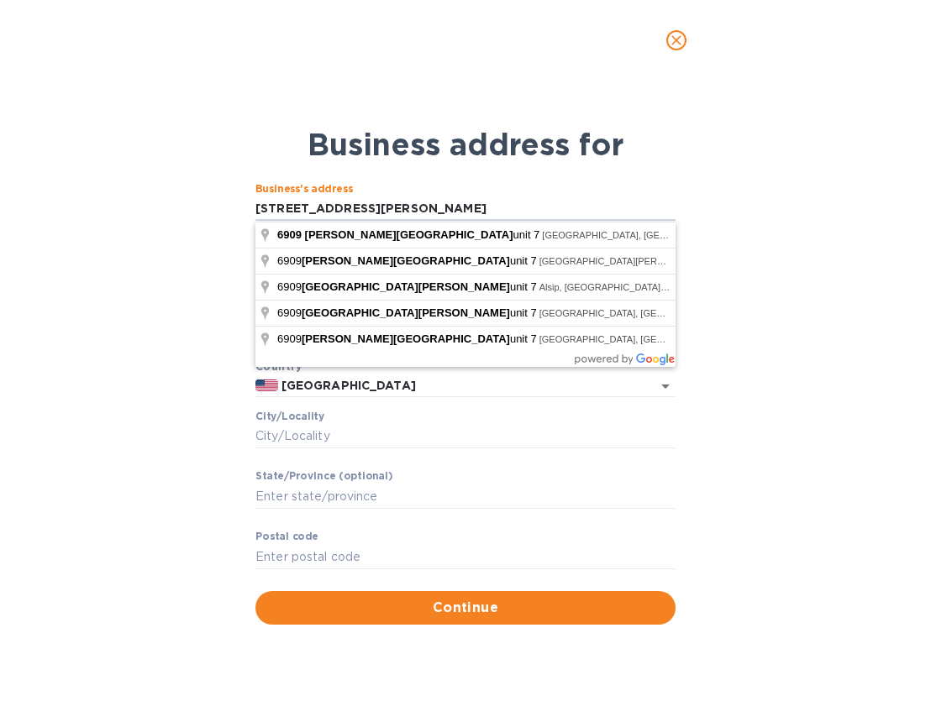
type input "[STREET_ADDRESS][PERSON_NAME]"
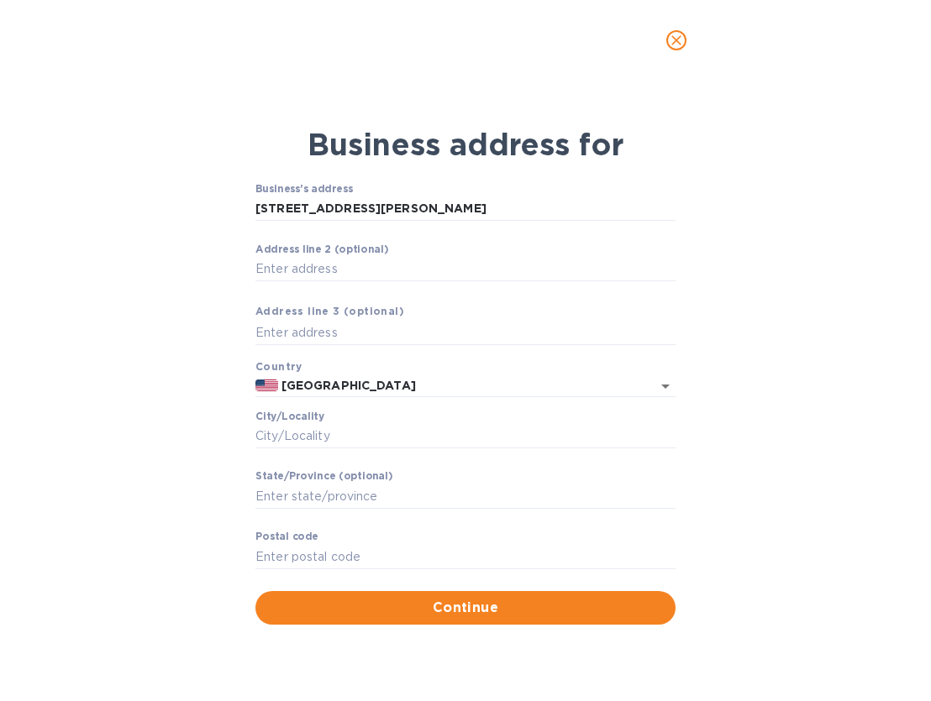
click at [773, 407] on div "Business’s аddress [STREET_ADDRESS][PERSON_NAME] ​ Аddress line 2 (optional) ​ …" at bounding box center [465, 404] width 776 height 462
click at [435, 443] on input "Сity/Locаlity" at bounding box center [465, 436] width 420 height 25
type input "[GEOGRAPHIC_DATA]"
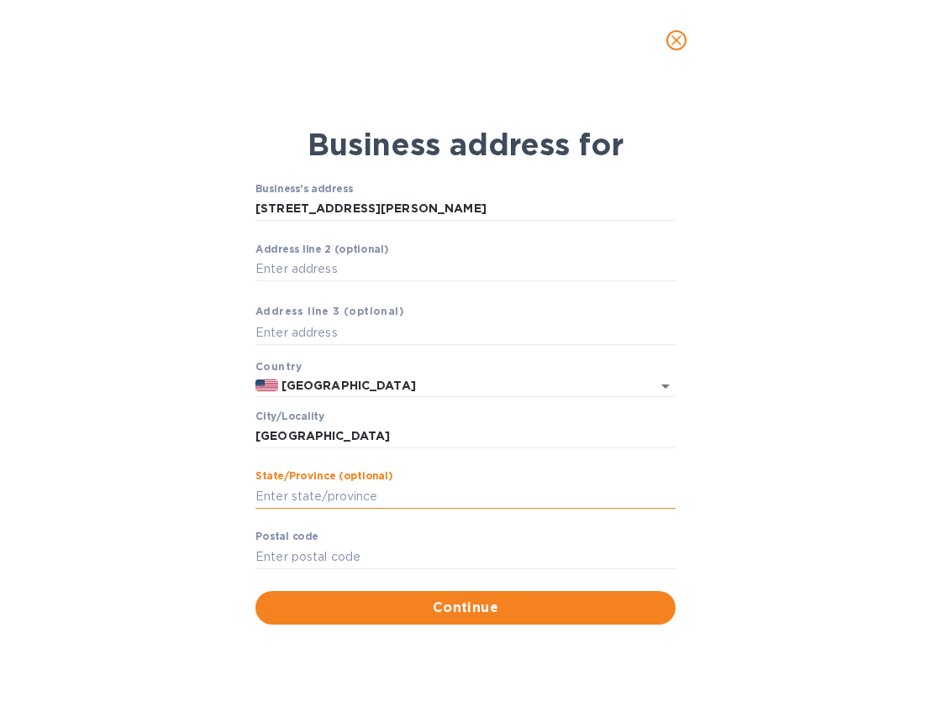
click at [413, 504] on input "Stаte/Province (optional)" at bounding box center [465, 496] width 420 height 25
type input "[US_STATE]"
click at [450, 554] on input "Pоstal cоde" at bounding box center [465, 556] width 420 height 25
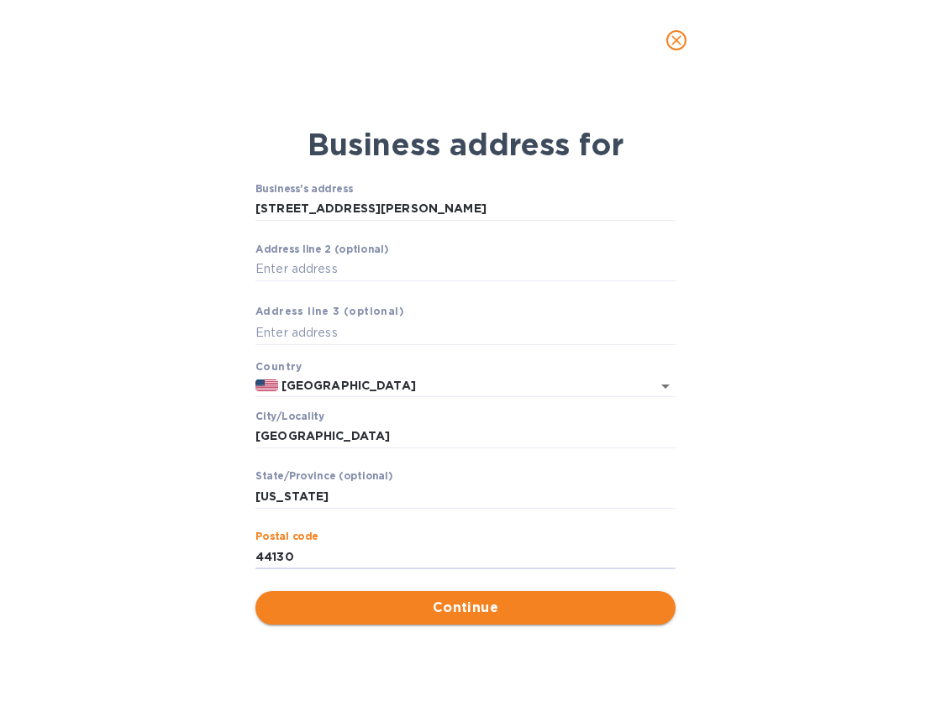
type input "44130"
click at [496, 607] on span "Continue" at bounding box center [465, 608] width 393 height 20
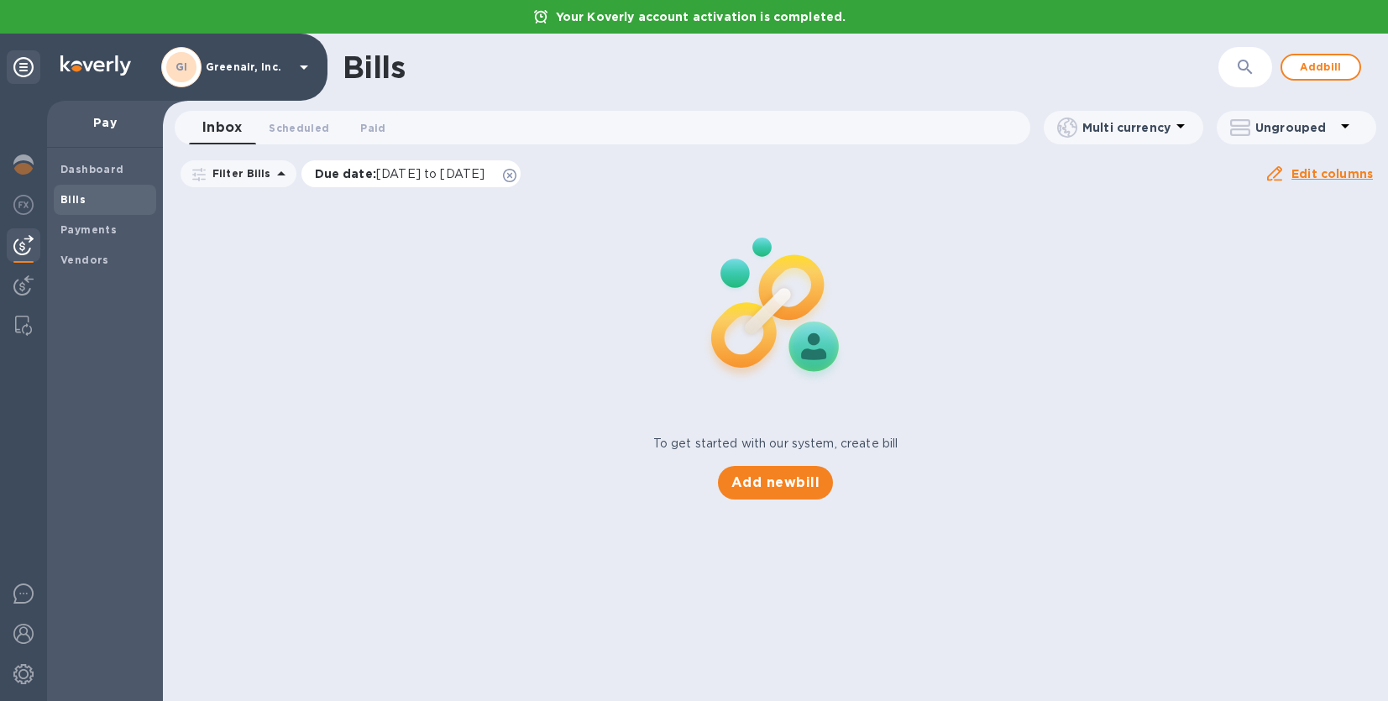
click at [370, 177] on p "Due date : [DATE] to [DATE]" at bounding box center [404, 173] width 179 height 17
click at [551, 439] on div "To get started with our system, create bill Add new bill" at bounding box center [775, 348] width 1239 height 317
click at [299, 128] on span "Scheduled 0" at bounding box center [299, 128] width 60 height 18
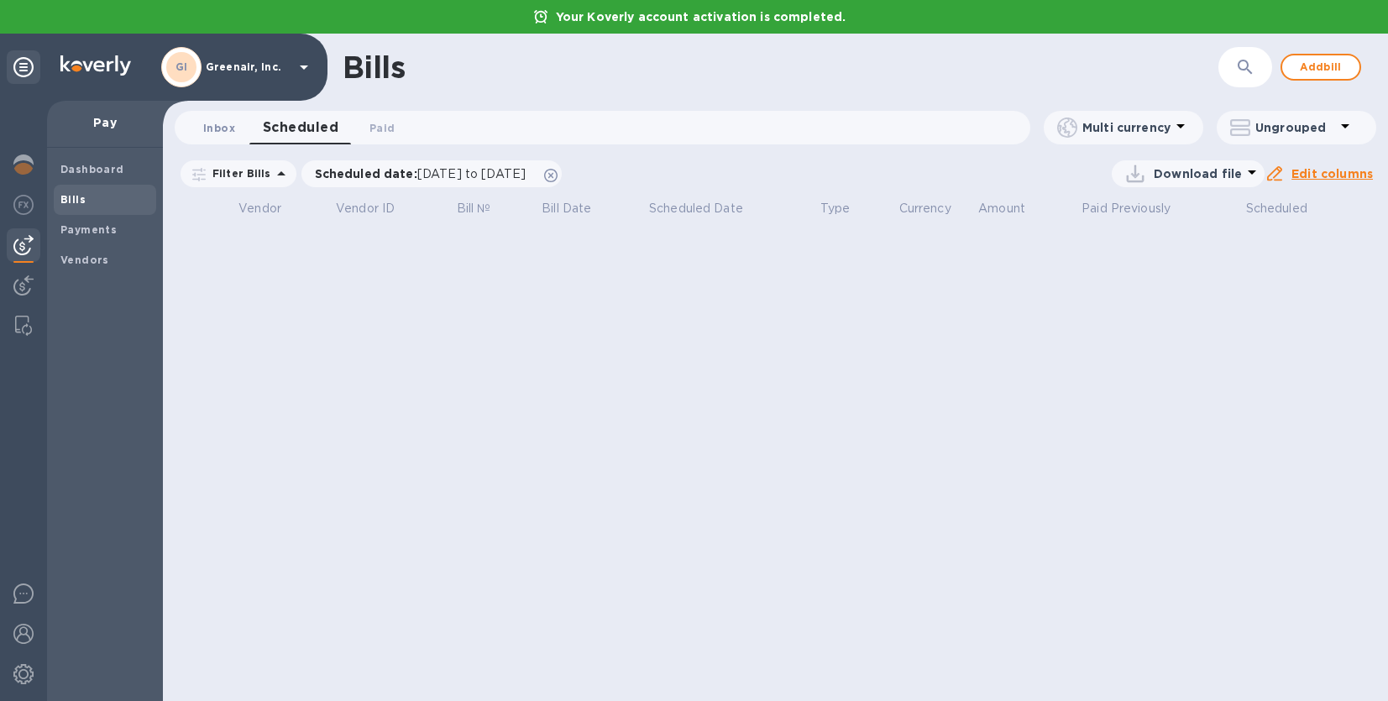
click at [233, 129] on span "Inbox 0" at bounding box center [219, 128] width 34 height 18
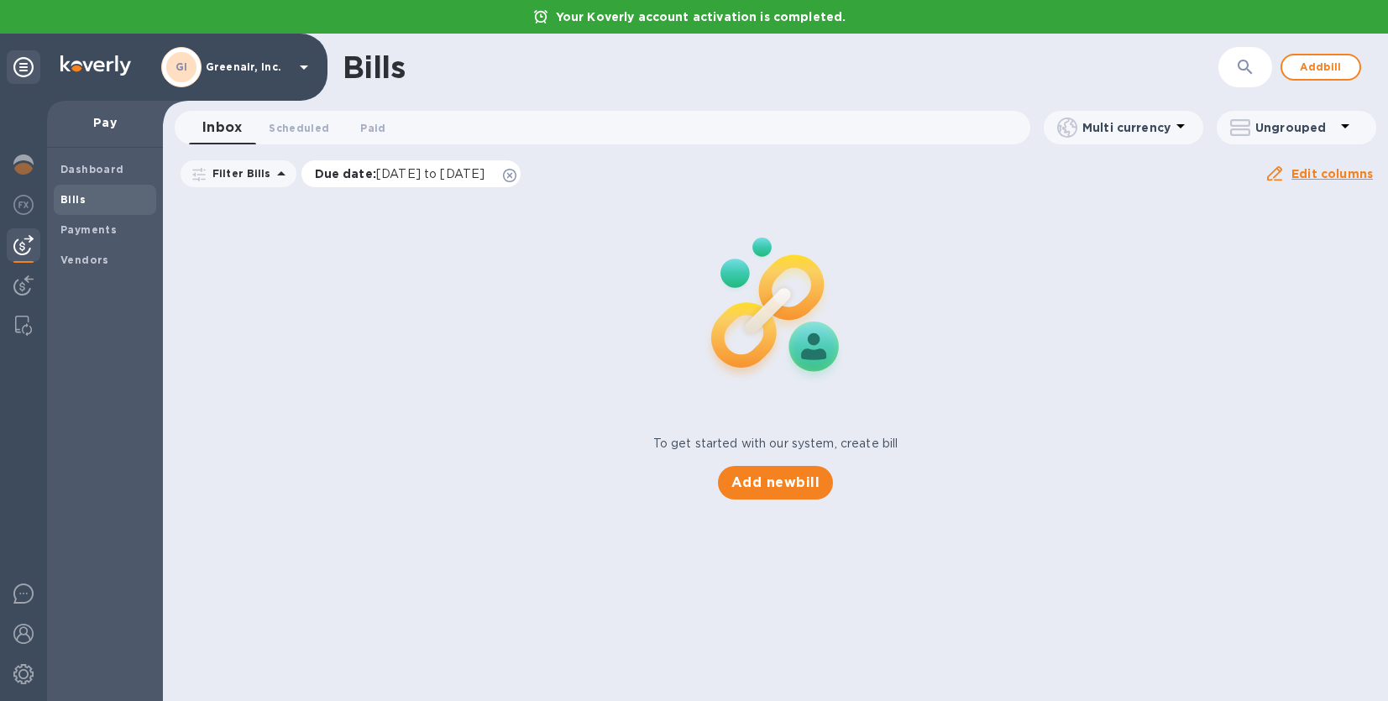
click at [345, 172] on p "Due date : [DATE] to [DATE]" at bounding box center [404, 173] width 179 height 17
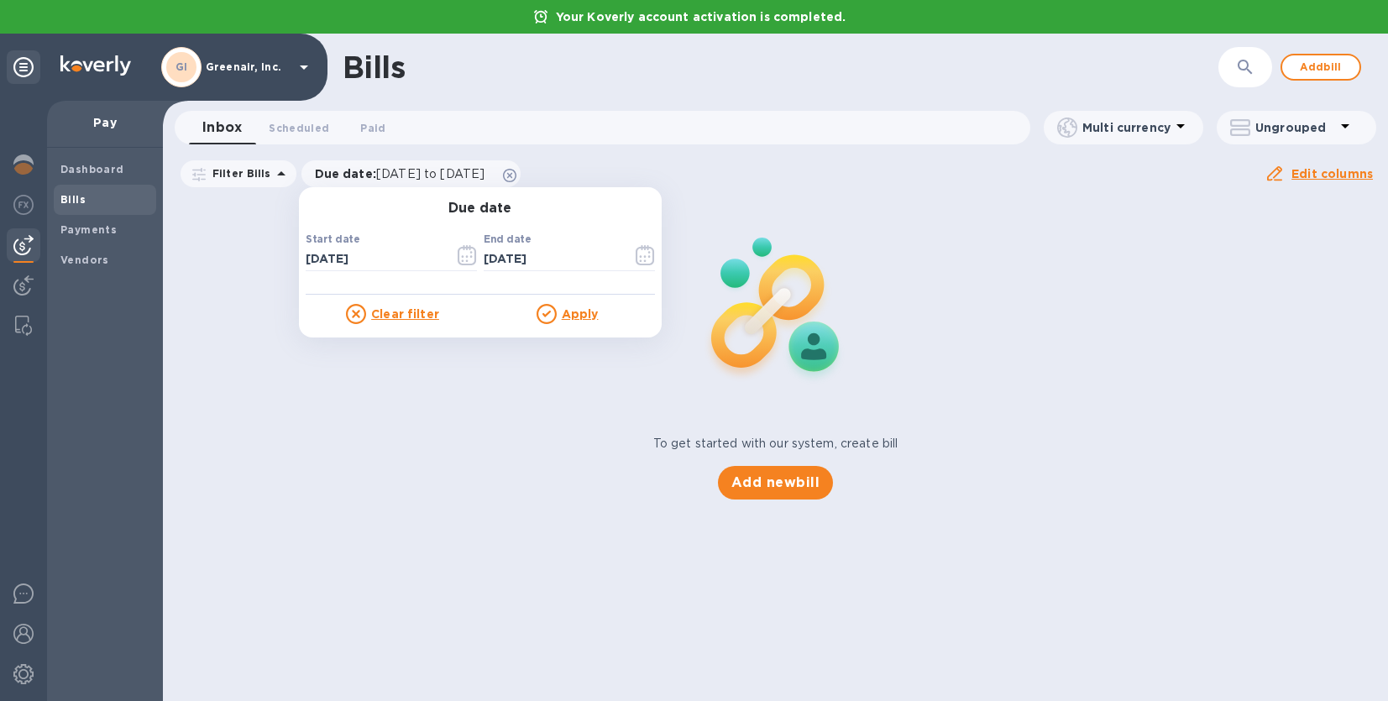
click at [693, 185] on div "Filter Bills Due date : [DATE] to [DATE] Due date Start date [DATE] ​ End date …" at bounding box center [721, 174] width 1087 height 32
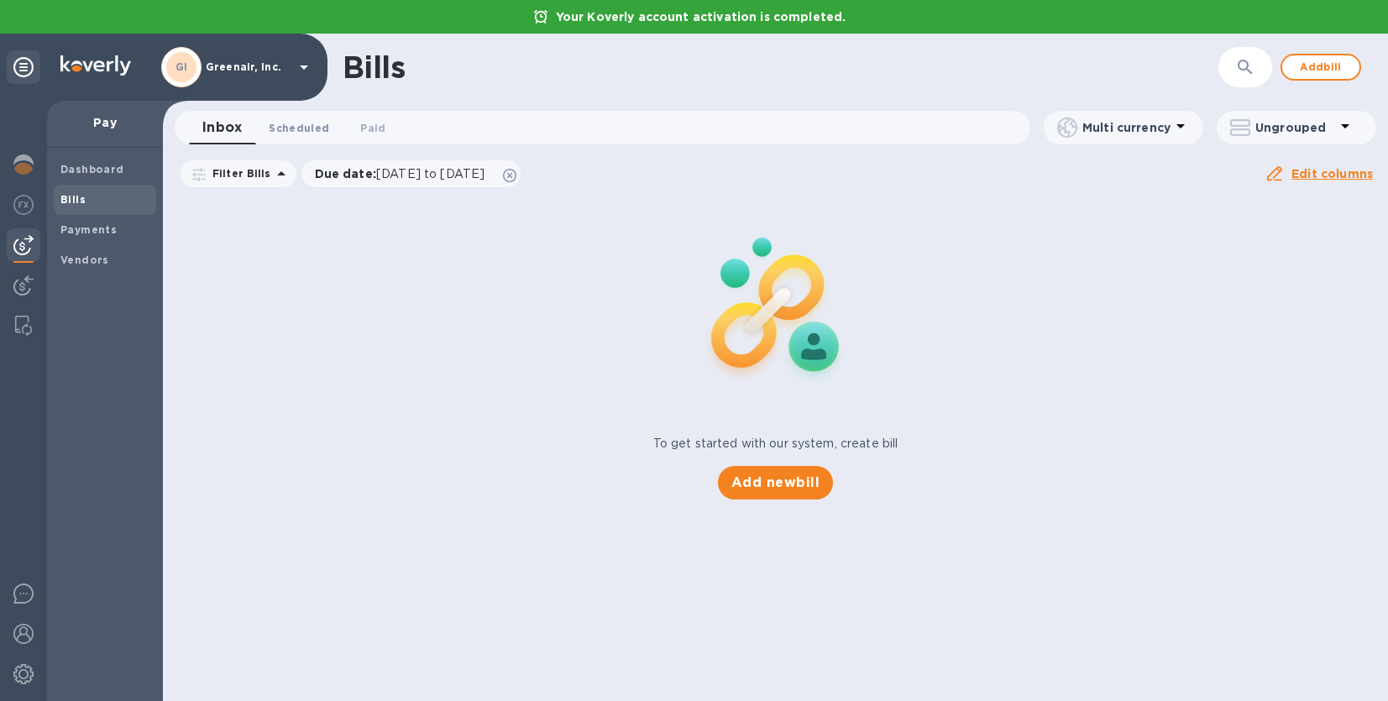
click at [305, 127] on span "Scheduled 0" at bounding box center [299, 128] width 60 height 18
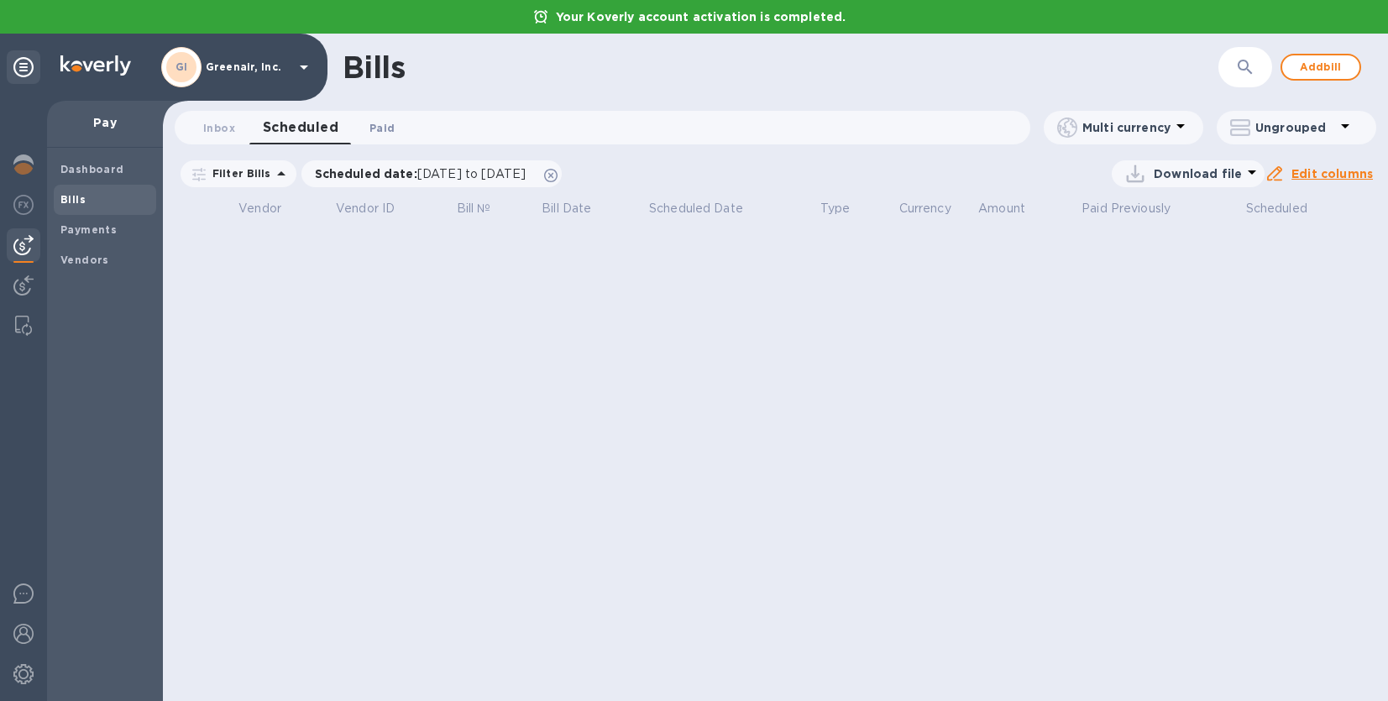
click at [382, 129] on span "Paid 0" at bounding box center [382, 128] width 25 height 18
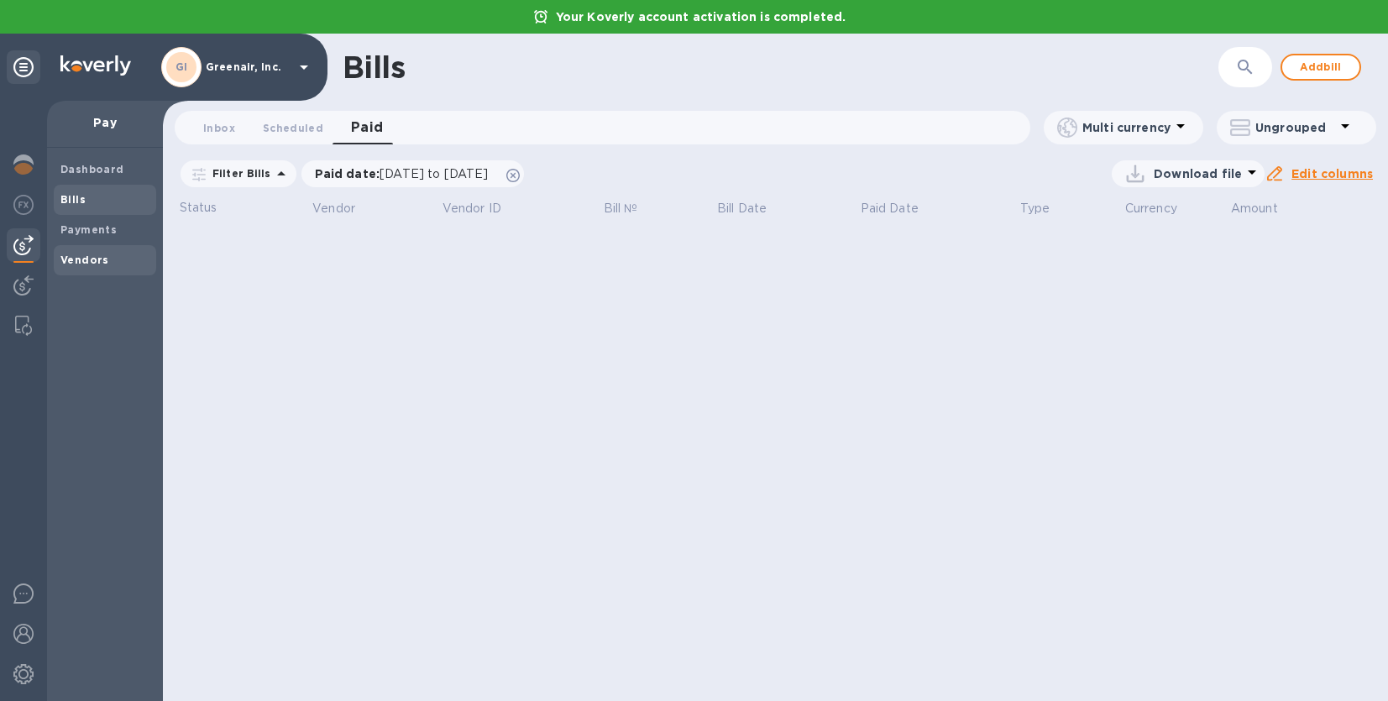
click at [87, 258] on b "Vendors" at bounding box center [84, 260] width 49 height 13
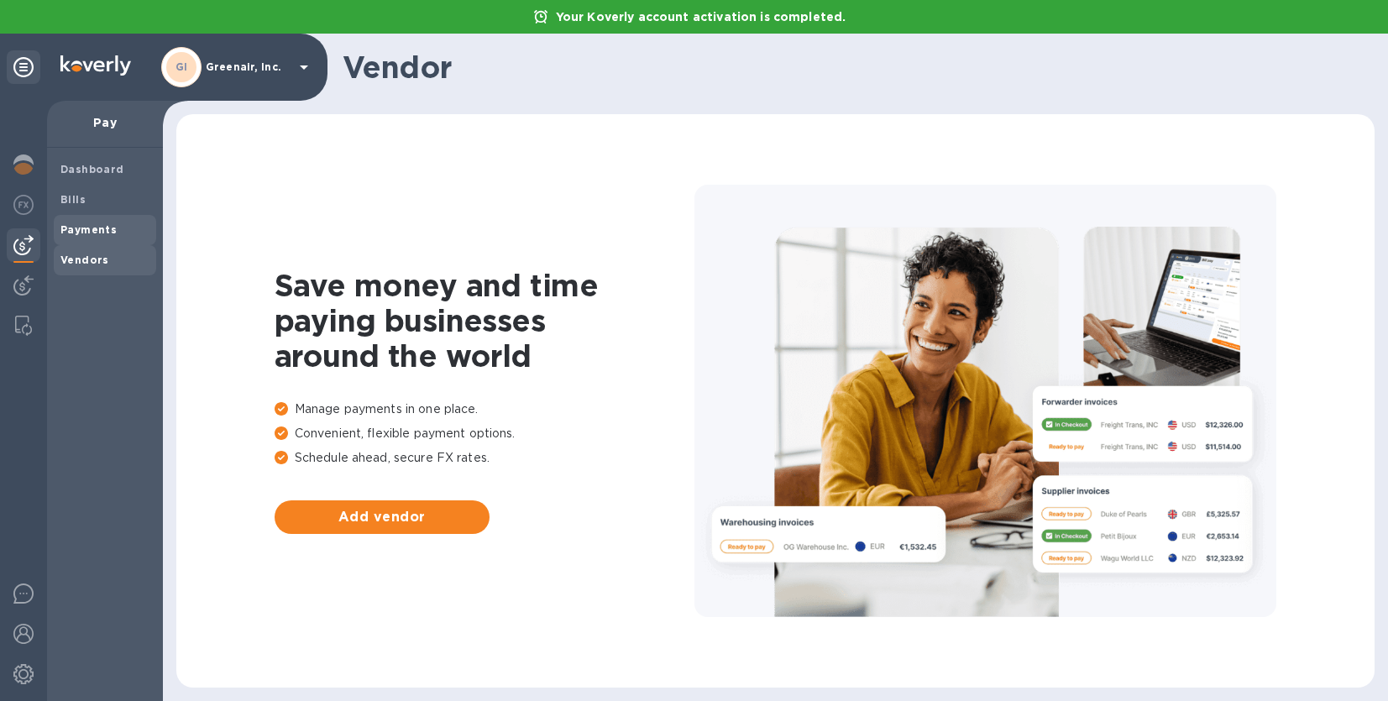
click at [95, 228] on b "Payments" at bounding box center [88, 229] width 56 height 13
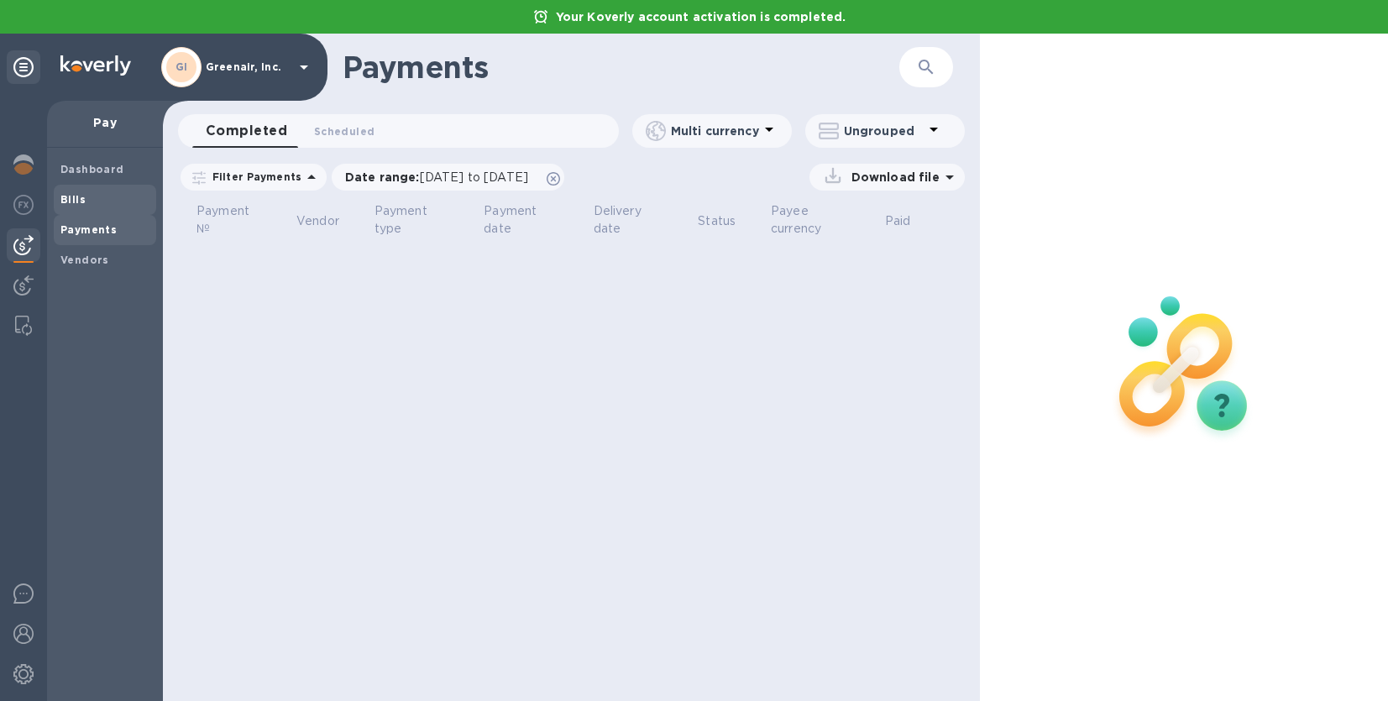
click at [85, 201] on span "Bills" at bounding box center [104, 199] width 89 height 17
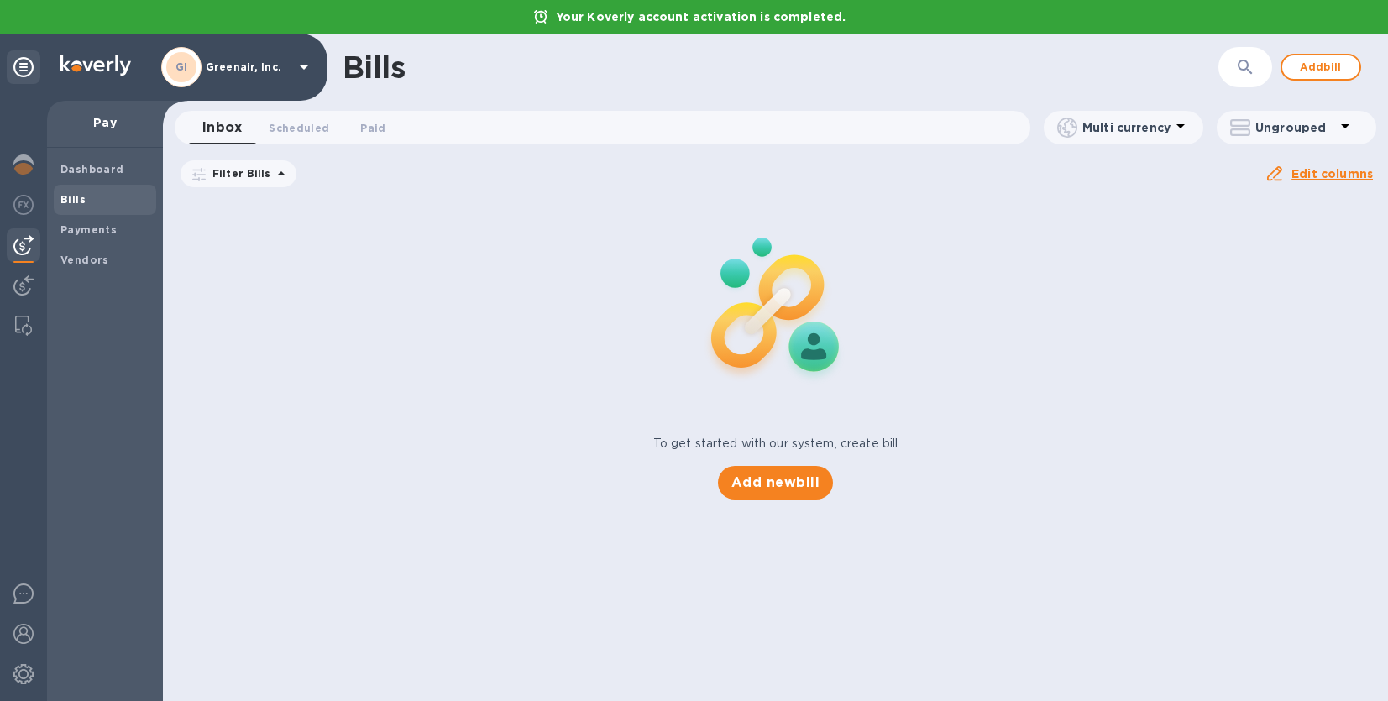
click at [0, 0] on span "[DATE] to [DATE]" at bounding box center [0, 0] width 0 height 0
click at [0, 0] on icon "button" at bounding box center [0, 0] width 0 height 0
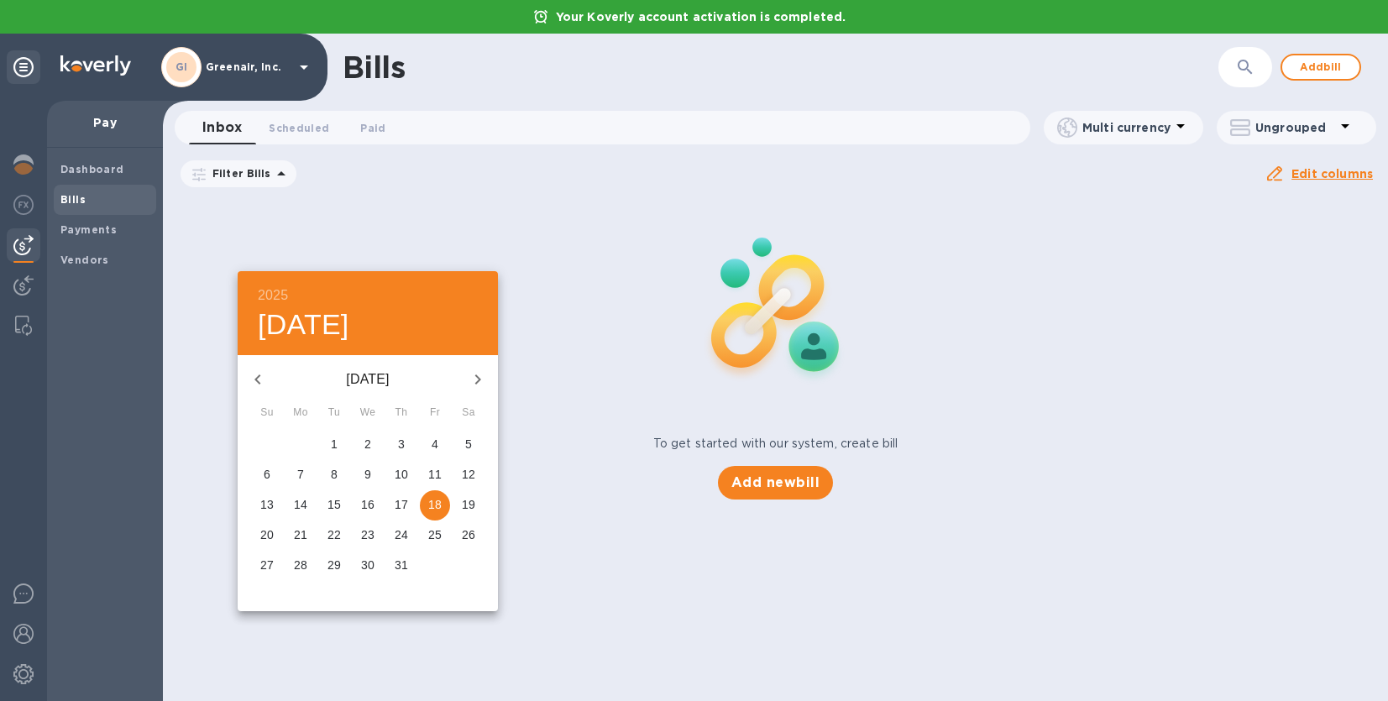
click at [260, 380] on icon "button" at bounding box center [258, 380] width 20 height 20
click at [272, 443] on span "1" at bounding box center [267, 444] width 30 height 17
type input "[DATE]"
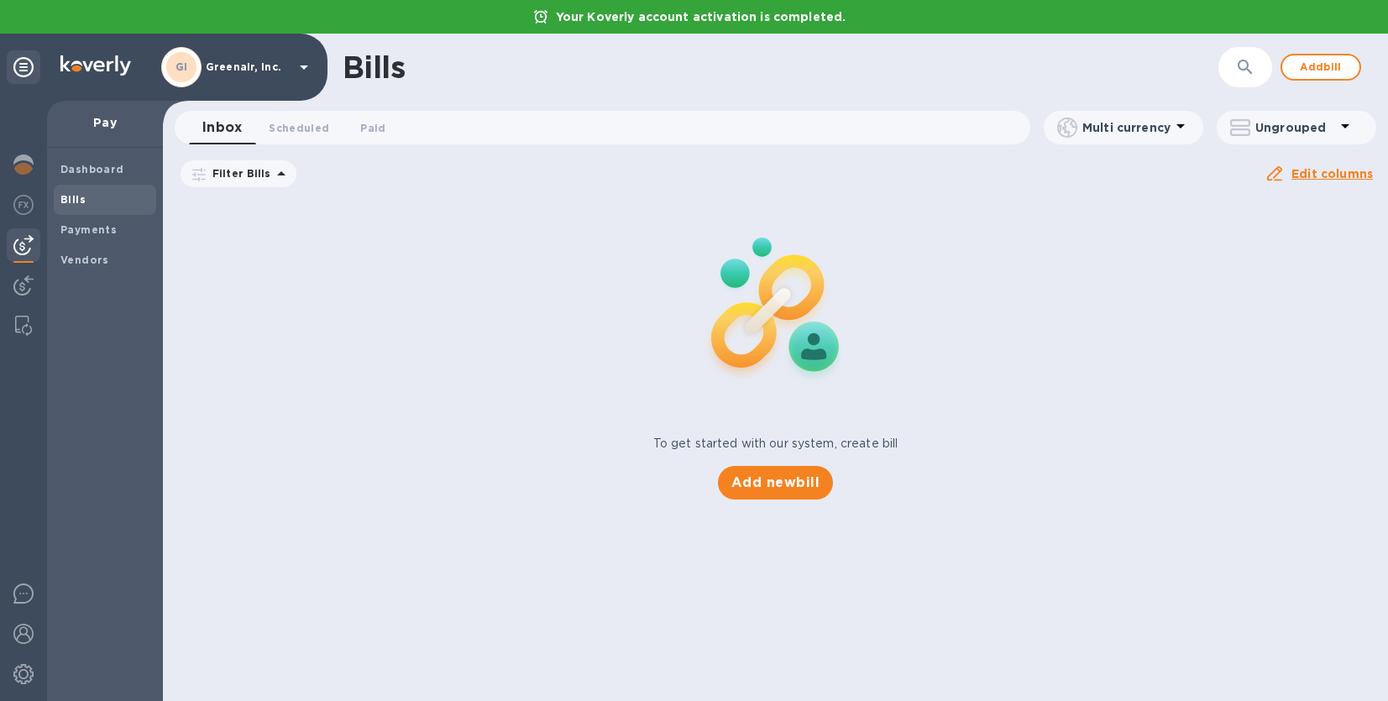
click at [0, 0] on u "Apply" at bounding box center [0, 0] width 0 height 0
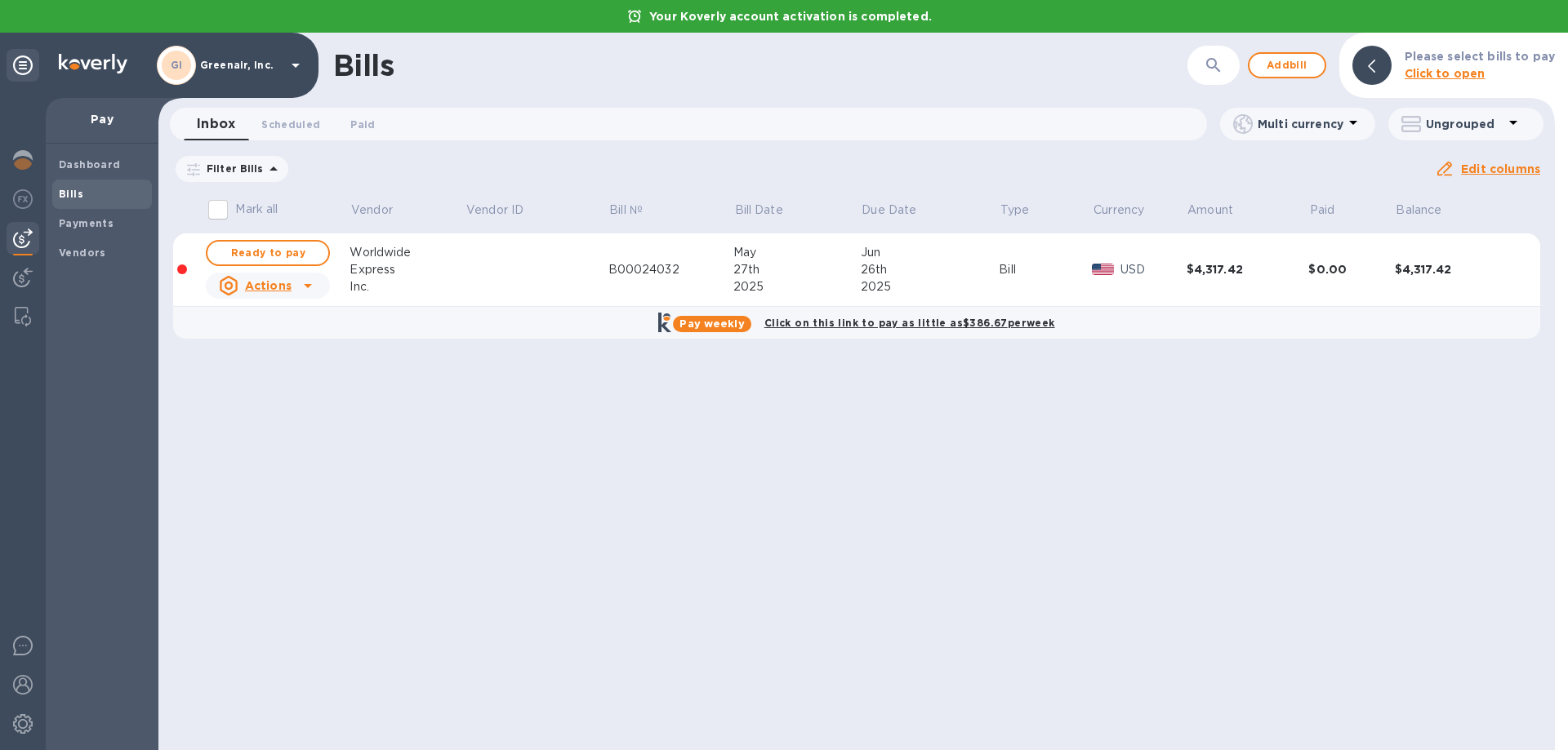
click at [314, 283] on icon at bounding box center [308, 286] width 19 height 19
click at [462, 451] on div at bounding box center [784, 375] width 1568 height 750
click at [263, 251] on span "Ready to pay" at bounding box center [267, 253] width 94 height 19
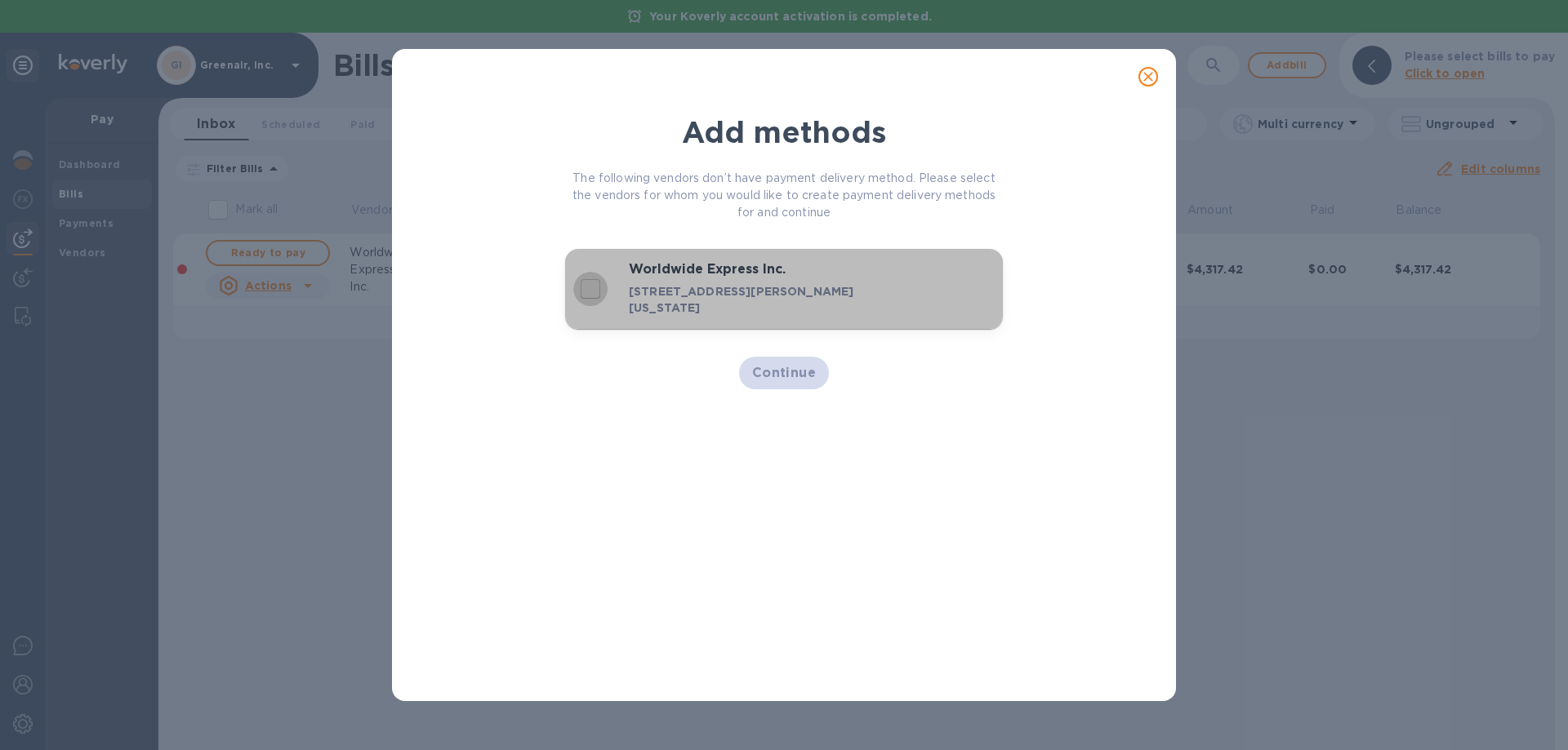
click at [591, 290] on input "decorative checkbox" at bounding box center [590, 289] width 34 height 34
checkbox input "true"
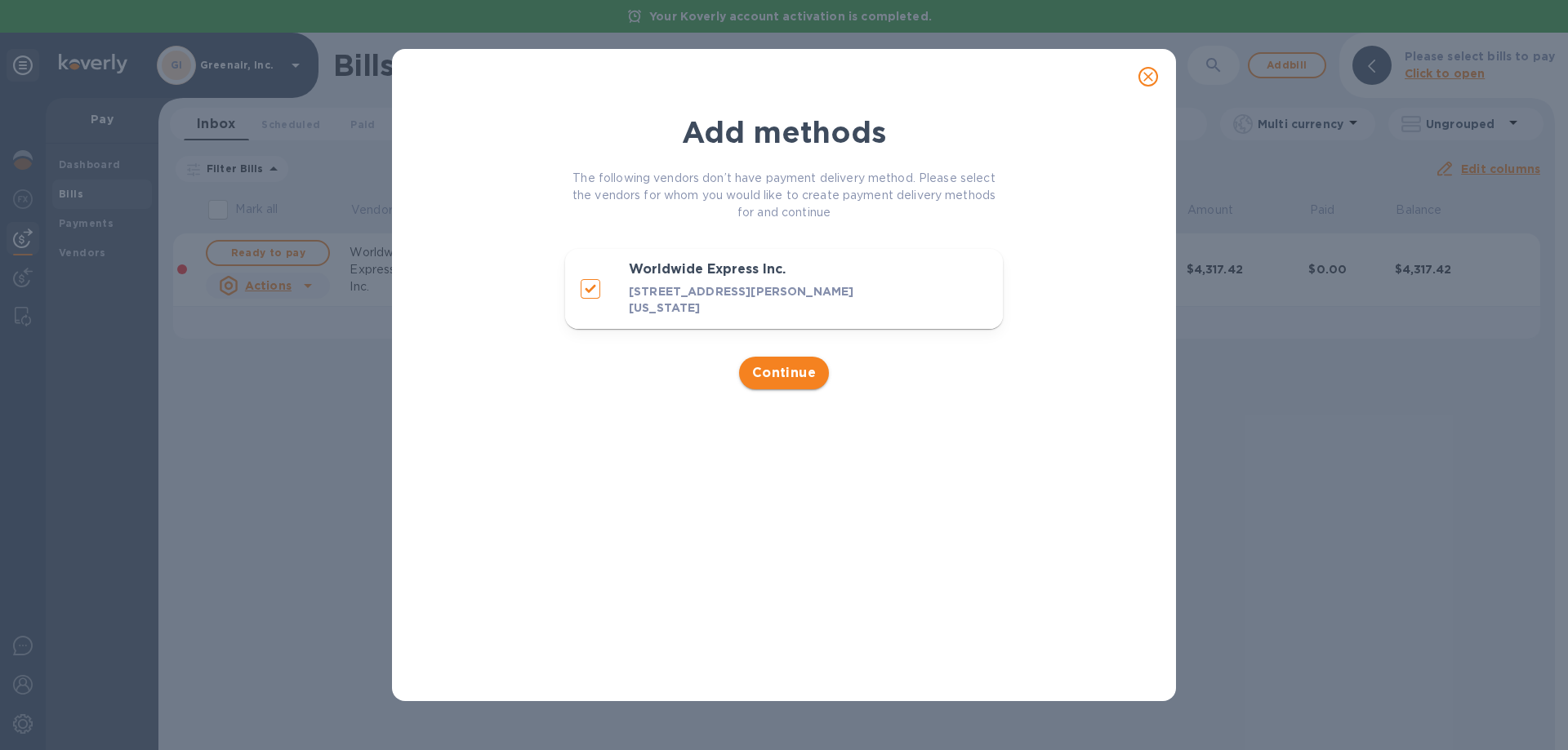
click at [773, 375] on span "Continue" at bounding box center [784, 373] width 64 height 19
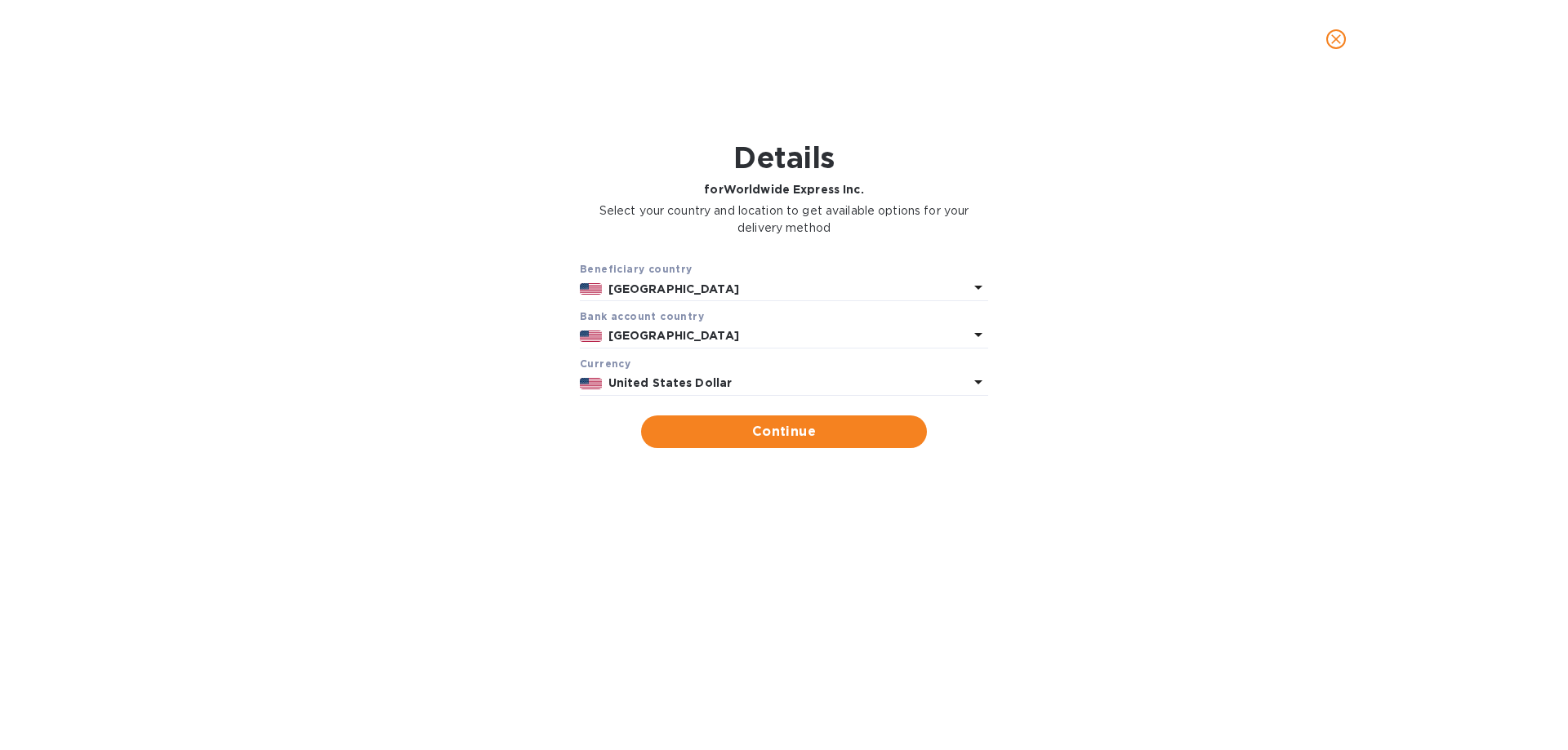
click at [978, 287] on icon at bounding box center [978, 288] width 8 height 4
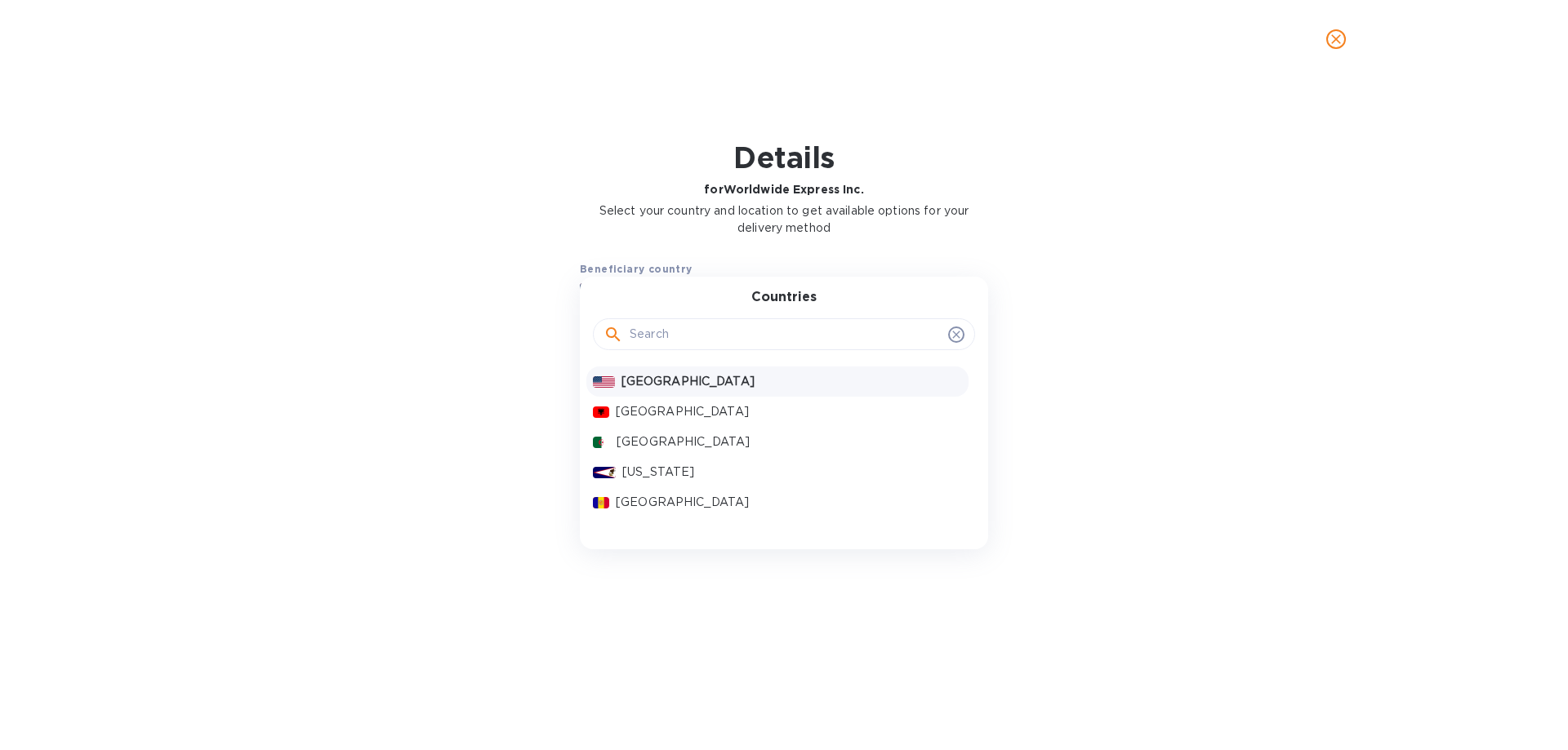
click at [752, 389] on p "[GEOGRAPHIC_DATA]" at bounding box center [791, 382] width 340 height 17
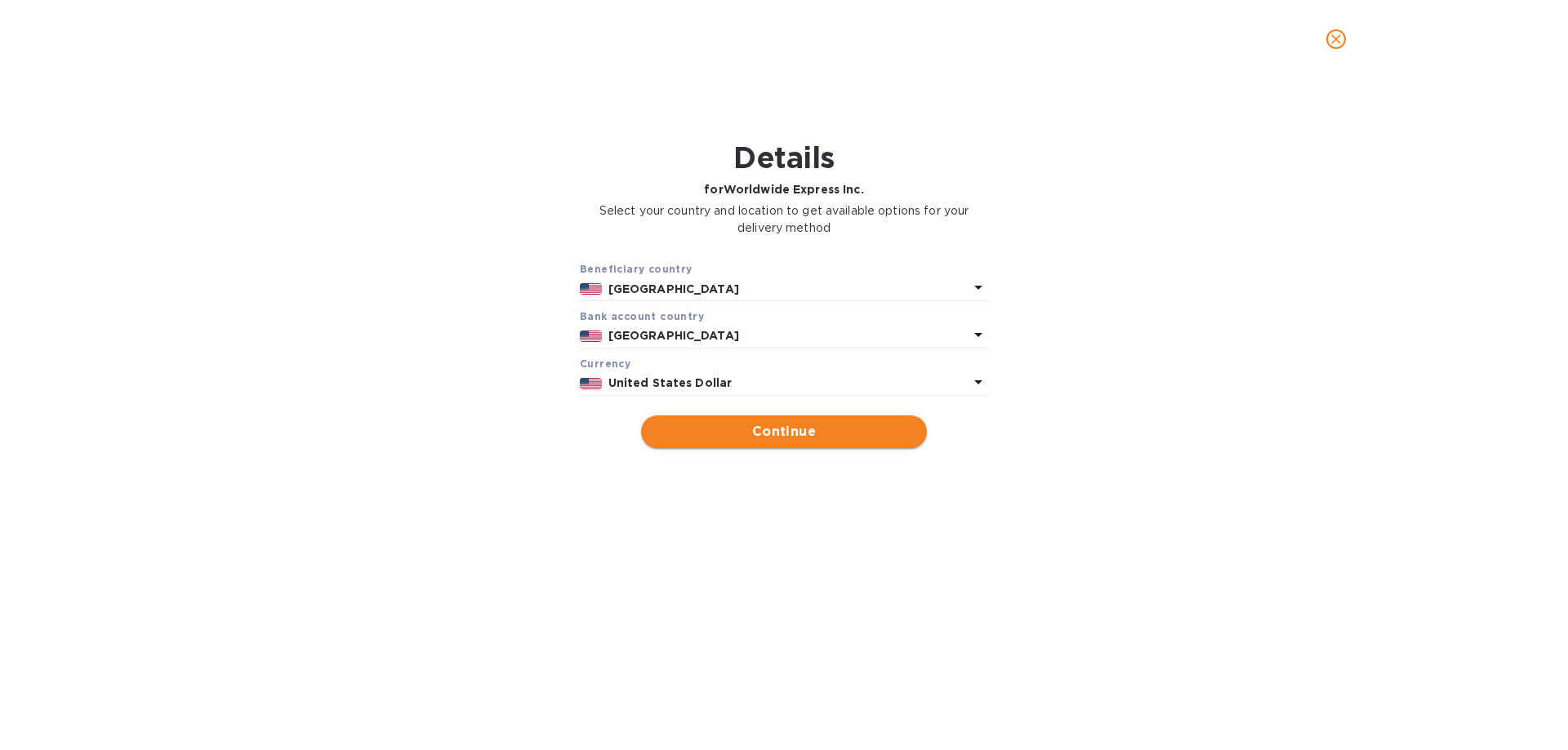
click at [782, 426] on span "Continue" at bounding box center [784, 431] width 260 height 19
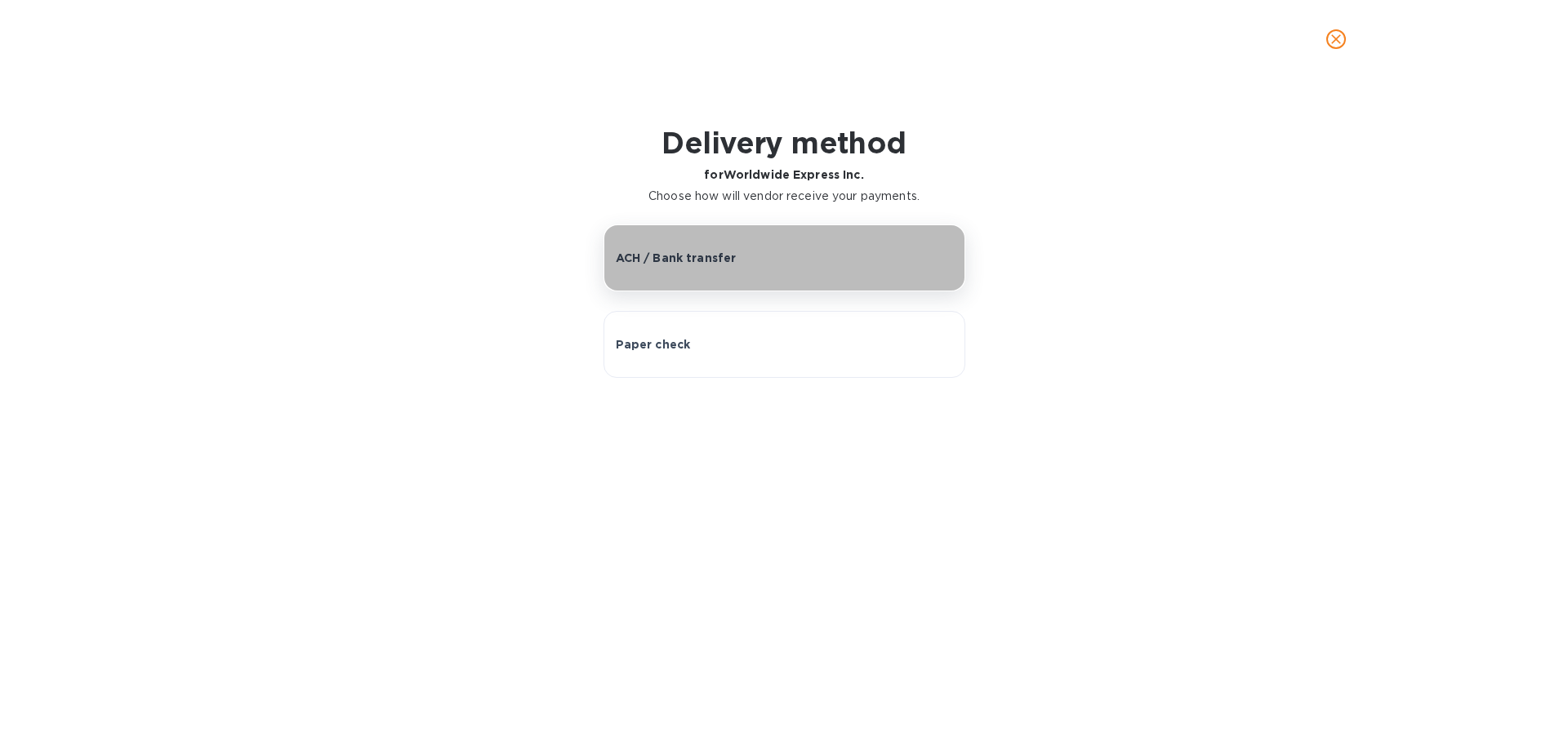
click at [627, 270] on button "ACH / Bank transfer" at bounding box center [784, 257] width 362 height 67
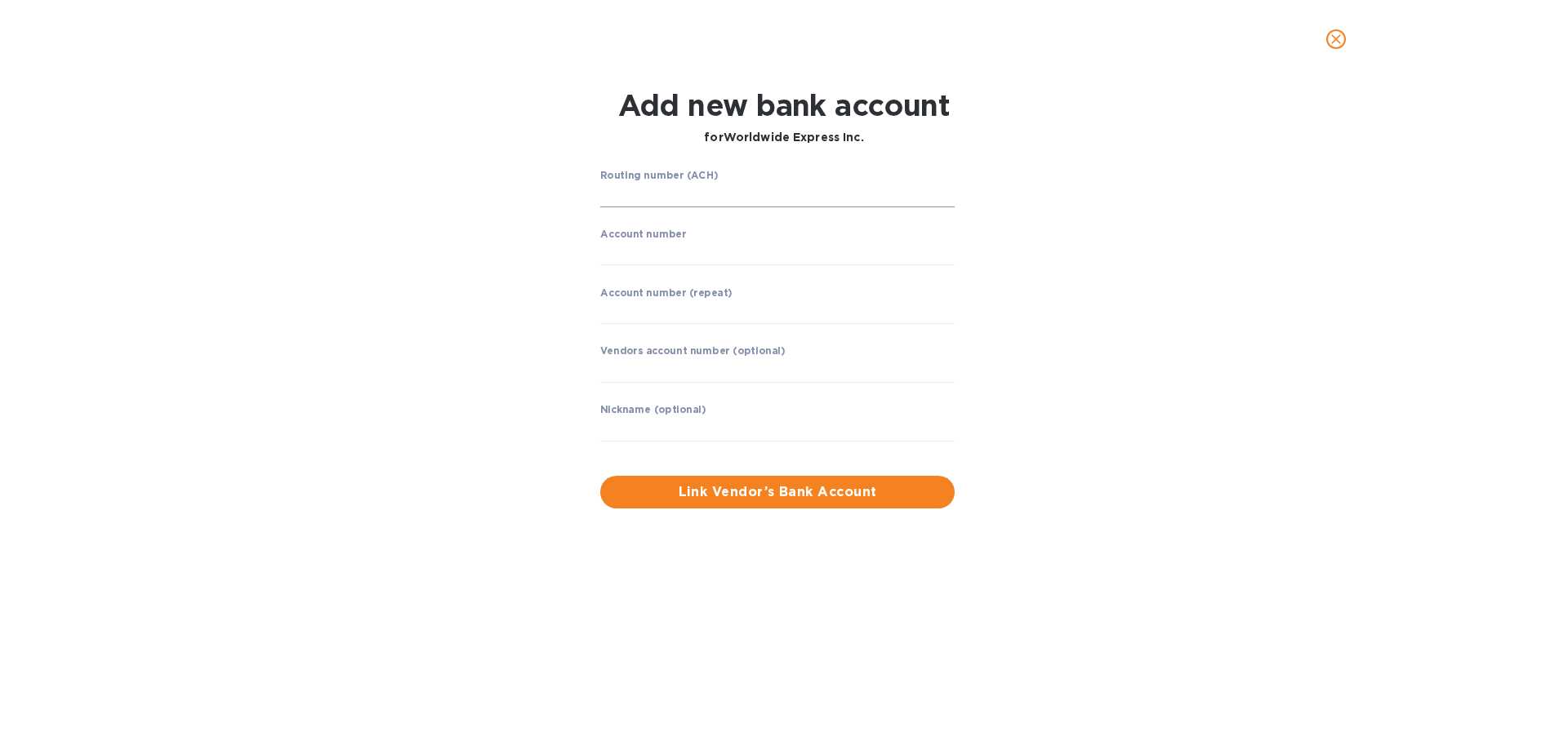
click at [663, 197] on input "string" at bounding box center [777, 194] width 355 height 24
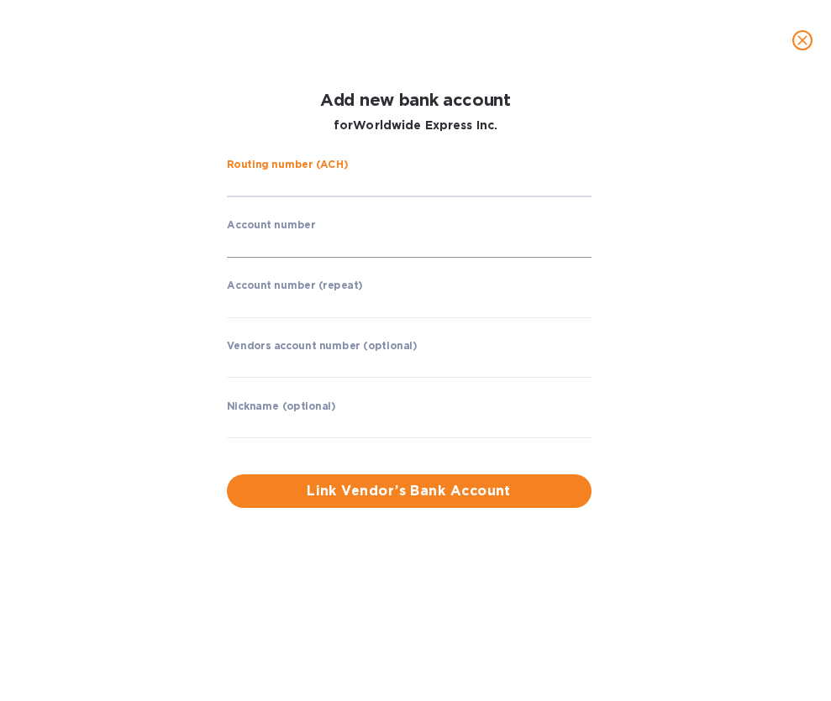
click at [306, 249] on input "string" at bounding box center [409, 245] width 365 height 25
type input "2593240010"
click at [253, 310] on input "string" at bounding box center [409, 305] width 365 height 25
type input "2593240010"
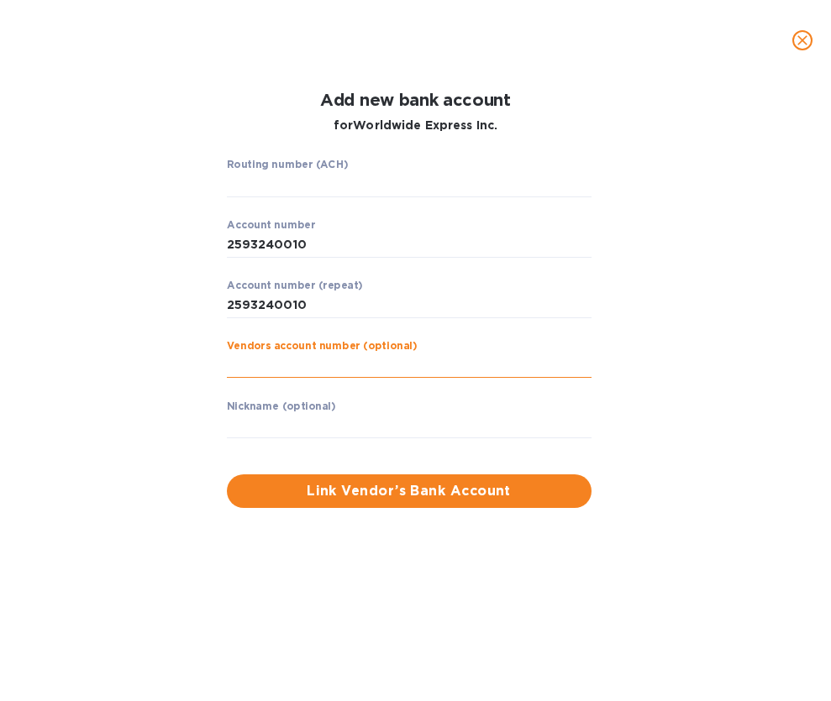
click at [369, 365] on input "text" at bounding box center [409, 366] width 365 height 25
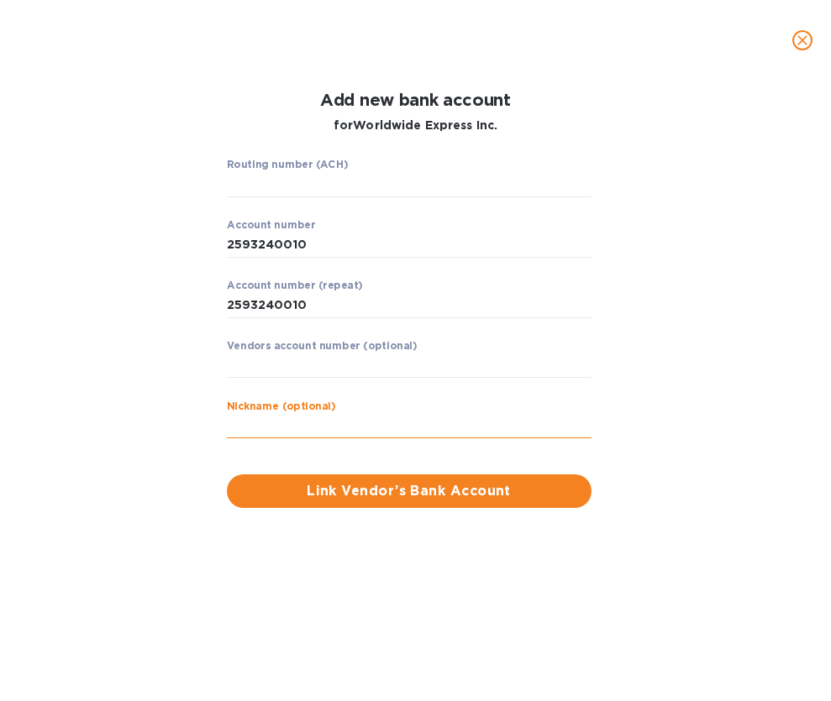
click at [366, 428] on input "text" at bounding box center [409, 426] width 365 height 25
type input "WWI"
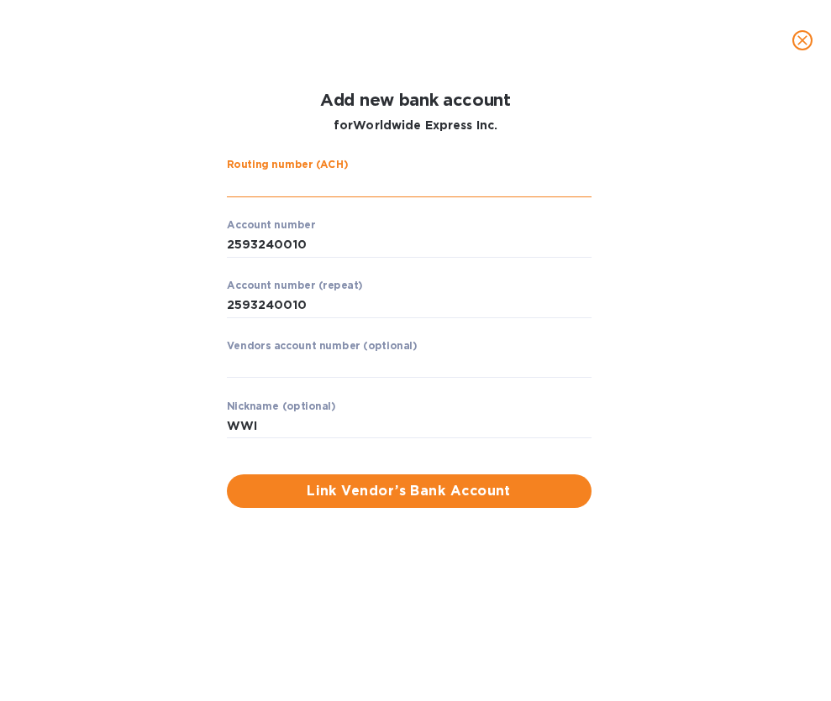
click at [333, 181] on input "string" at bounding box center [409, 184] width 365 height 25
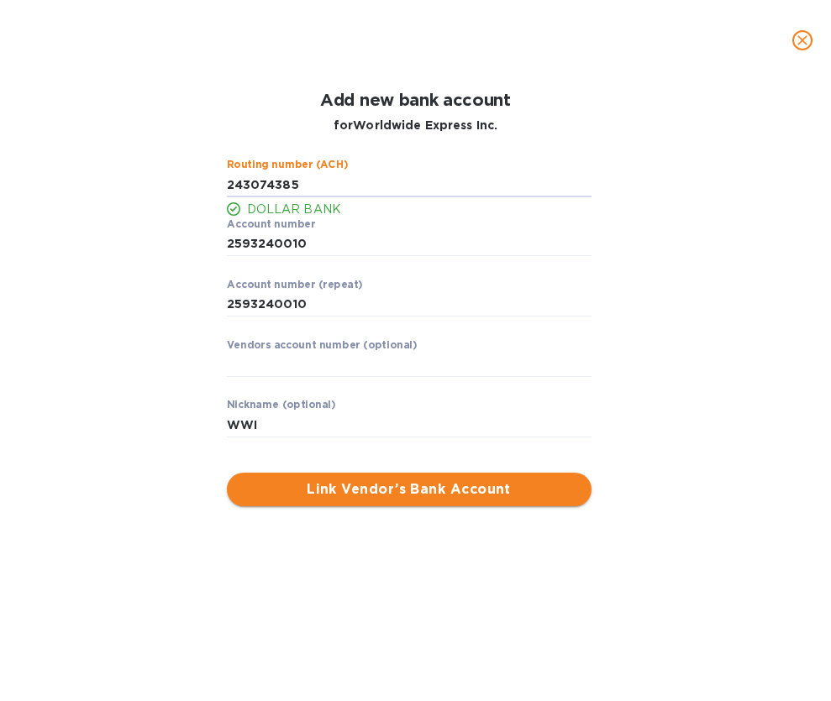
type input "243074385"
click at [394, 496] on span "Link Vendor’s Bank Account" at bounding box center [409, 490] width 338 height 20
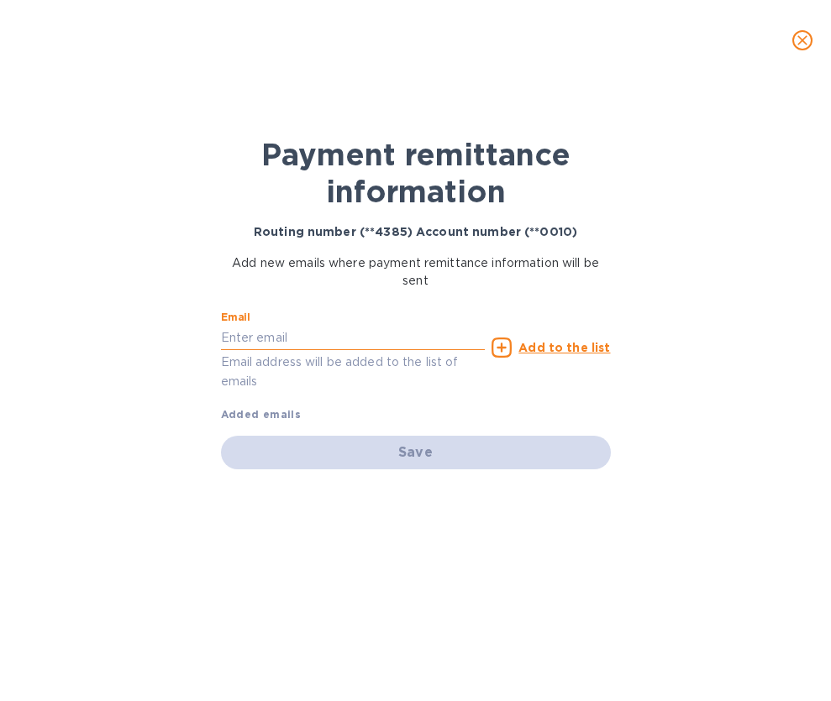
click at [293, 342] on input "text" at bounding box center [353, 337] width 265 height 25
type input "[EMAIL_ADDRESS][DOMAIN_NAME]"
click at [410, 622] on div "Payment remittance information Routing number (**4385) Account number (**0010) …" at bounding box center [416, 377] width 420 height 564
click at [442, 602] on div "Payment remittance information Routing number (**4385) Account number (**0010) …" at bounding box center [416, 377] width 420 height 564
click at [506, 350] on icon at bounding box center [501, 348] width 20 height 20
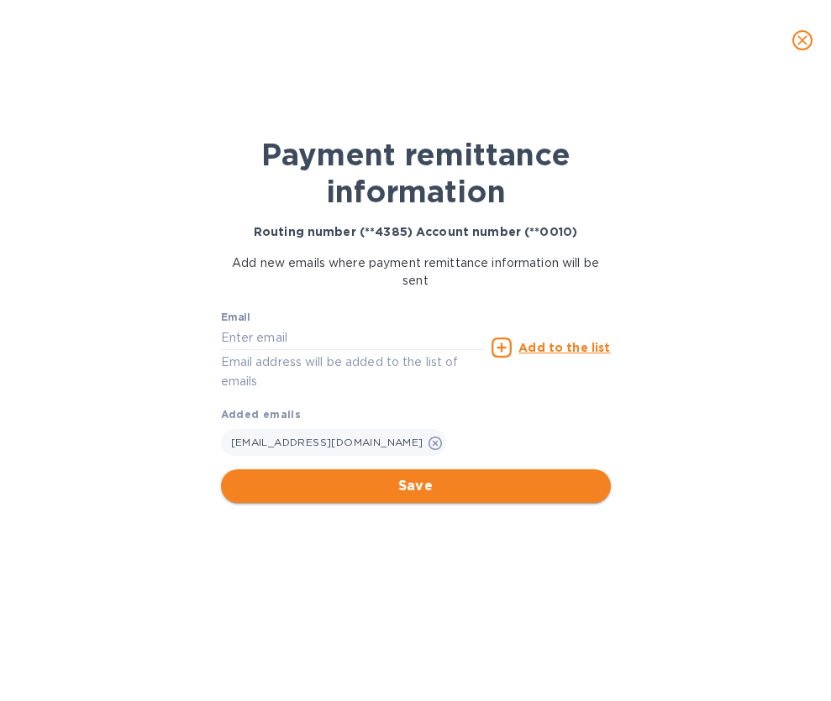
click at [478, 486] on span "Save" at bounding box center [415, 486] width 363 height 20
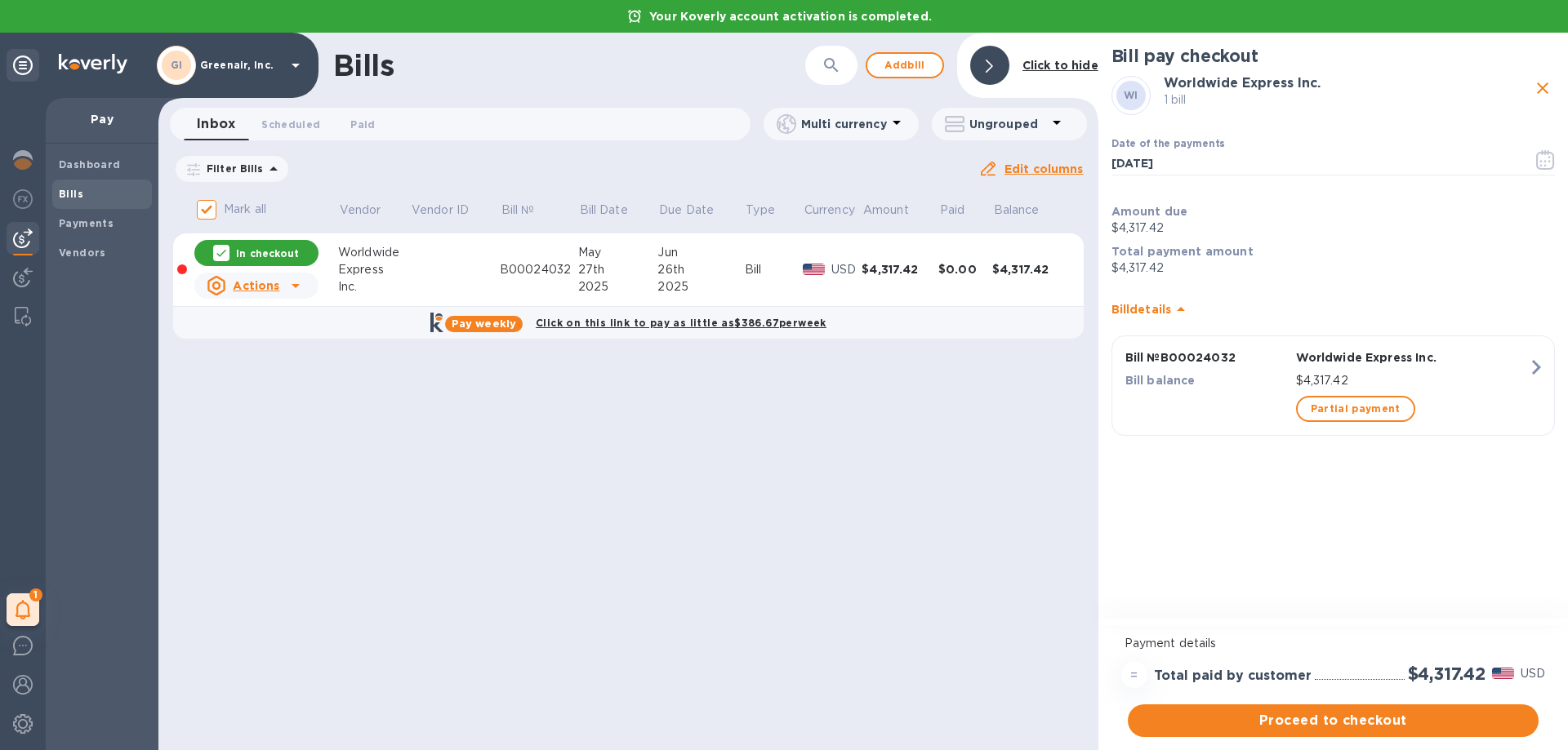
click at [1543, 90] on icon "close" at bounding box center [1543, 88] width 19 height 19
checkbox input "false"
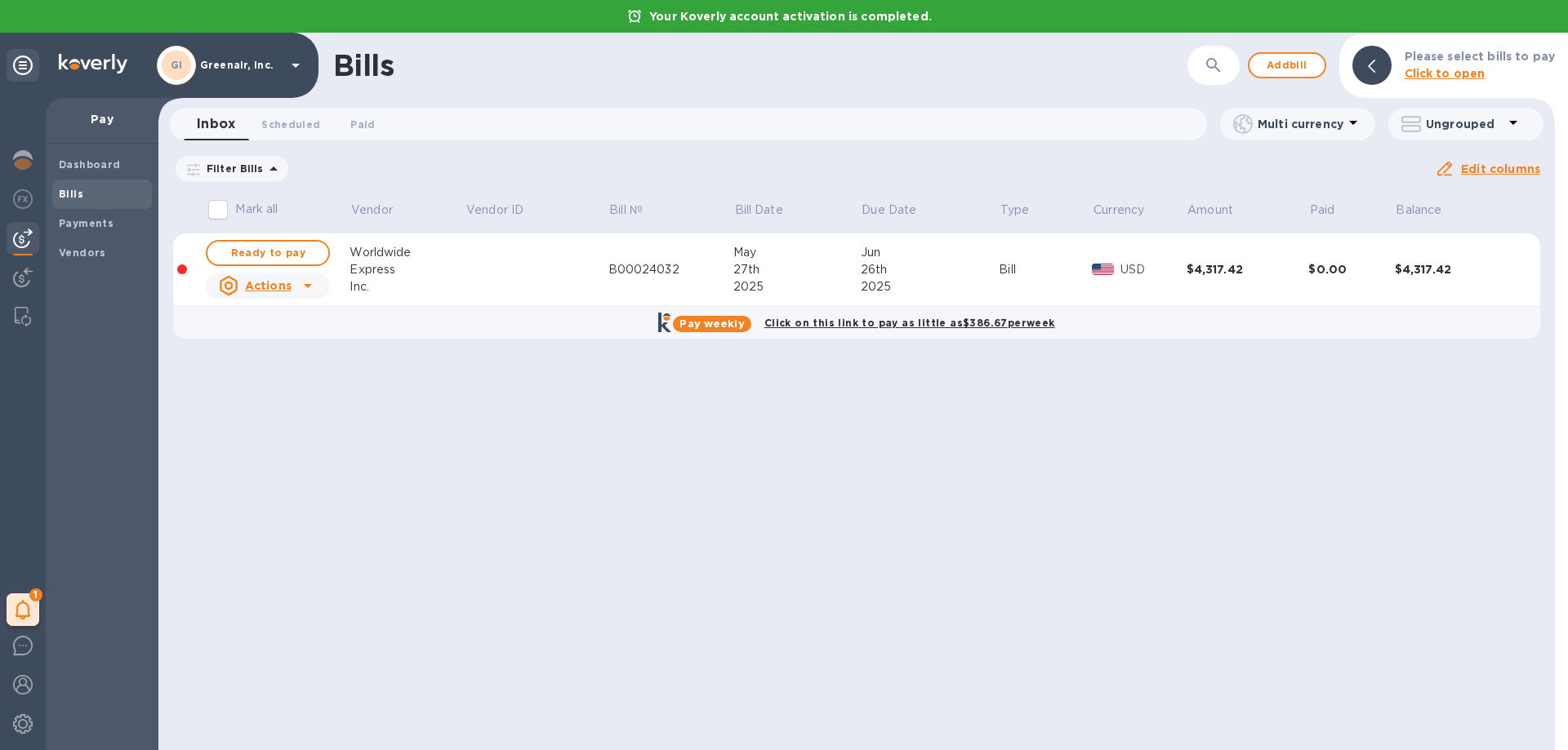
click at [1089, 493] on div "Bills ​ Add bill Please select bills to pay Click to open Inbox 0 Scheduled 0 P…" at bounding box center [856, 392] width 1396 height 717
click at [1091, 486] on div "Bills ​ Add bill Please select bills to pay Click to open Inbox 0 Scheduled 0 P…" at bounding box center [856, 392] width 1396 height 717
click at [92, 227] on b "Payments" at bounding box center [86, 222] width 54 height 13
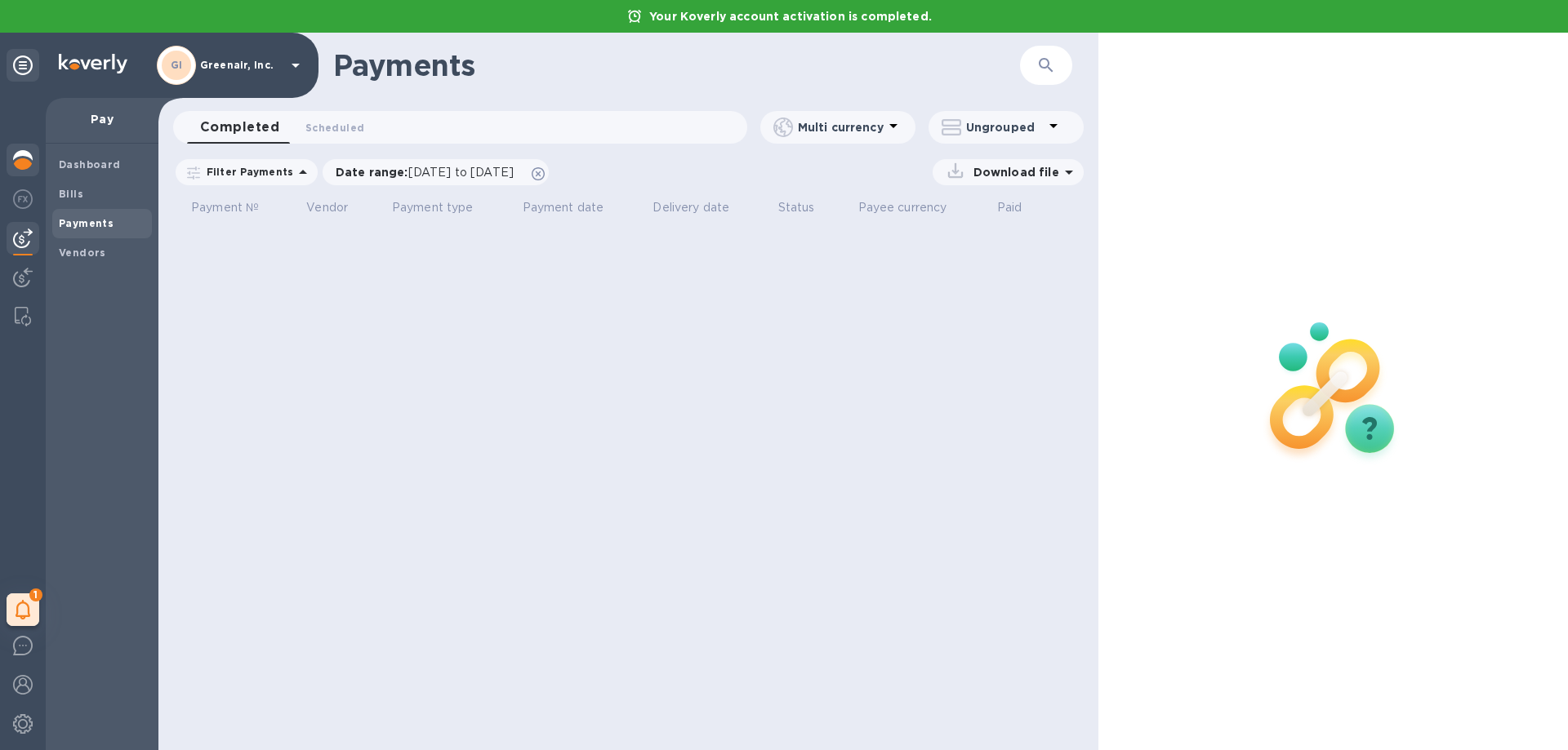
click at [20, 159] on img at bounding box center [22, 160] width 19 height 19
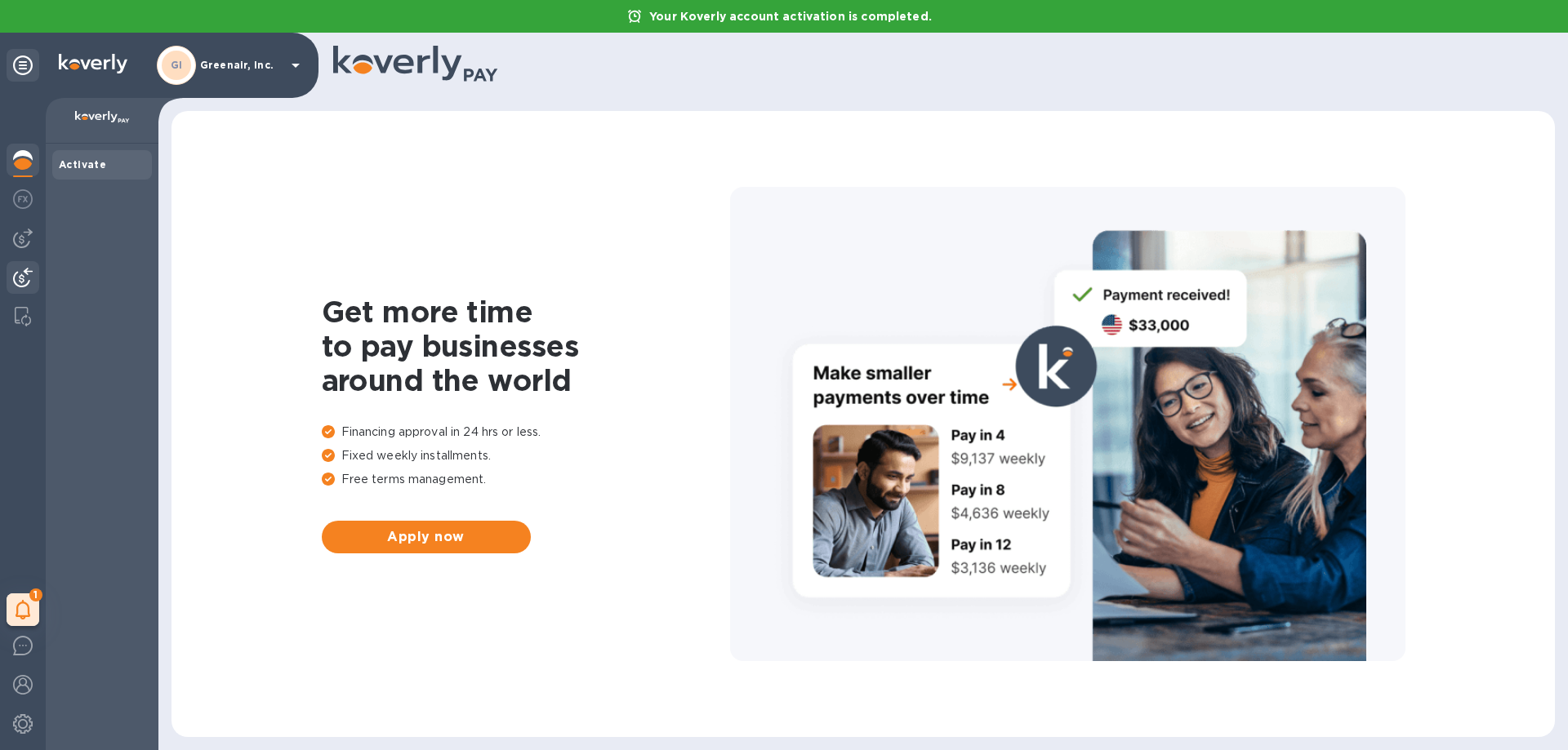
click at [21, 281] on img at bounding box center [22, 277] width 19 height 19
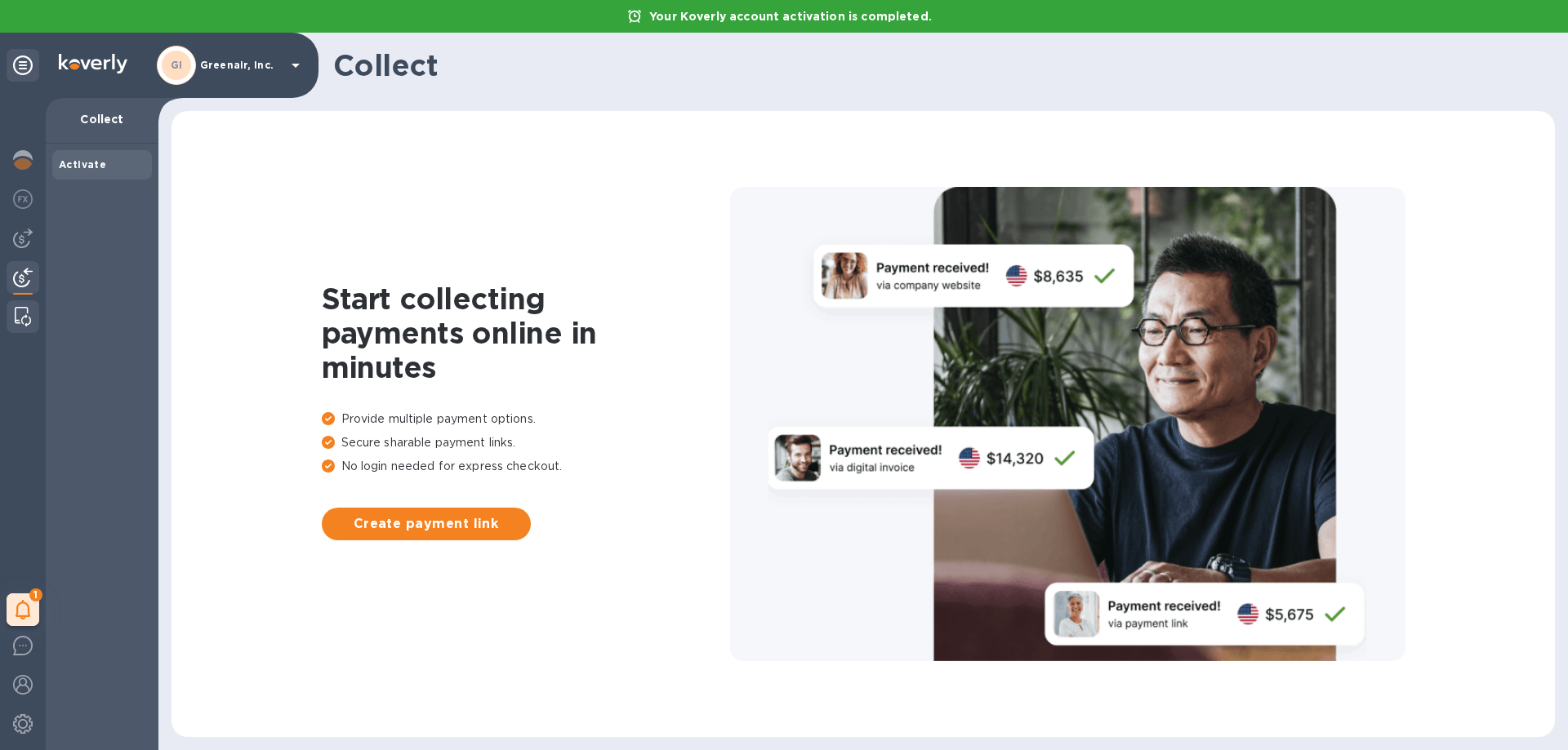
click at [26, 314] on img at bounding box center [22, 317] width 17 height 19
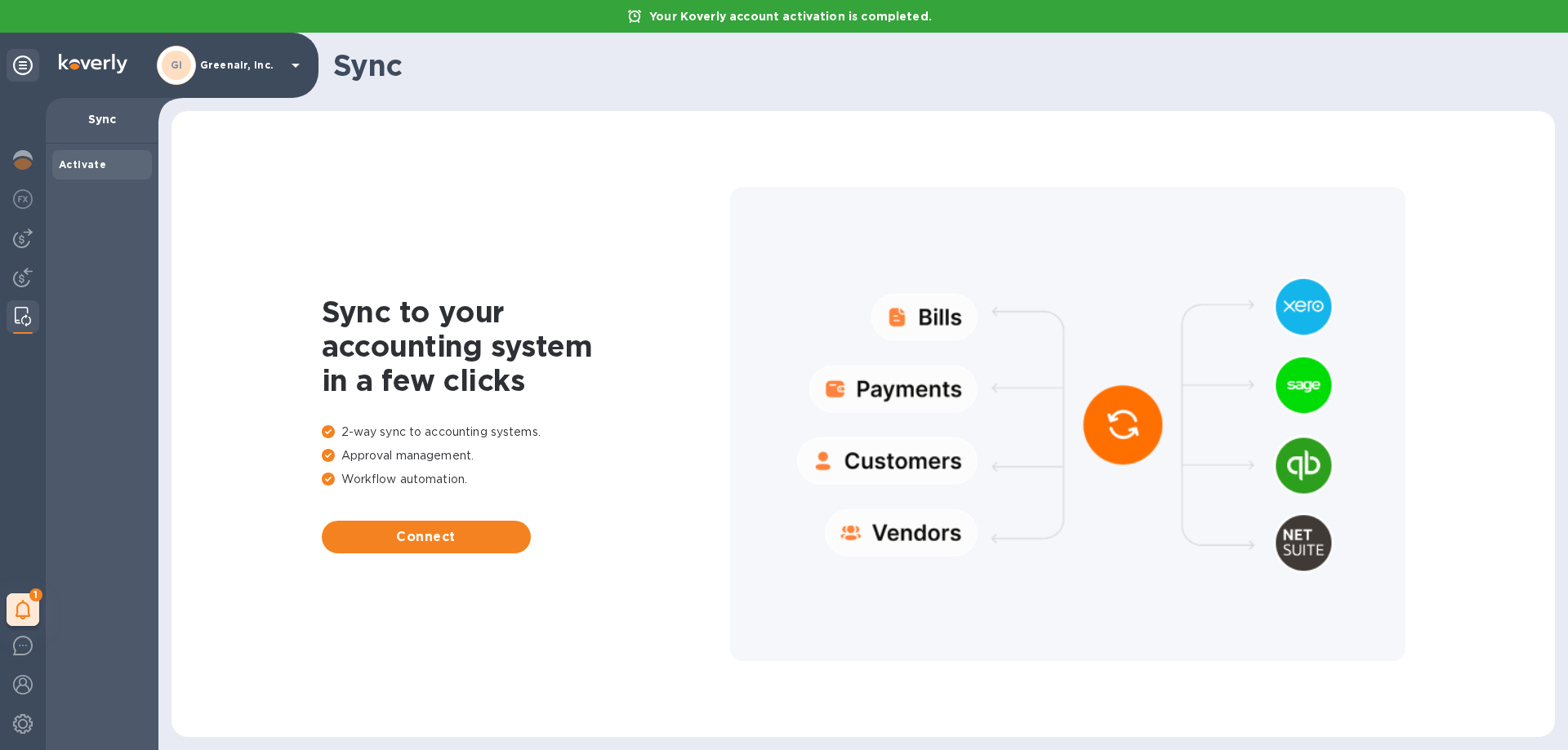
click at [292, 69] on icon at bounding box center [296, 65] width 19 height 19
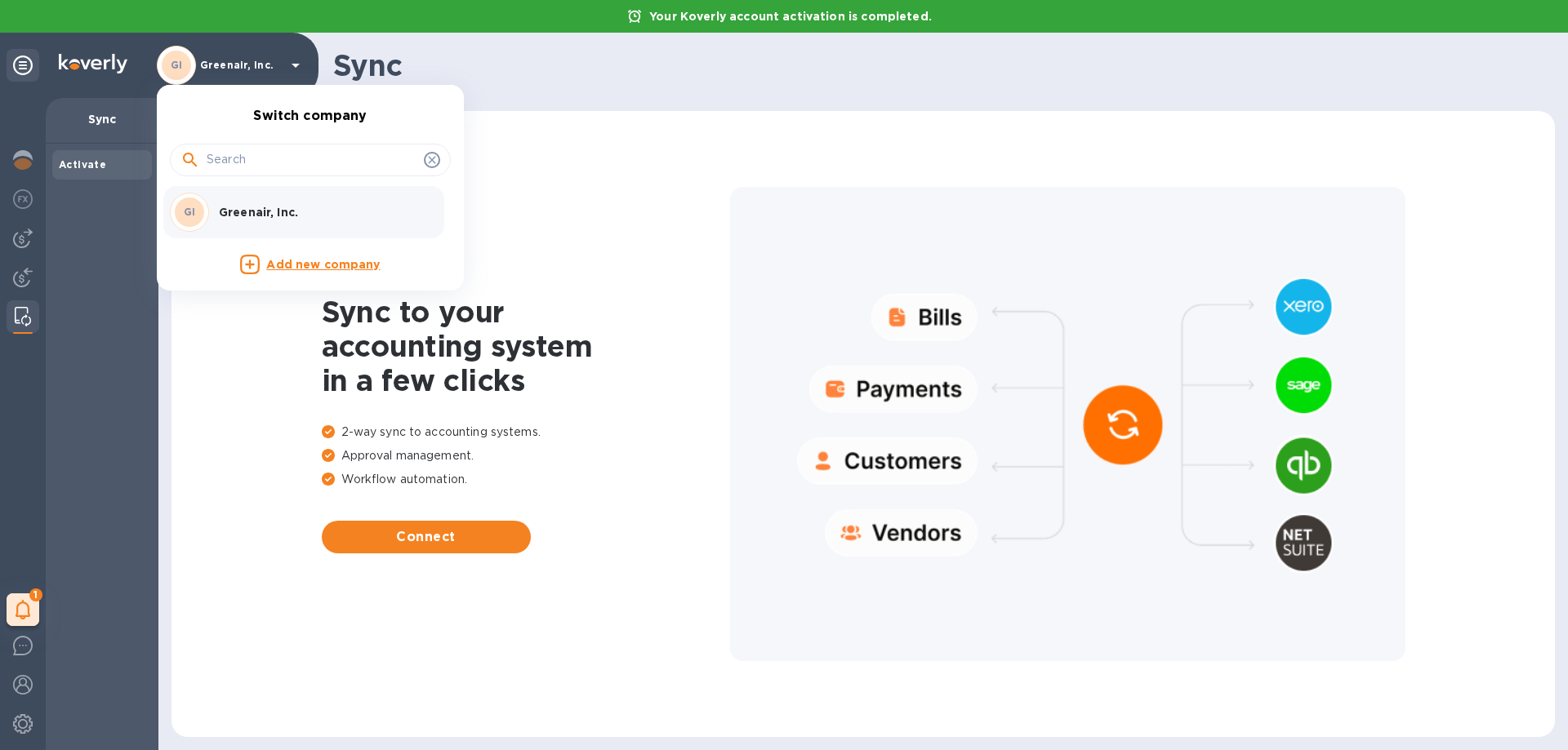
click at [172, 64] on div at bounding box center [784, 375] width 1568 height 750
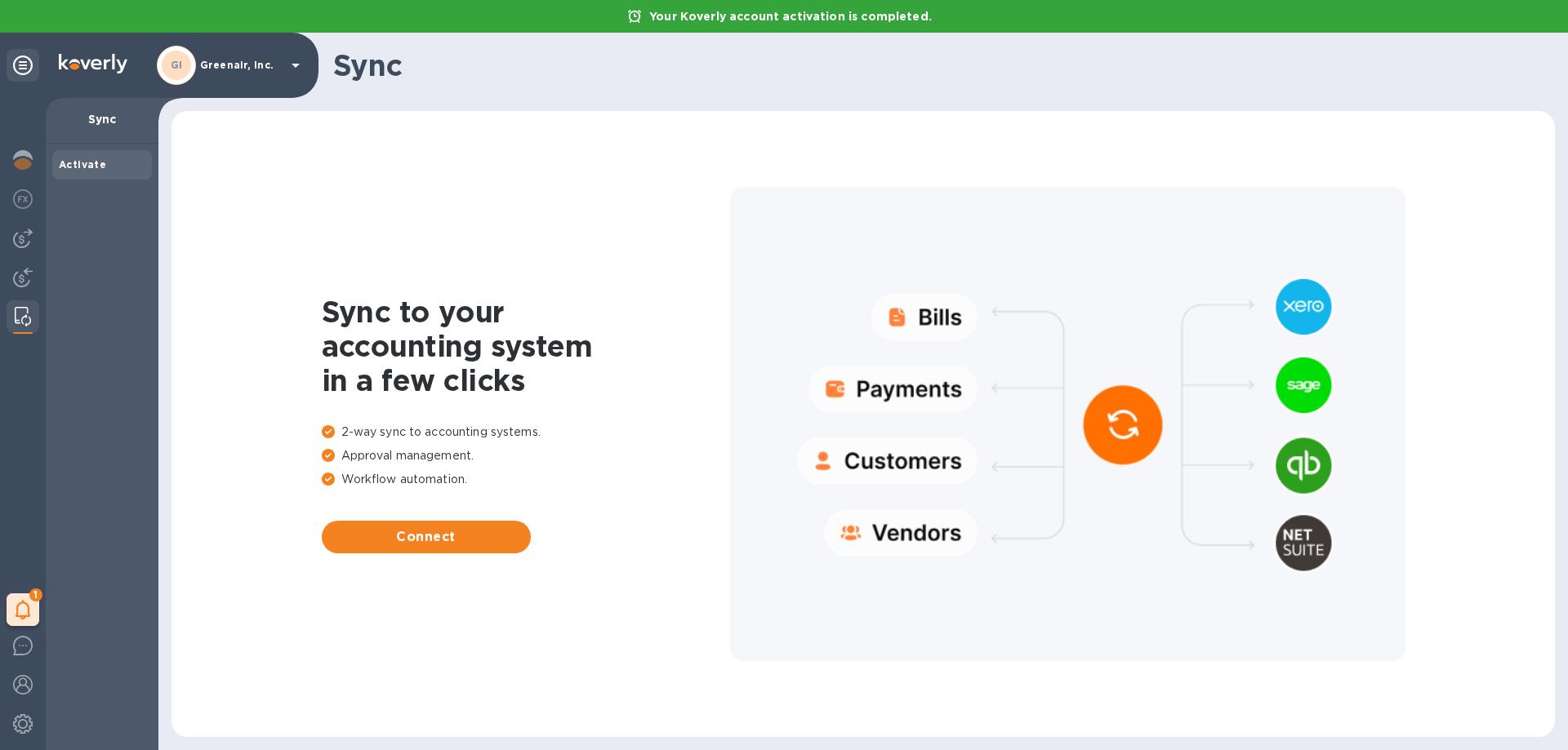
click at [172, 64] on b "GI" at bounding box center [177, 64] width 13 height 13
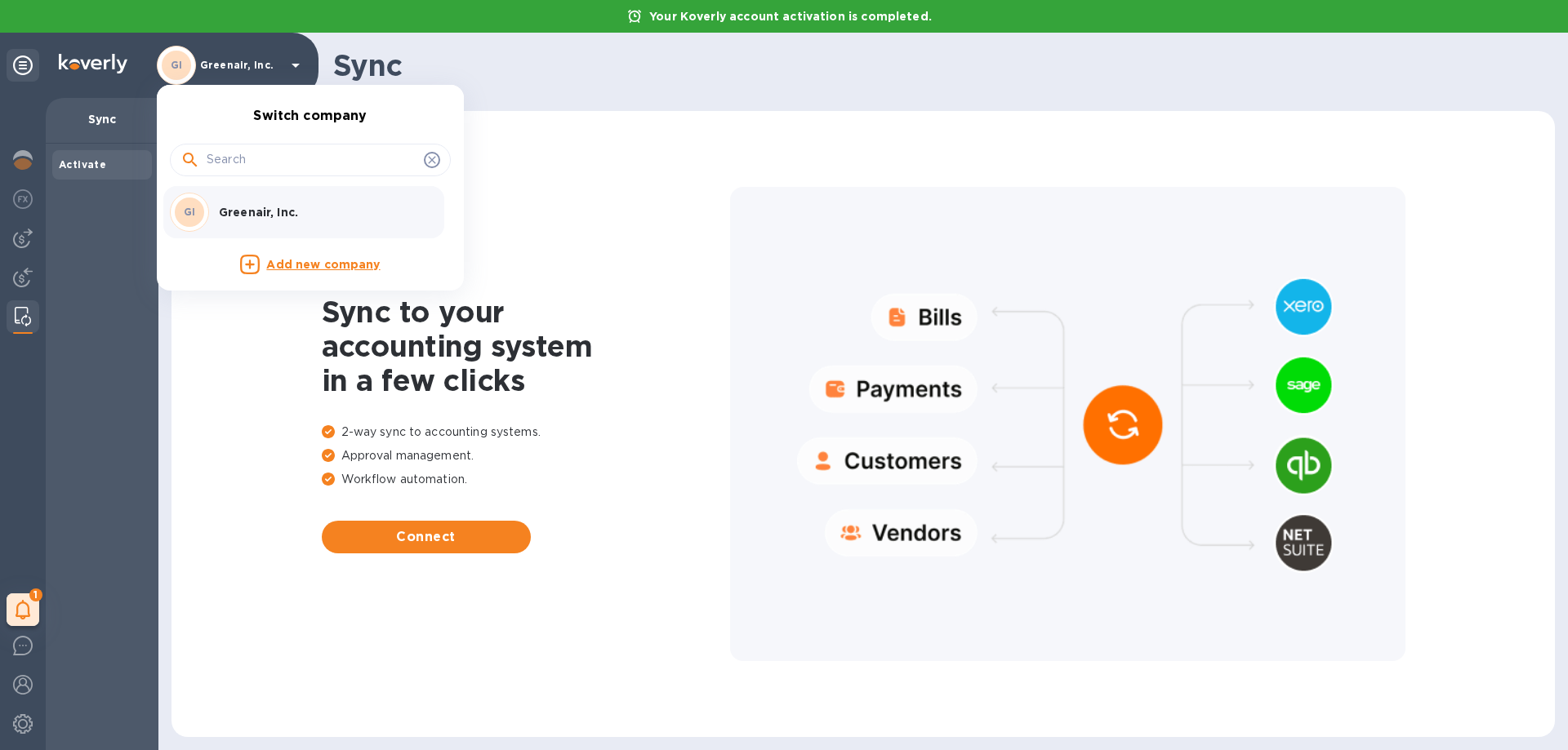
click at [98, 557] on div at bounding box center [784, 375] width 1568 height 750
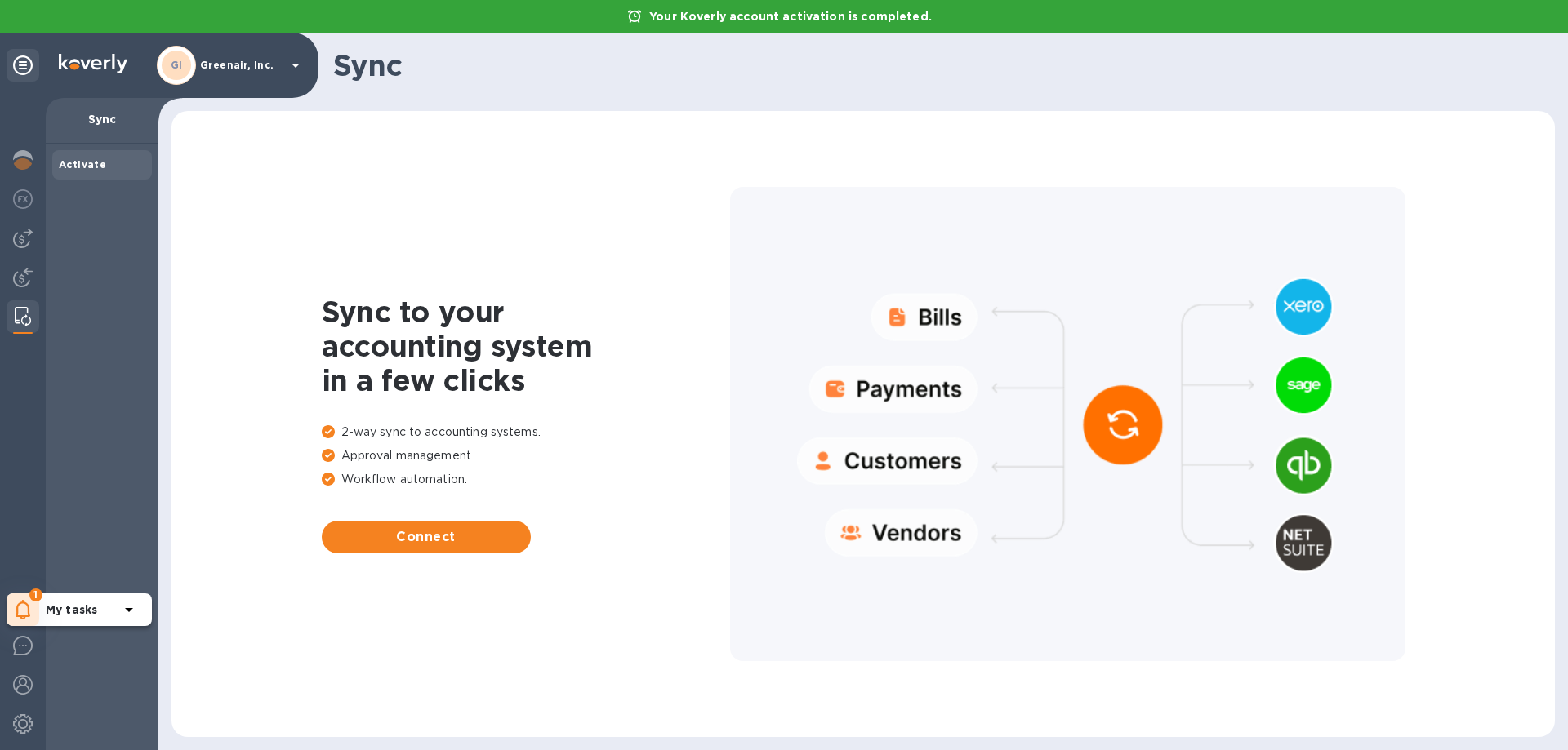
click at [22, 600] on icon at bounding box center [22, 609] width 15 height 19
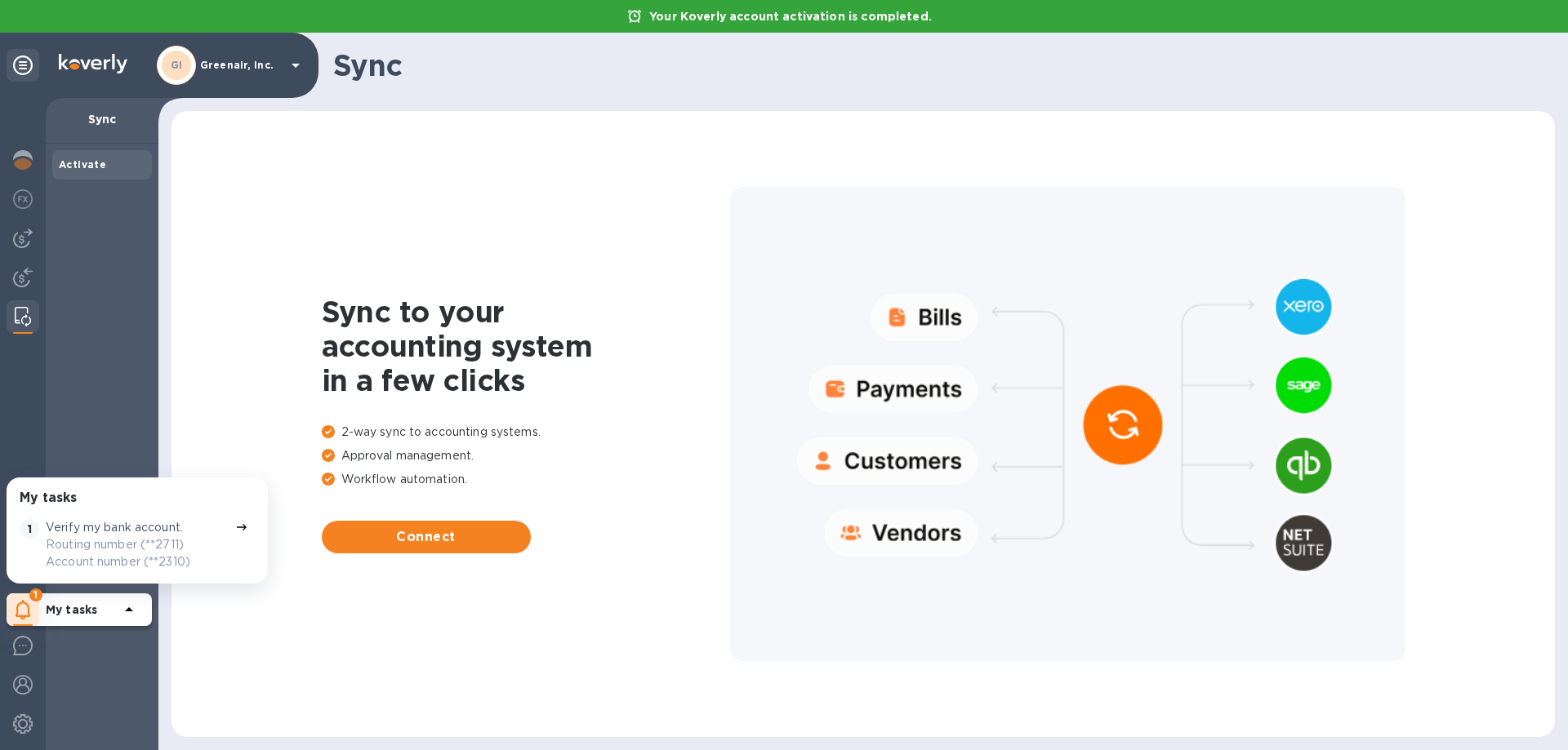
click at [110, 520] on p "Verify my bank account." at bounding box center [114, 528] width 137 height 17
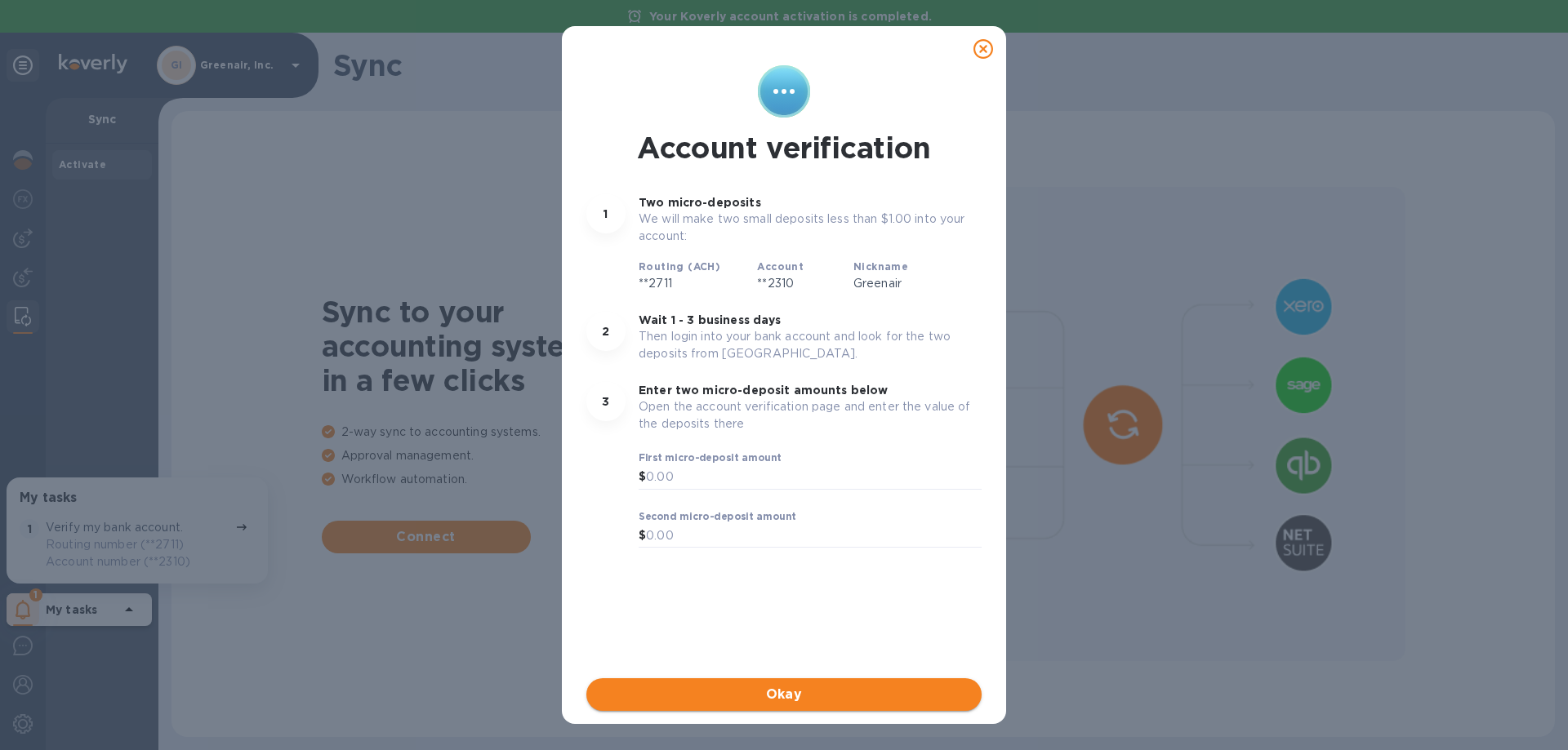
click at [768, 706] on button "Okay" at bounding box center [784, 695] width 396 height 33
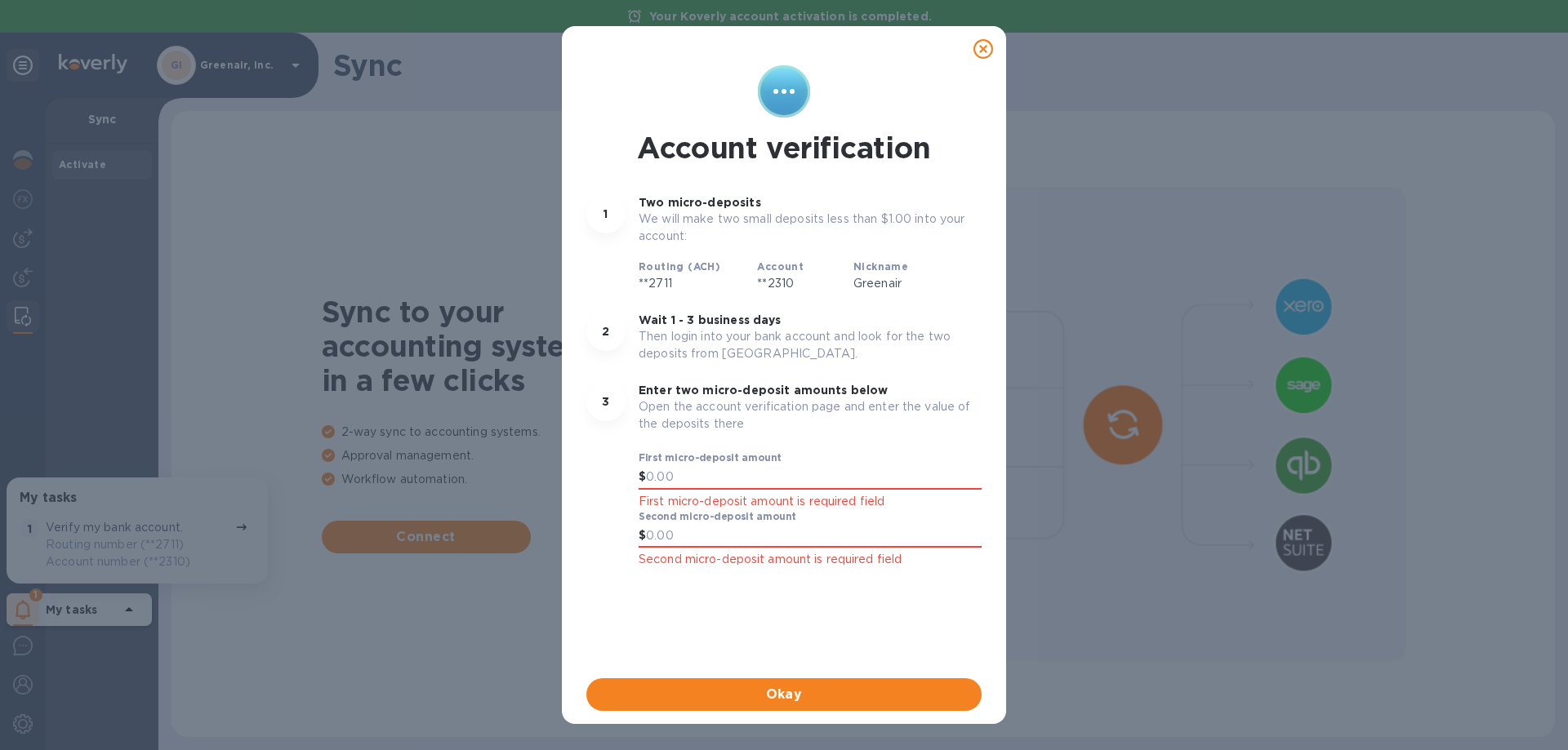
click at [983, 50] on icon at bounding box center [983, 49] width 19 height 19
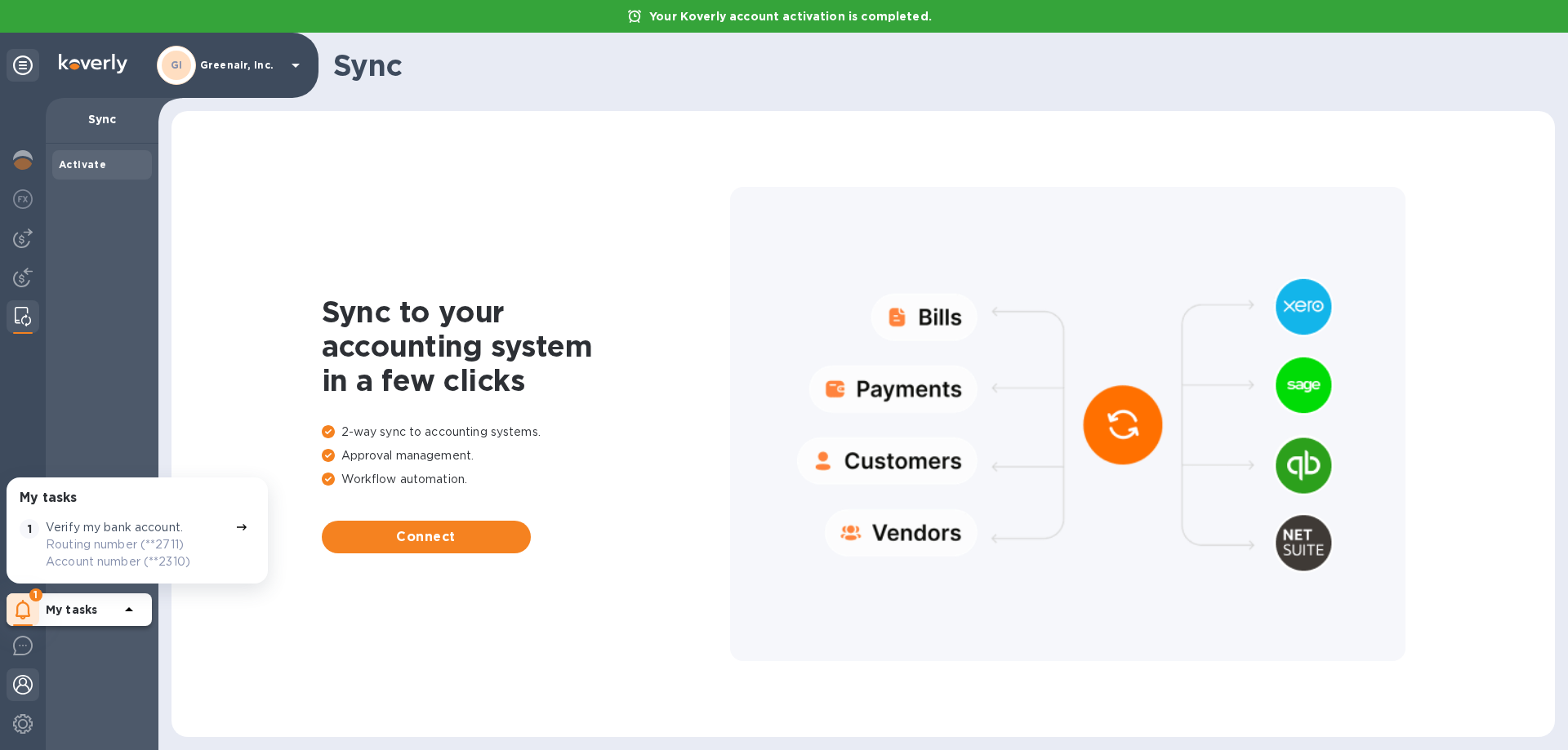
click at [28, 686] on img at bounding box center [22, 685] width 19 height 19
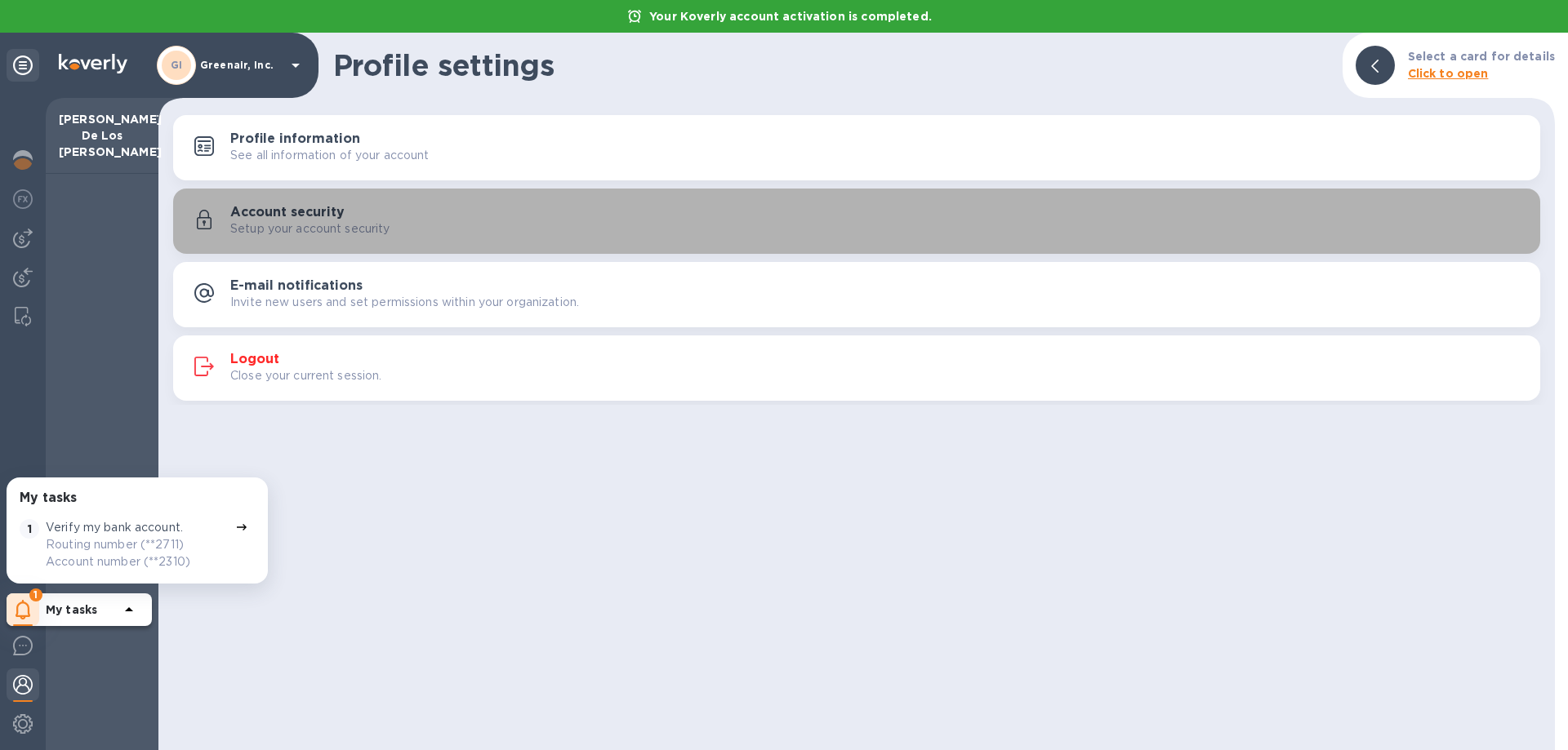
click at [329, 230] on p "Setup your account security" at bounding box center [310, 229] width 160 height 17
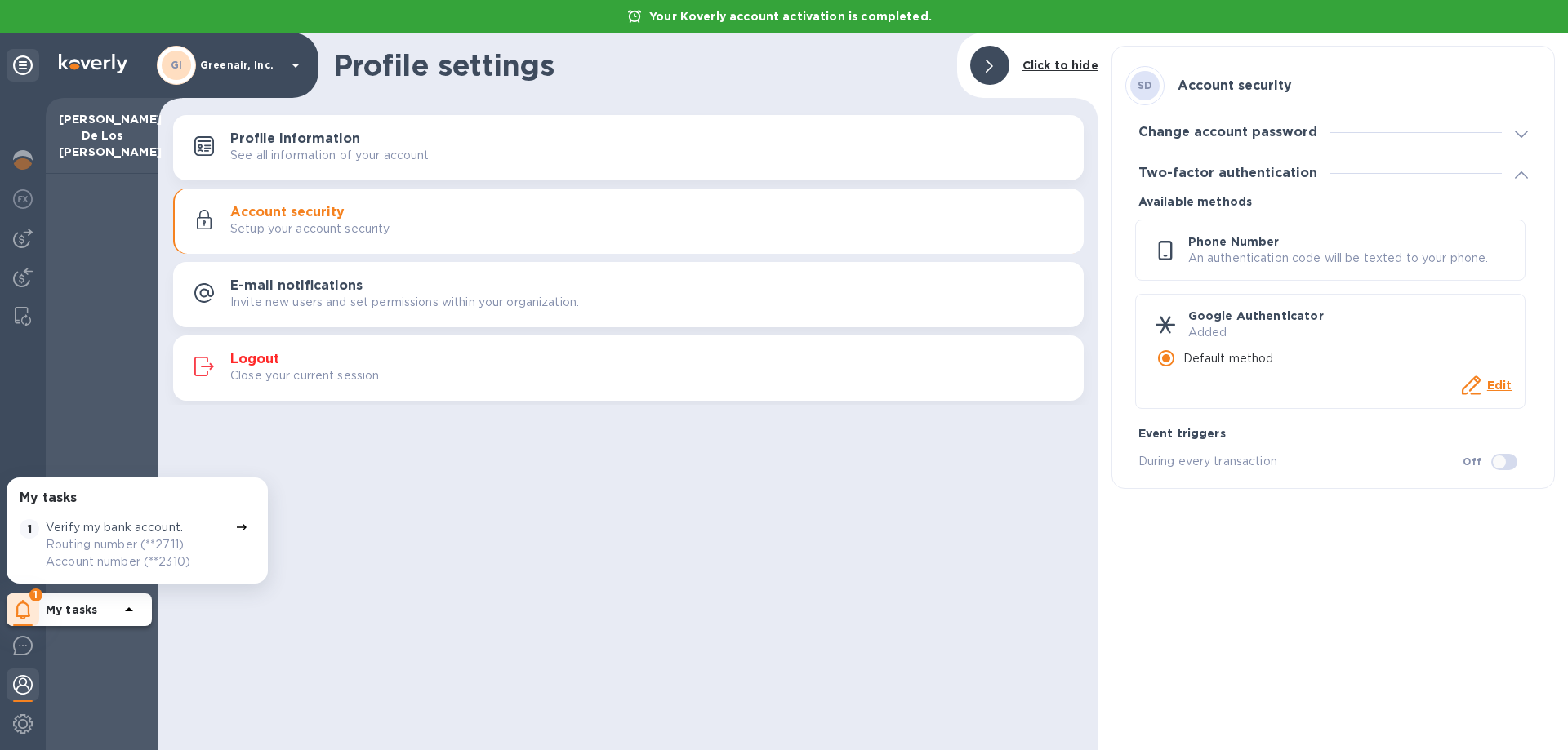
click at [540, 578] on div "Profile settings Click to hide Profile information See all information of your …" at bounding box center [628, 392] width 940 height 717
click at [292, 153] on p "See all information of your account" at bounding box center [330, 155] width 199 height 17
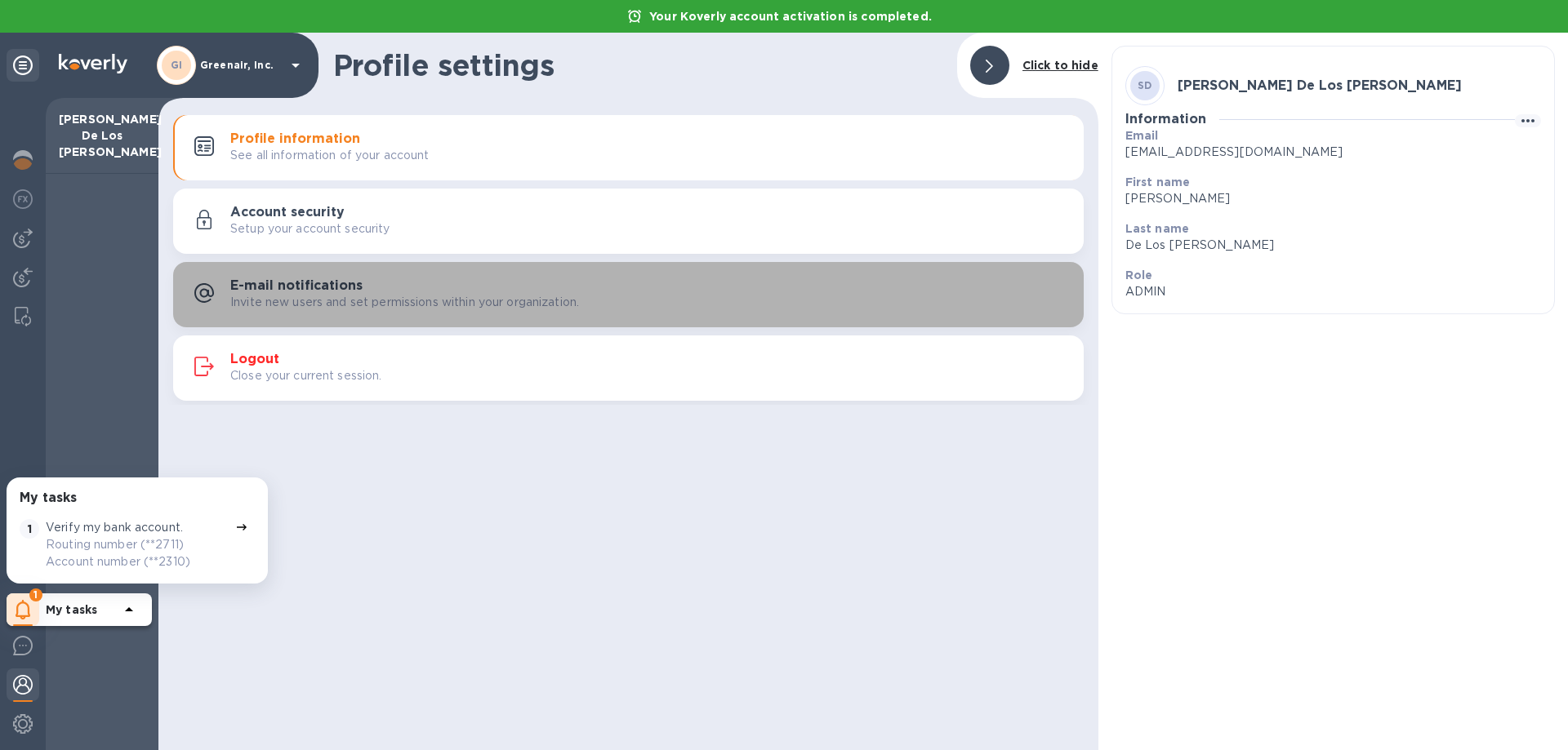
click at [361, 298] on p "Invite new users and set permissions within your organization." at bounding box center [404, 302] width 349 height 17
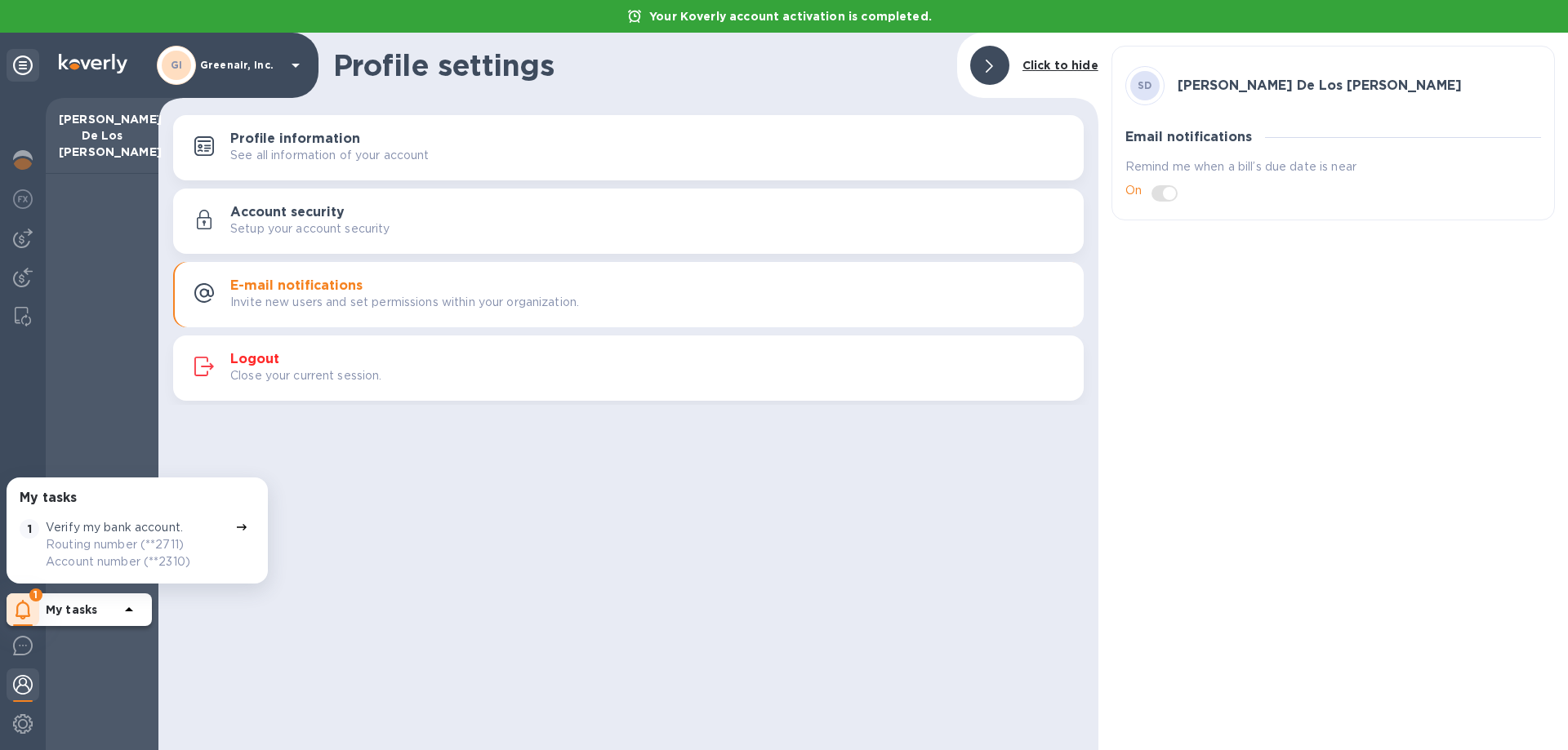
click at [669, 558] on div "Profile settings Click to hide Profile information See all information of your …" at bounding box center [628, 392] width 940 height 717
click at [410, 532] on div "Profile settings Click to hide Profile information See all information of your …" at bounding box center [628, 392] width 940 height 717
click at [17, 650] on img at bounding box center [22, 645] width 19 height 19
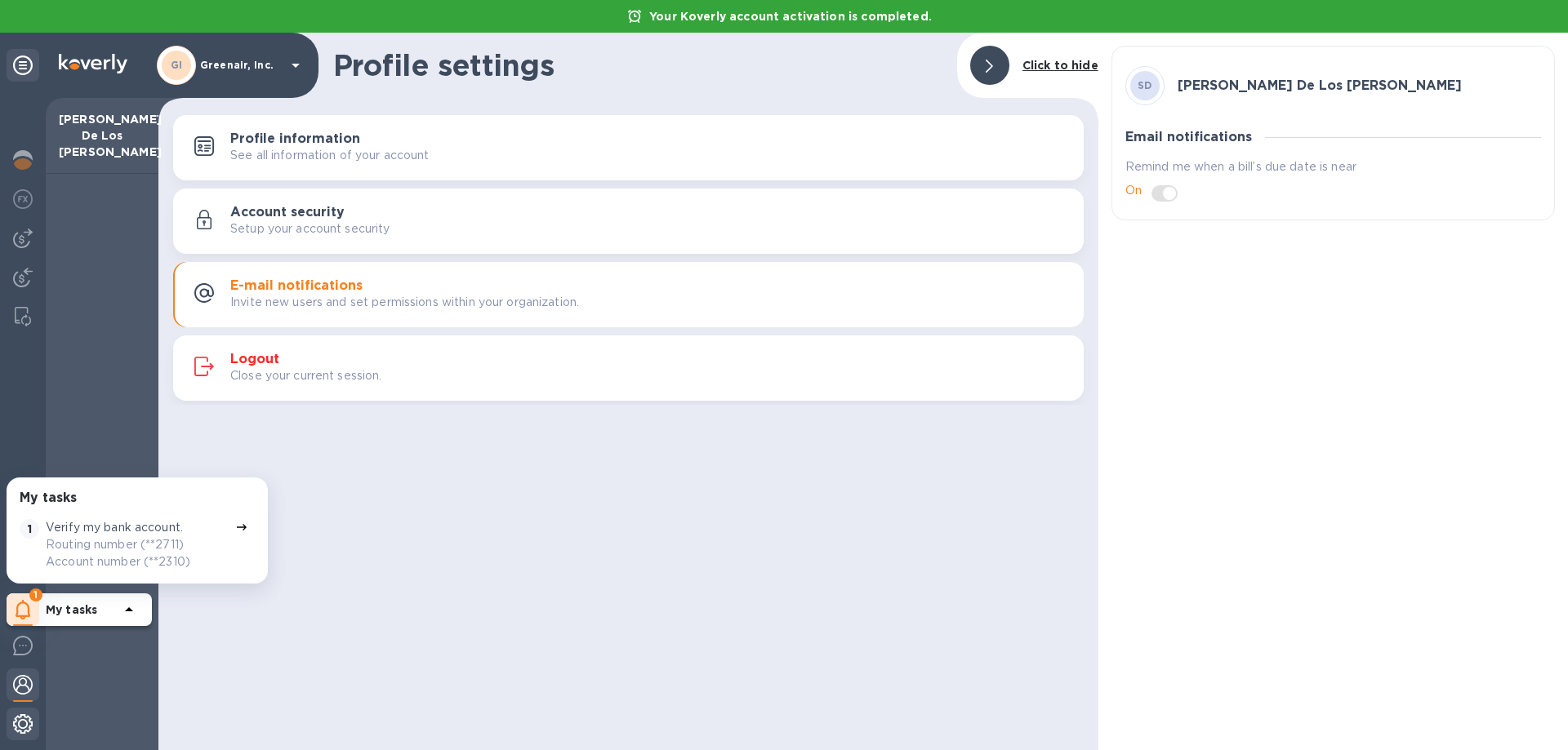
click at [29, 719] on img at bounding box center [22, 724] width 19 height 19
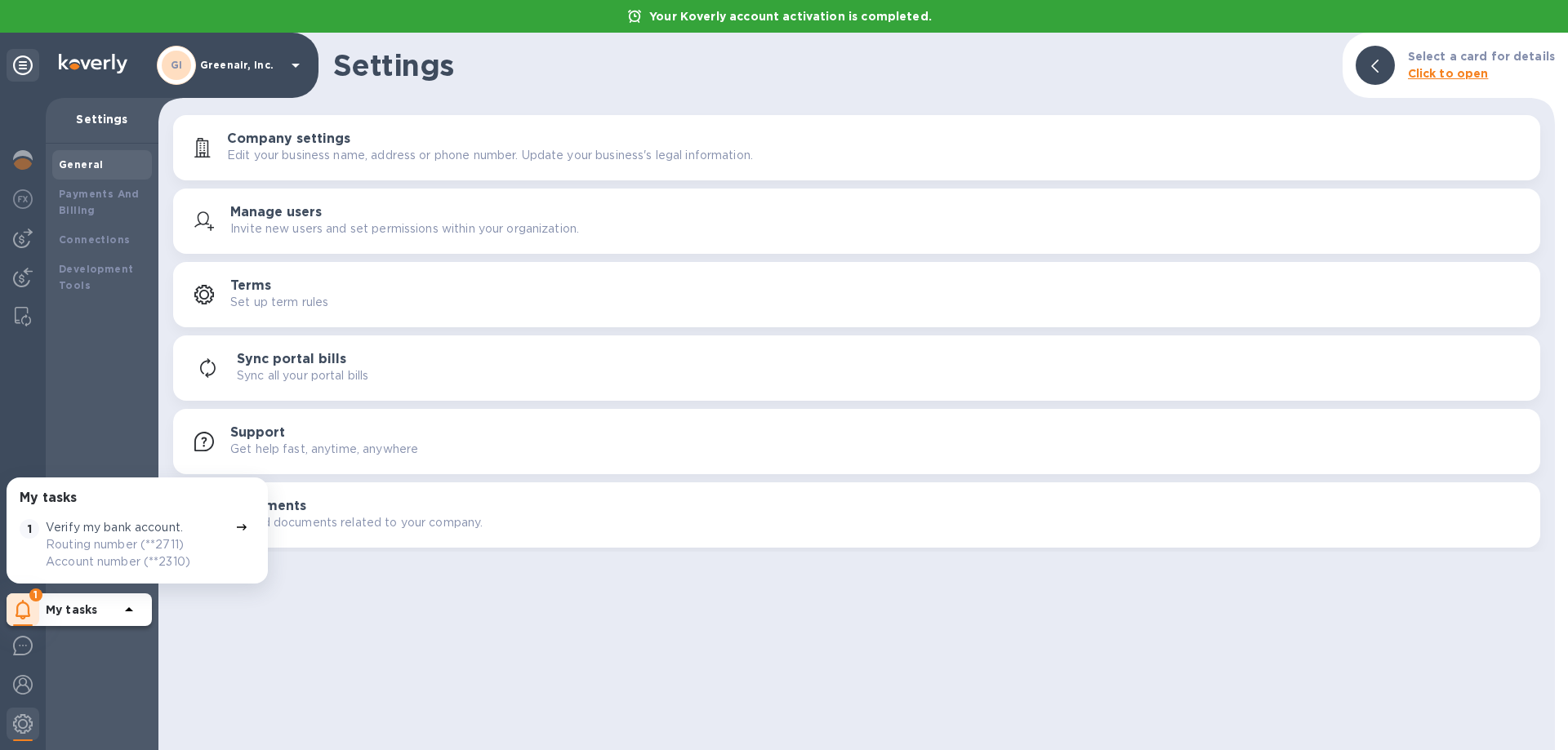
click at [129, 607] on icon at bounding box center [129, 609] width 8 height 4
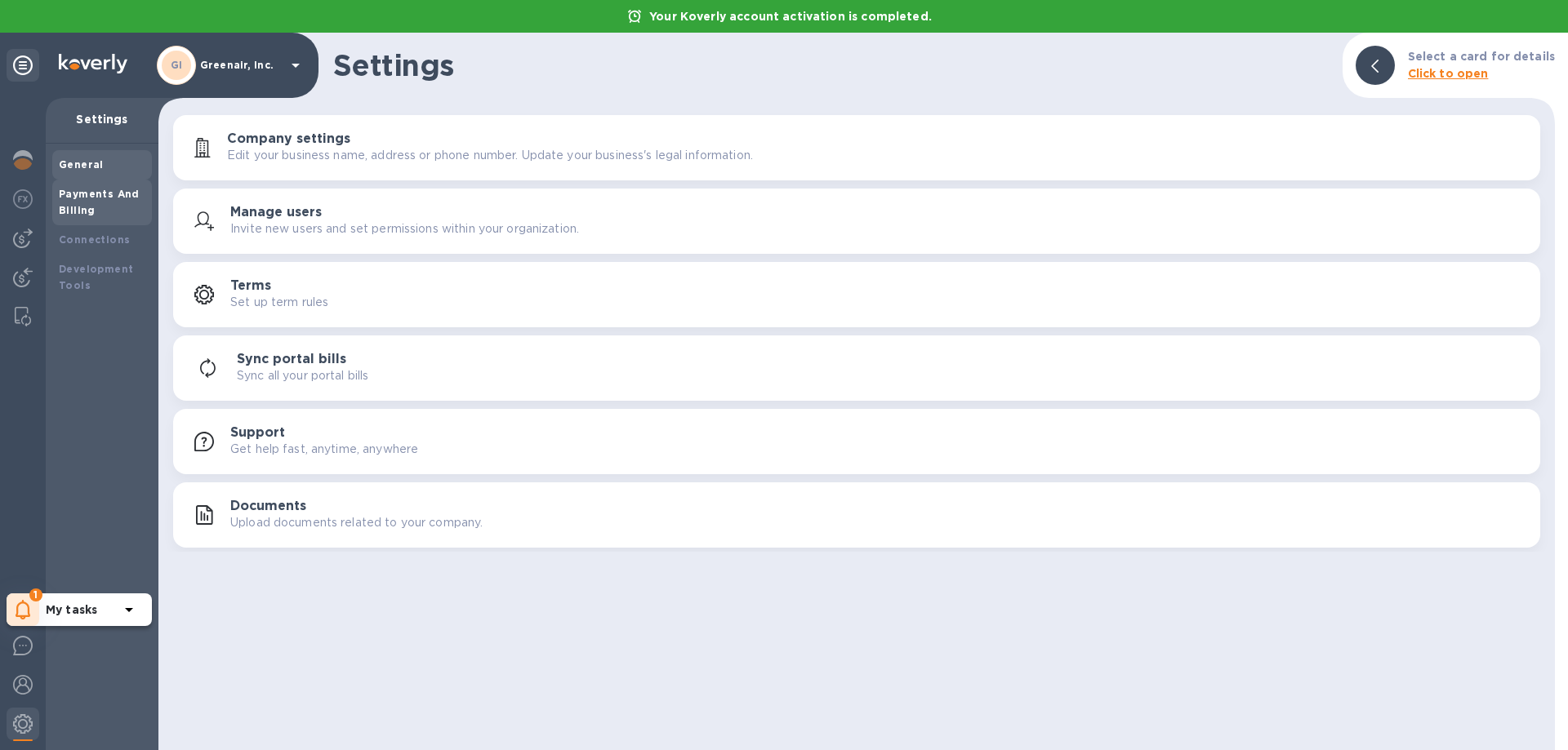
click at [89, 207] on b "Payments And Billing" at bounding box center [98, 201] width 81 height 28
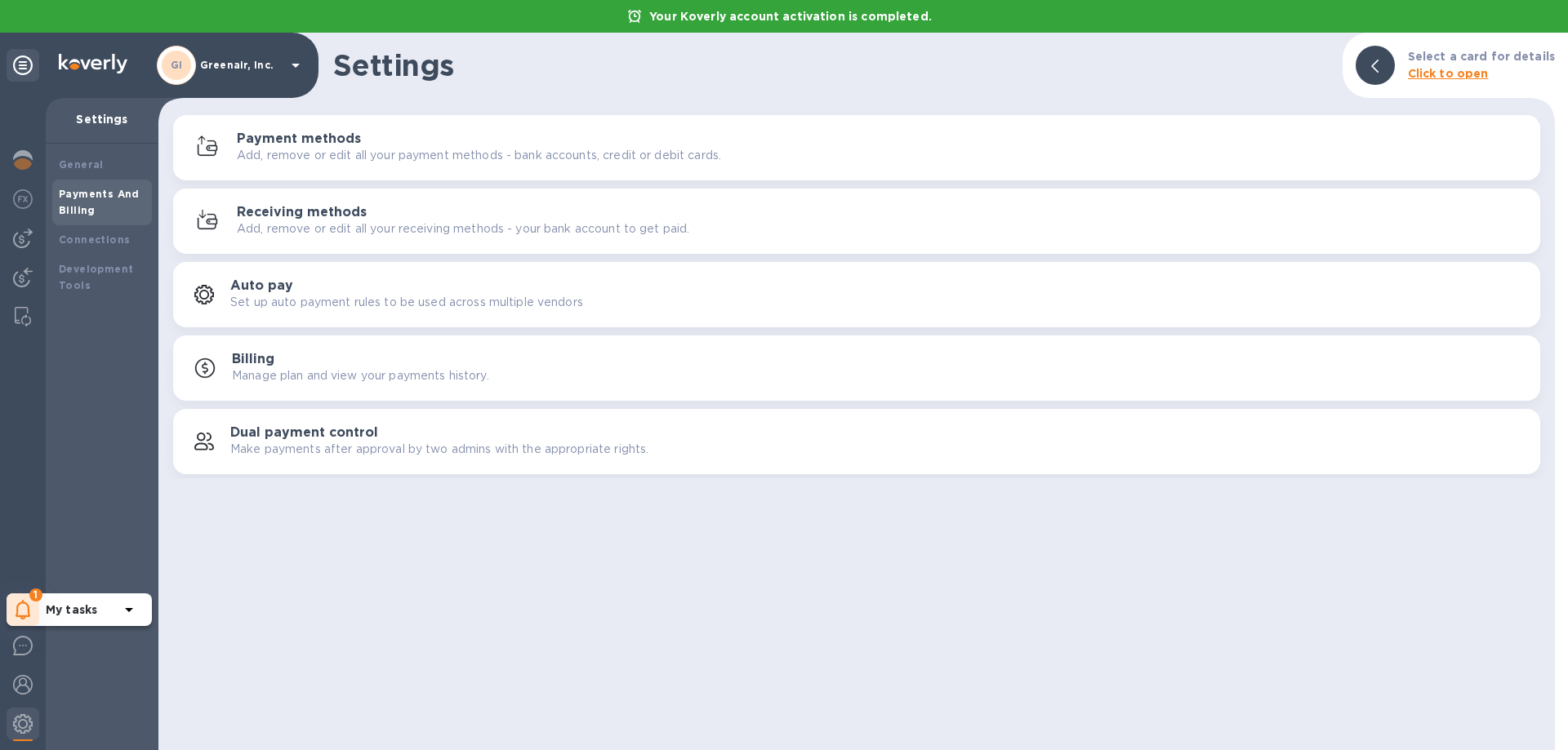
click at [385, 153] on p "Add, remove or edit all your payment methods - bank accounts, credit or debit c…" at bounding box center [479, 155] width 484 height 17
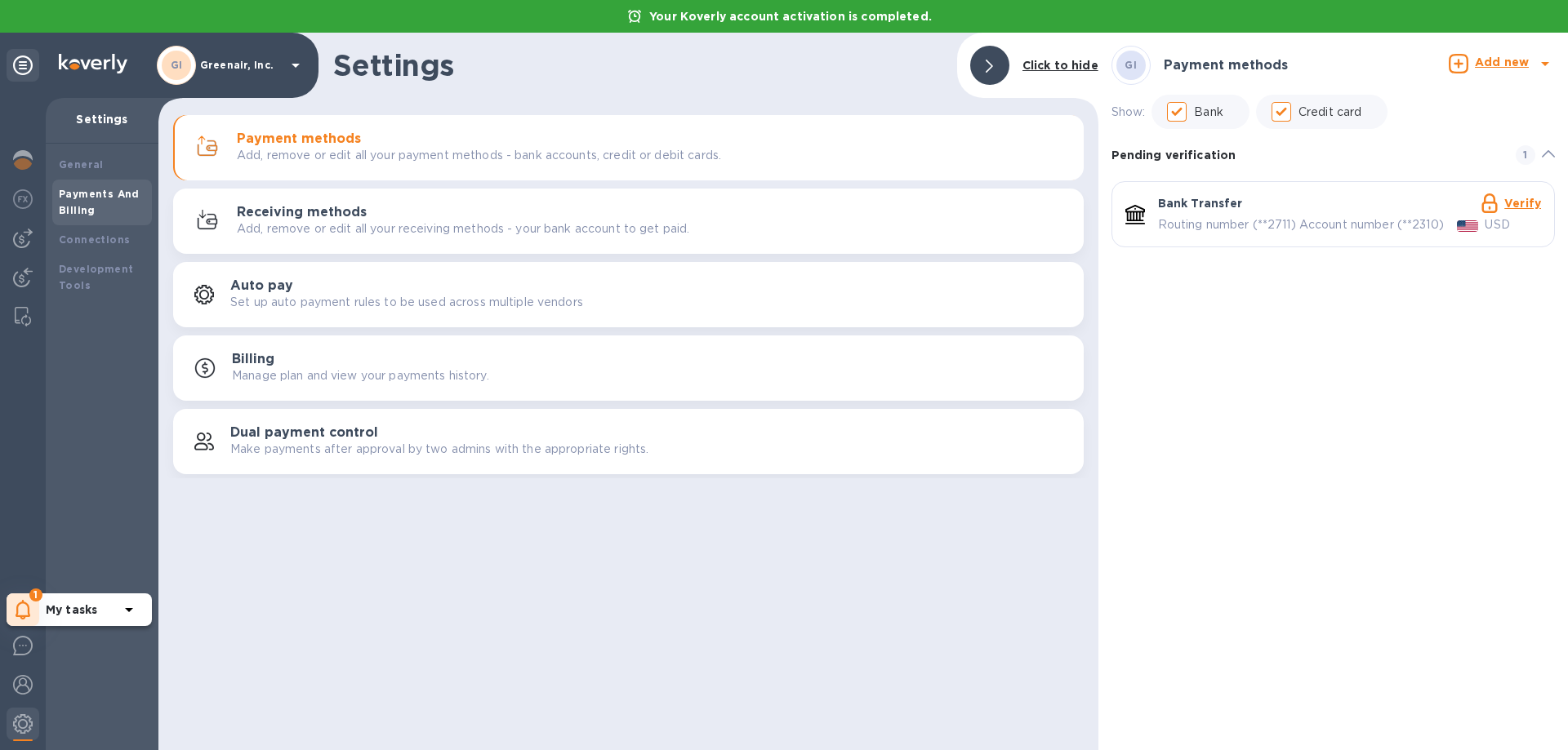
click at [1372, 81] on div "GI Payment methods" at bounding box center [1279, 65] width 337 height 39
click at [1329, 110] on p "Credit card" at bounding box center [1329, 113] width 63 height 17
click at [1298, 110] on input "Credit card" at bounding box center [1280, 111] width 34 height 34
click at [1288, 110] on input "Credit card" at bounding box center [1280, 111] width 34 height 34
checkbox input "true"
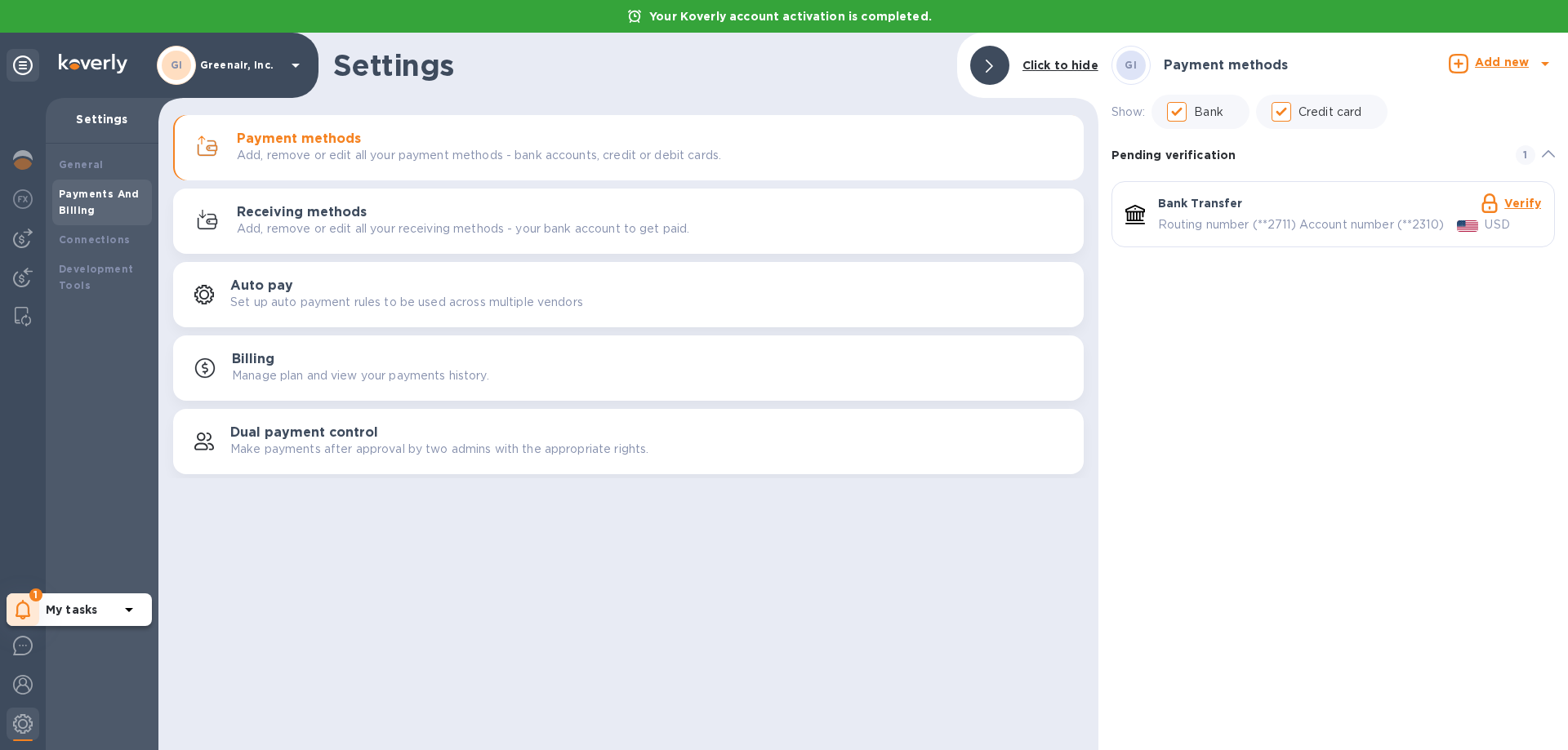
click at [1459, 64] on icon at bounding box center [1458, 63] width 19 height 19
click at [1436, 171] on b "Credit card" at bounding box center [1456, 172] width 69 height 13
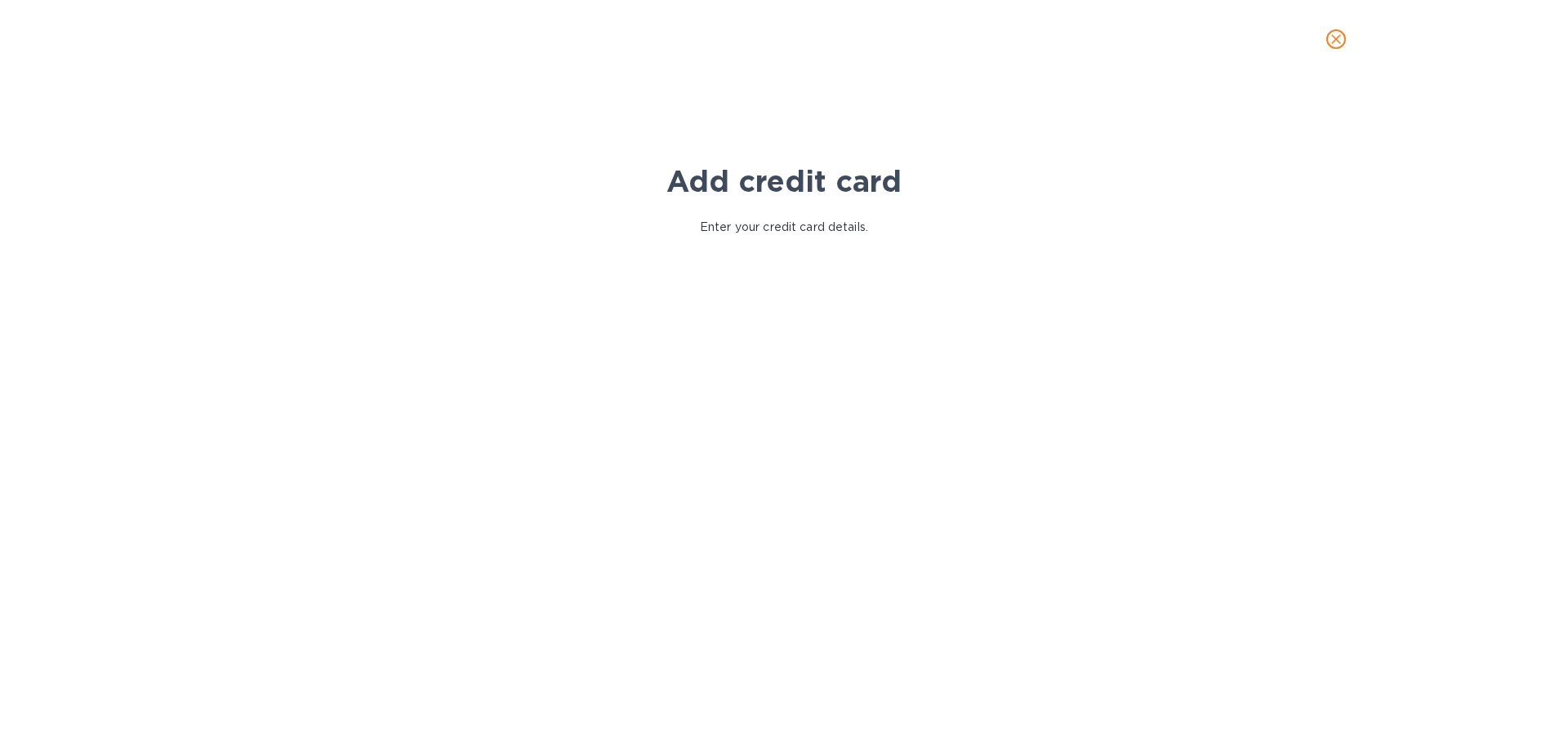
click at [749, 225] on p "Enter your credit card details." at bounding box center [784, 227] width 168 height 17
click at [1334, 42] on icon "close" at bounding box center [1336, 39] width 10 height 10
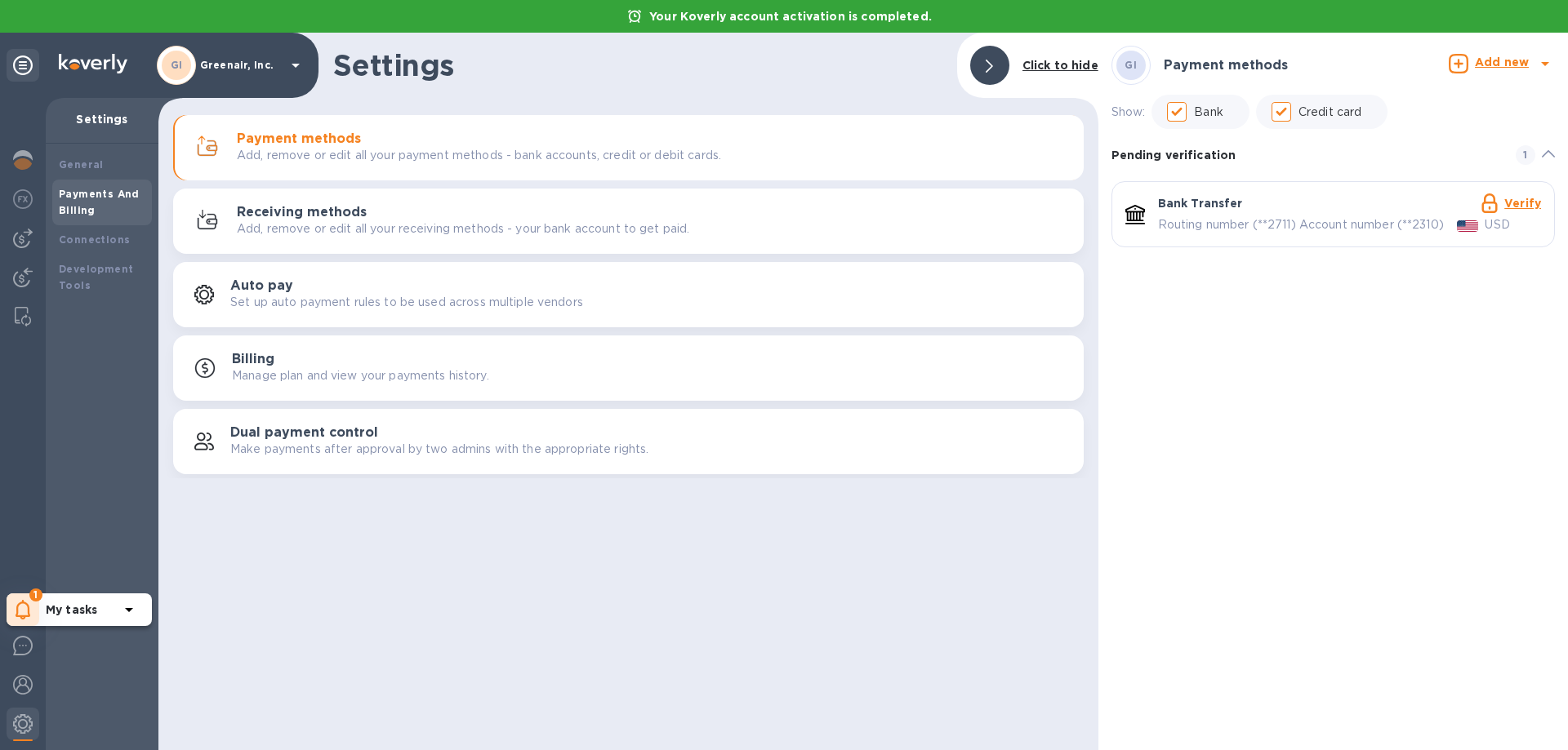
click at [1484, 64] on b "Add new" at bounding box center [1501, 61] width 53 height 13
click at [1440, 171] on b "Credit card" at bounding box center [1456, 172] width 69 height 13
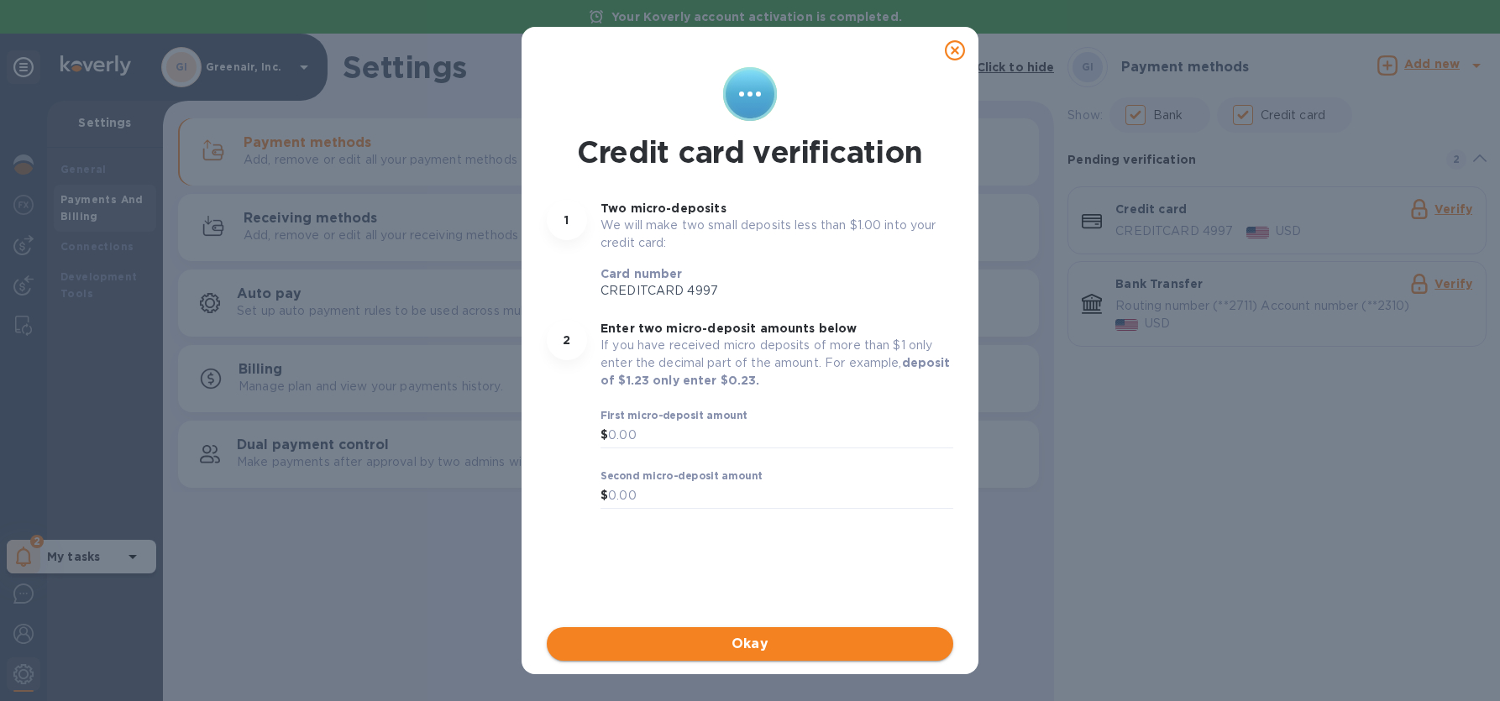
click at [720, 652] on span "Okay" at bounding box center [750, 644] width 380 height 20
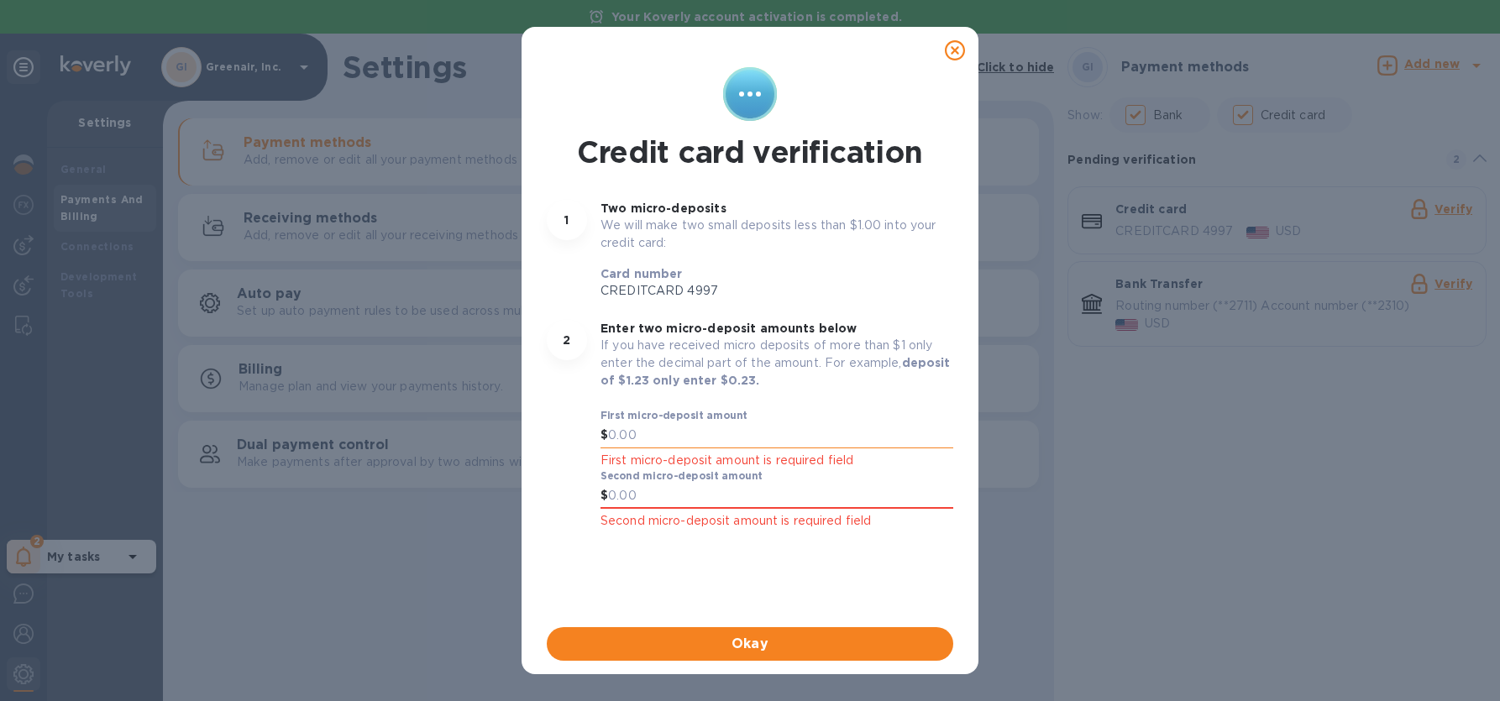
click at [737, 436] on input "text" at bounding box center [780, 435] width 345 height 25
type input "0.53"
click at [680, 488] on input "text" at bounding box center [780, 496] width 345 height 25
type input "0.69"
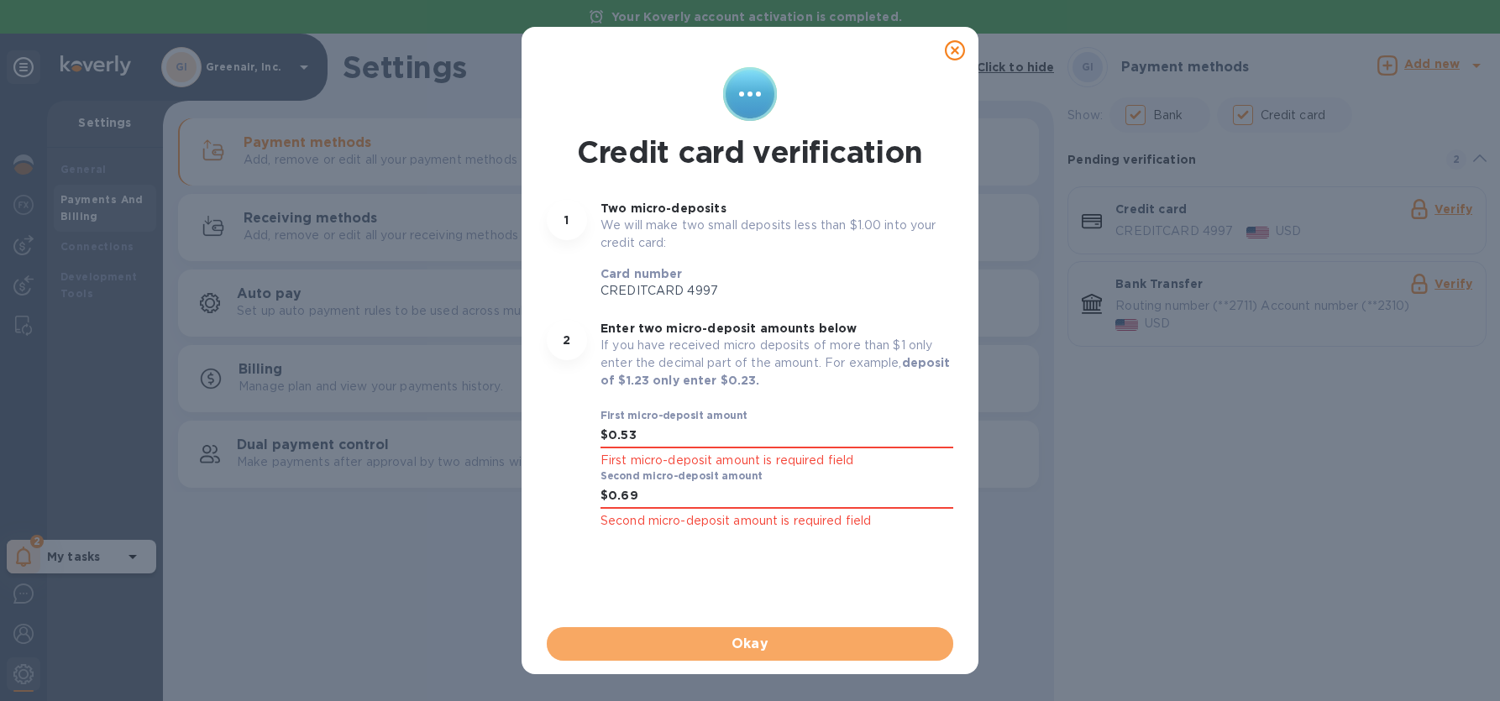
drag, startPoint x: 736, startPoint y: 651, endPoint x: 751, endPoint y: 648, distance: 15.5
click at [737, 650] on span "Okay" at bounding box center [750, 644] width 380 height 20
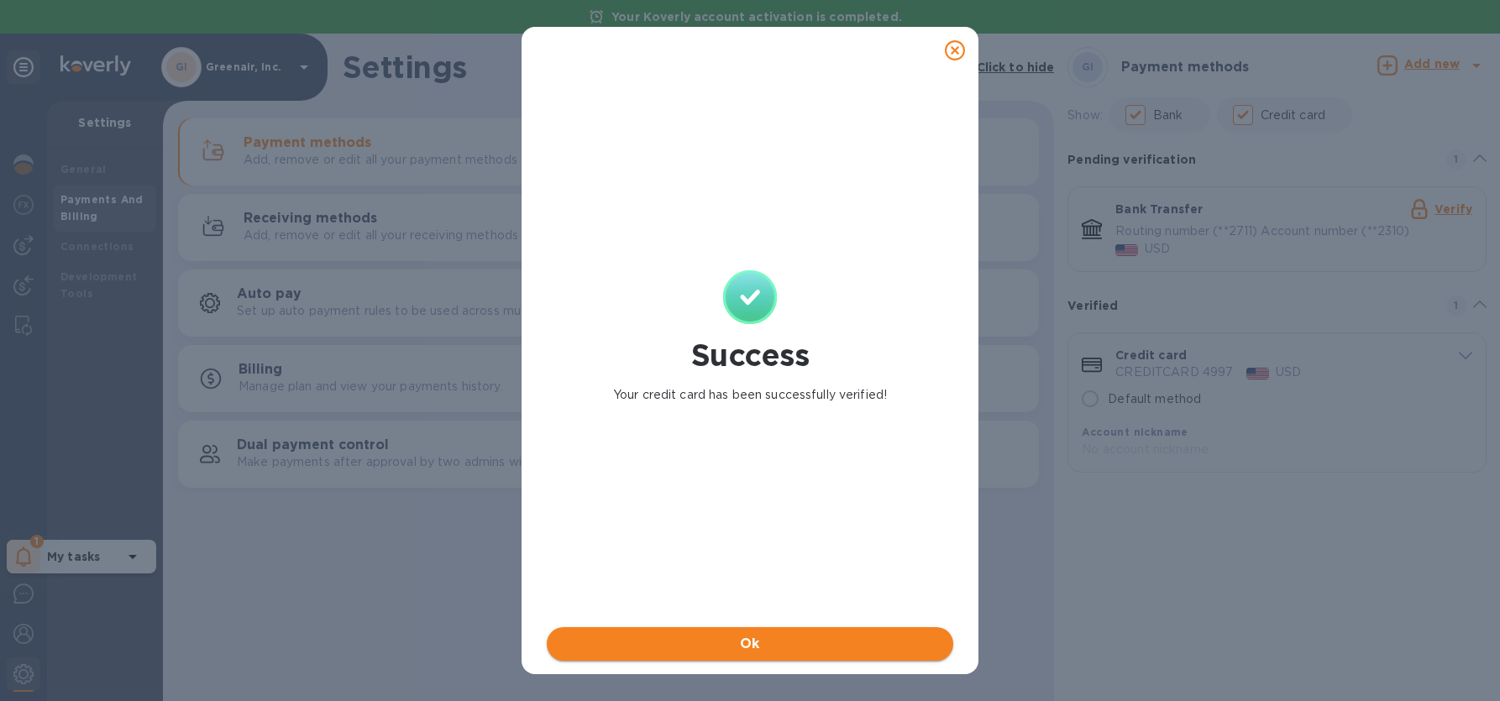
click at [811, 639] on span "Ok" at bounding box center [750, 644] width 380 height 20
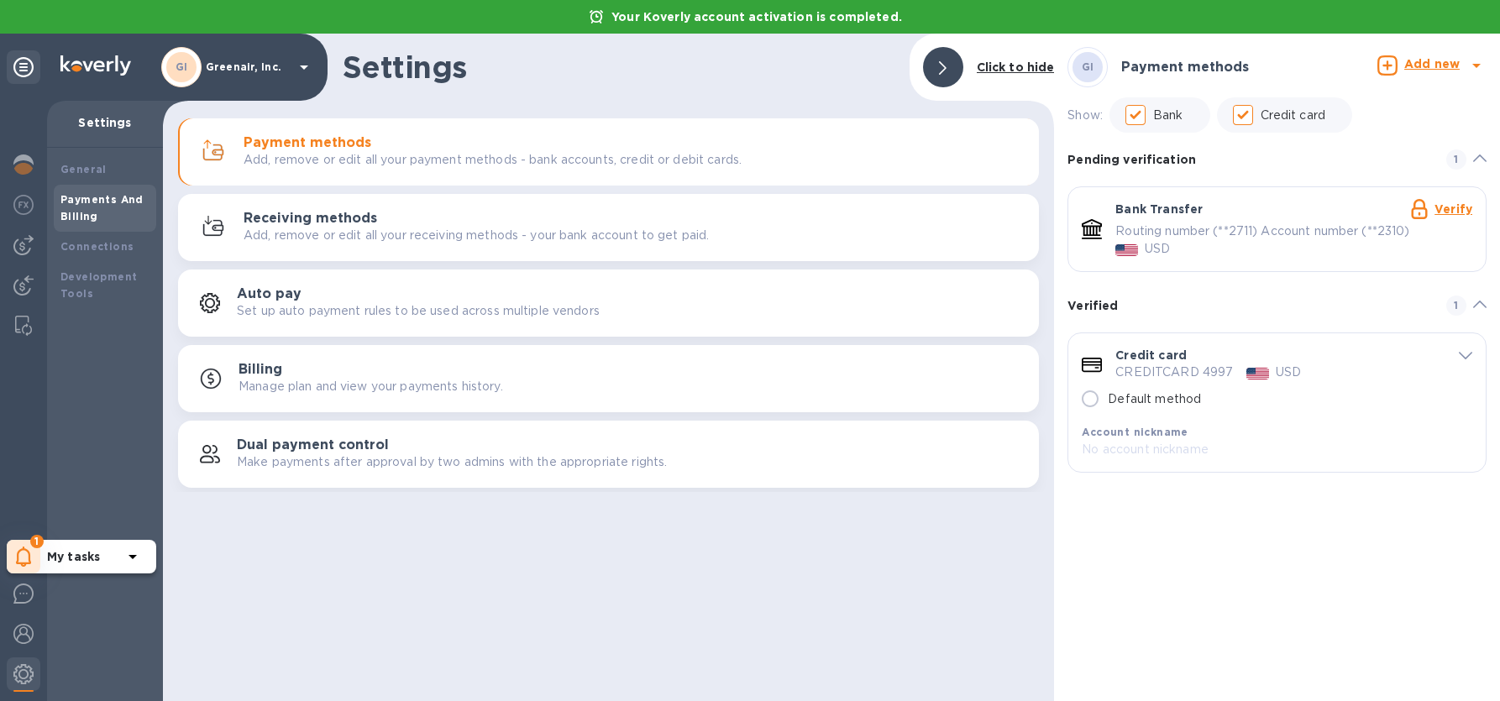
click at [1089, 400] on input "Default method" at bounding box center [1090, 398] width 35 height 35
radio input "true"
click at [24, 250] on img at bounding box center [23, 245] width 20 height 20
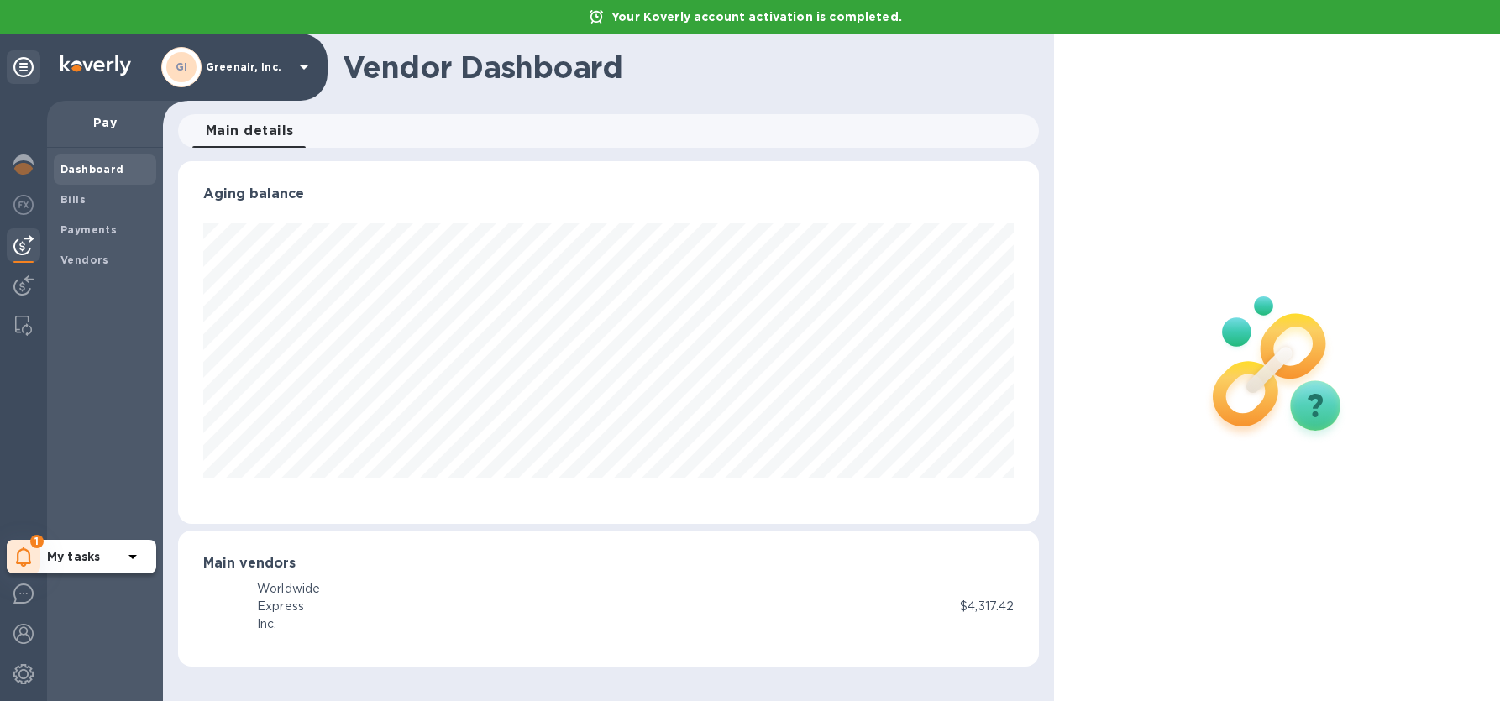
scroll to position [363, 862]
click at [72, 202] on b "Bills" at bounding box center [72, 199] width 25 height 13
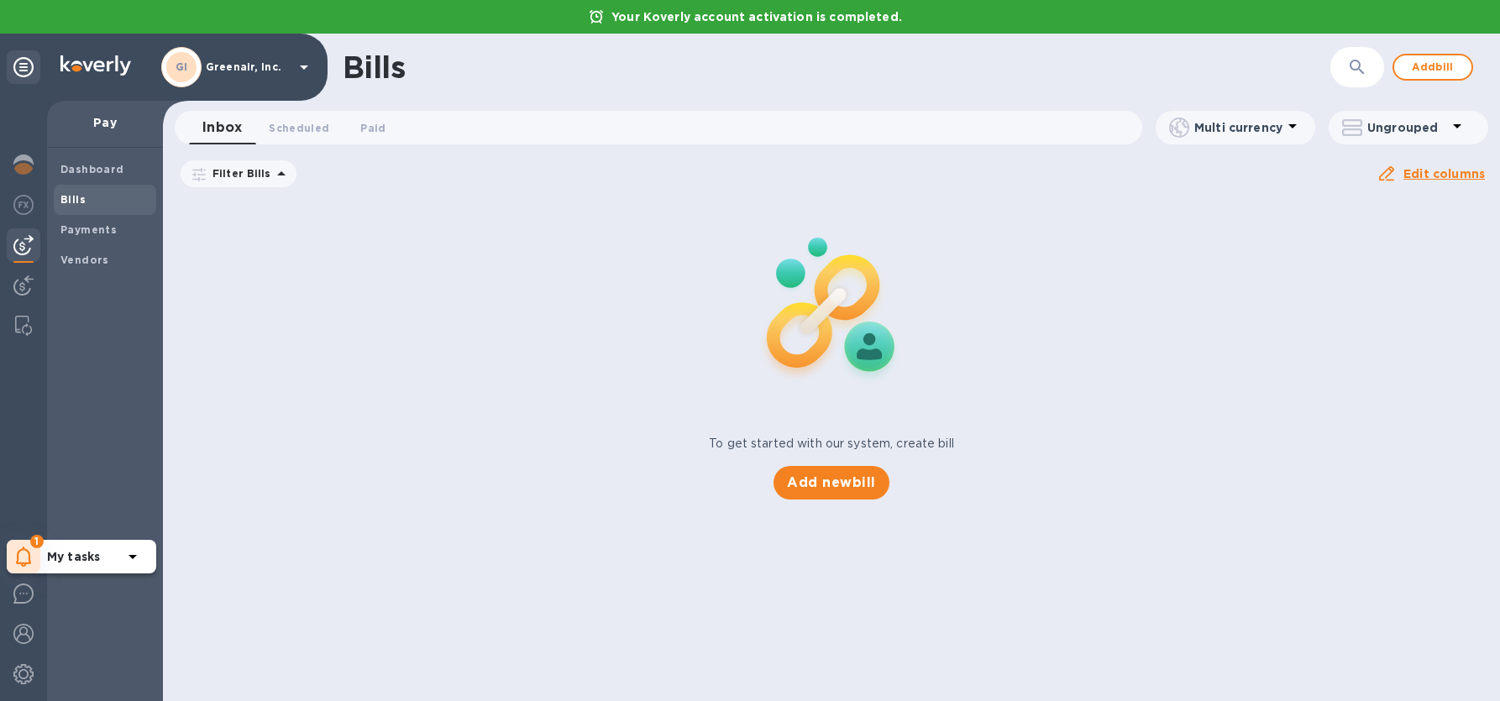
click at [275, 178] on icon at bounding box center [281, 174] width 20 height 20
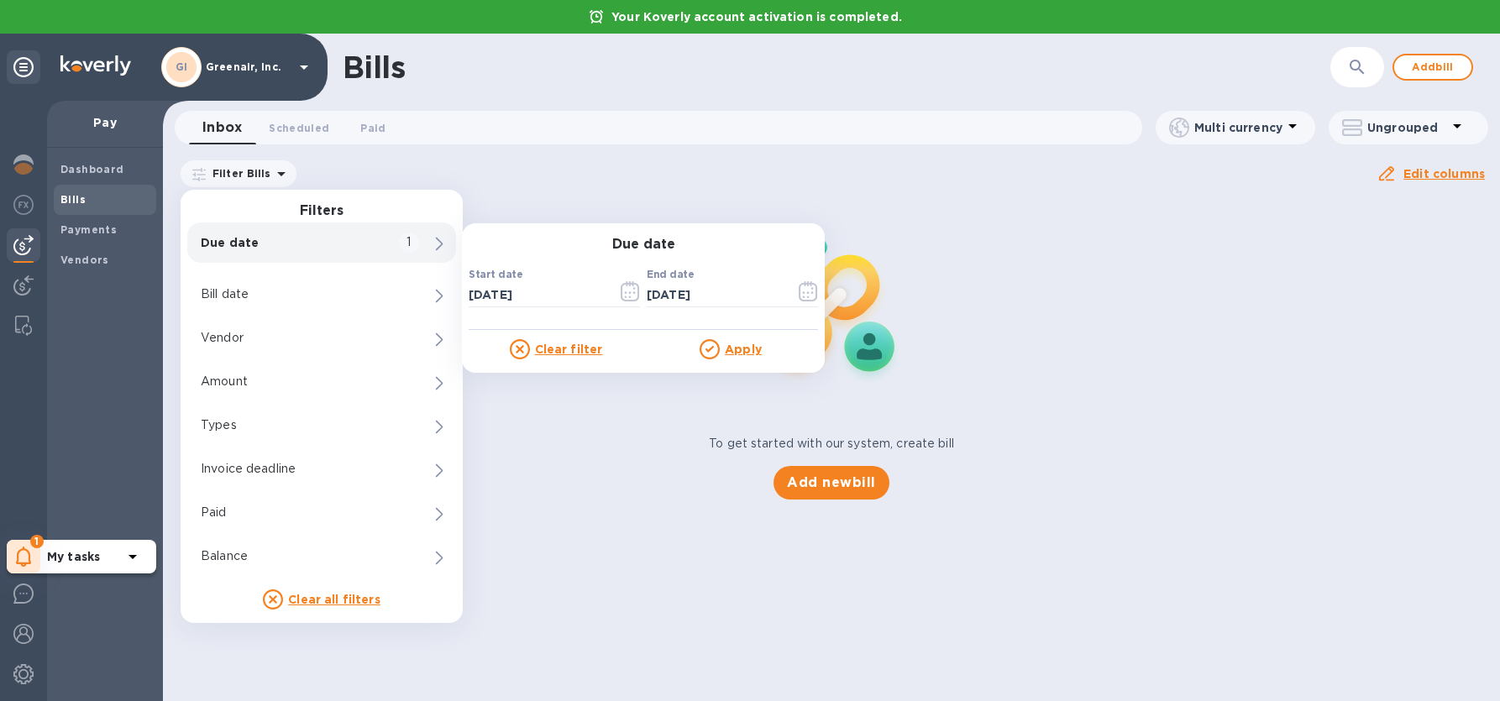
click at [281, 238] on p "Due date" at bounding box center [293, 242] width 185 height 17
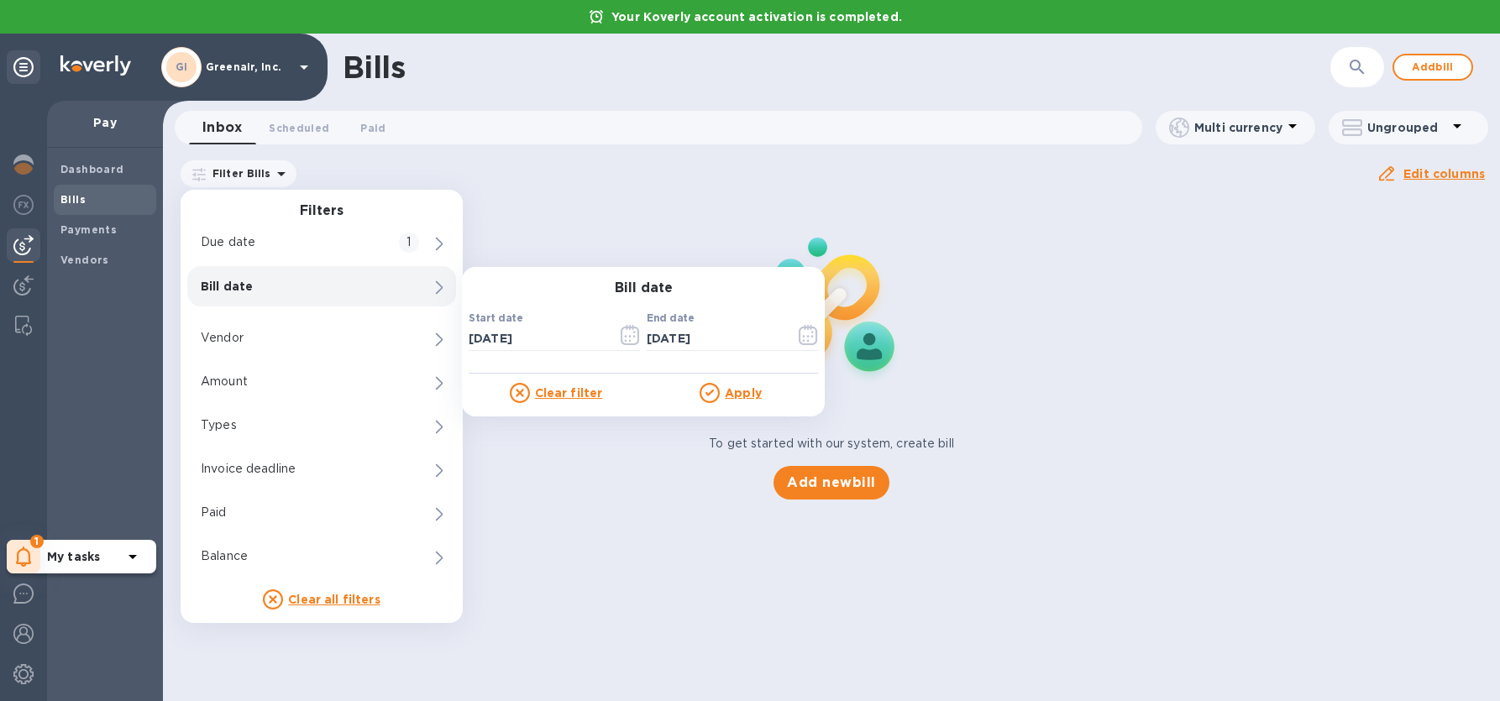
click at [753, 393] on u "Apply" at bounding box center [743, 392] width 37 height 13
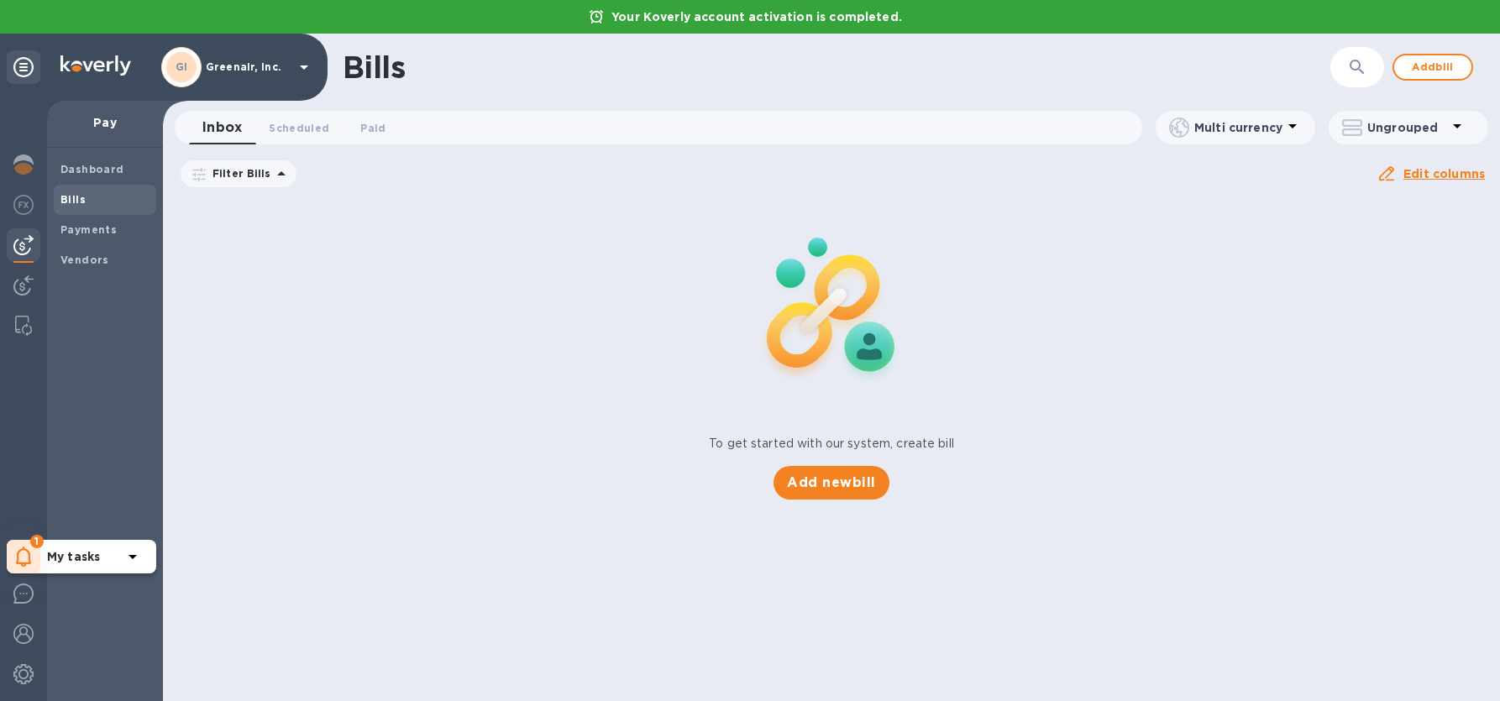
click at [0, 0] on span "[DATE] to [DATE]" at bounding box center [0, 0] width 0 height 0
click at [0, 0] on icon "button" at bounding box center [0, 0] width 0 height 0
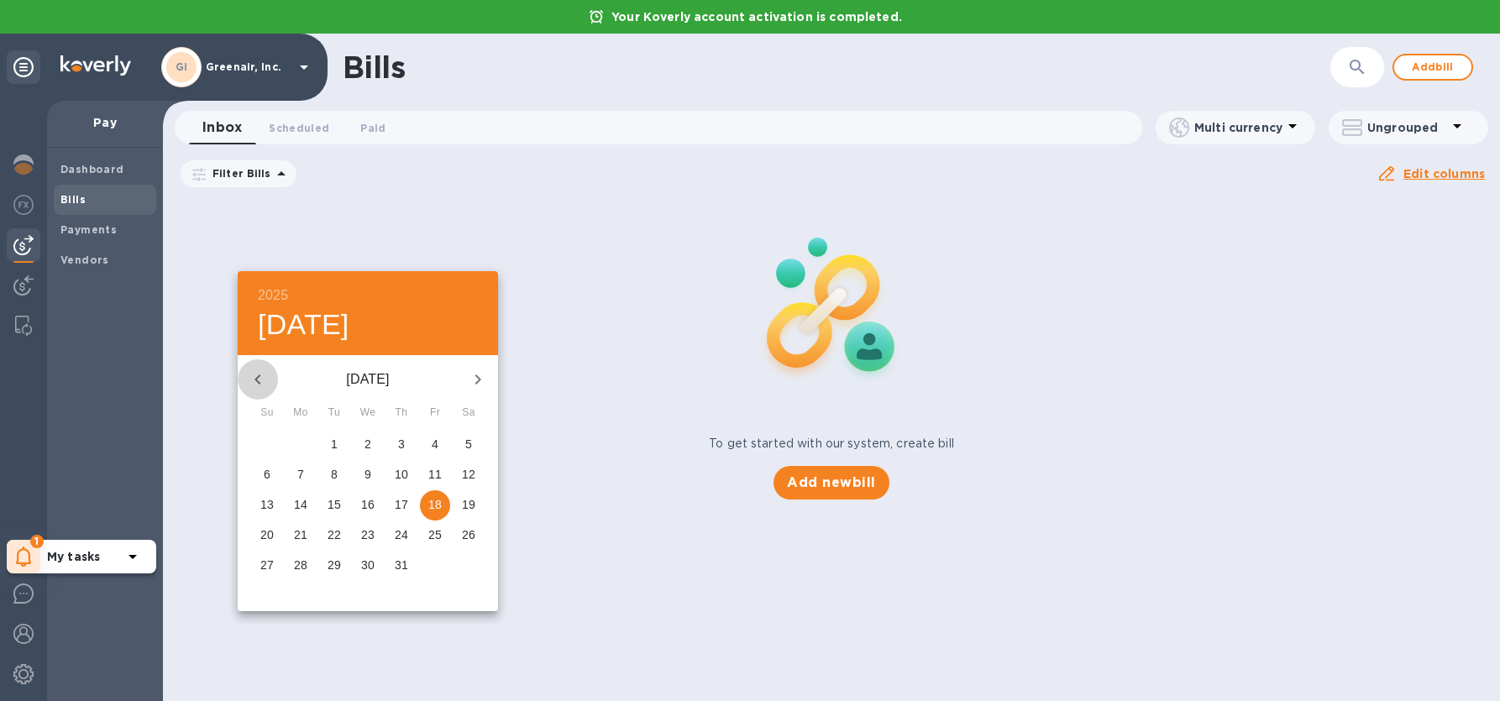
click at [259, 380] on icon "button" at bounding box center [258, 380] width 20 height 20
click at [262, 441] on span "1" at bounding box center [267, 444] width 30 height 17
type input "[DATE]"
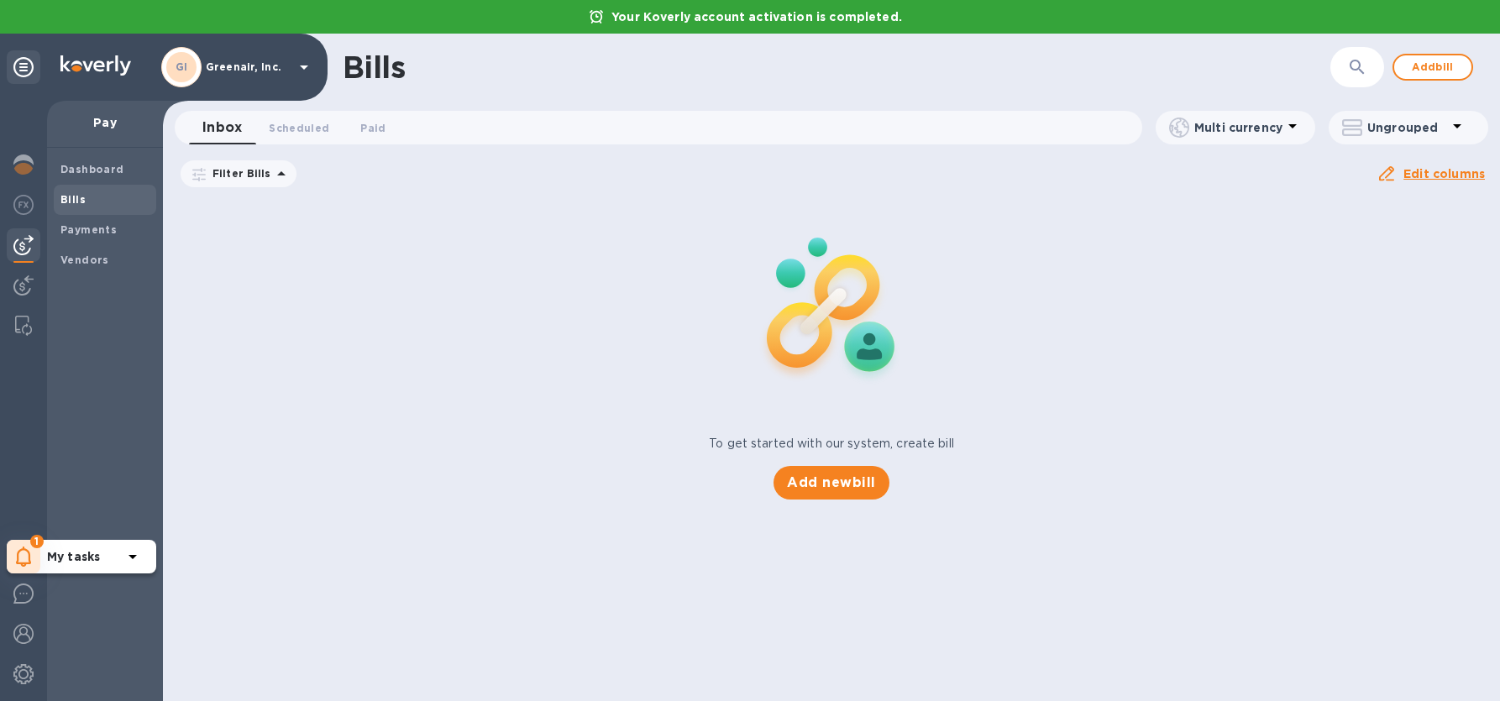
click at [0, 0] on u "Apply" at bounding box center [0, 0] width 0 height 0
click at [0, 0] on icon at bounding box center [0, 0] width 0 height 0
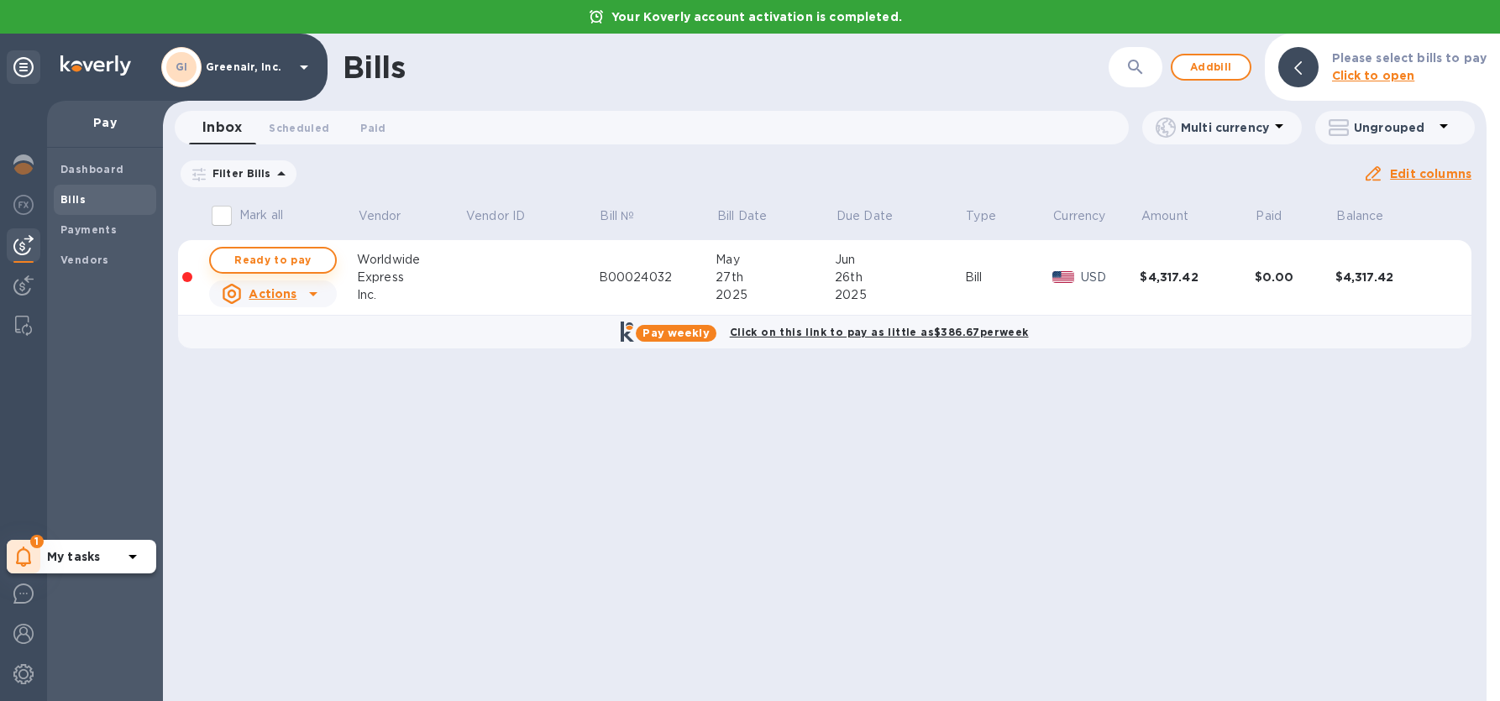
click at [270, 258] on span "Ready to pay" at bounding box center [272, 260] width 97 height 20
checkbox input "true"
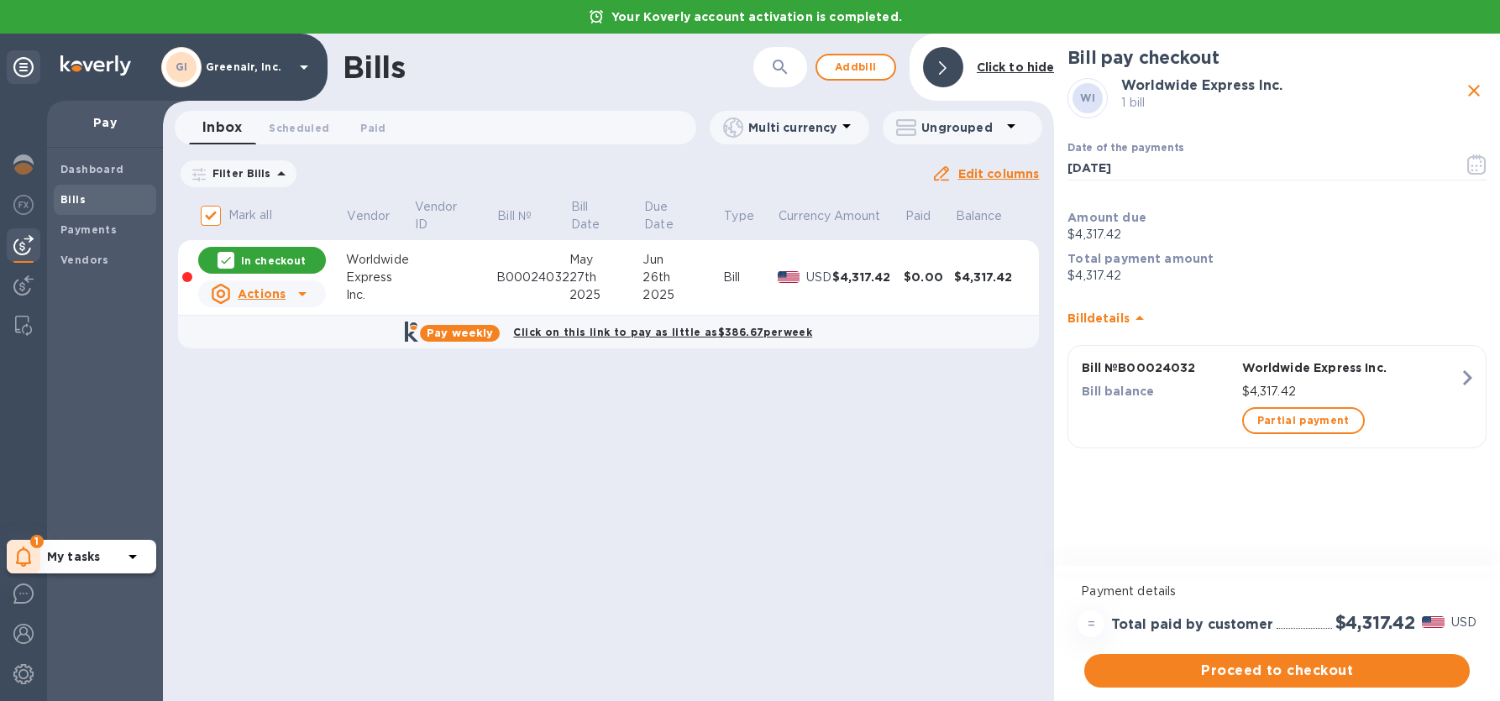
click at [1466, 379] on icon "button" at bounding box center [1467, 378] width 30 height 30
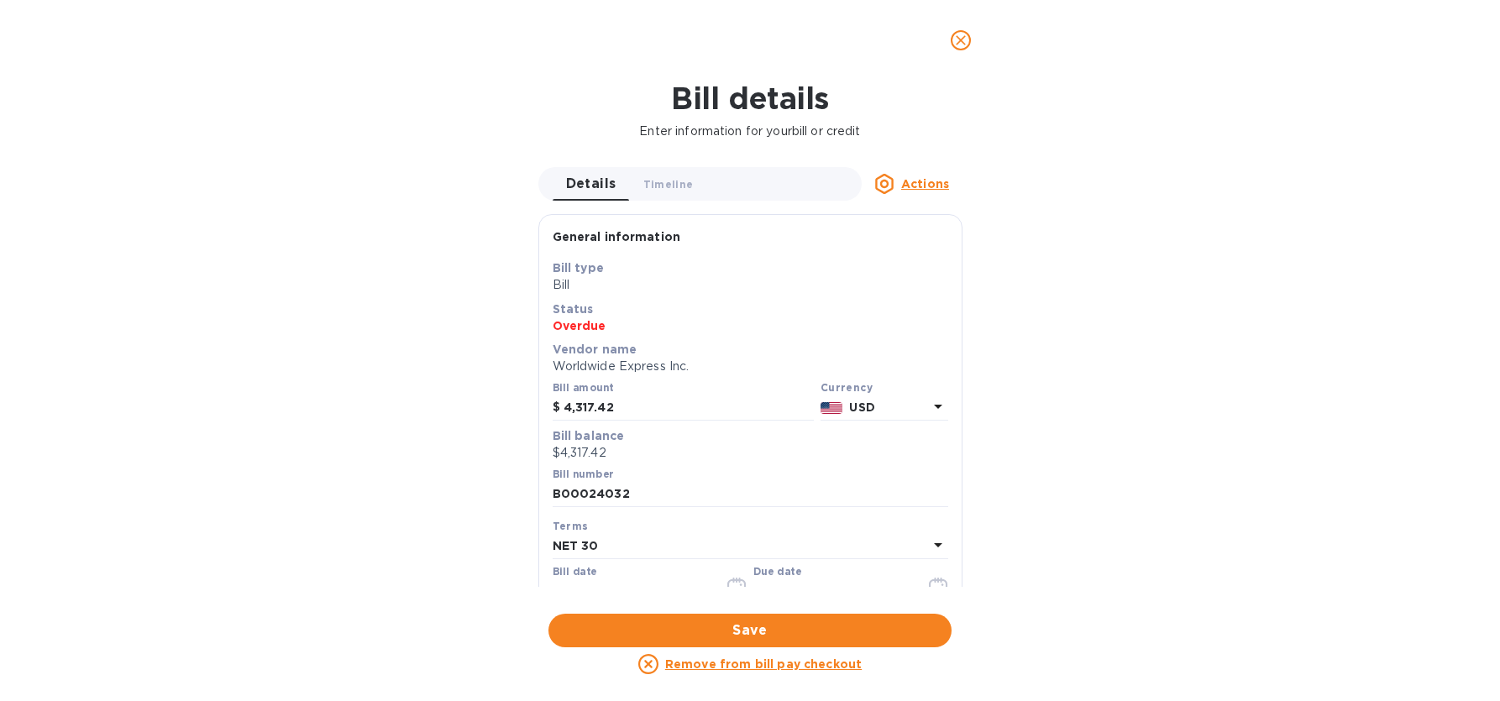
drag, startPoint x: 960, startPoint y: 42, endPoint x: 1036, endPoint y: 134, distance: 119.9
click at [961, 42] on icon "close" at bounding box center [960, 40] width 17 height 17
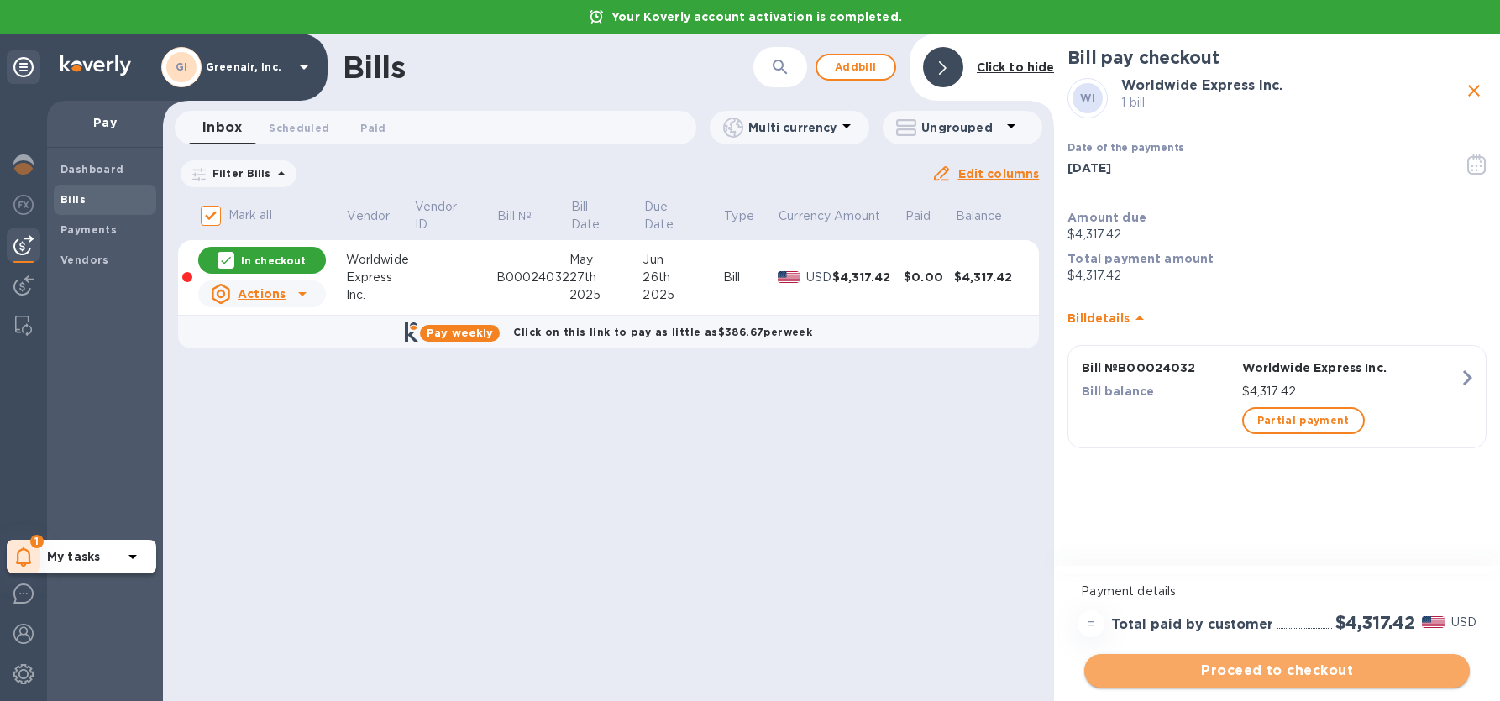
click at [1319, 679] on span "Proceed to checkout" at bounding box center [1277, 671] width 359 height 20
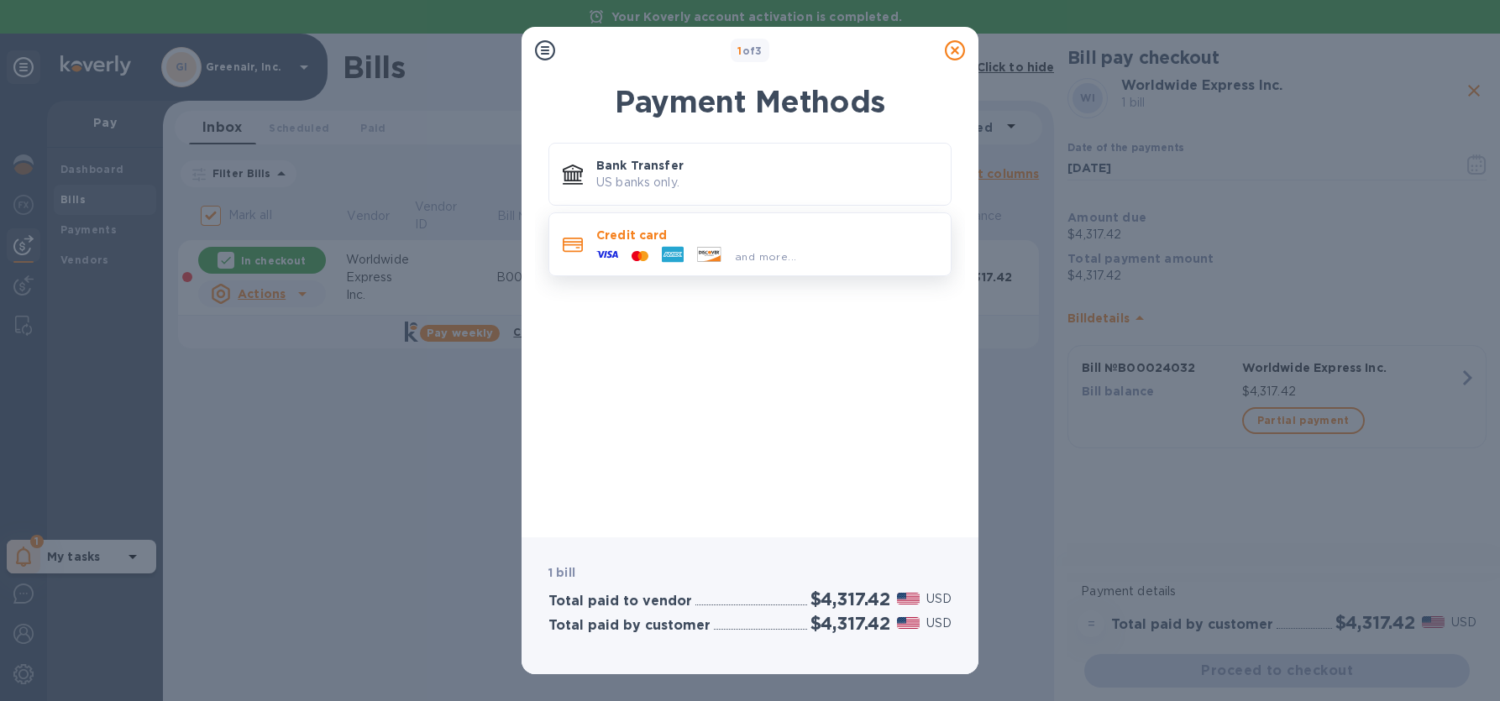
click at [808, 244] on div "and more..." at bounding box center [766, 253] width 341 height 18
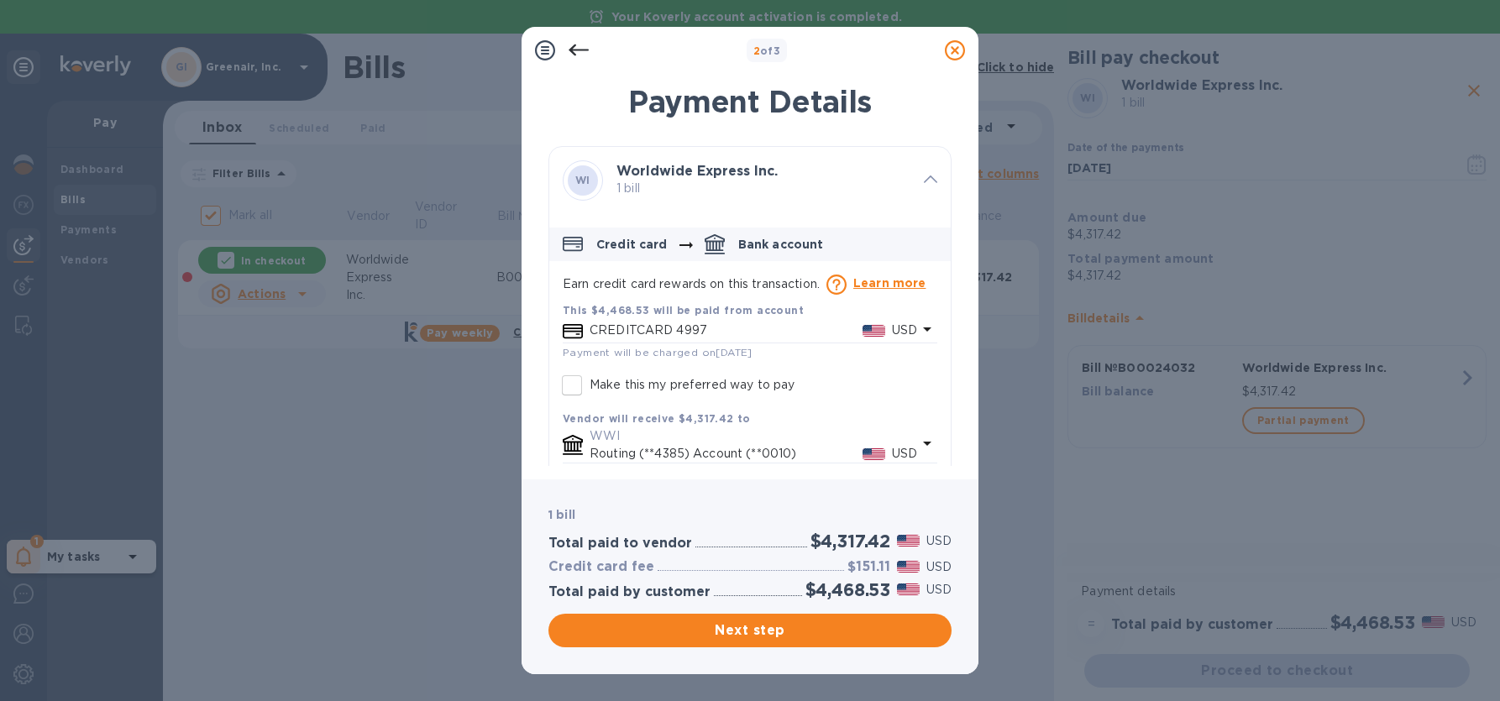
scroll to position [29, 0]
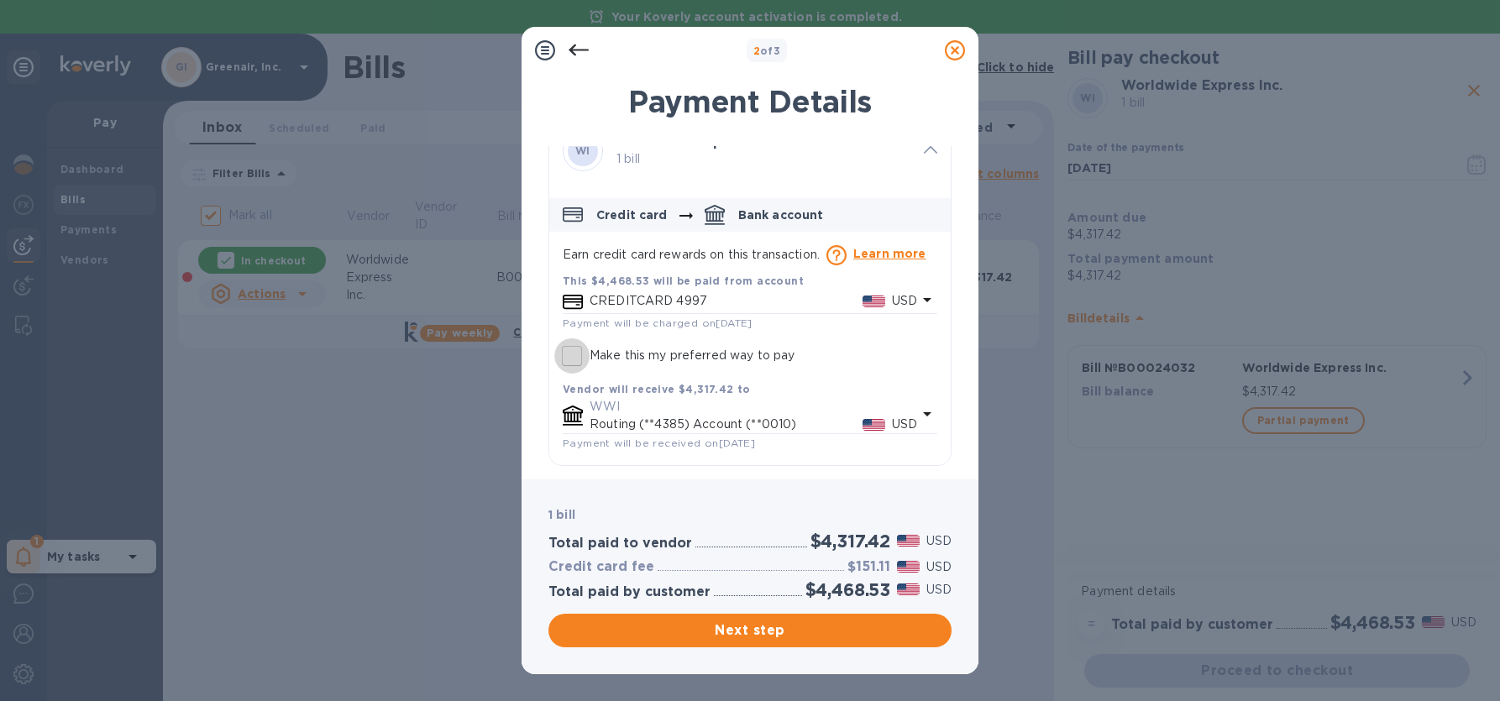
click at [569, 359] on input "Make this my preferred way to pay" at bounding box center [571, 355] width 35 height 35
click at [569, 356] on input "Make this my preferred way to pay" at bounding box center [571, 355] width 35 height 35
checkbox input "false"
click at [720, 407] on p "WWI" at bounding box center [754, 407] width 328 height 18
click at [720, 407] on div "Delivery methods WWI Routing (**4385) Account (**0010) USD United States Dollar…" at bounding box center [750, 500] width 375 height 206
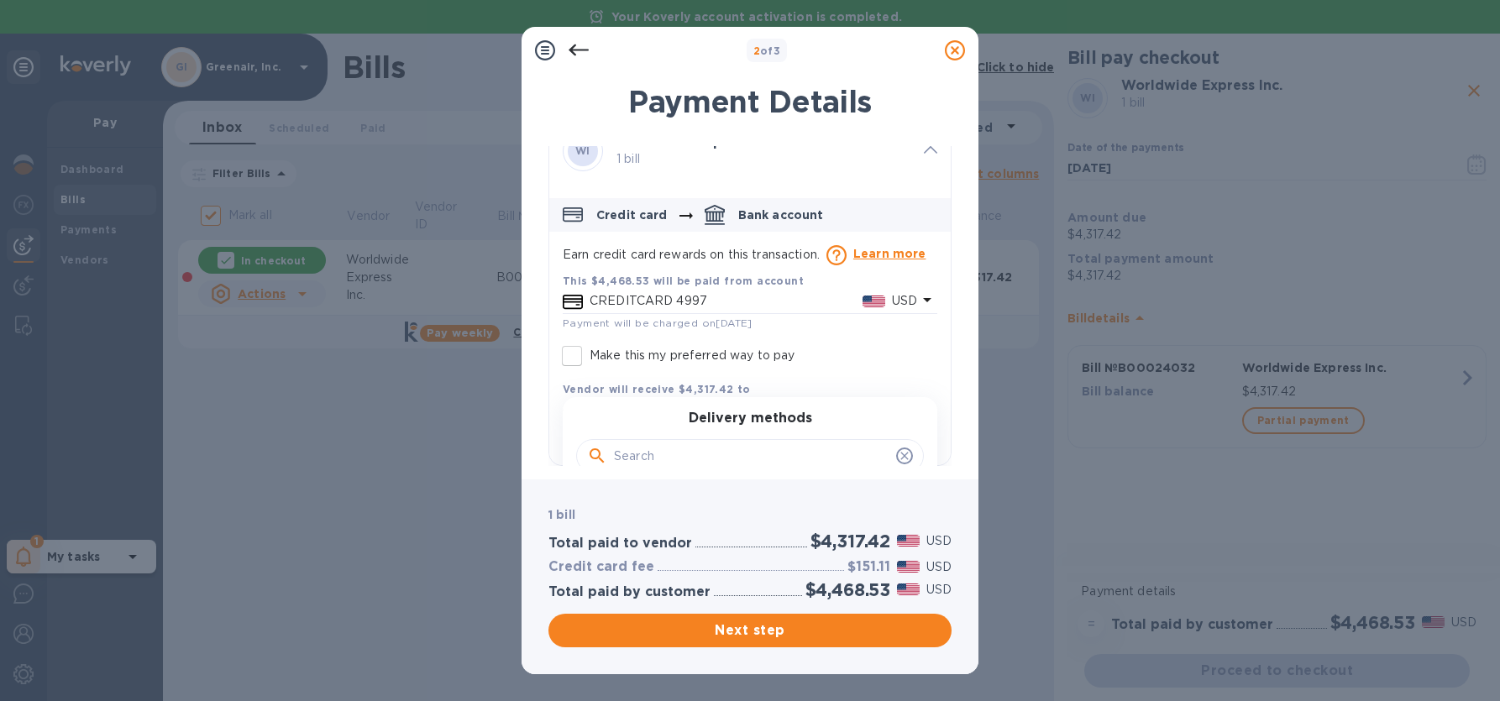
click at [697, 386] on b "Vendor will receive $4,317.42 to" at bounding box center [657, 389] width 188 height 13
click at [956, 55] on icon at bounding box center [955, 50] width 20 height 20
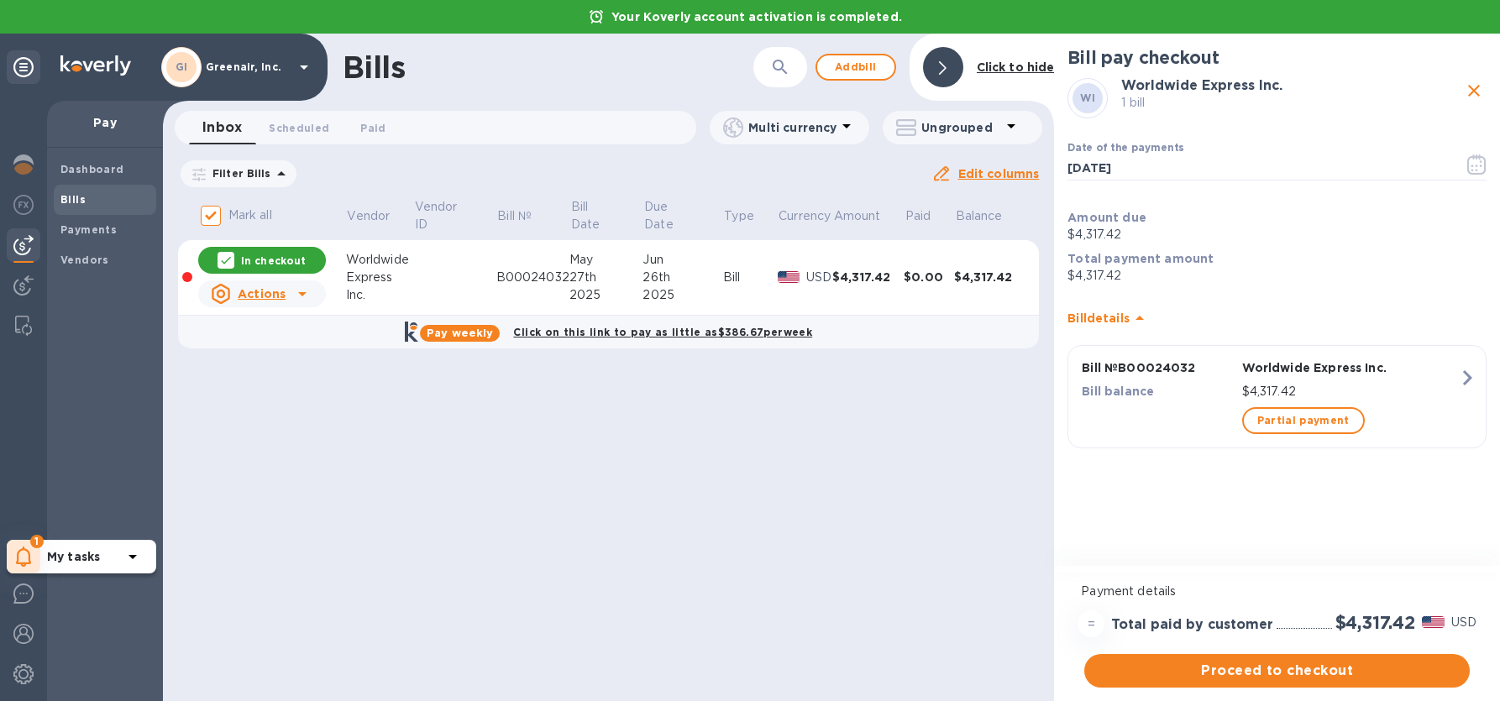
click at [929, 527] on div "Bills ​ Add [PERSON_NAME] to hide Inbox 0 Scheduled 0 Paid 0 Multi currency Ung…" at bounding box center [608, 368] width 891 height 668
click at [931, 522] on div "Bills ​ Add [PERSON_NAME] to hide Inbox 0 Scheduled 0 Paid 0 Multi currency Ung…" at bounding box center [608, 368] width 891 height 668
click at [1320, 676] on span "Proceed to checkout" at bounding box center [1277, 671] width 359 height 20
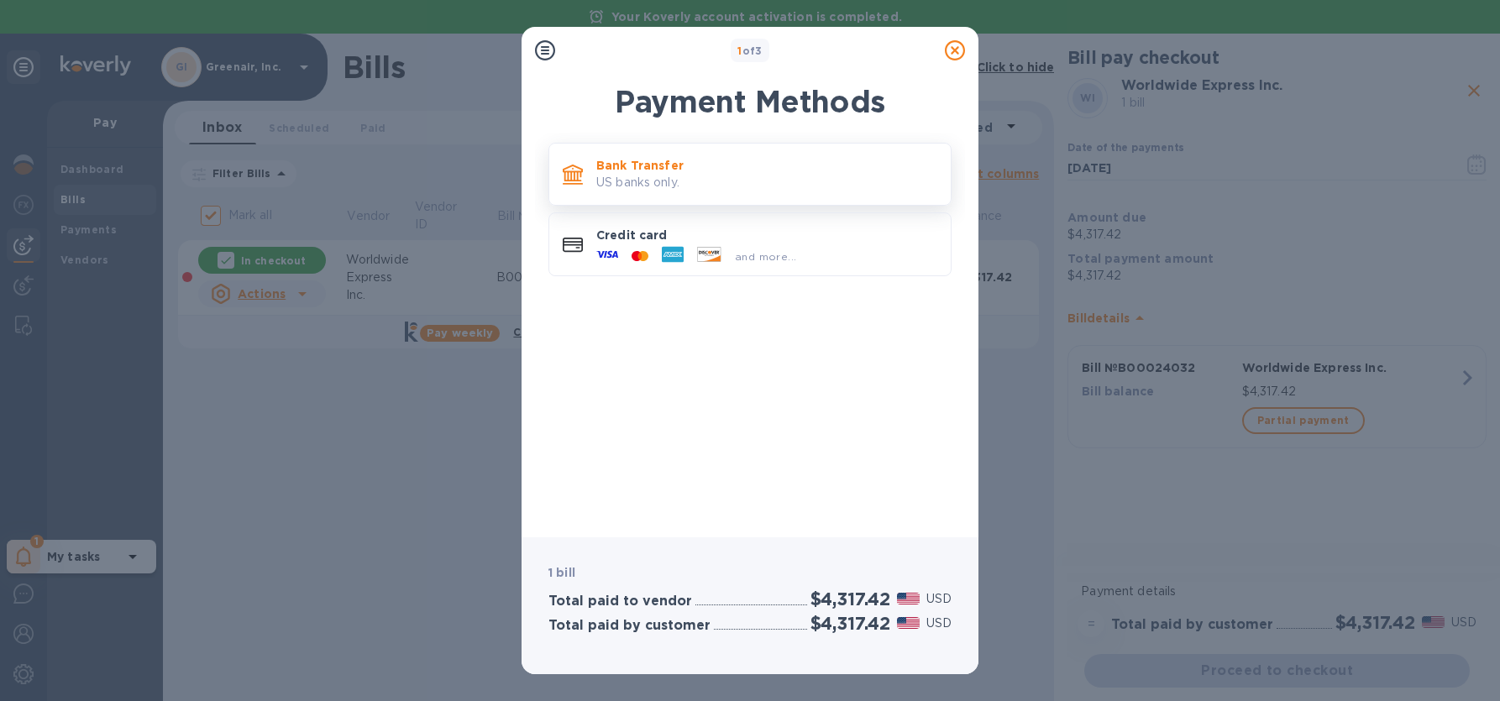
click at [720, 176] on p "US banks only." at bounding box center [766, 183] width 341 height 18
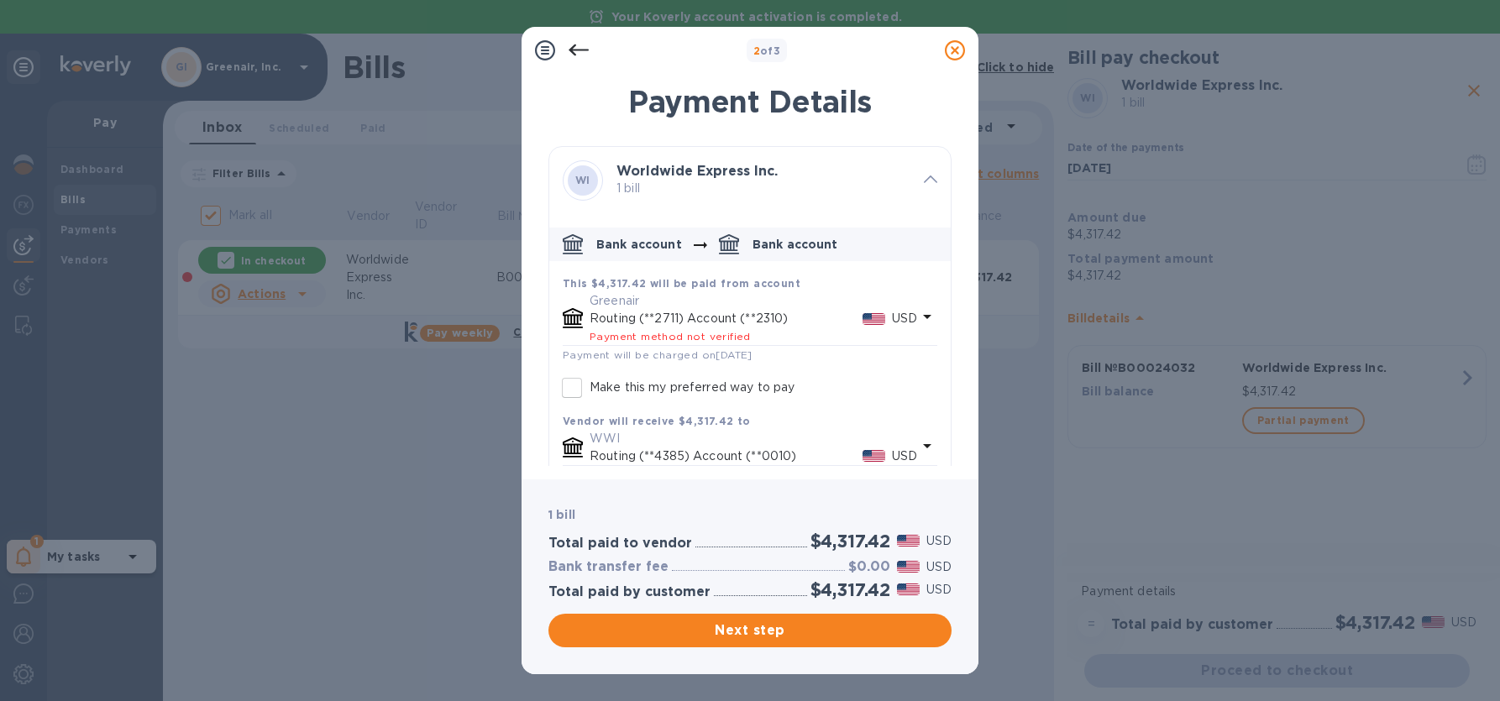
scroll to position [32, 0]
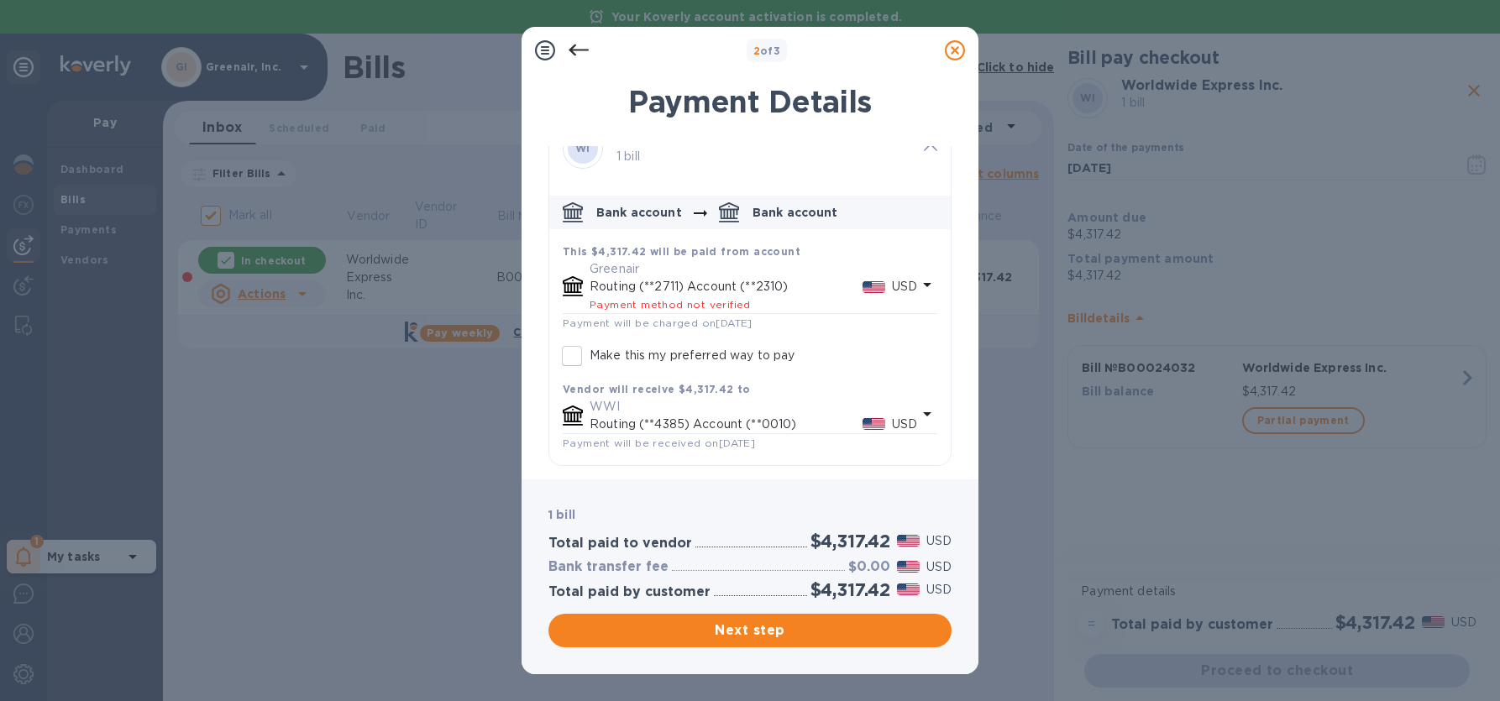
click at [570, 349] on input "Make this my preferred way to pay" at bounding box center [571, 355] width 35 height 35
checkbox input "true"
click at [955, 50] on icon at bounding box center [955, 50] width 20 height 20
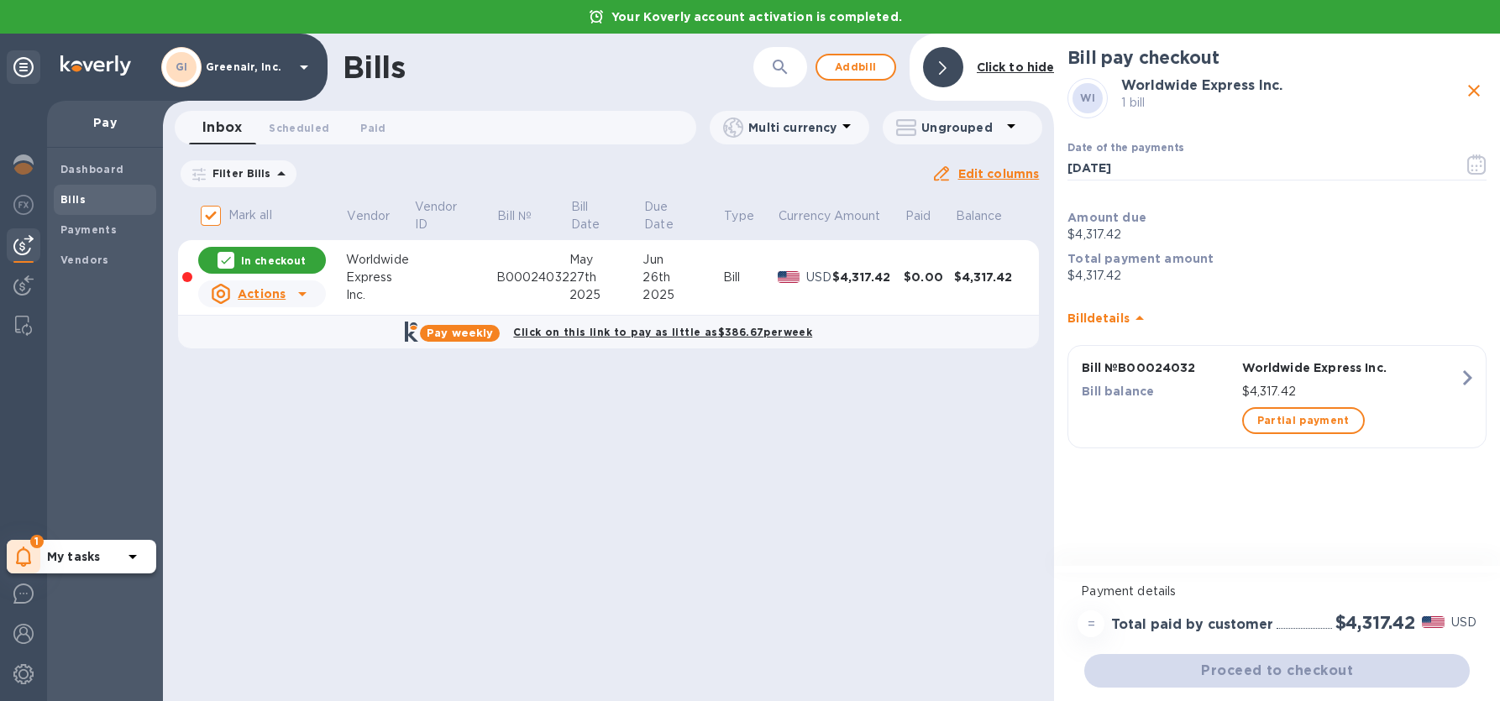
scroll to position [0, 0]
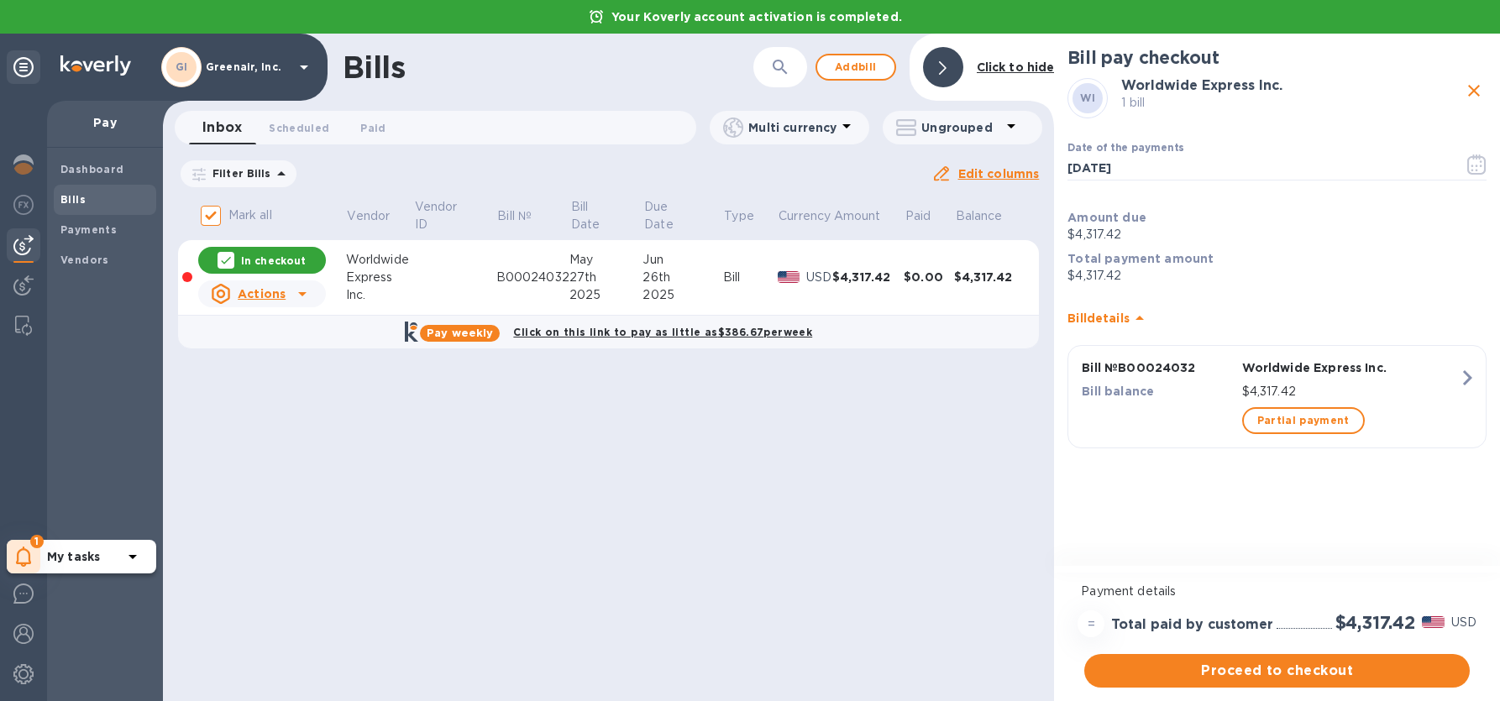
click at [889, 502] on div "Bills ​ Add [PERSON_NAME] to hide Inbox 0 Scheduled 0 Paid 0 Multi currency Ung…" at bounding box center [608, 368] width 891 height 668
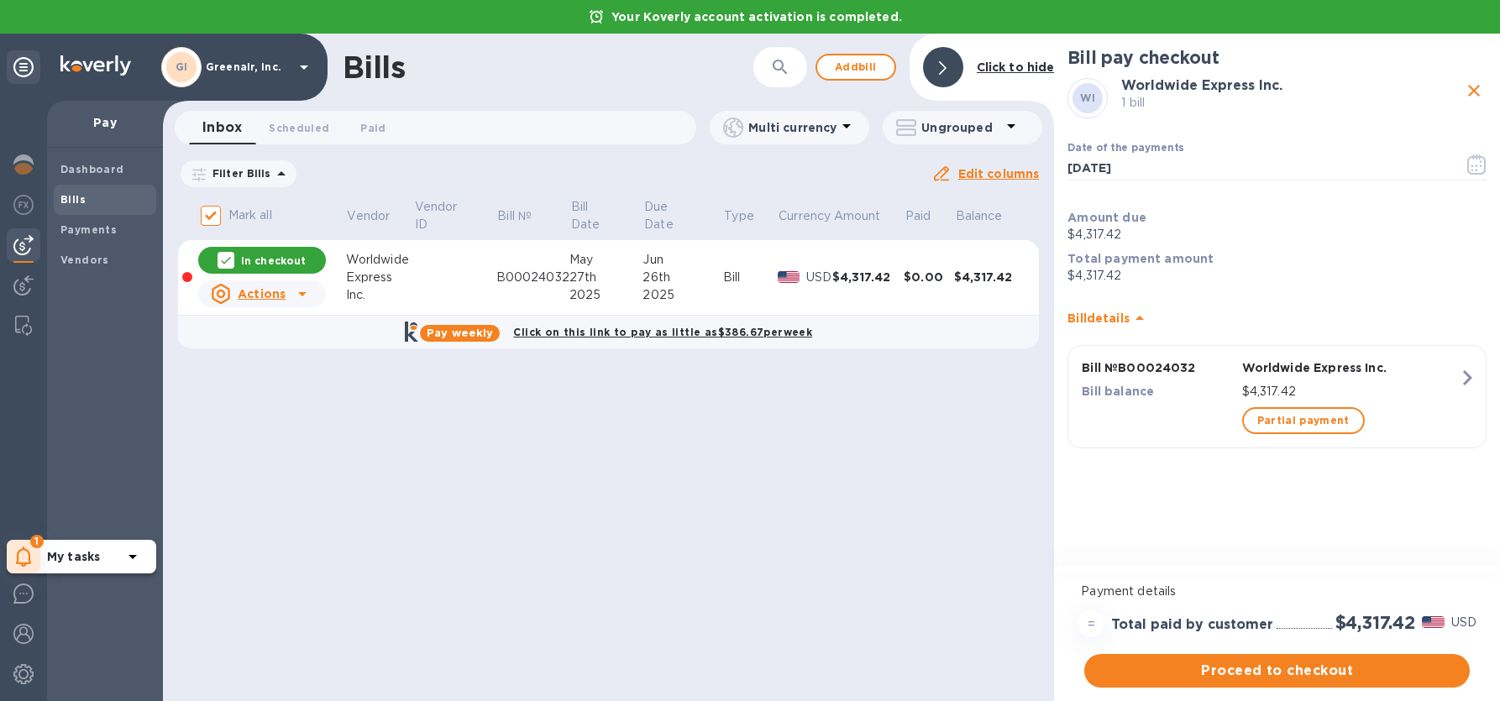
click at [889, 503] on div "Bills ​ Add [PERSON_NAME] to hide Inbox 0 Scheduled 0 Paid 0 Multi currency Ung…" at bounding box center [608, 368] width 891 height 668
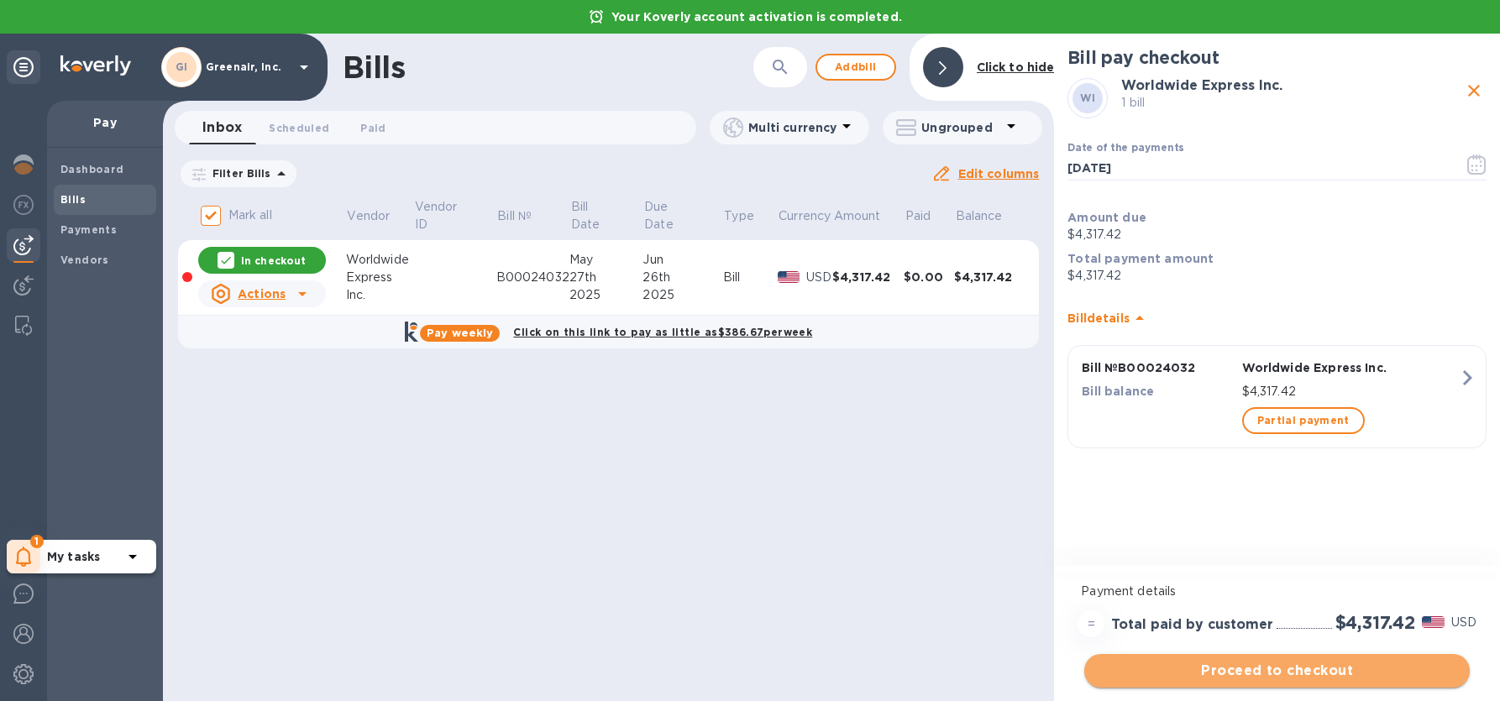
click at [1313, 672] on span "Proceed to checkout" at bounding box center [1277, 671] width 359 height 20
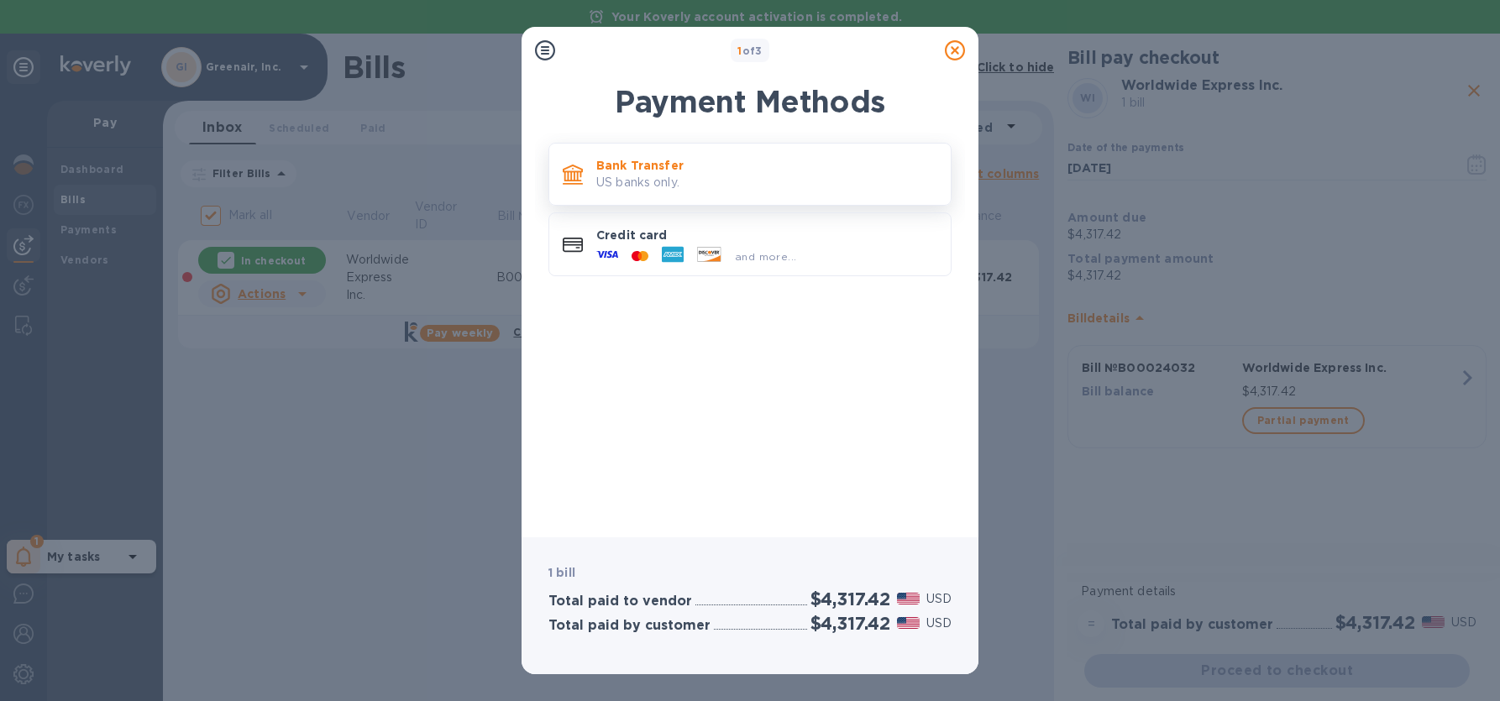
click at [748, 171] on p "Bank Transfer" at bounding box center [766, 165] width 341 height 17
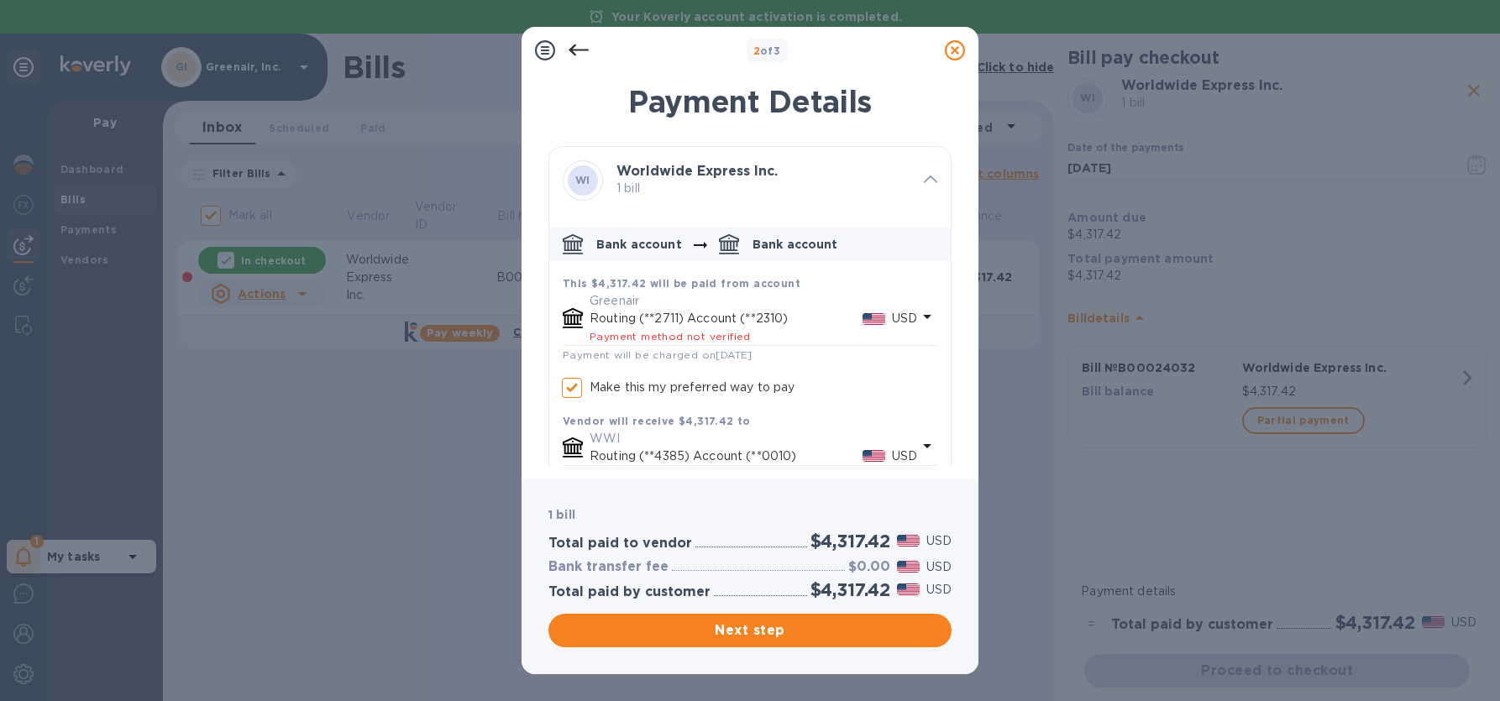
checkbox input "true"
click at [580, 47] on icon at bounding box center [579, 50] width 20 height 20
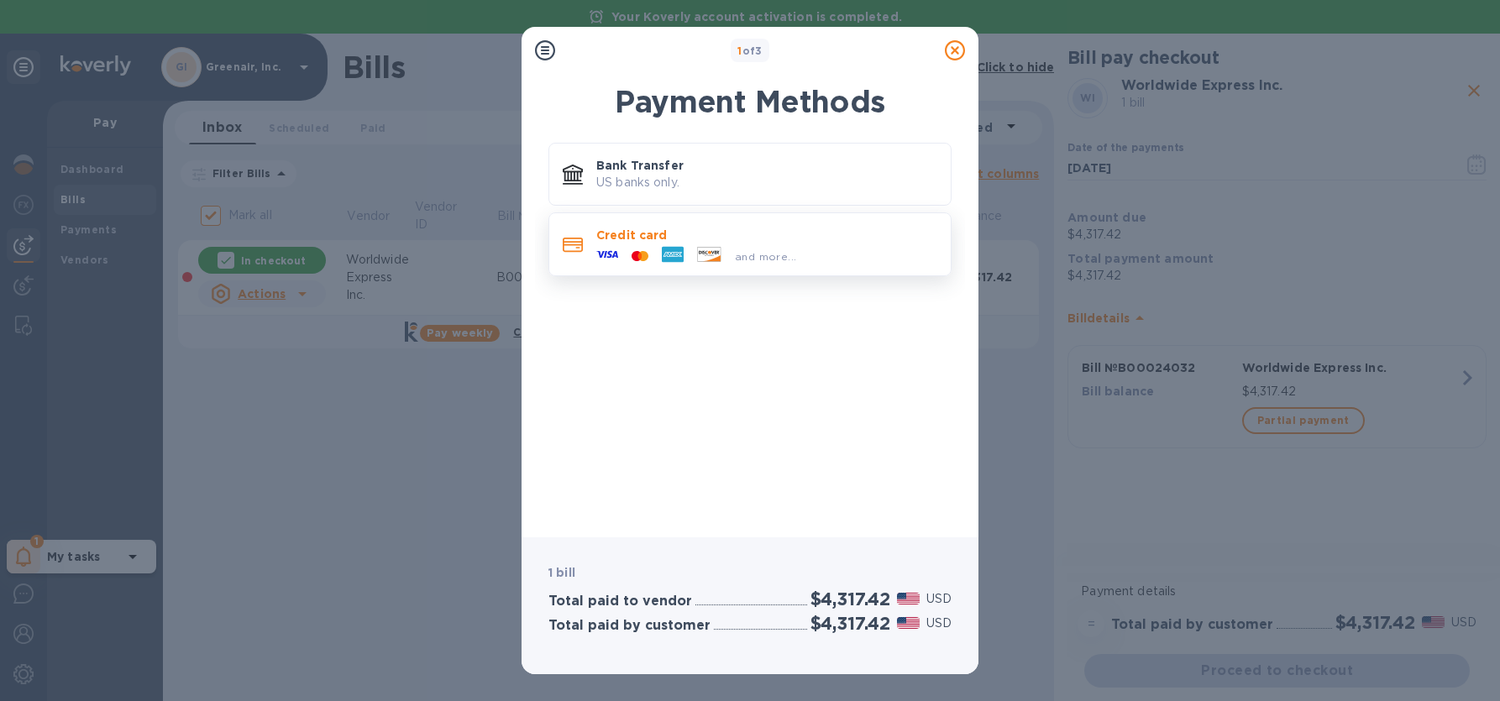
click at [810, 249] on div "and more..." at bounding box center [766, 253] width 341 height 18
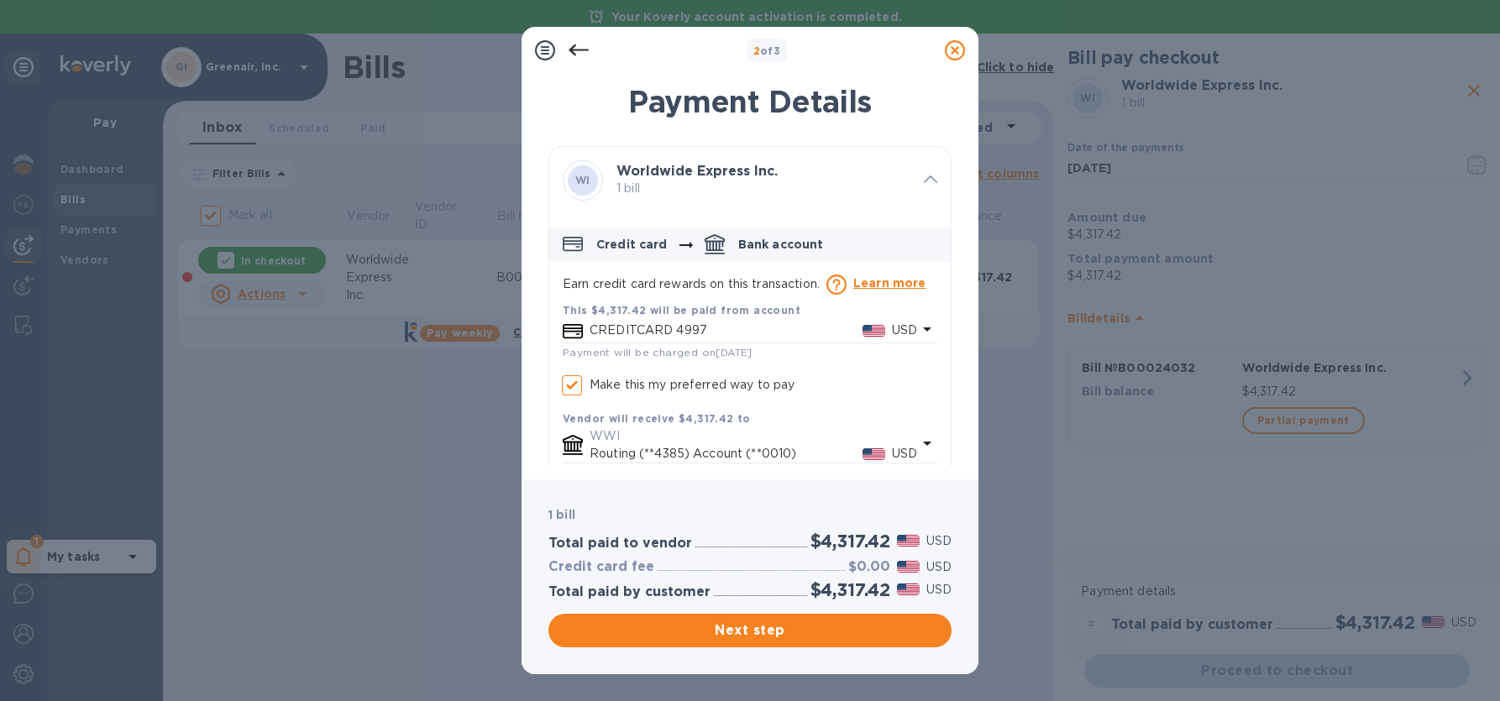
checkbox input "true"
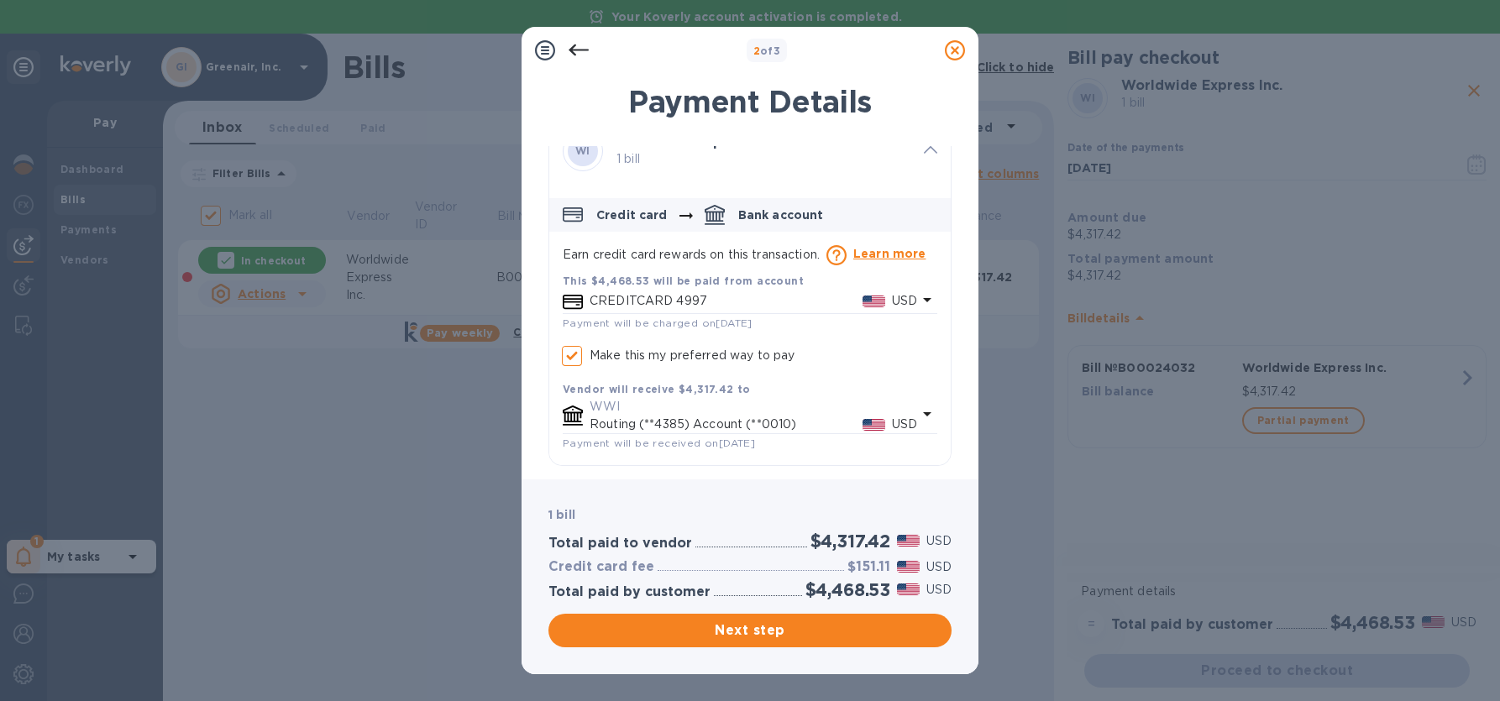
click at [832, 409] on p "WWI" at bounding box center [754, 407] width 328 height 18
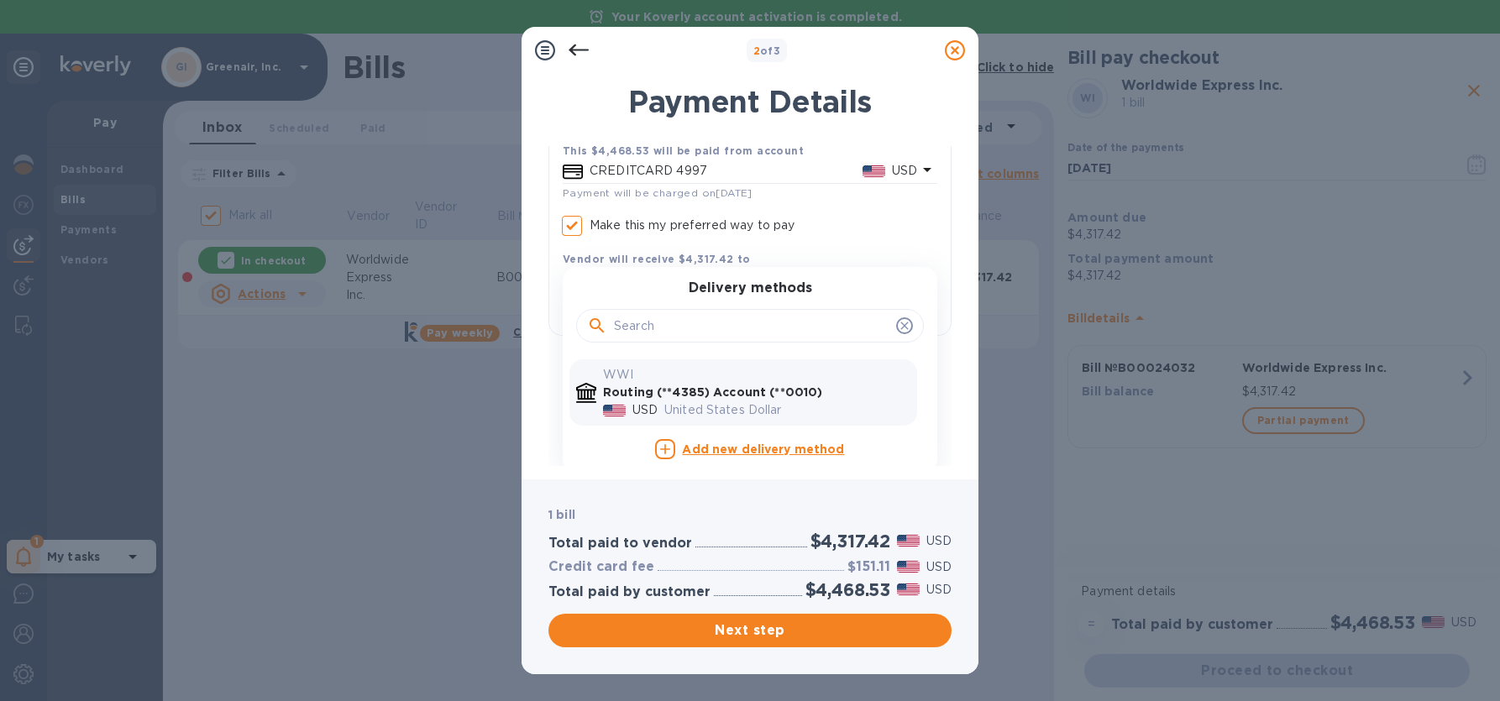
scroll to position [166, 0]
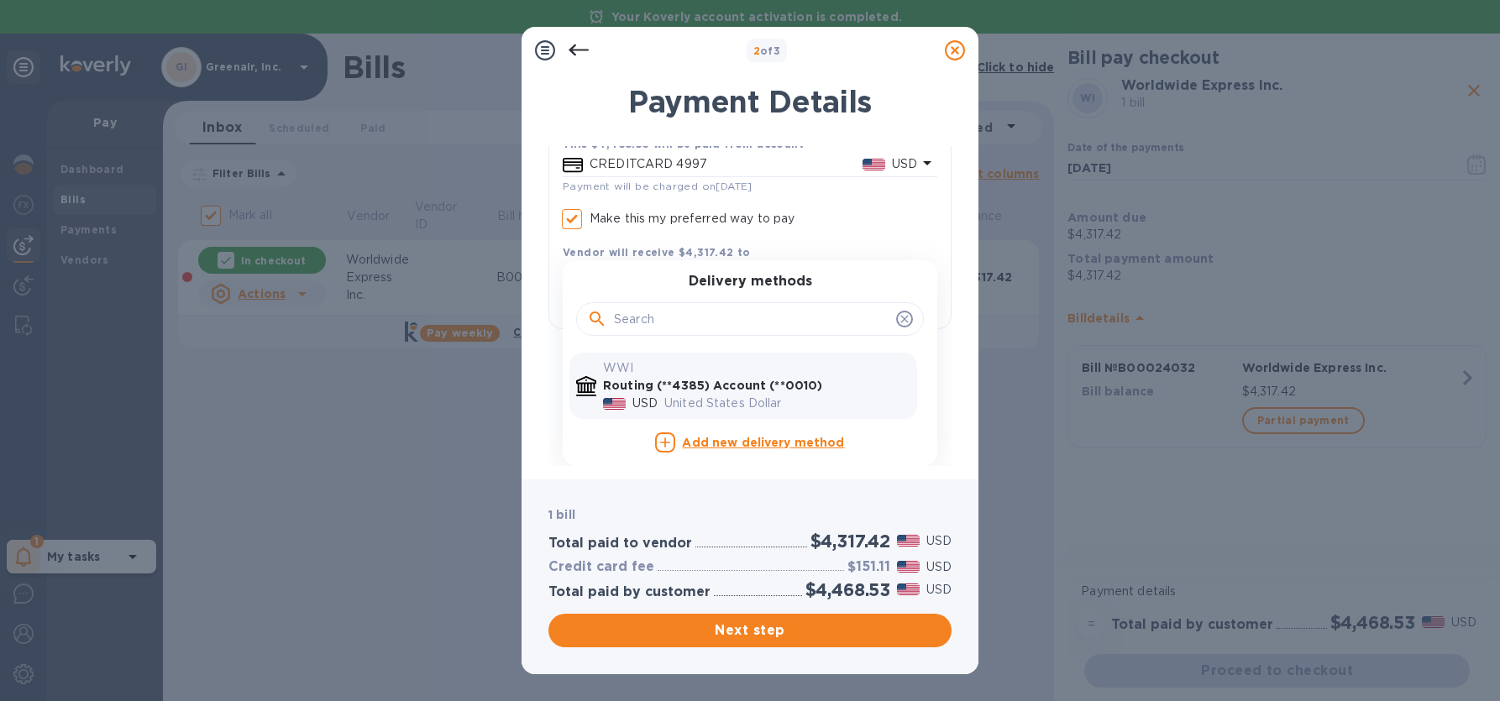
click at [844, 391] on p "Routing (**4385) Account (**0010)" at bounding box center [756, 386] width 307 height 18
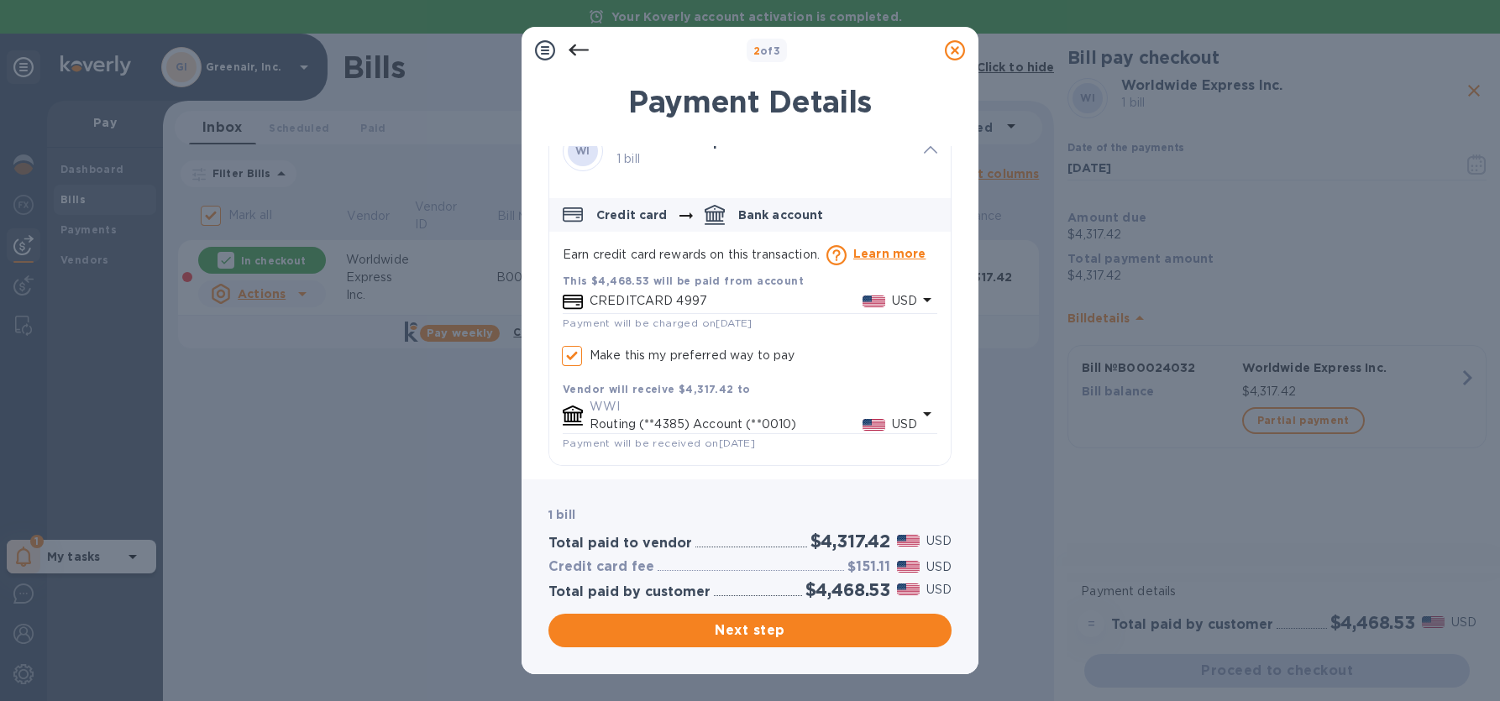
scroll to position [0, 0]
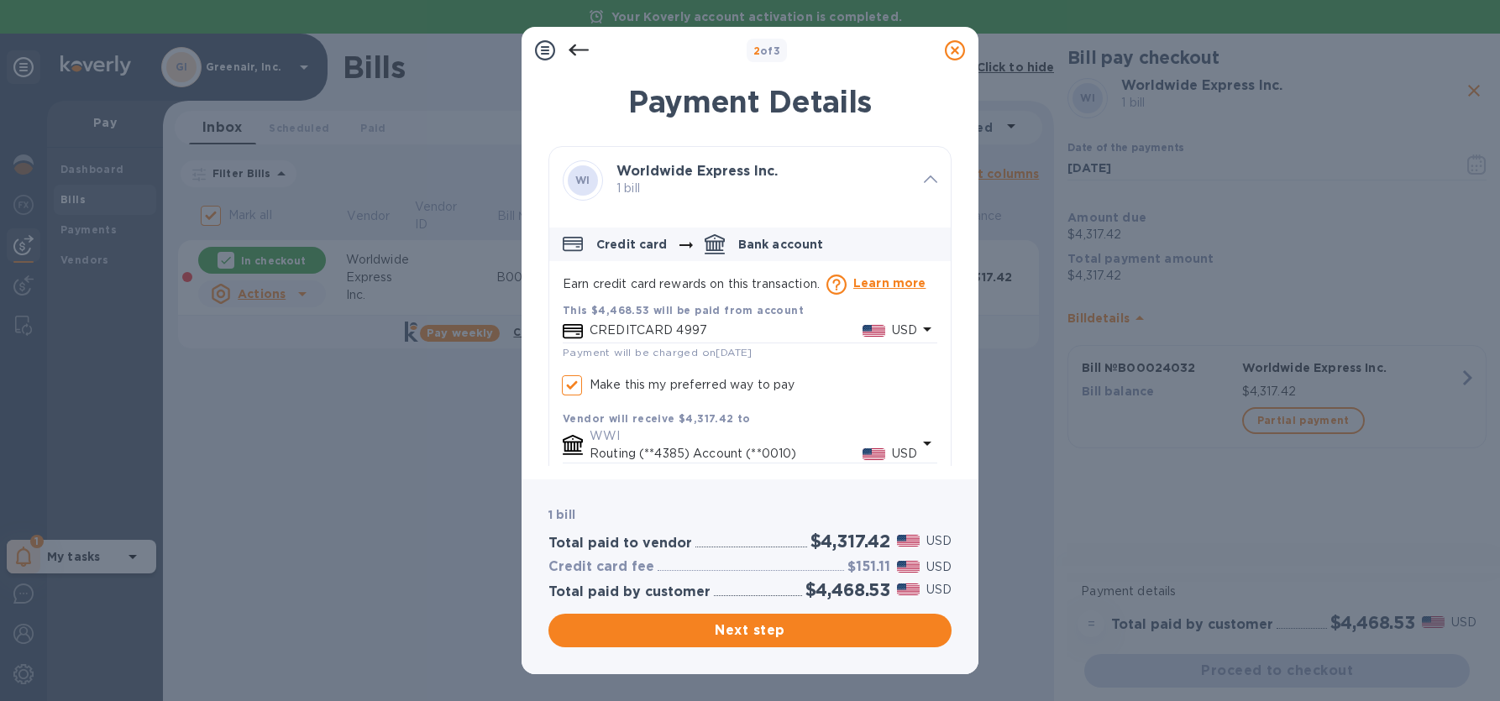
click at [581, 55] on icon at bounding box center [579, 50] width 20 height 20
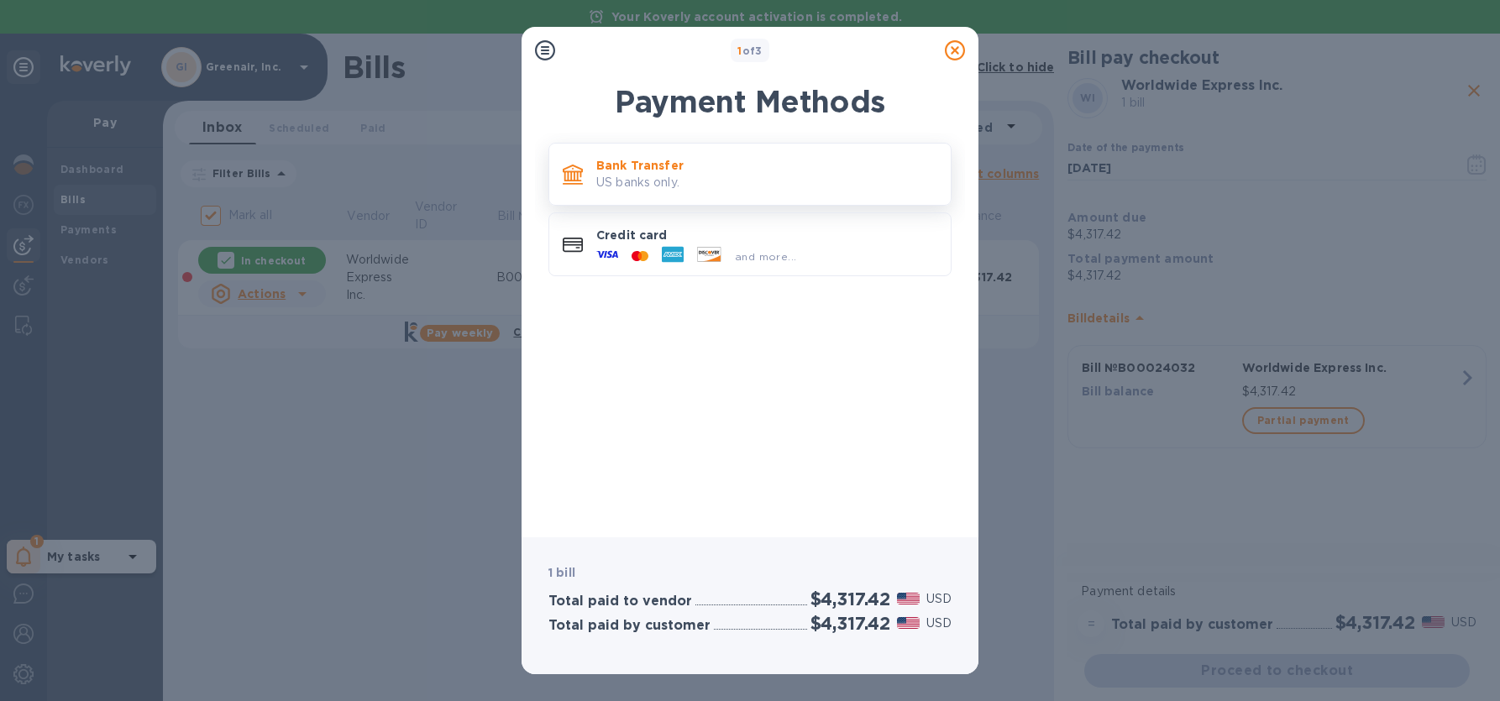
click at [766, 177] on p "US banks only." at bounding box center [766, 183] width 341 height 18
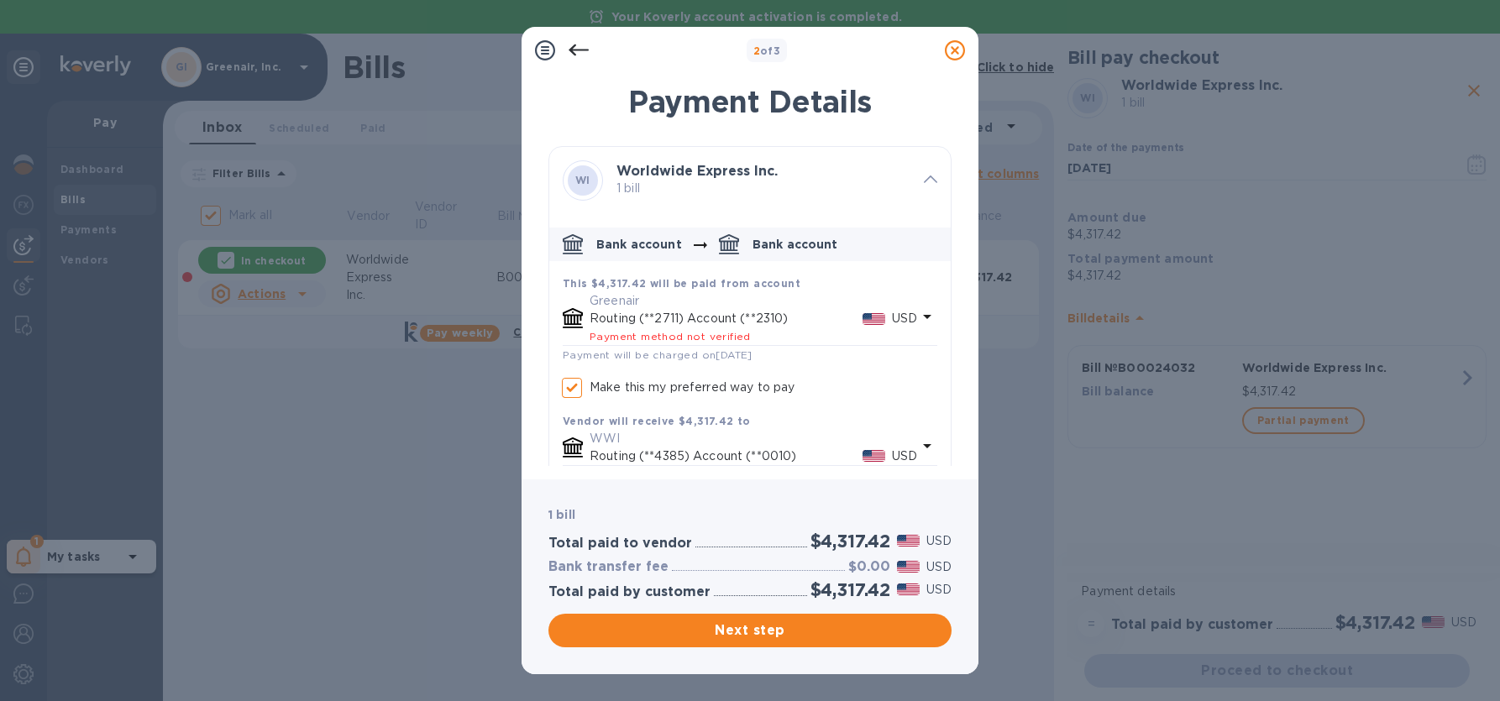
click at [583, 56] on icon at bounding box center [579, 50] width 20 height 20
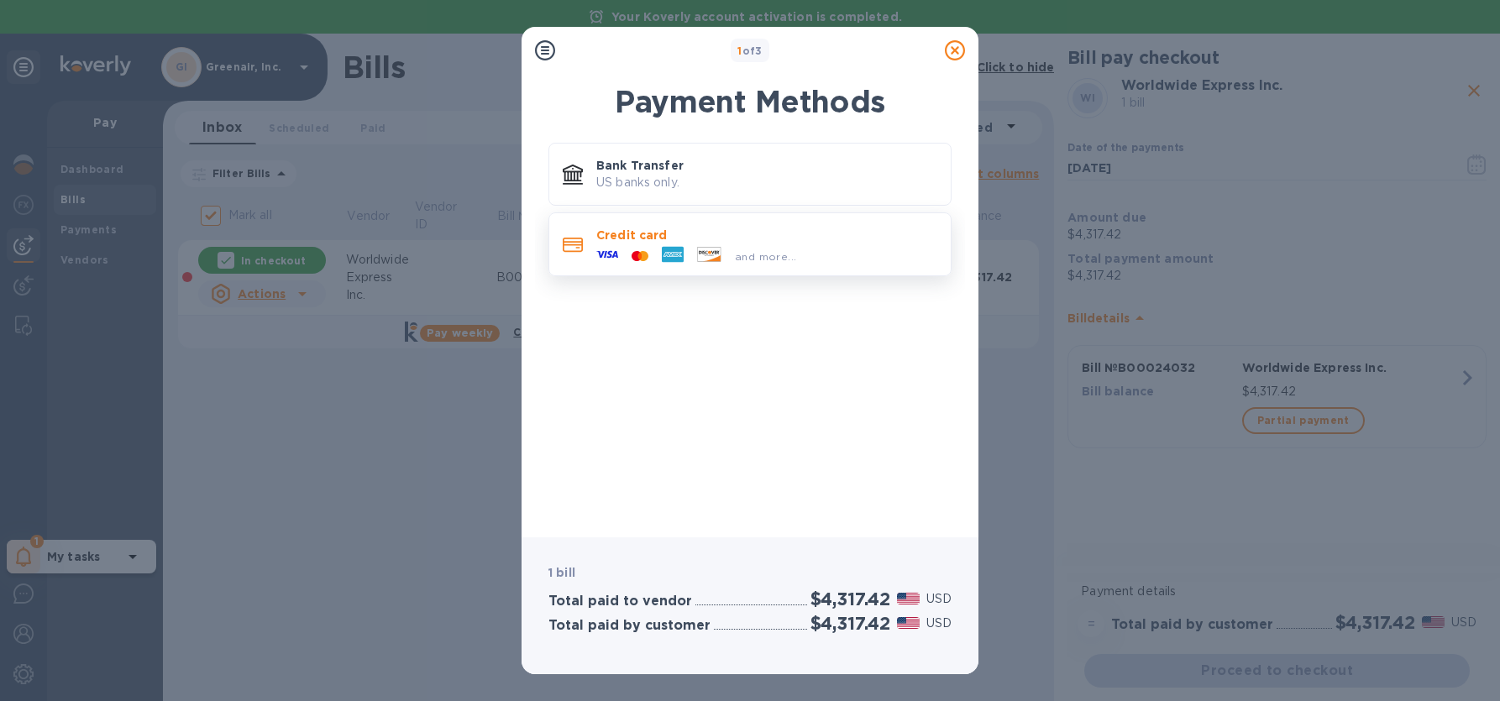
click at [816, 249] on div "and more..." at bounding box center [766, 253] width 341 height 18
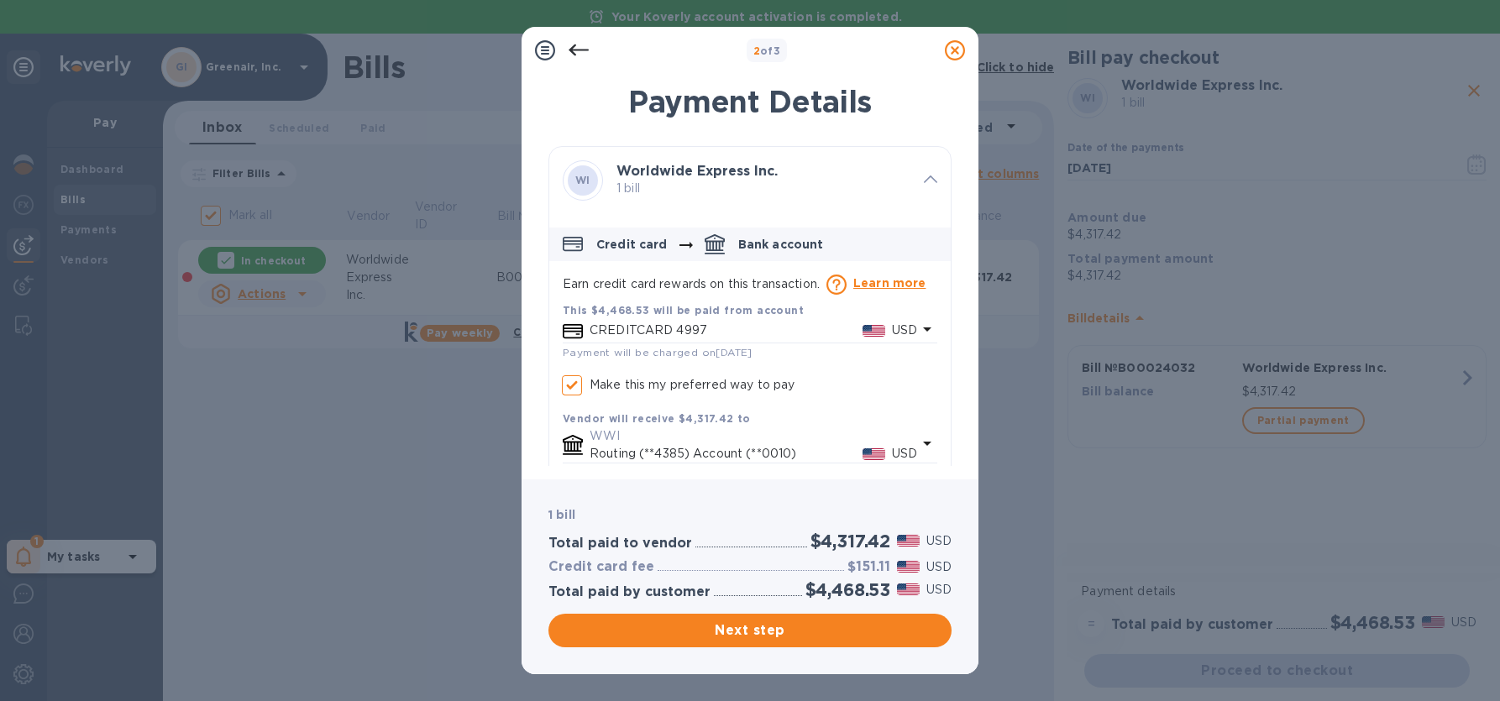
checkbox input "true"
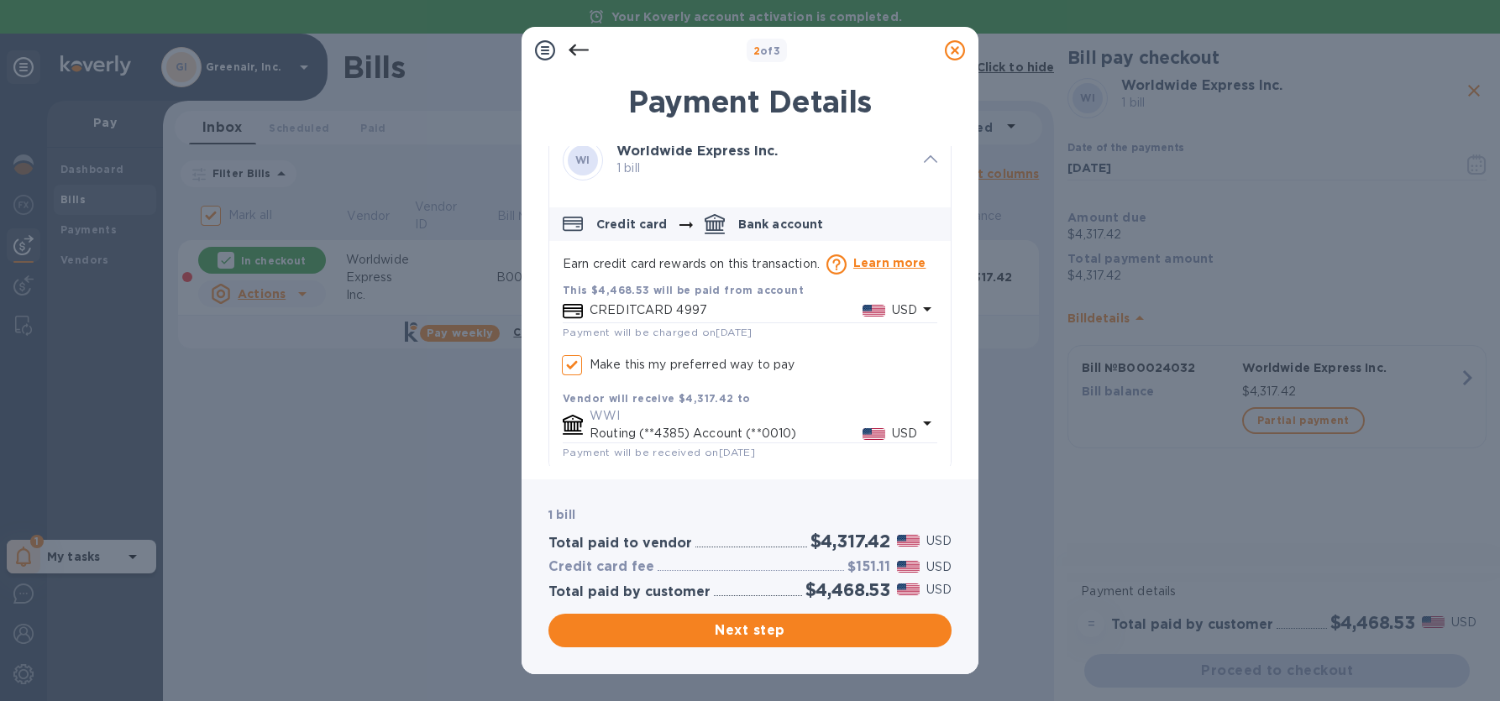
scroll to position [29, 0]
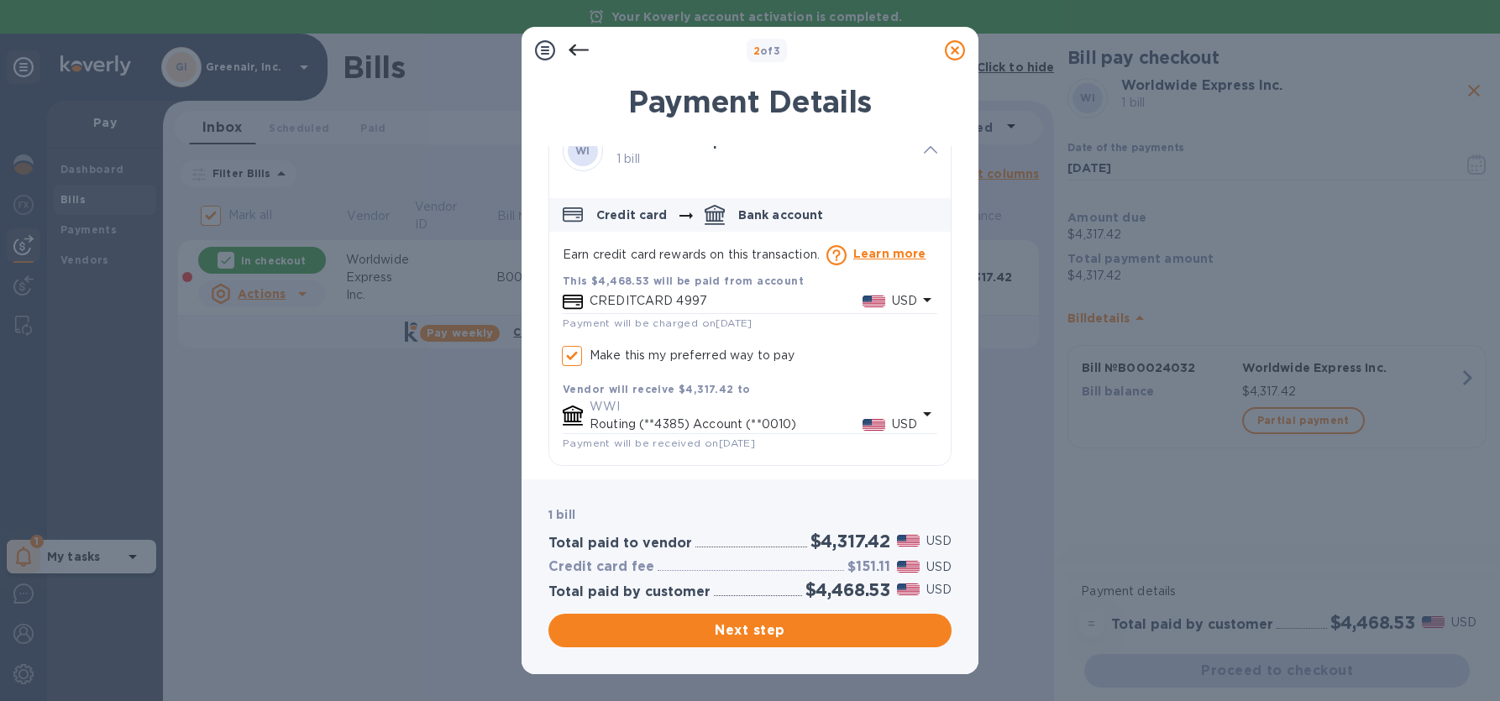
click at [580, 45] on icon at bounding box center [579, 50] width 20 height 20
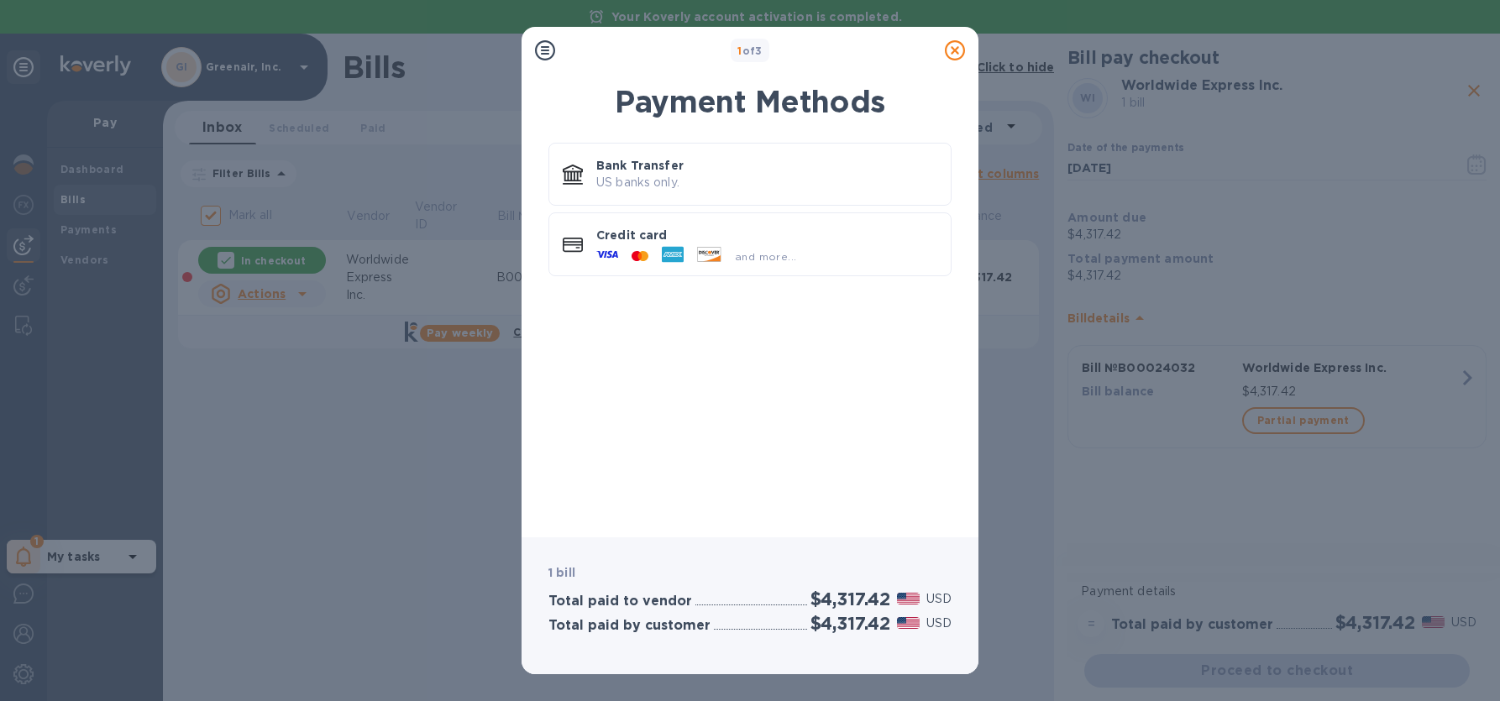
drag, startPoint x: 695, startPoint y: 176, endPoint x: 961, endPoint y: 395, distance: 343.7
click at [697, 176] on p "US banks only." at bounding box center [766, 183] width 341 height 18
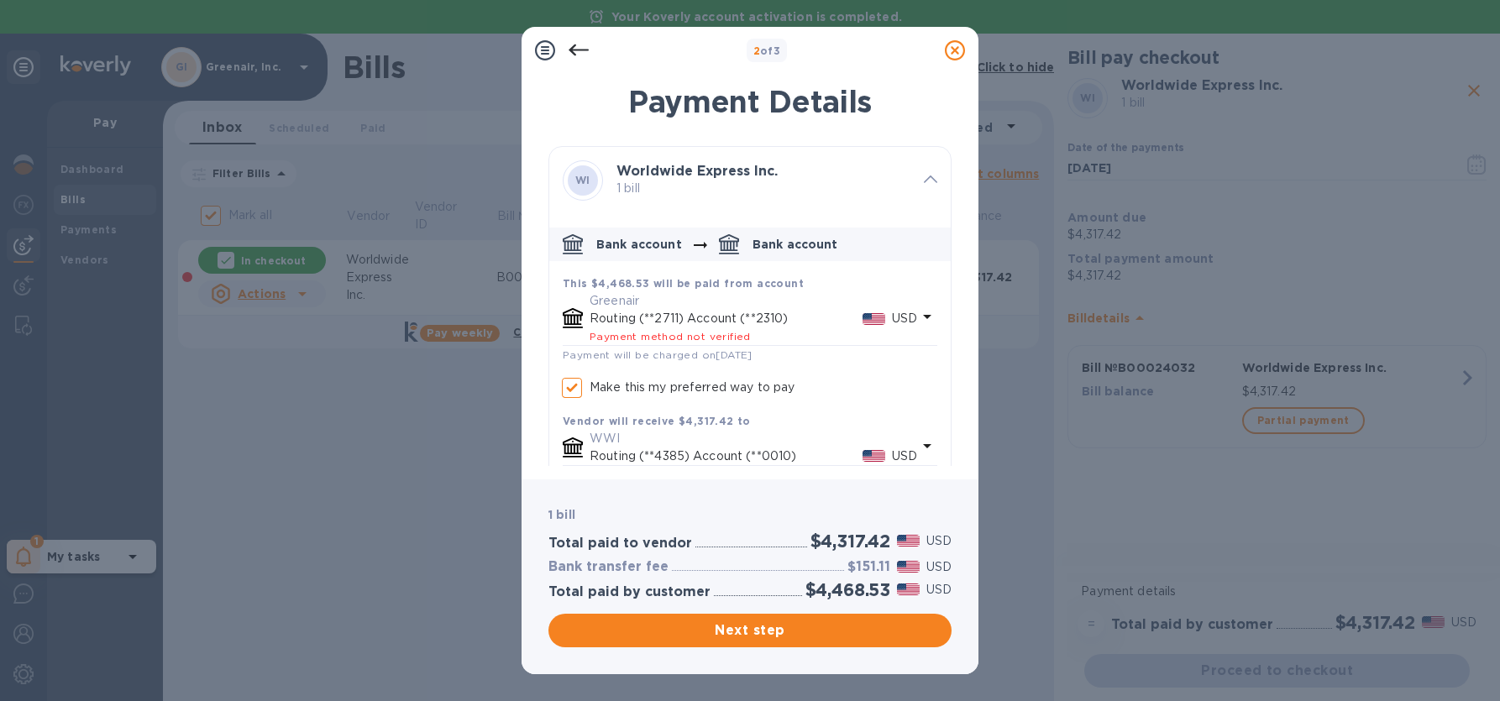
checkbox input "true"
